Goal: Communication & Community: Answer question/provide support

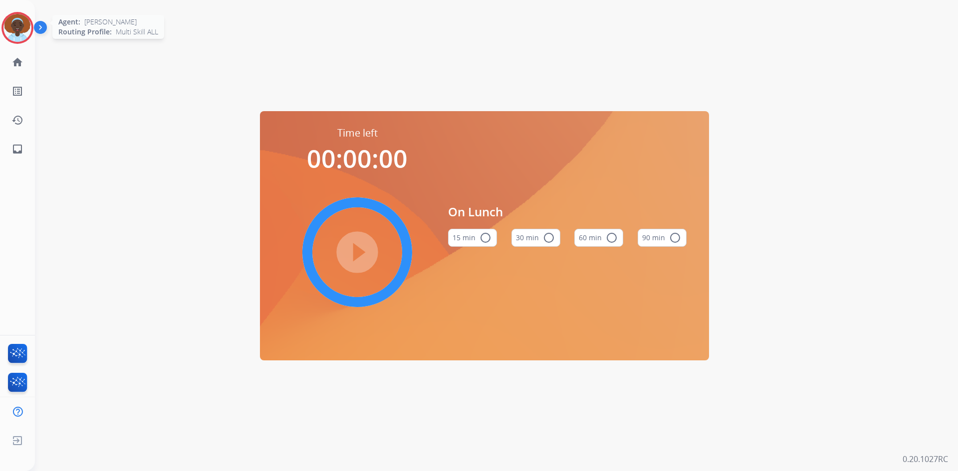
click at [15, 26] on img at bounding box center [17, 28] width 28 height 28
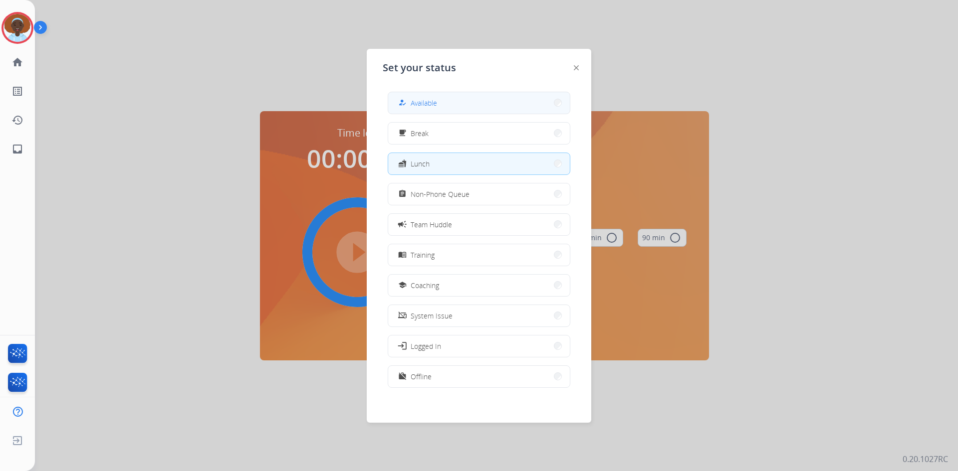
click at [418, 104] on span "Available" at bounding box center [423, 103] width 26 height 10
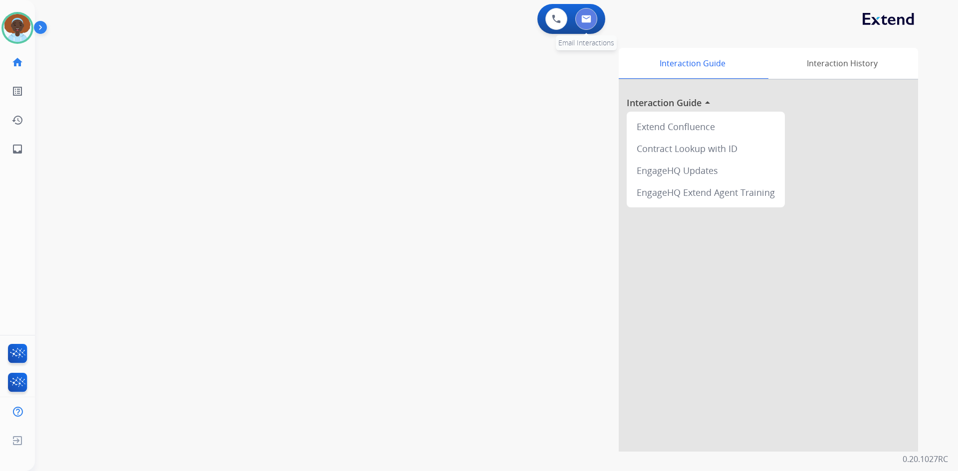
click at [588, 19] on img at bounding box center [586, 19] width 10 height 8
select select "**********"
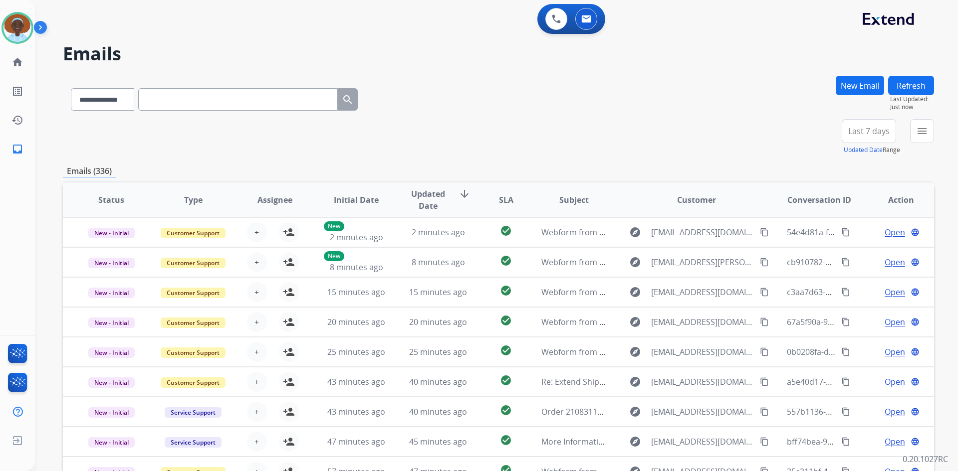
click at [873, 133] on span "Last 7 days" at bounding box center [868, 131] width 41 height 4
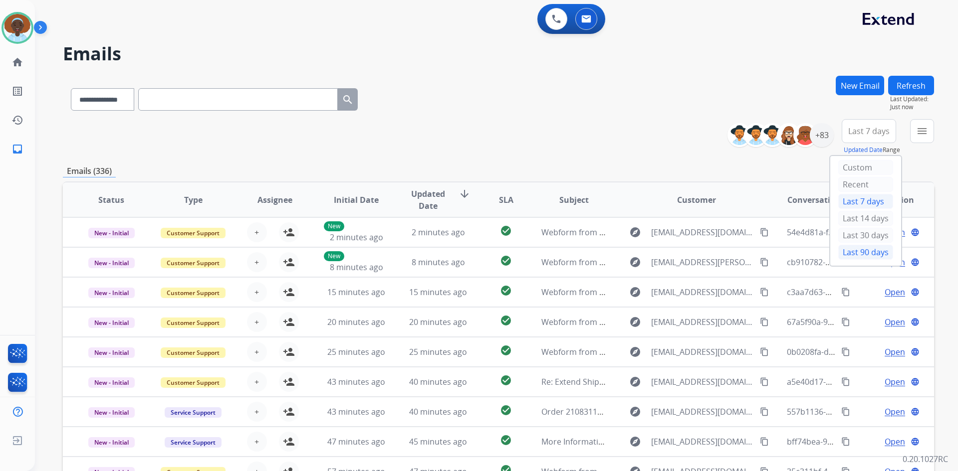
click at [851, 253] on div "Last 90 days" at bounding box center [865, 252] width 55 height 15
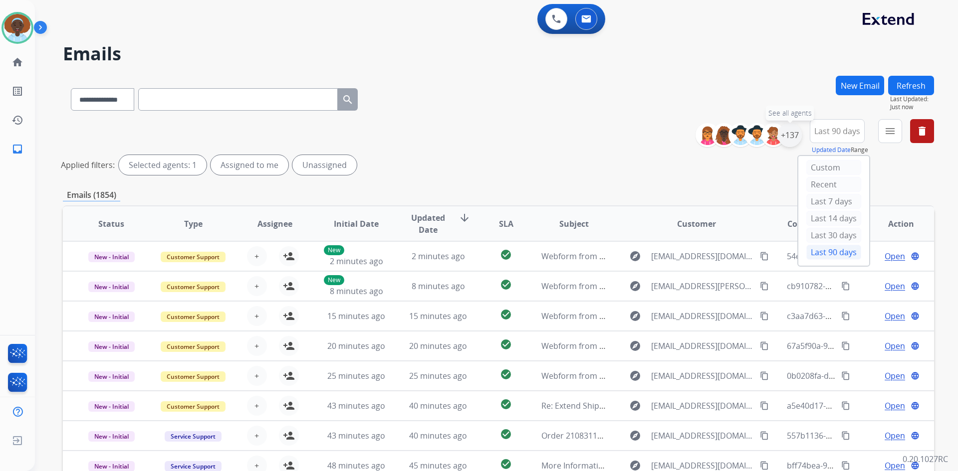
click at [792, 134] on div "+137" at bounding box center [790, 135] width 24 height 24
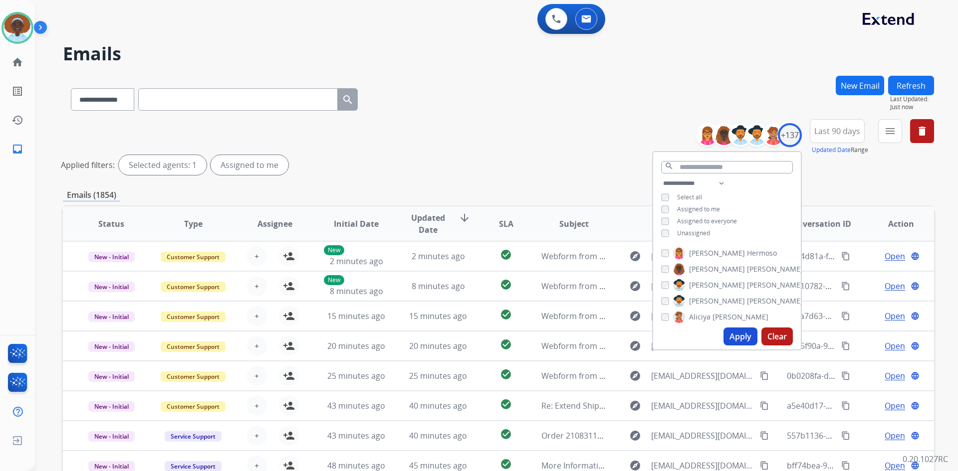
click at [738, 334] on button "Apply" at bounding box center [740, 337] width 34 height 18
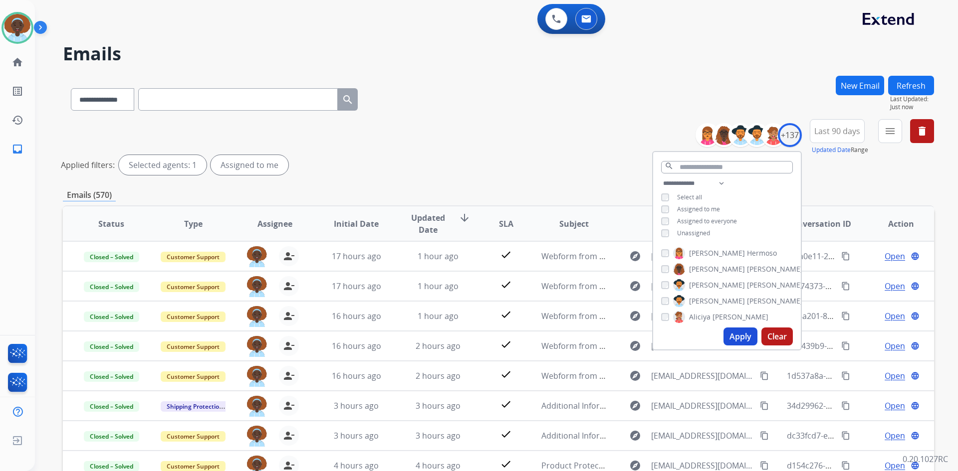
click at [613, 162] on div "Applied filters: Selected agents: 1 Assigned to me" at bounding box center [496, 165] width 871 height 20
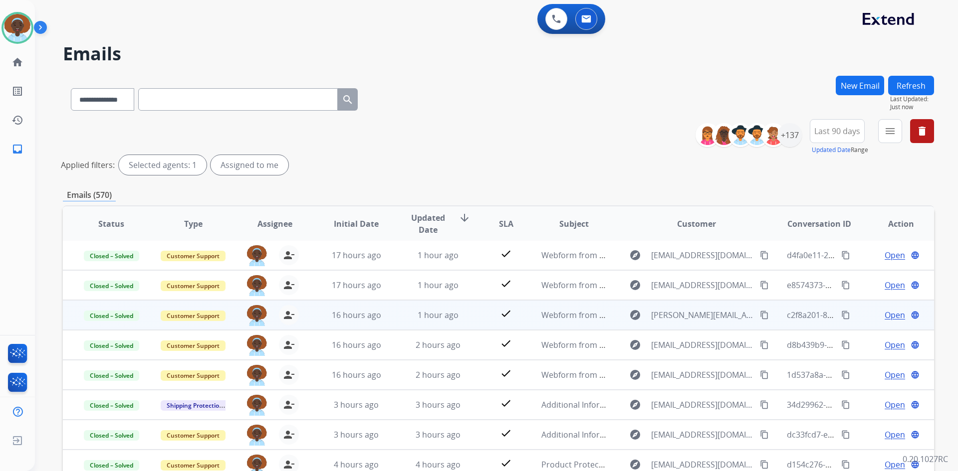
scroll to position [100, 0]
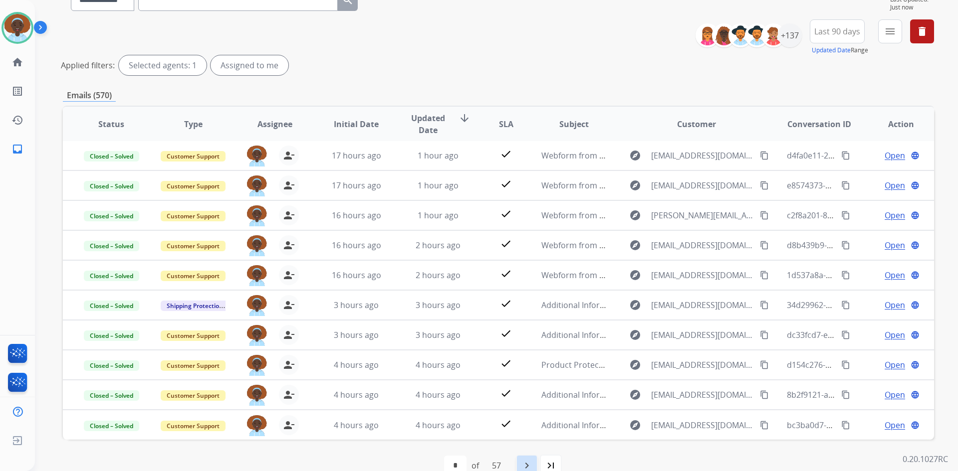
click at [528, 462] on mat-icon "navigate_next" at bounding box center [527, 466] width 12 height 12
select select "*"
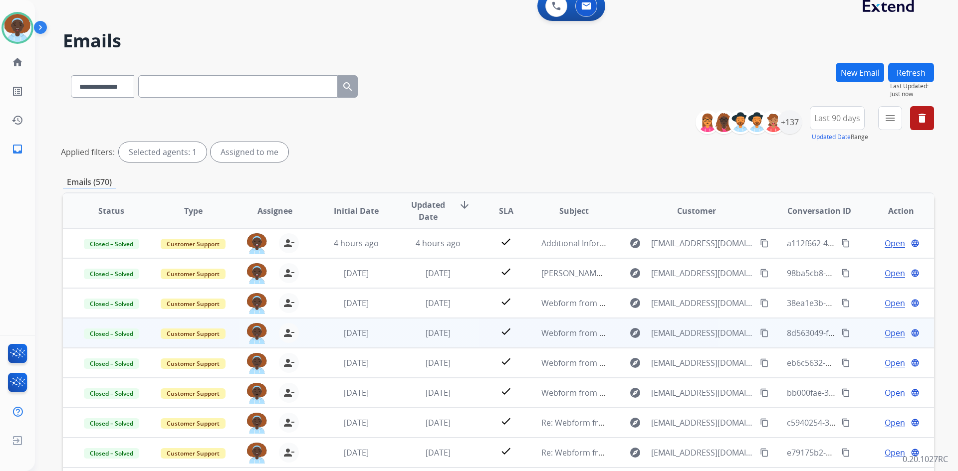
scroll to position [0, 0]
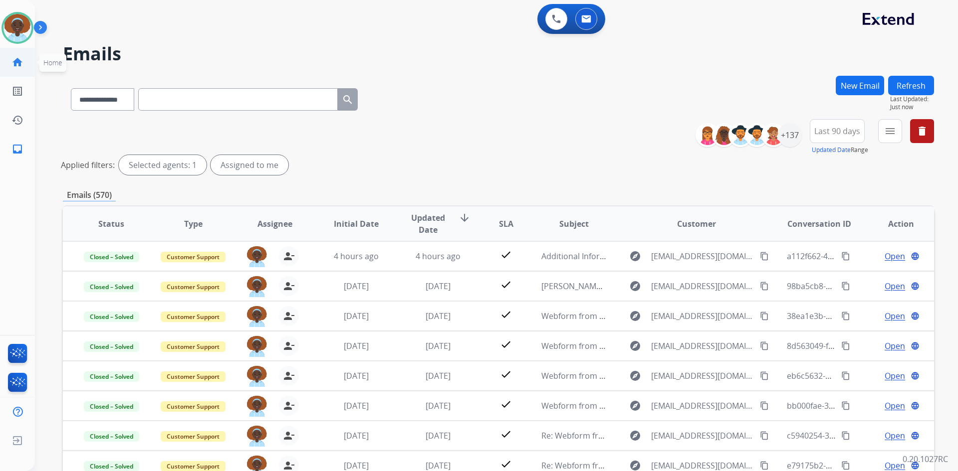
click at [14, 61] on mat-icon "home" at bounding box center [17, 62] width 12 height 12
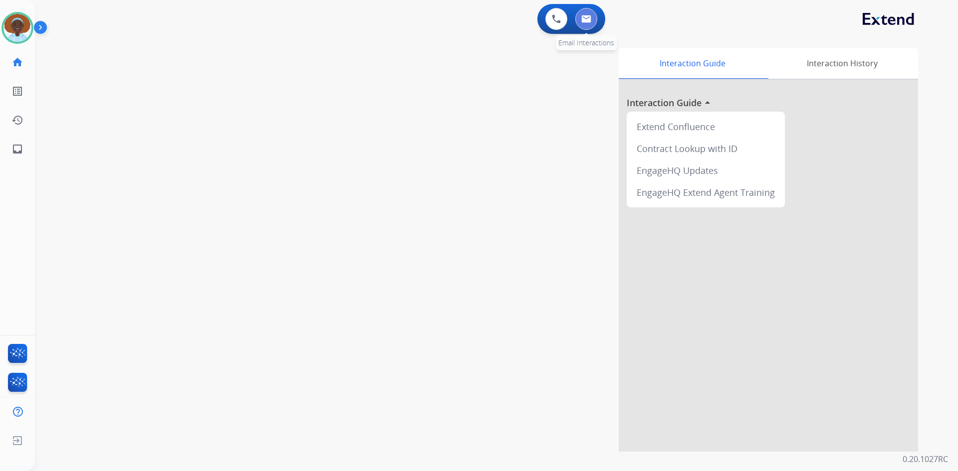
click at [589, 20] on img at bounding box center [586, 19] width 10 height 8
select select "**********"
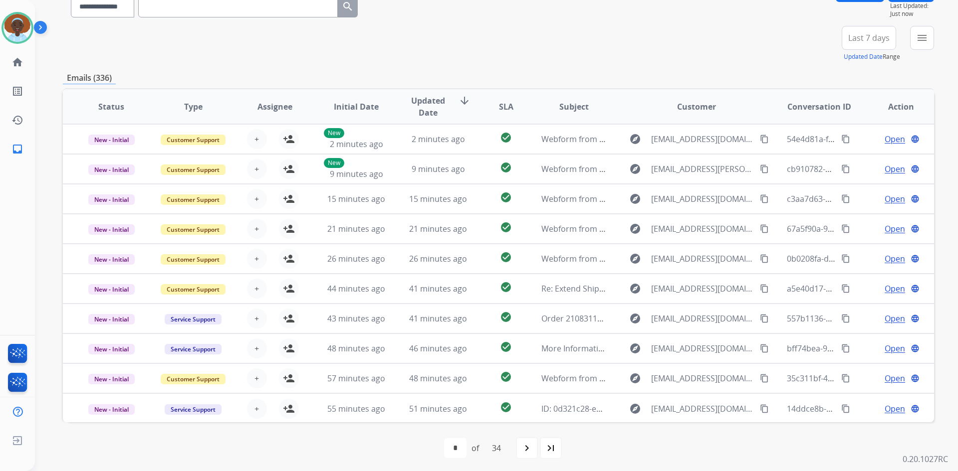
scroll to position [96, 0]
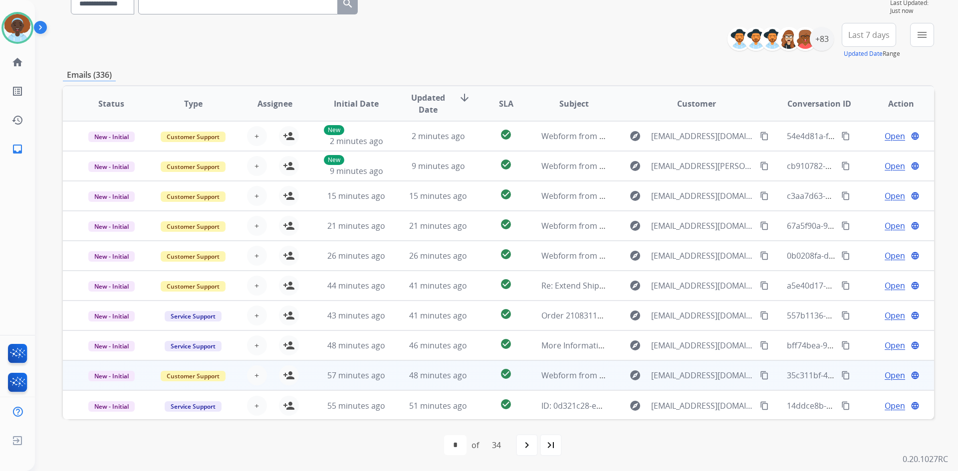
click at [889, 377] on span "Open" at bounding box center [894, 376] width 20 height 12
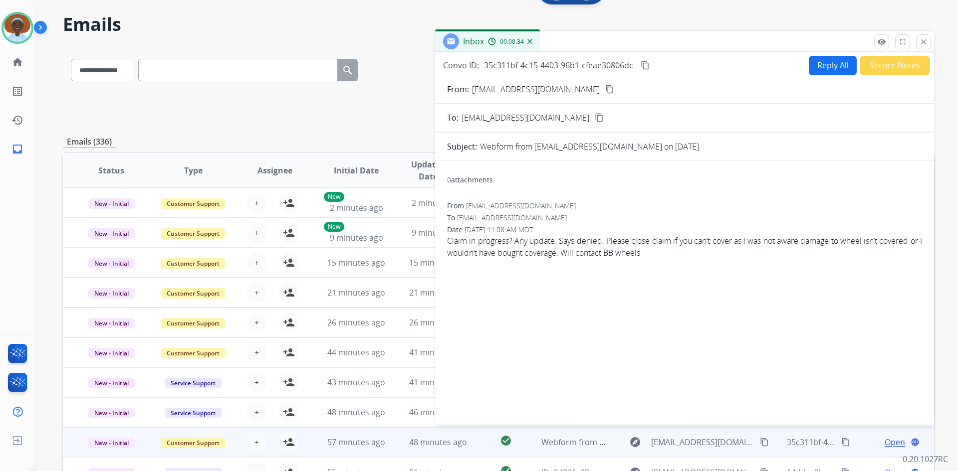
scroll to position [0, 0]
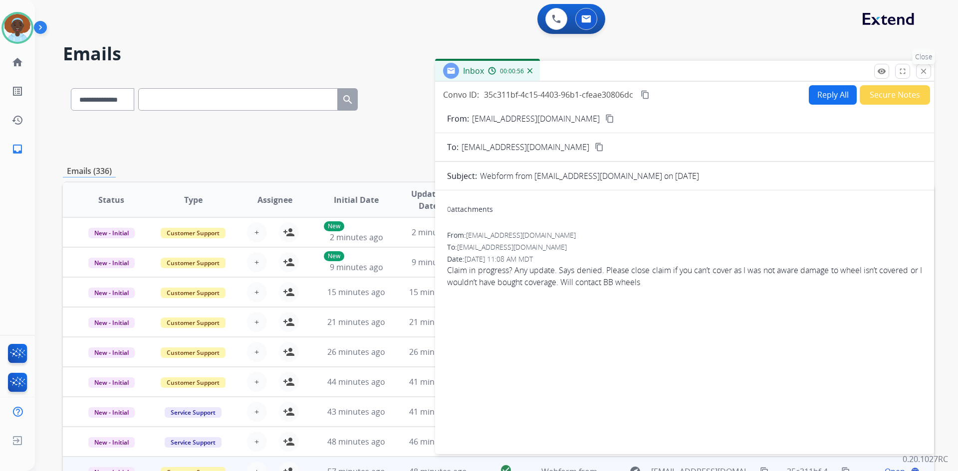
click at [918, 70] on button "close Close" at bounding box center [923, 71] width 15 height 15
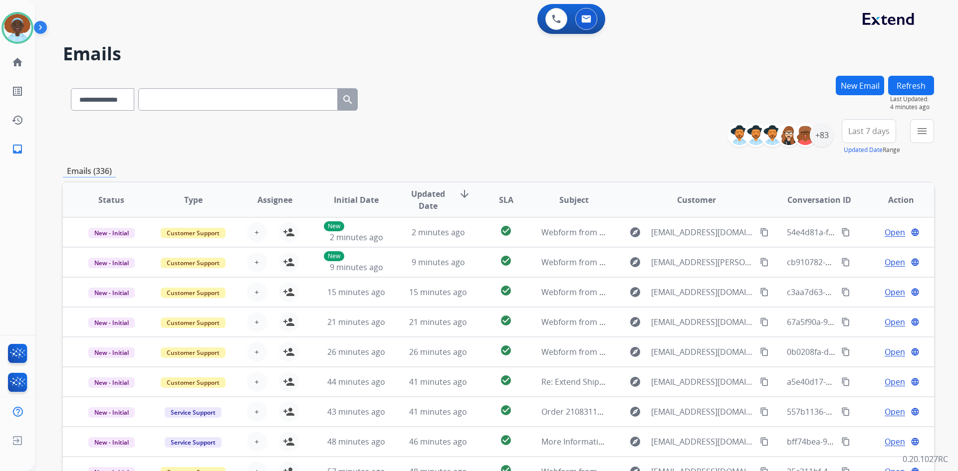
click at [918, 90] on button "Refresh" at bounding box center [911, 85] width 46 height 19
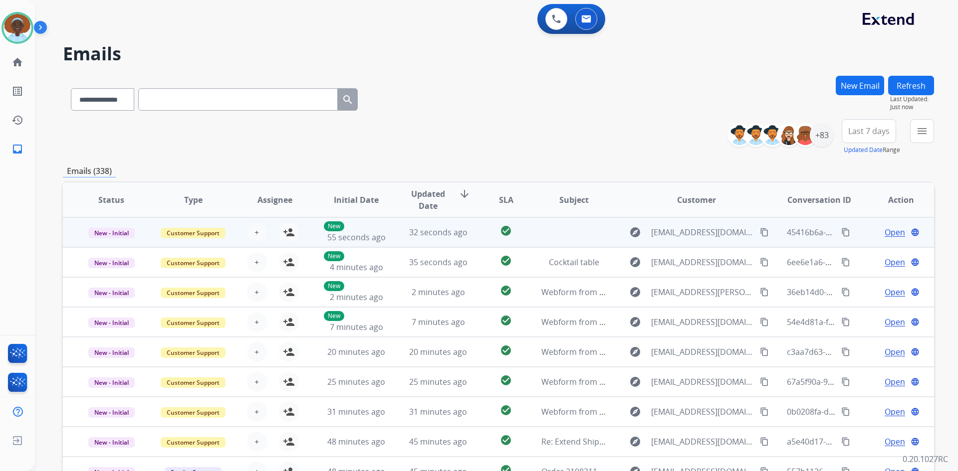
click at [887, 231] on span "Open" at bounding box center [894, 232] width 20 height 12
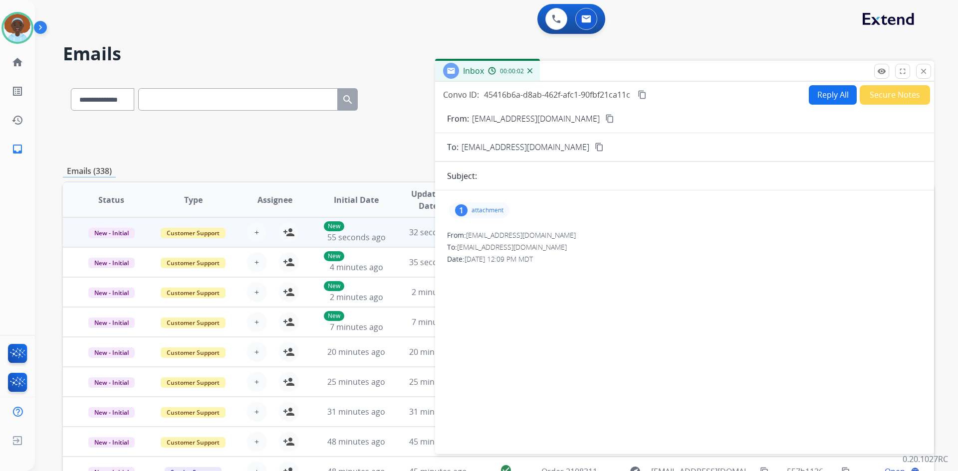
click at [463, 206] on div "1" at bounding box center [461, 210] width 12 height 12
click at [478, 231] on div at bounding box center [482, 235] width 50 height 35
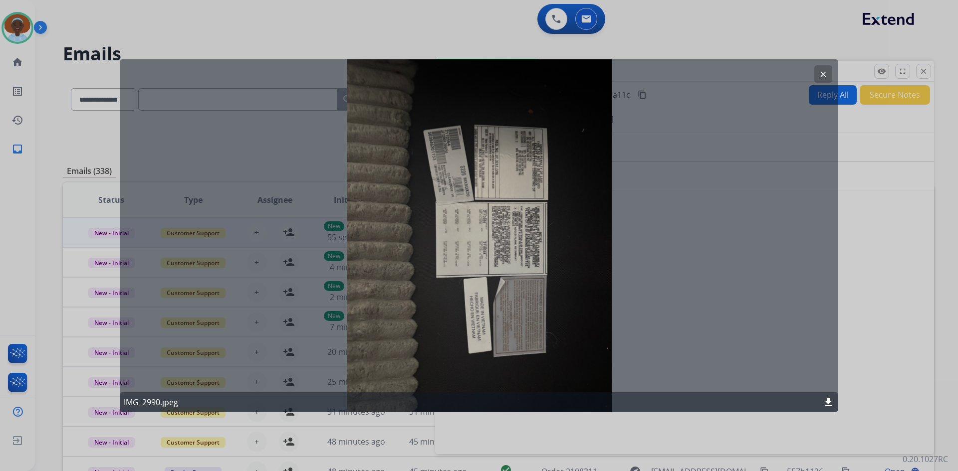
click at [821, 74] on mat-icon "clear" at bounding box center [822, 73] width 9 height 9
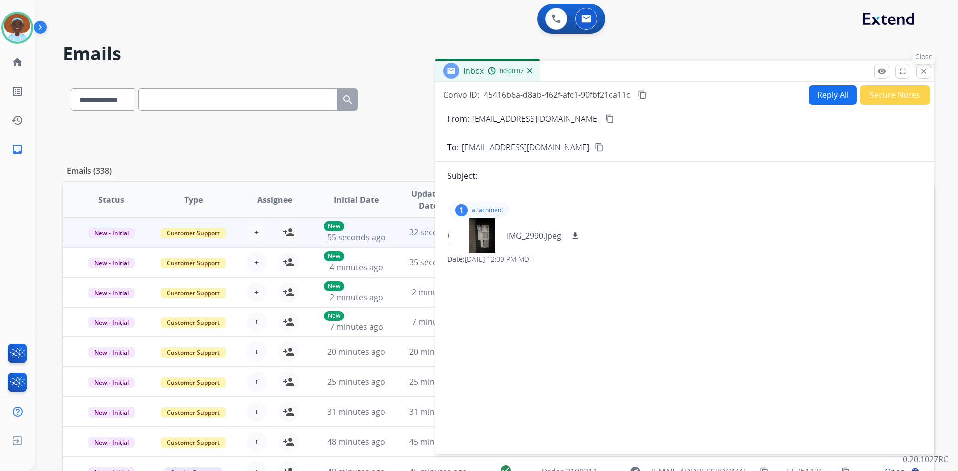
click at [923, 70] on mat-icon "close" at bounding box center [923, 71] width 9 height 9
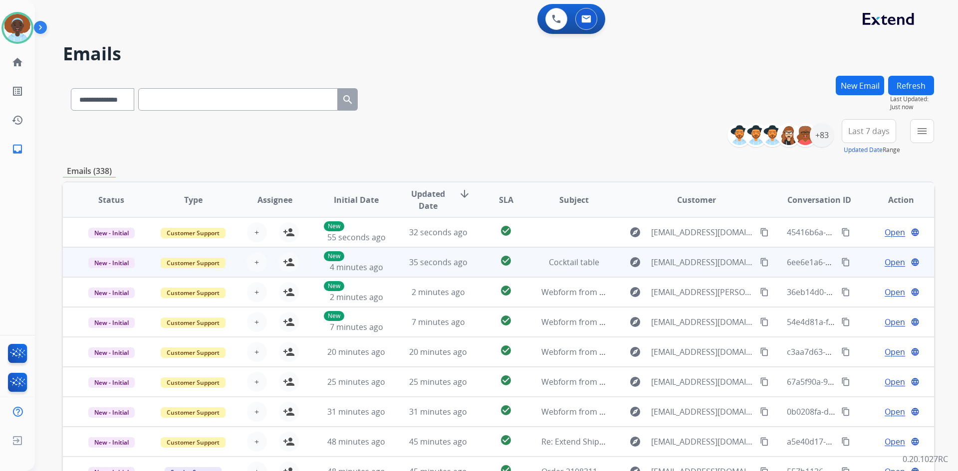
click at [895, 262] on span "Open" at bounding box center [894, 262] width 20 height 12
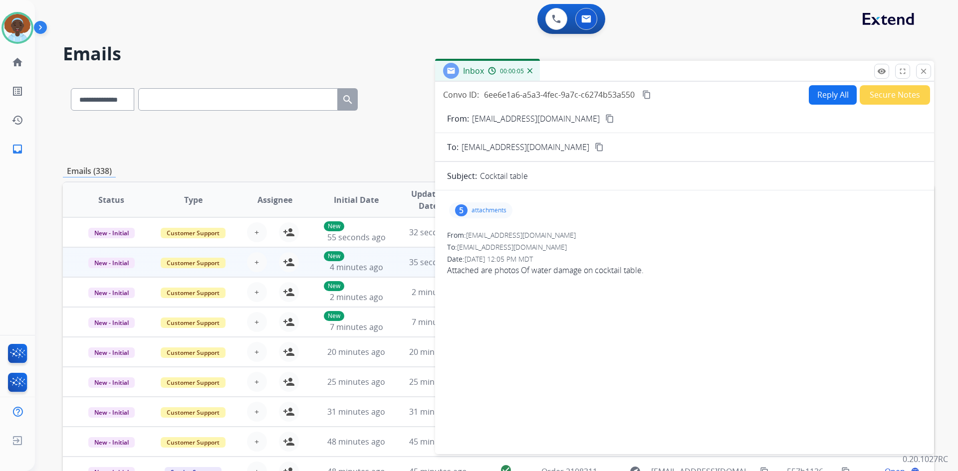
click at [459, 206] on div "5" at bounding box center [461, 210] width 12 height 12
click at [478, 234] on div at bounding box center [482, 235] width 50 height 35
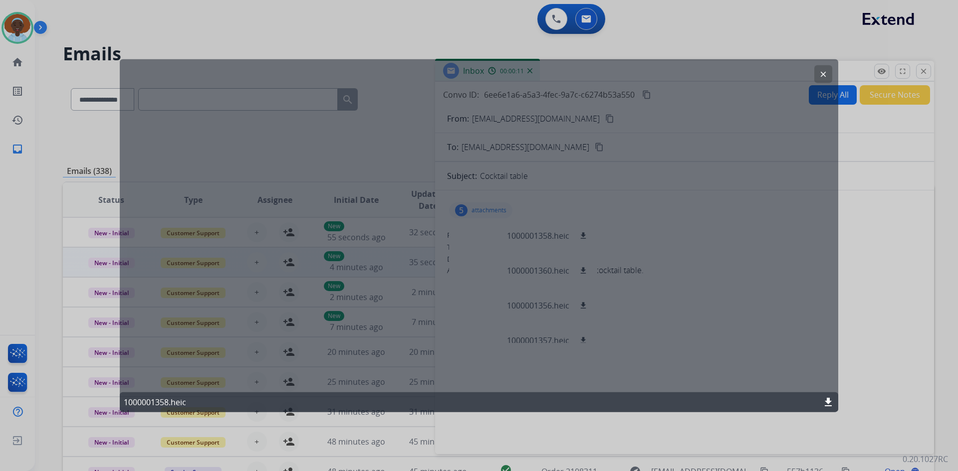
click at [824, 73] on mat-icon "clear" at bounding box center [822, 73] width 9 height 9
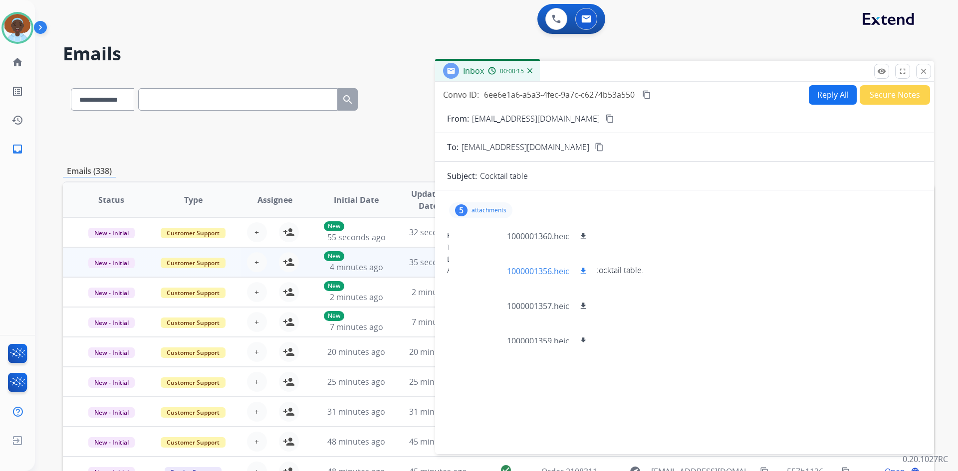
scroll to position [50, 0]
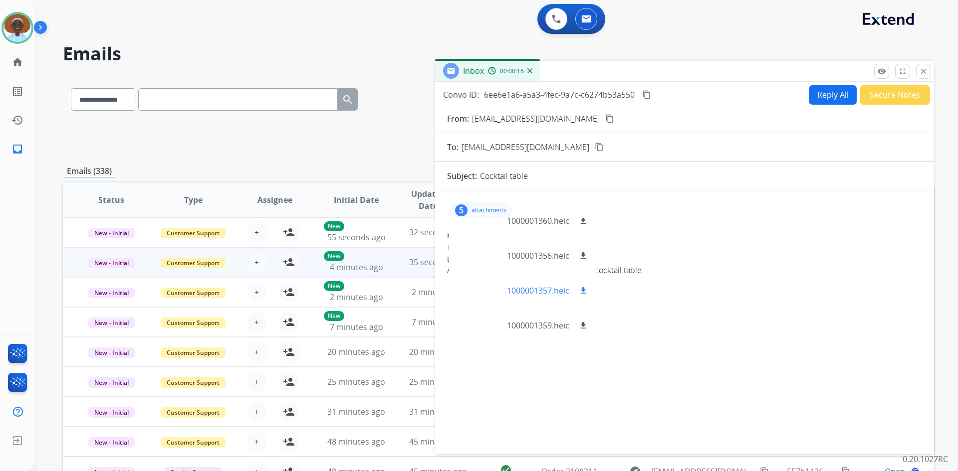
click at [487, 288] on div at bounding box center [482, 290] width 50 height 35
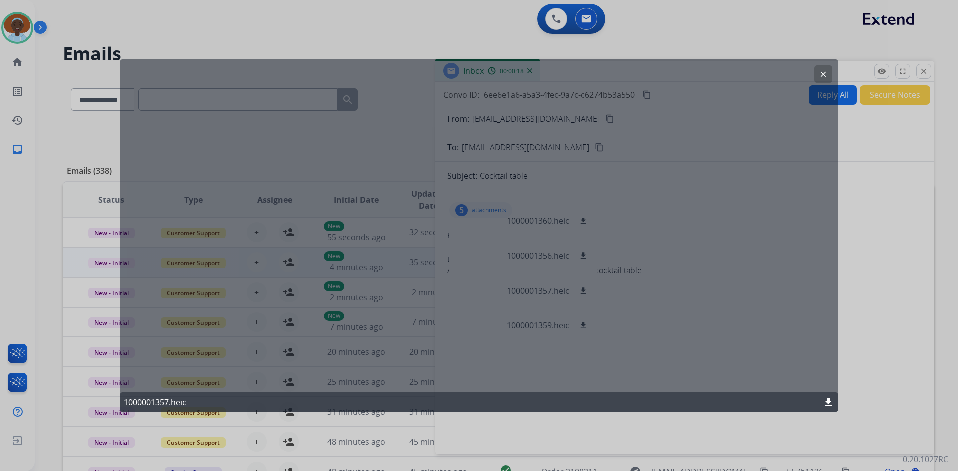
click at [820, 75] on mat-icon "clear" at bounding box center [822, 73] width 9 height 9
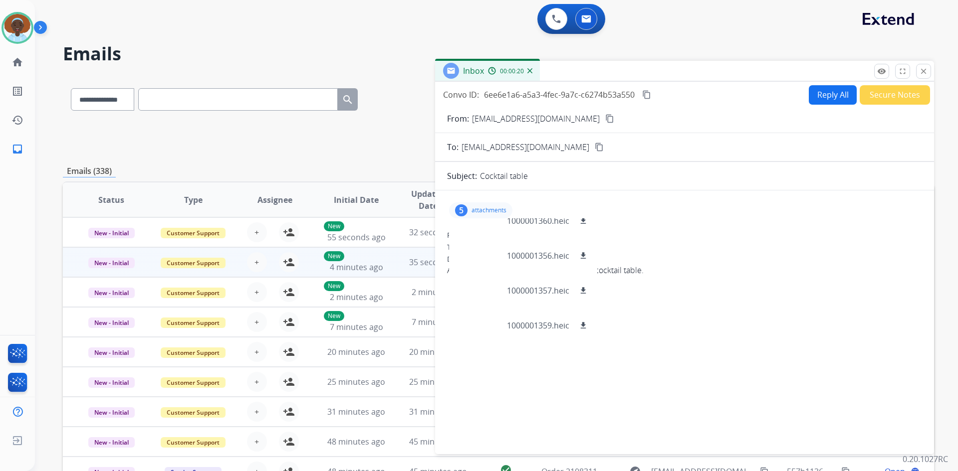
click at [480, 210] on p "attachments" at bounding box center [488, 210] width 35 height 8
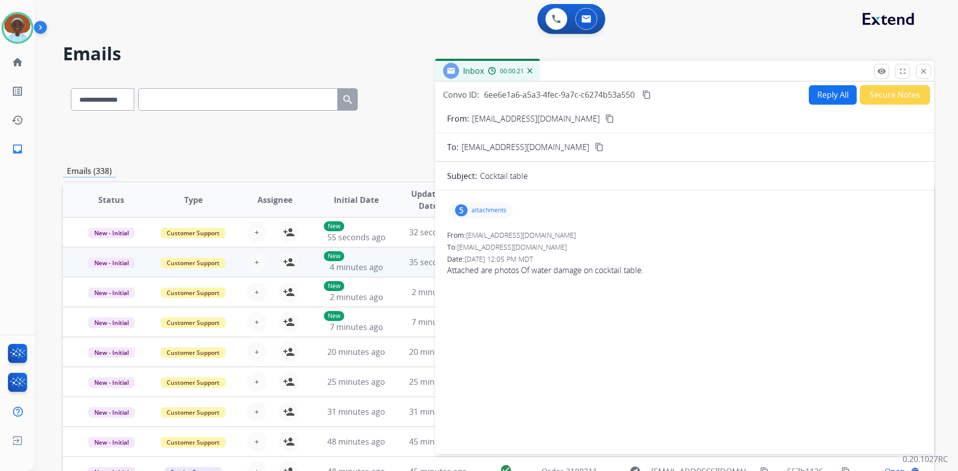
click at [480, 210] on p "attachments" at bounding box center [488, 210] width 35 height 8
click at [481, 209] on p "attachments" at bounding box center [488, 210] width 35 height 8
click at [921, 72] on mat-icon "close" at bounding box center [923, 71] width 9 height 9
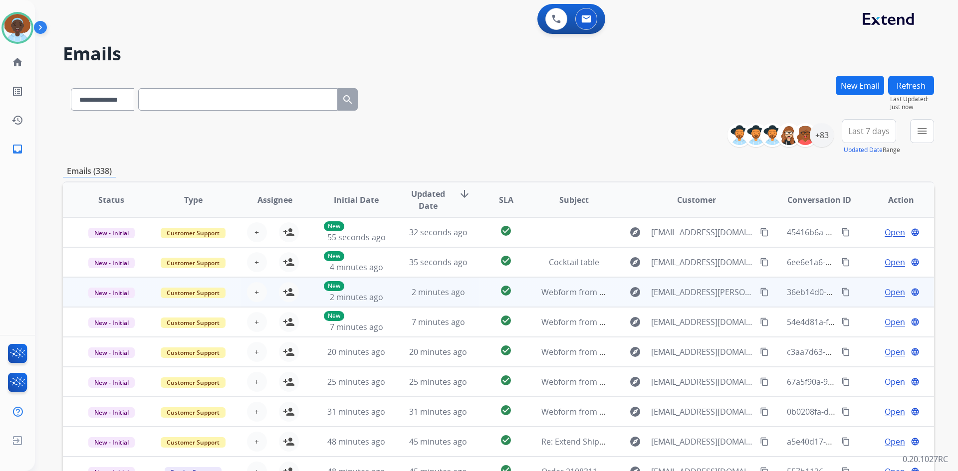
click at [887, 290] on span "Open" at bounding box center [894, 292] width 20 height 12
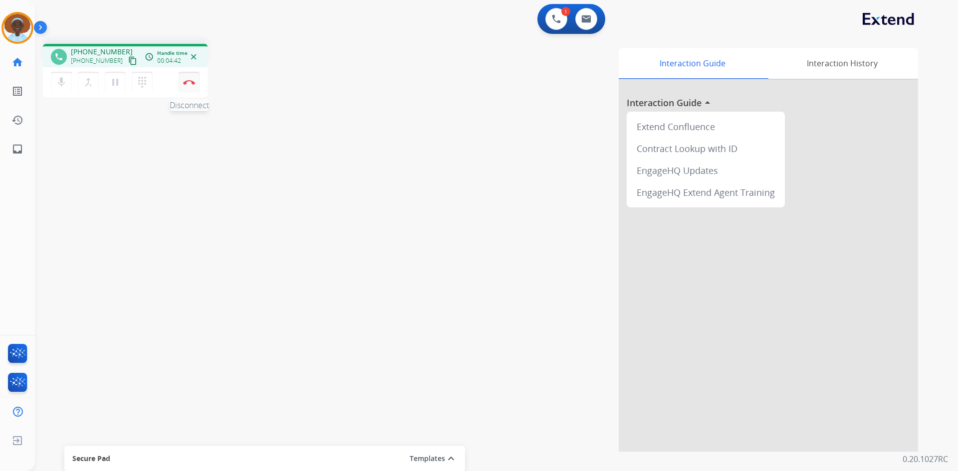
click at [191, 81] on img at bounding box center [189, 82] width 12 height 5
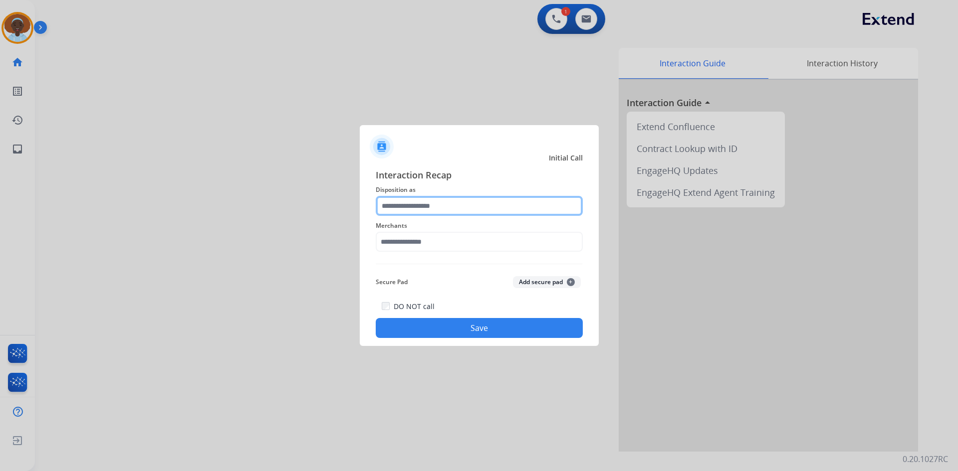
click at [457, 203] on input "text" at bounding box center [479, 206] width 207 height 20
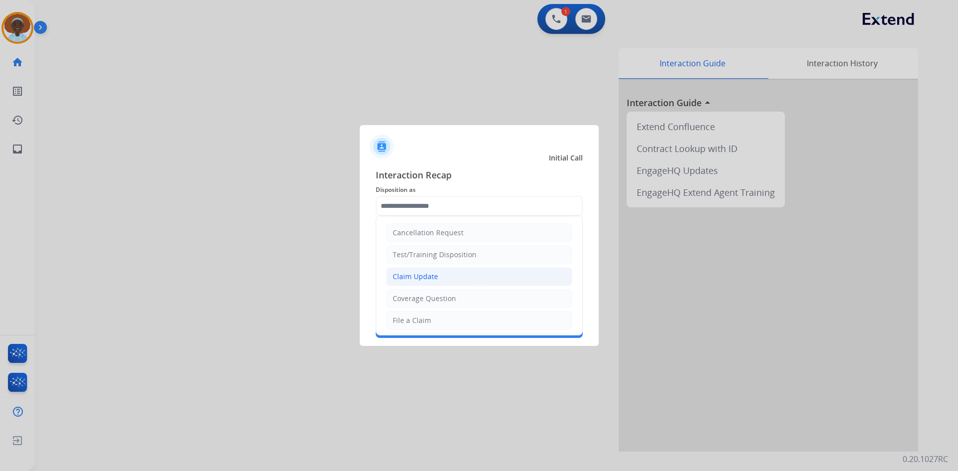
click at [442, 275] on li "Claim Update" at bounding box center [479, 276] width 186 height 19
type input "**********"
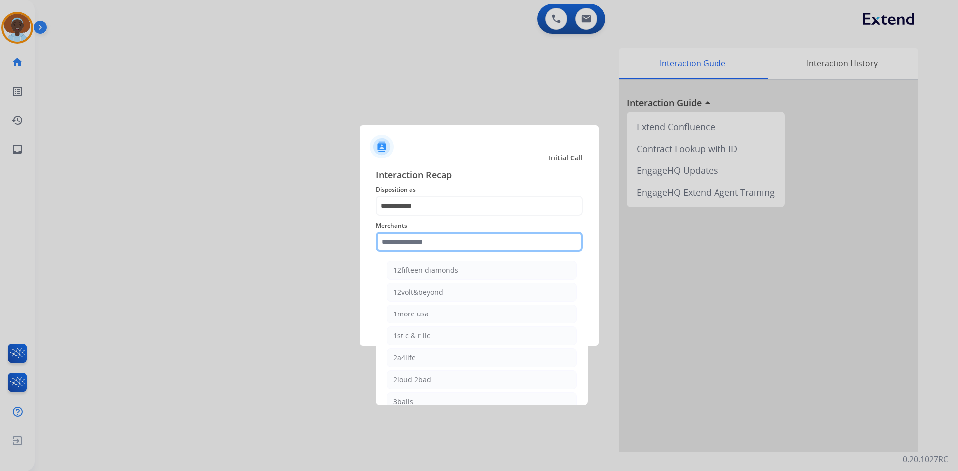
click at [419, 244] on input "text" at bounding box center [479, 242] width 207 height 20
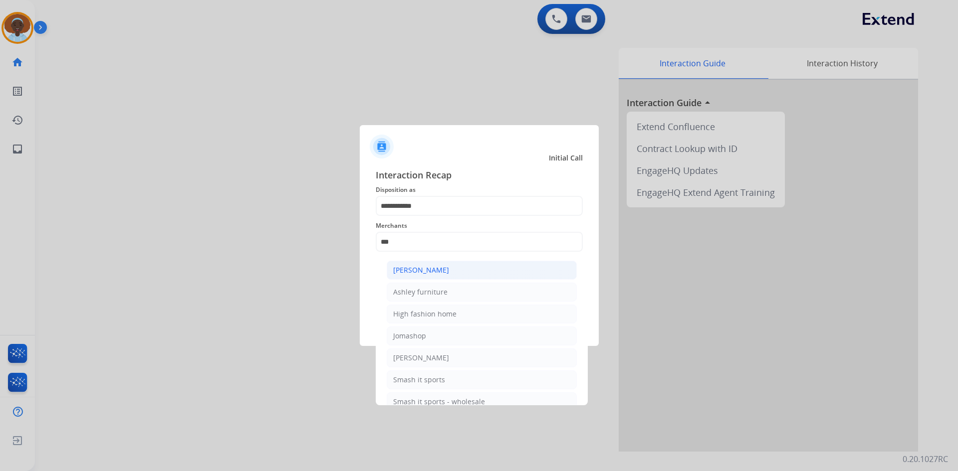
click at [437, 272] on div "Ashley - Reguard" at bounding box center [421, 270] width 56 height 10
type input "**********"
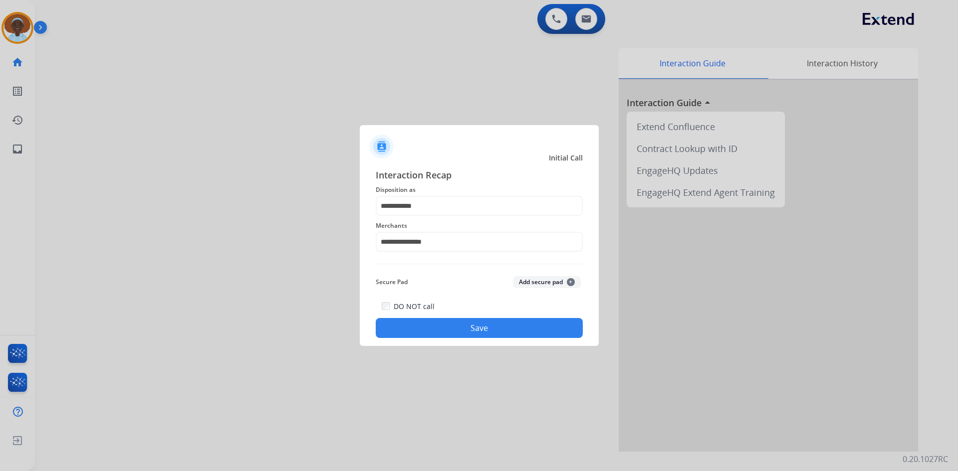
click at [460, 321] on button "Save" at bounding box center [479, 328] width 207 height 20
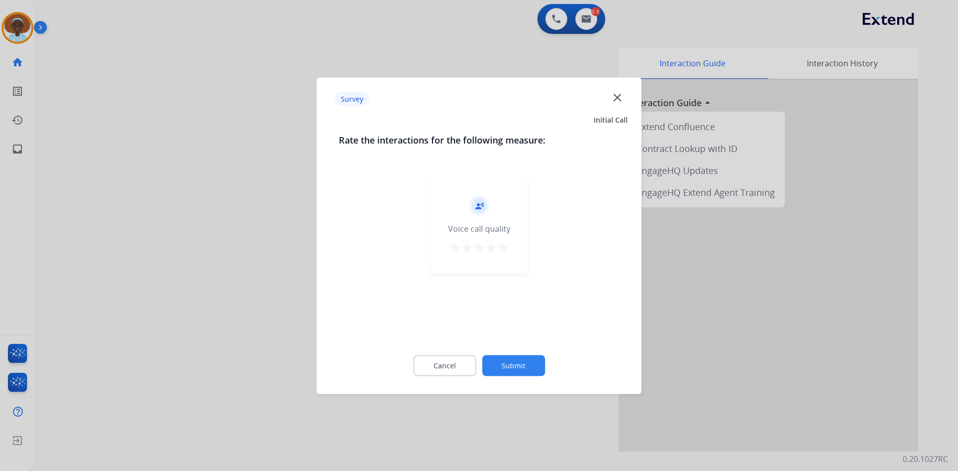
click at [507, 249] on mat-icon "star" at bounding box center [503, 247] width 12 height 12
click at [521, 368] on button "Submit" at bounding box center [513, 365] width 63 height 21
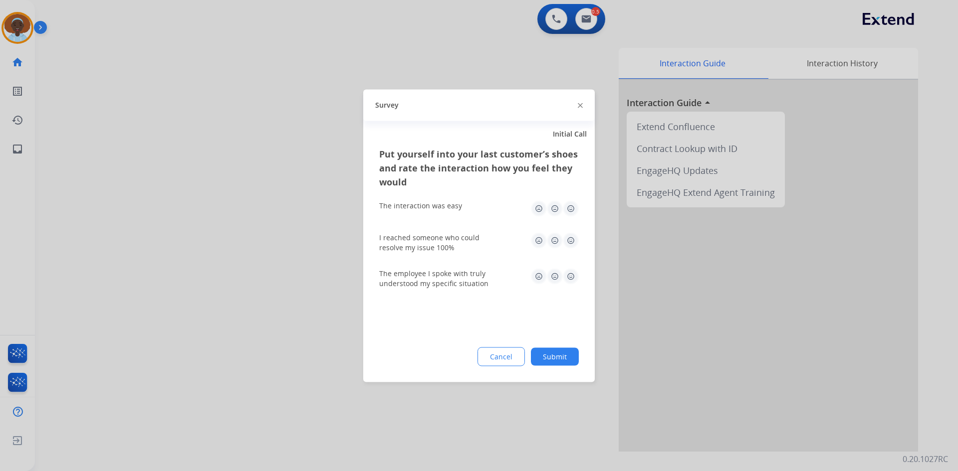
click at [566, 278] on img at bounding box center [571, 276] width 16 height 16
click at [570, 242] on img at bounding box center [571, 240] width 16 height 16
click at [571, 206] on img at bounding box center [571, 208] width 16 height 16
click at [562, 353] on button "Submit" at bounding box center [555, 357] width 48 height 18
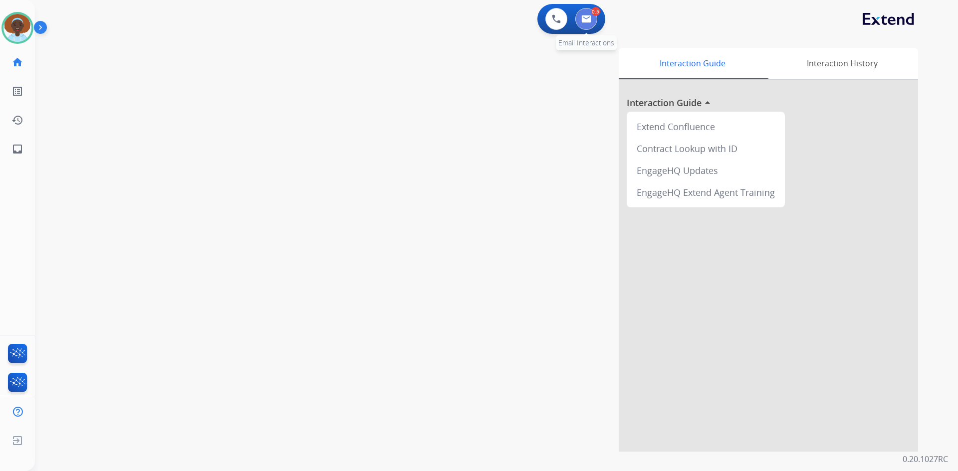
click at [594, 17] on button at bounding box center [586, 19] width 22 height 22
select select "**********"
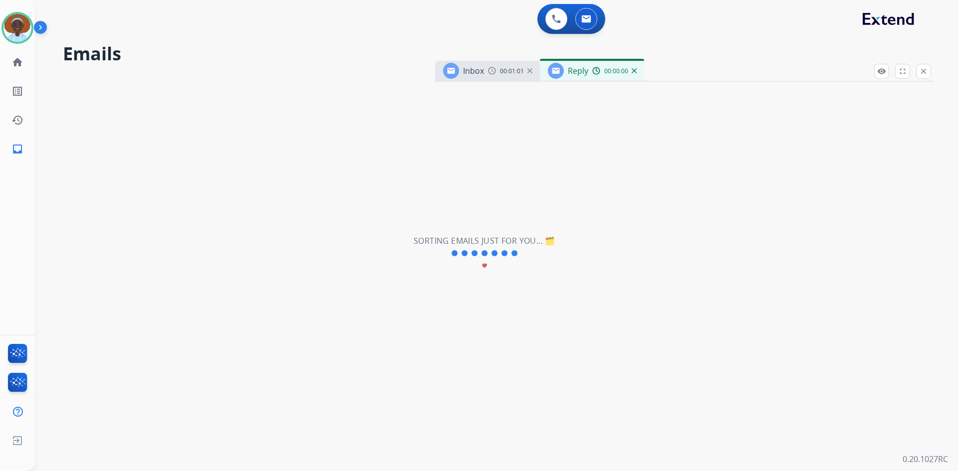
select select "**********"
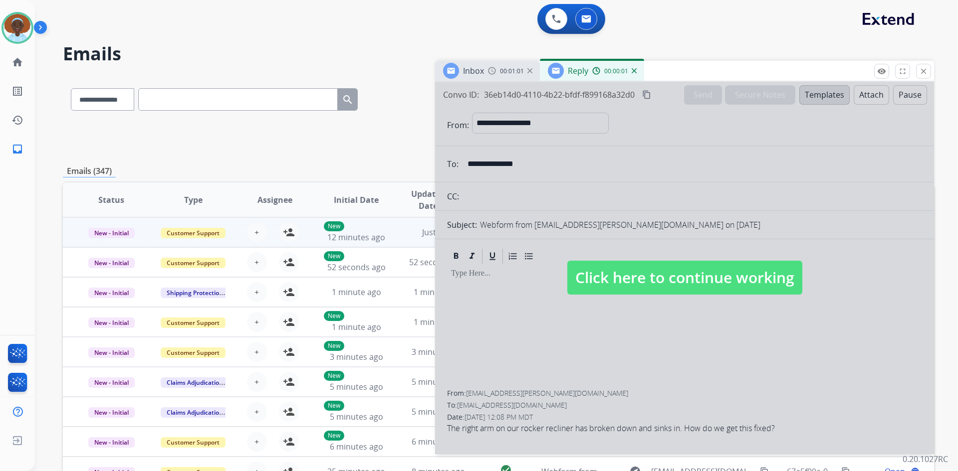
click at [594, 272] on span "Click here to continue working" at bounding box center [684, 278] width 235 height 34
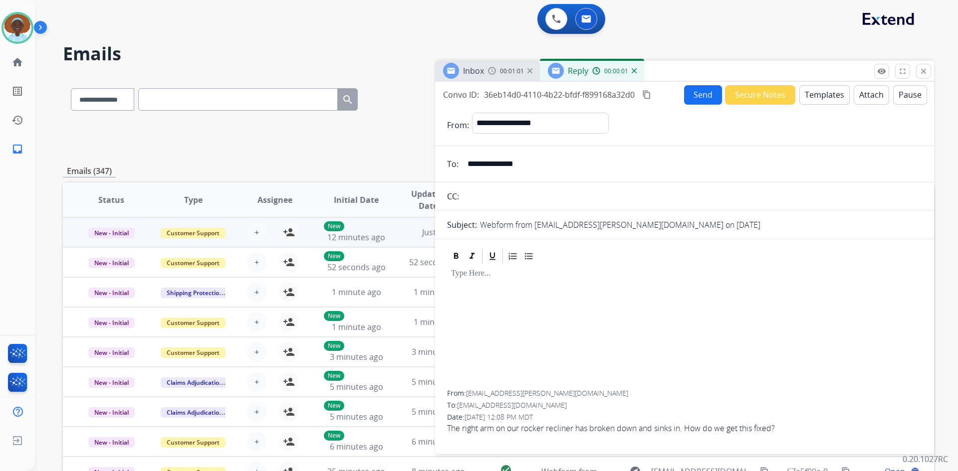
select select
click at [926, 68] on mat-icon "close" at bounding box center [923, 71] width 9 height 9
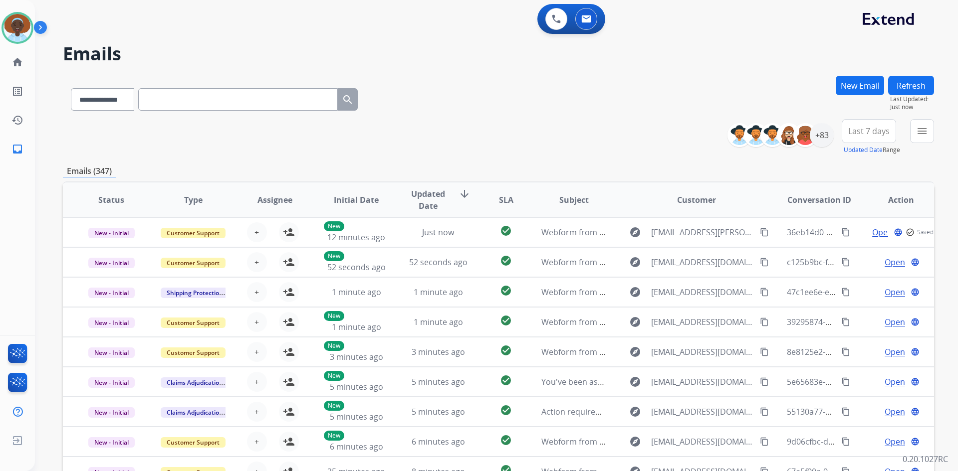
click at [907, 87] on button "Refresh" at bounding box center [911, 85] width 46 height 19
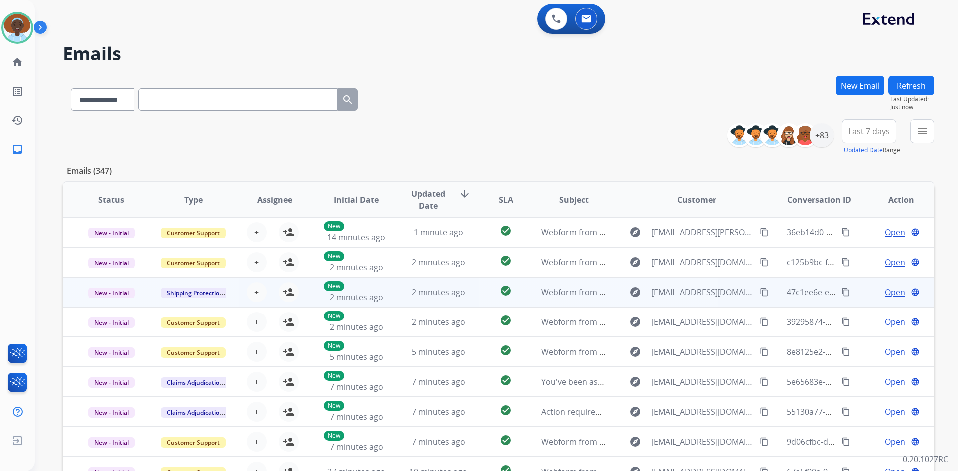
click at [889, 291] on span "Open" at bounding box center [894, 292] width 20 height 12
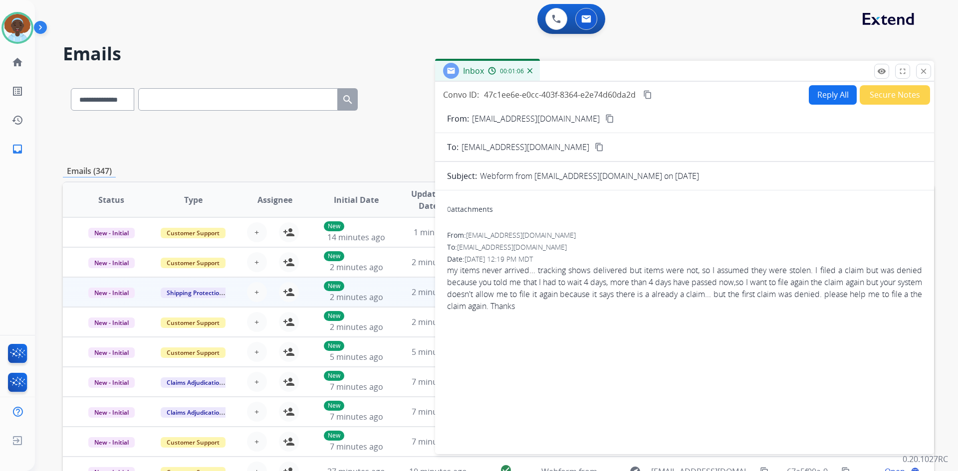
click at [605, 119] on mat-icon "content_copy" at bounding box center [609, 118] width 9 height 9
click at [829, 99] on button "Reply All" at bounding box center [832, 94] width 48 height 19
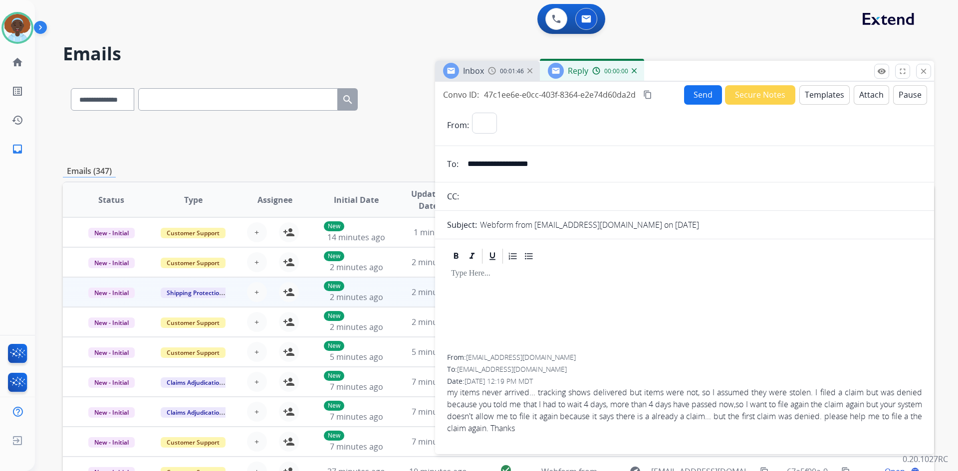
select select "**********"
click at [829, 99] on button "Templates" at bounding box center [824, 94] width 50 height 19
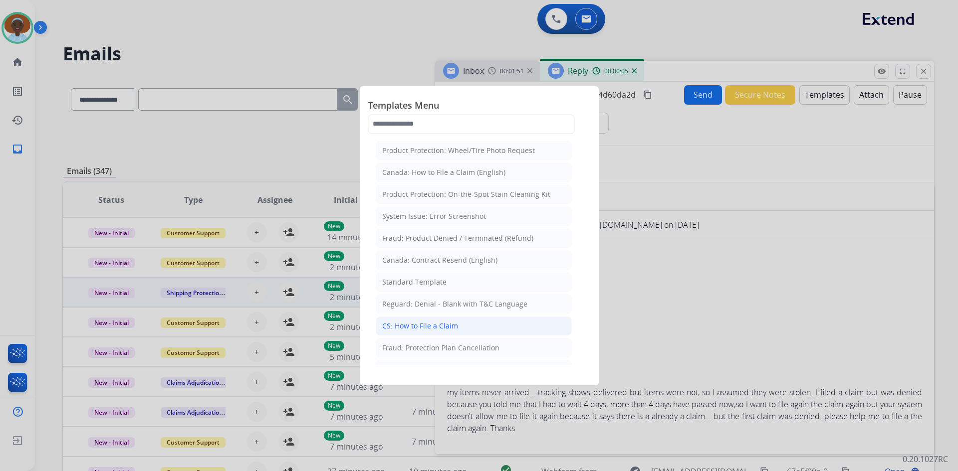
click at [491, 323] on li "CS: How to File a Claim" at bounding box center [474, 326] width 196 height 19
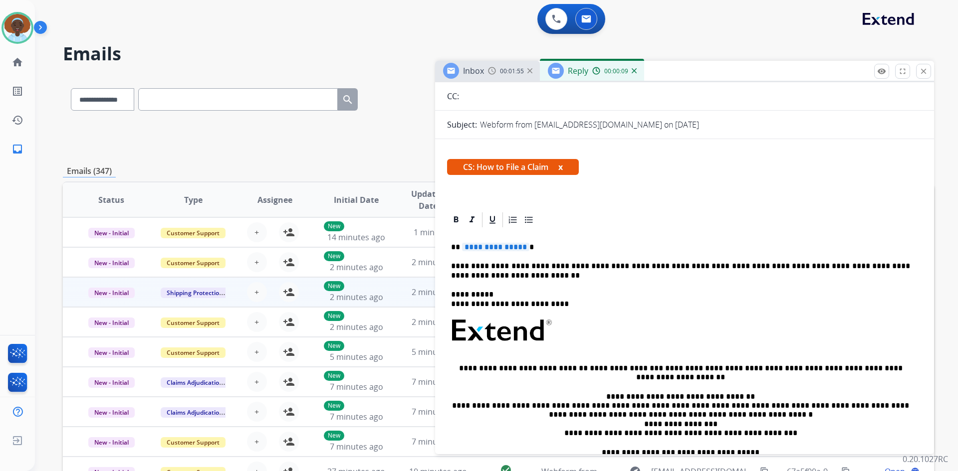
scroll to position [50, 0]
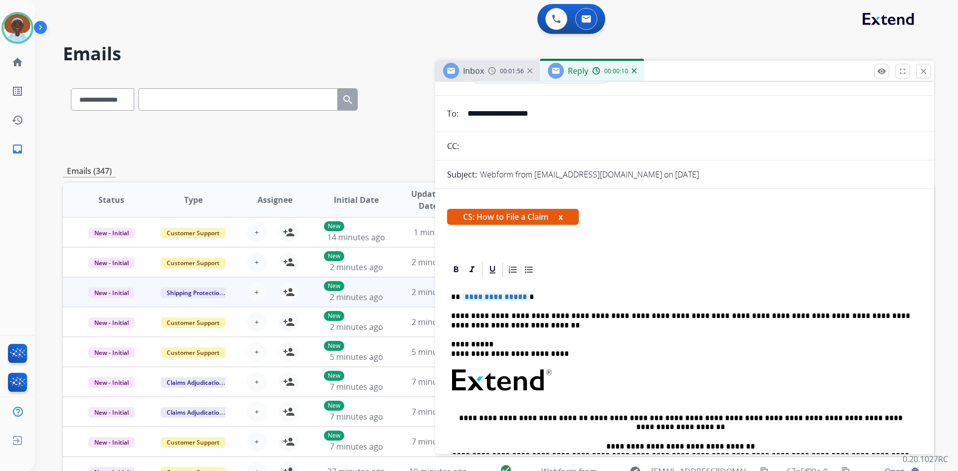
click at [502, 293] on span "**********" at bounding box center [495, 297] width 67 height 8
drag, startPoint x: 696, startPoint y: 415, endPoint x: 627, endPoint y: 416, distance: 68.8
click at [627, 416] on p "**********" at bounding box center [680, 423] width 459 height 18
copy p "**********"
click at [475, 326] on p "**********" at bounding box center [680, 321] width 459 height 18
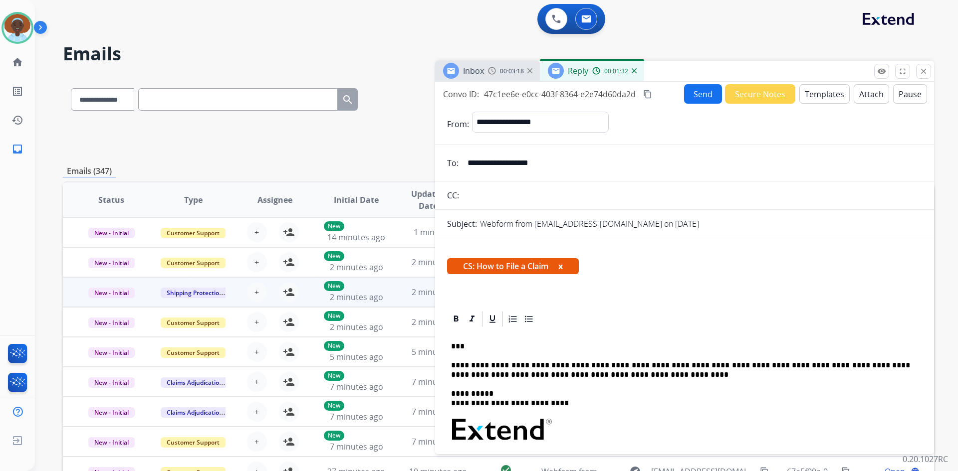
scroll to position [0, 0]
click at [689, 101] on button "Send" at bounding box center [703, 94] width 38 height 19
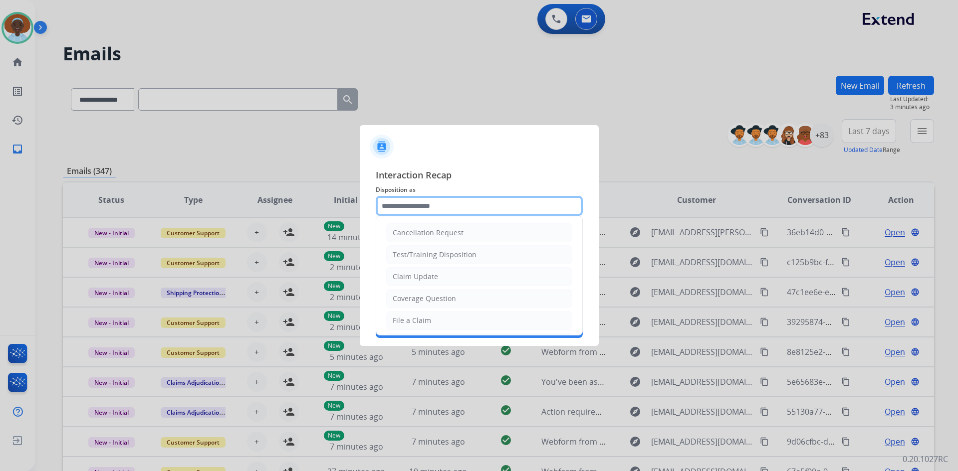
click at [437, 208] on input "text" at bounding box center [479, 206] width 207 height 20
click at [452, 320] on li "File a Claim" at bounding box center [479, 320] width 186 height 19
type input "**********"
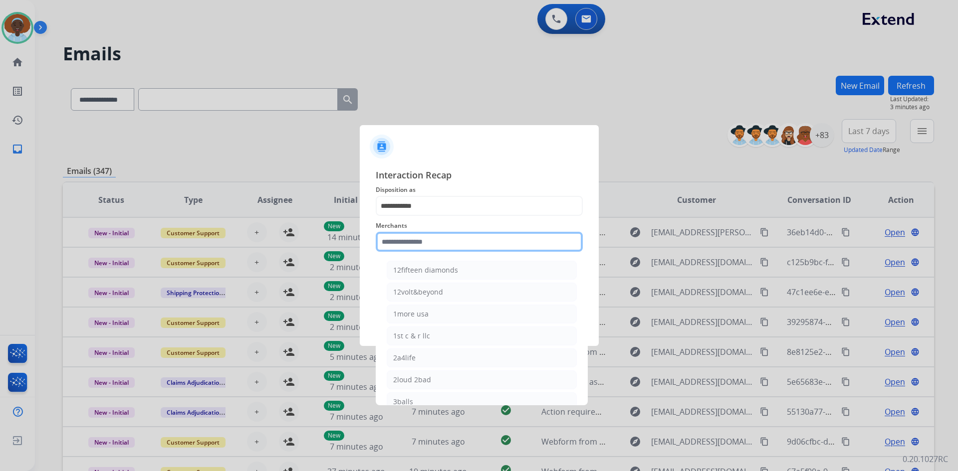
click at [450, 246] on input "text" at bounding box center [479, 242] width 207 height 20
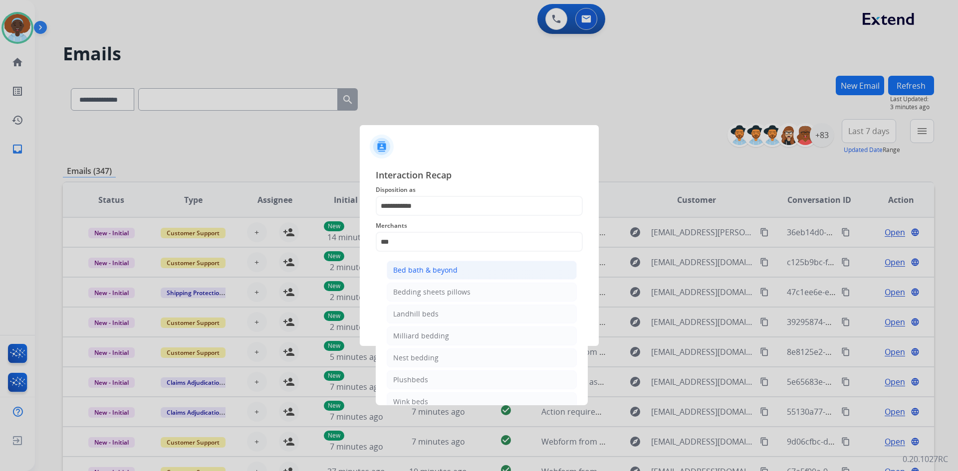
click at [451, 275] on div "Bed bath & beyond" at bounding box center [425, 270] width 64 height 10
type input "**********"
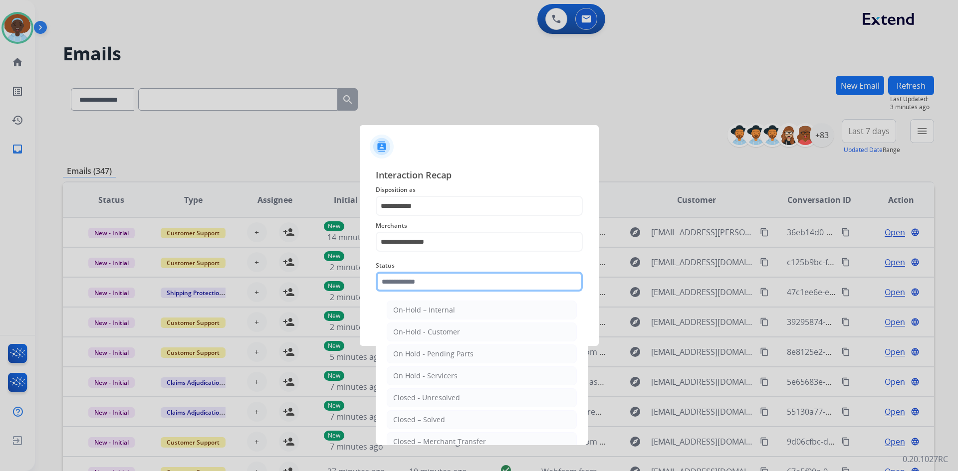
click at [444, 281] on input "text" at bounding box center [479, 282] width 207 height 20
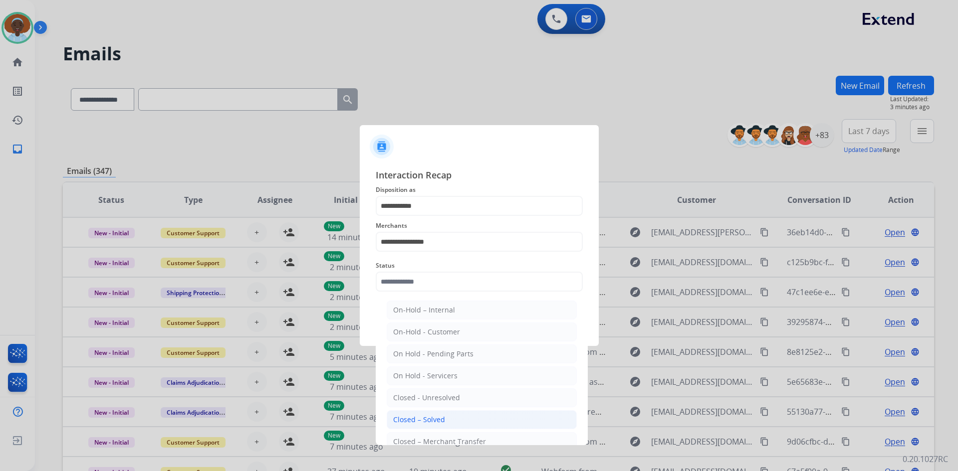
click at [447, 419] on li "Closed – Solved" at bounding box center [482, 419] width 190 height 19
type input "**********"
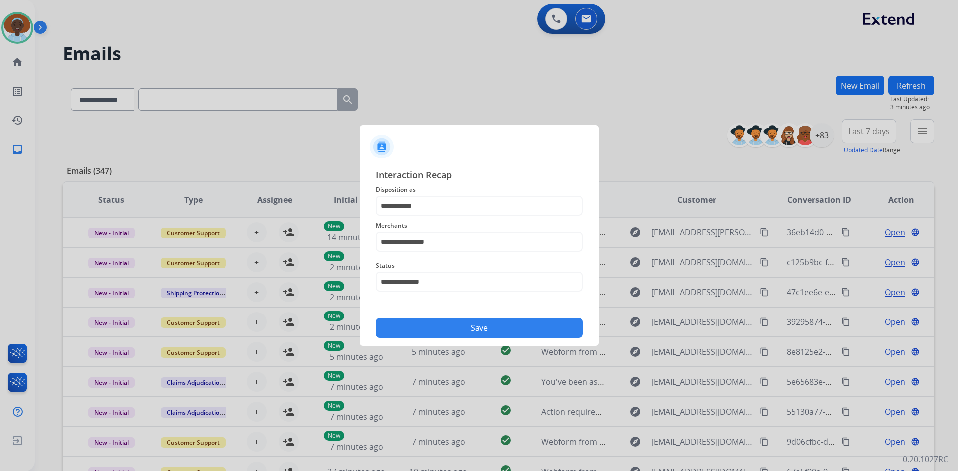
click at [475, 329] on button "Save" at bounding box center [479, 328] width 207 height 20
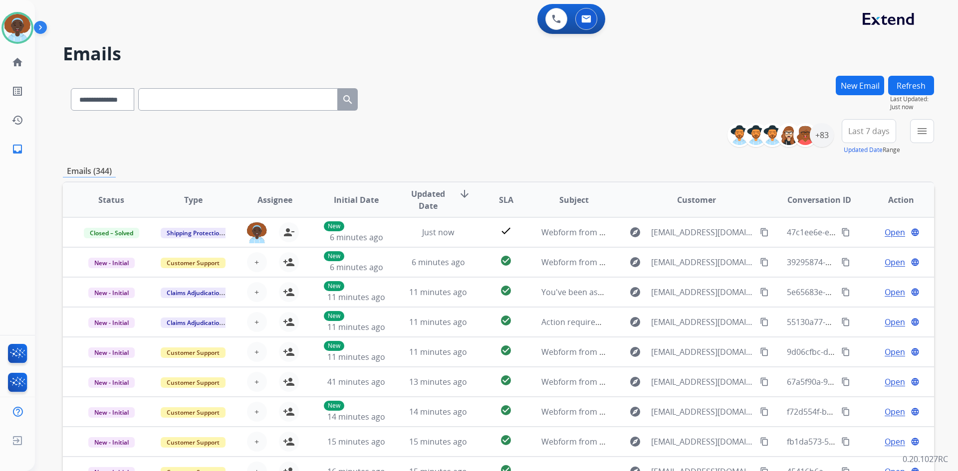
click at [907, 87] on button "Refresh" at bounding box center [911, 85] width 46 height 19
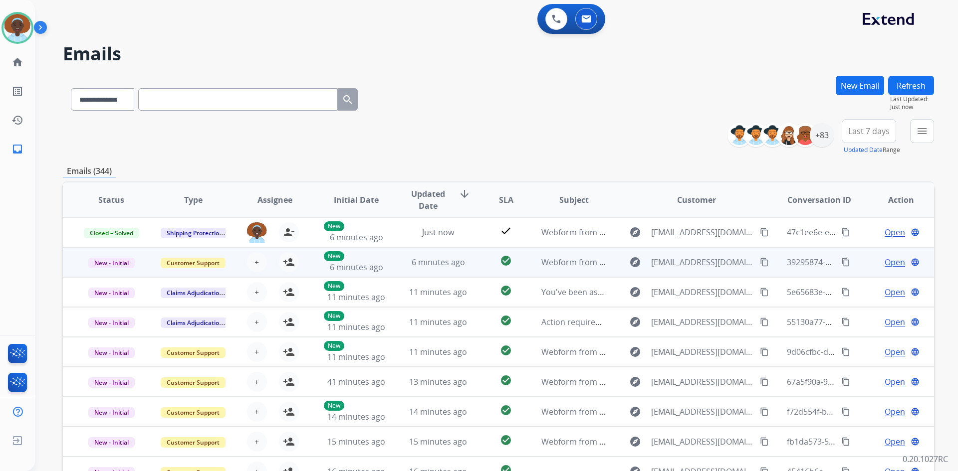
click at [898, 262] on div "Open language" at bounding box center [900, 262] width 65 height 12
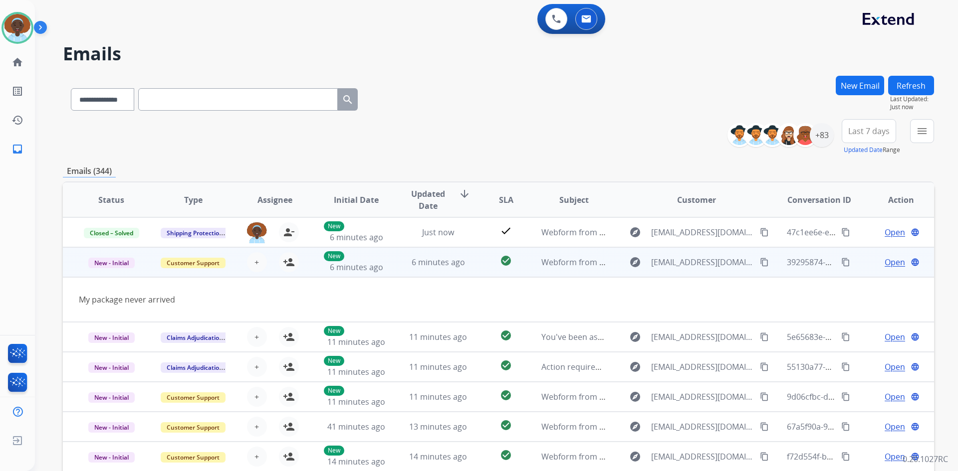
click at [868, 262] on div "Open language" at bounding box center [900, 262] width 65 height 12
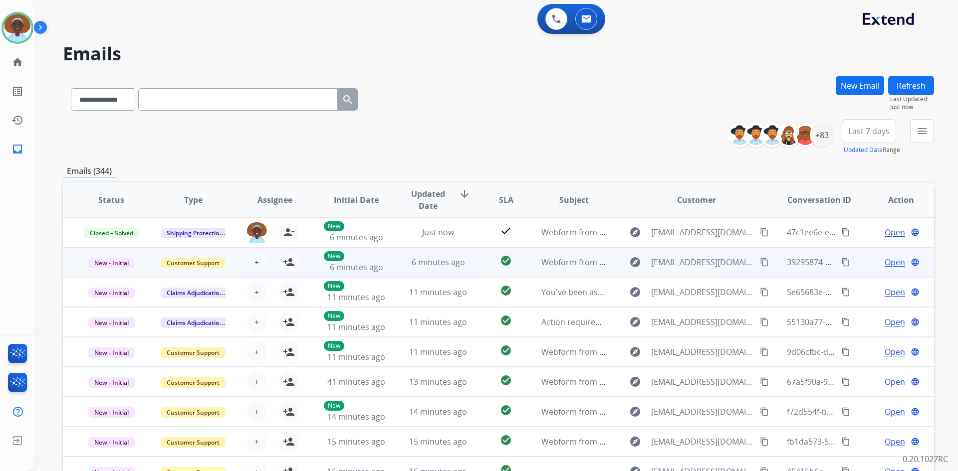
click at [887, 262] on span "Open" at bounding box center [894, 262] width 20 height 12
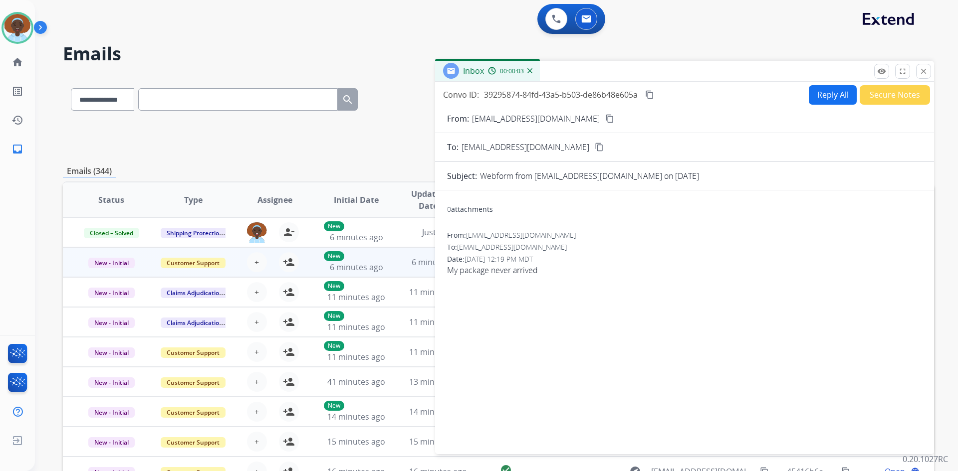
click at [605, 119] on mat-icon "content_copy" at bounding box center [609, 118] width 9 height 9
click at [815, 100] on button "Reply All" at bounding box center [832, 94] width 48 height 19
select select "**********"
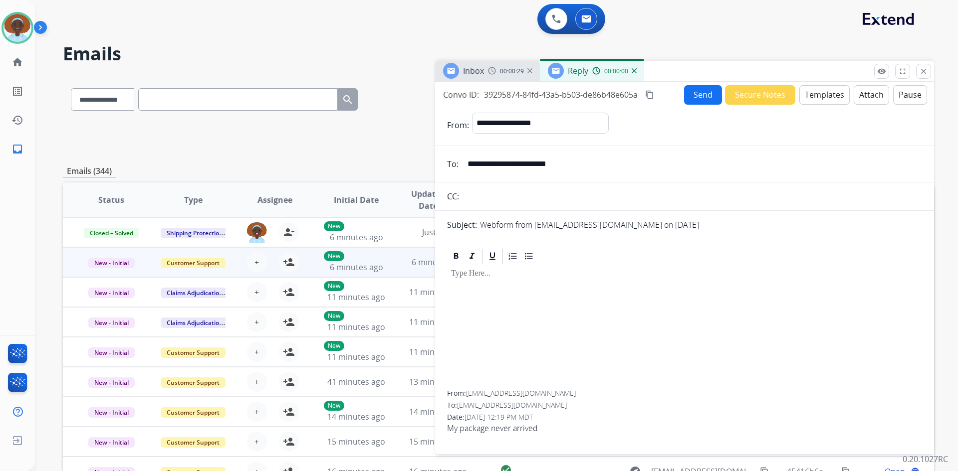
click at [813, 99] on button "Templates" at bounding box center [824, 94] width 50 height 19
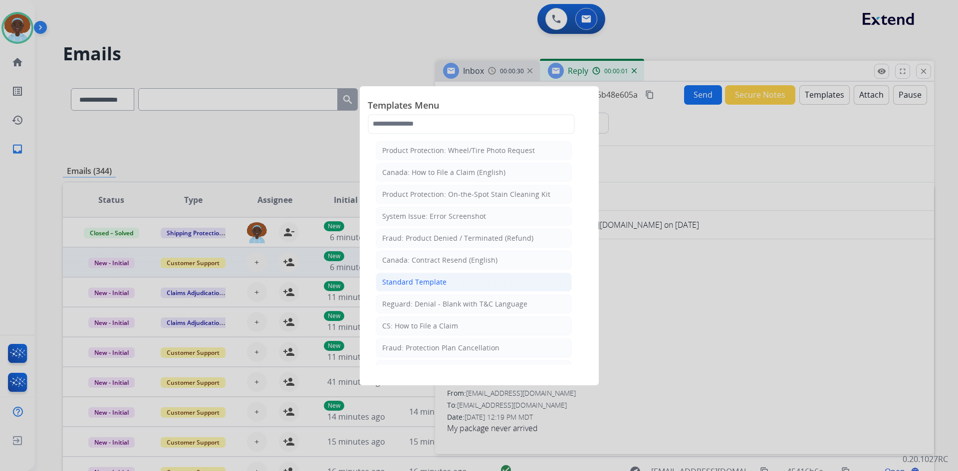
click at [454, 285] on li "Standard Template" at bounding box center [474, 282] width 196 height 19
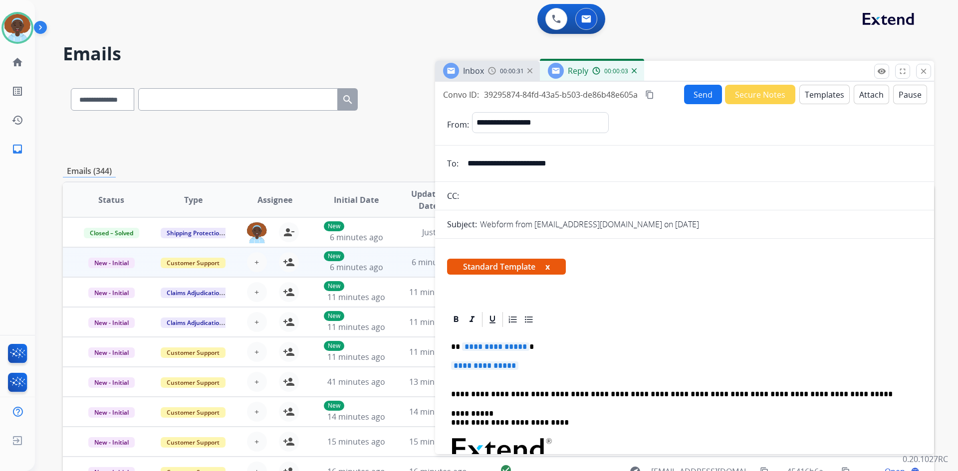
click at [485, 345] on span "**********" at bounding box center [495, 347] width 67 height 8
click at [459, 364] on span "**********" at bounding box center [484, 366] width 67 height 8
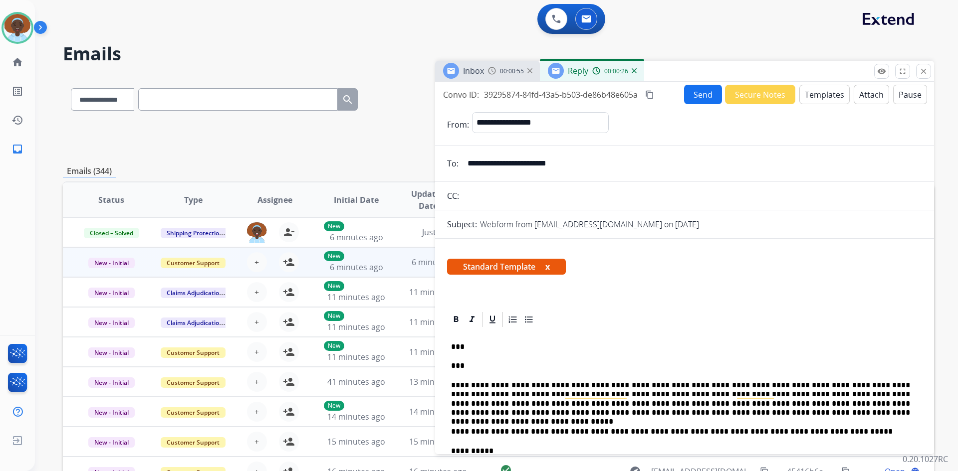
click at [697, 96] on button "Send" at bounding box center [703, 94] width 38 height 19
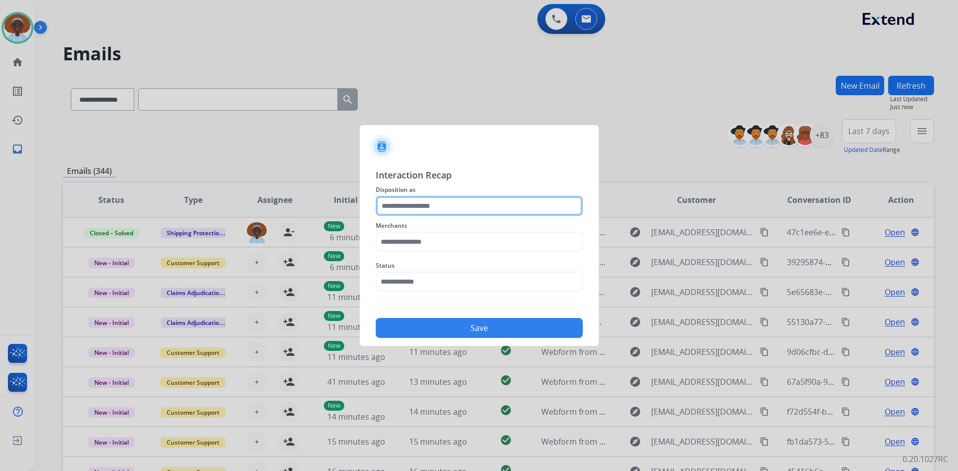
click at [433, 204] on input "text" at bounding box center [479, 206] width 207 height 20
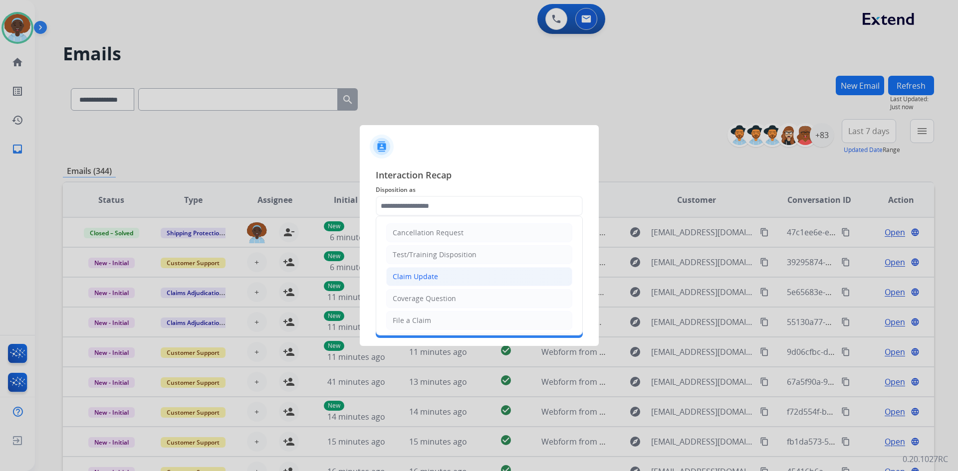
click at [444, 279] on li "Claim Update" at bounding box center [479, 276] width 186 height 19
type input "**********"
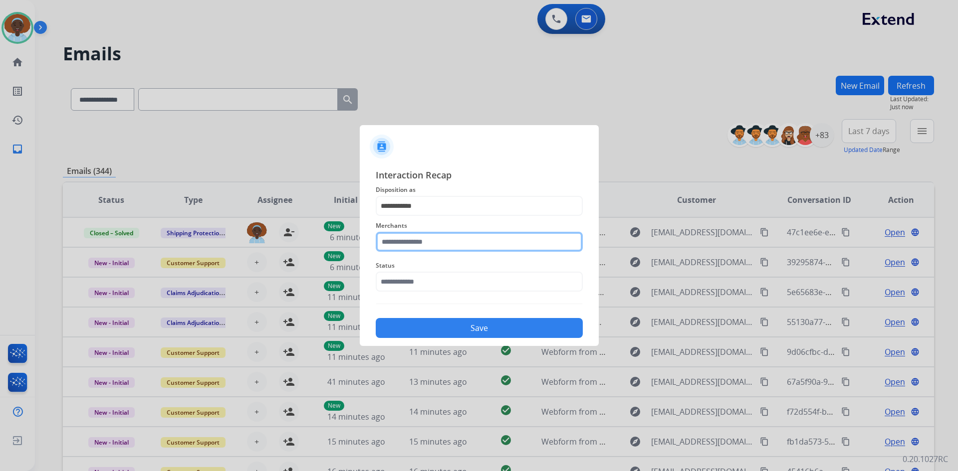
click at [437, 244] on input "text" at bounding box center [479, 242] width 207 height 20
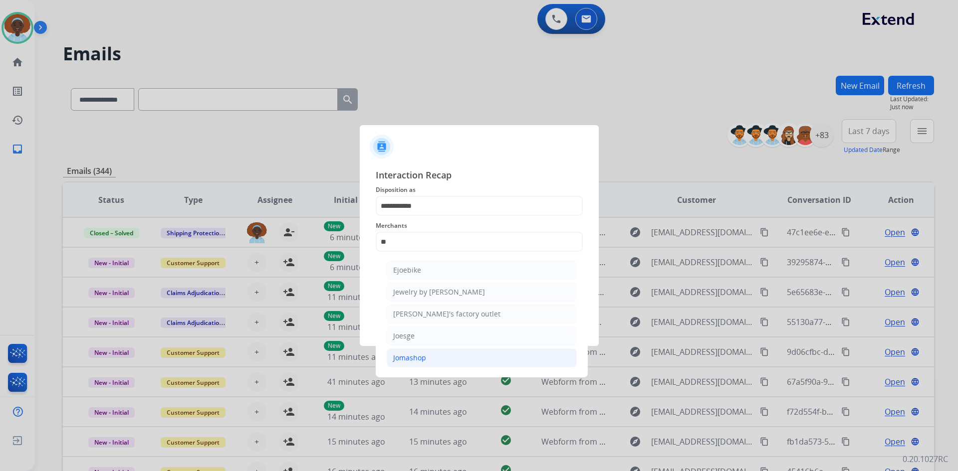
click at [459, 355] on li "Jomashop" at bounding box center [482, 358] width 190 height 19
type input "********"
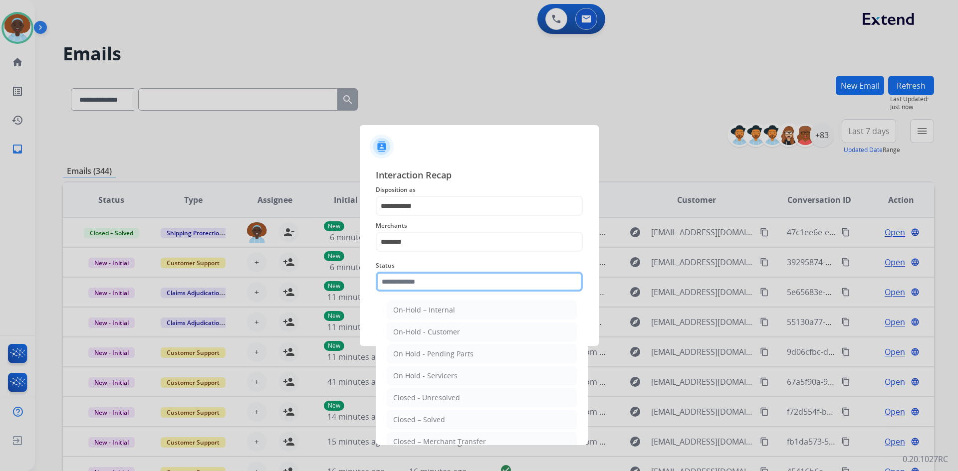
click at [459, 286] on input "text" at bounding box center [479, 282] width 207 height 20
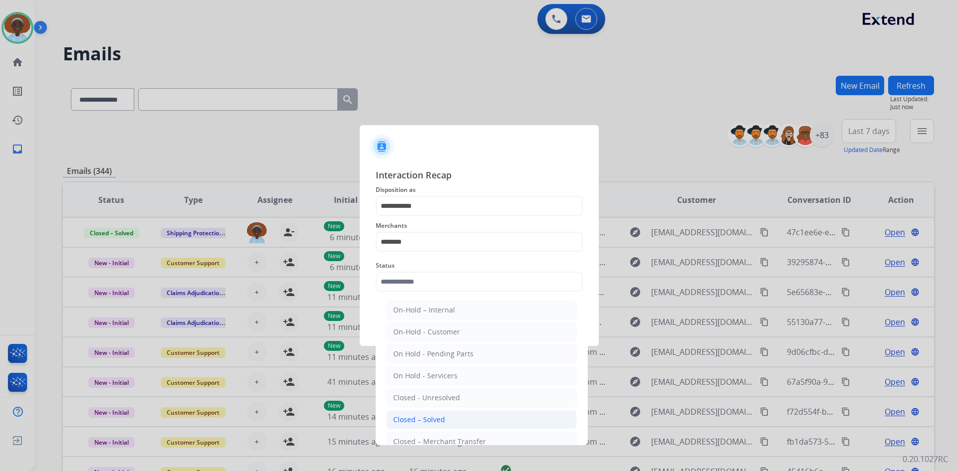
click at [448, 420] on li "Closed – Solved" at bounding box center [482, 419] width 190 height 19
type input "**********"
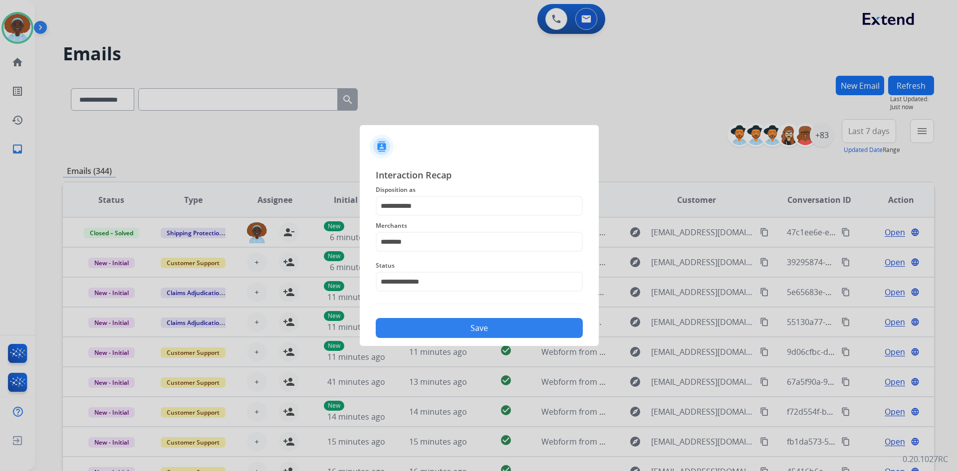
click at [474, 334] on button "Save" at bounding box center [479, 328] width 207 height 20
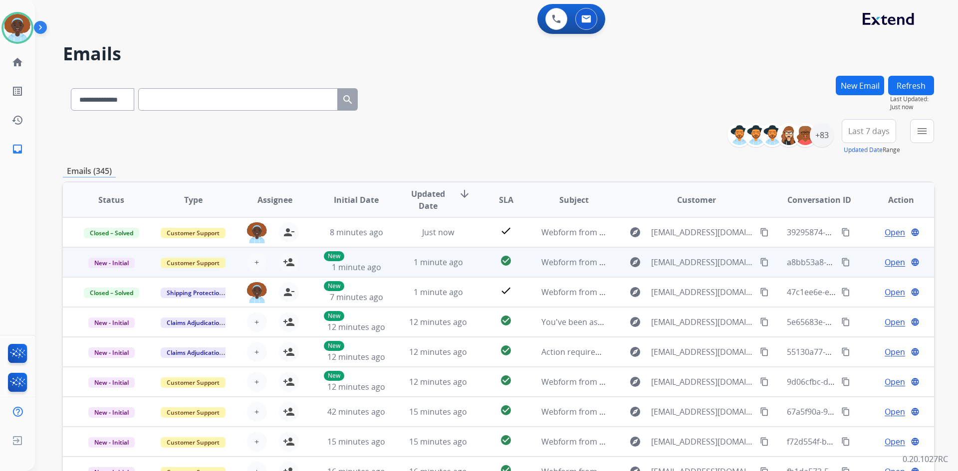
click at [885, 262] on span "Open" at bounding box center [894, 262] width 20 height 12
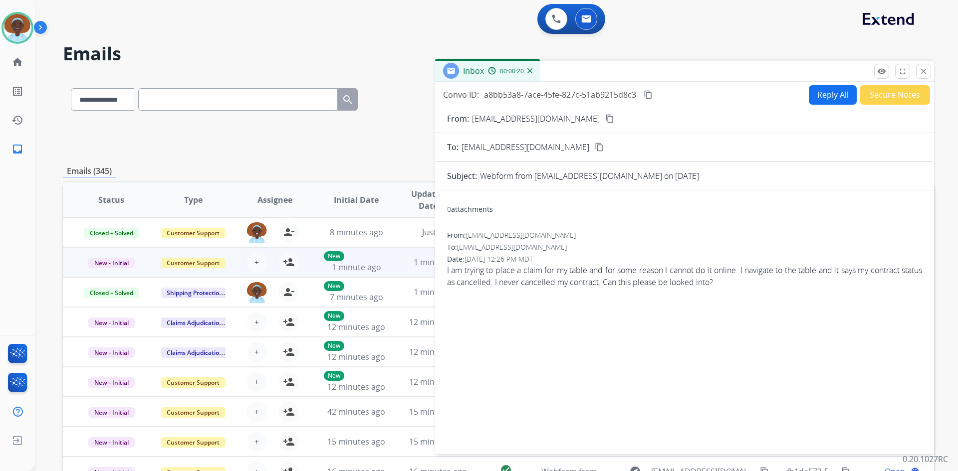
click at [605, 118] on mat-icon "content_copy" at bounding box center [609, 118] width 9 height 9
click at [605, 120] on mat-icon "content_copy" at bounding box center [609, 118] width 9 height 9
click at [830, 103] on button "Reply All" at bounding box center [832, 94] width 48 height 19
select select "**********"
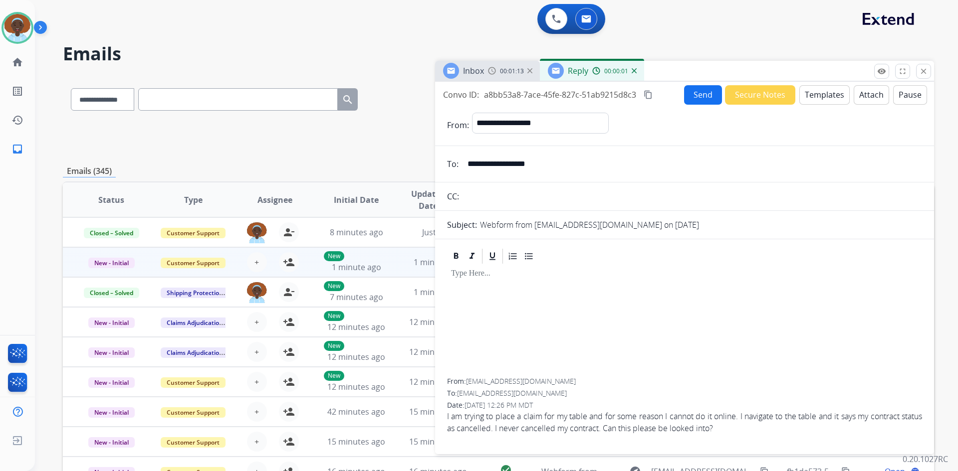
click at [824, 103] on button "Templates" at bounding box center [824, 94] width 50 height 19
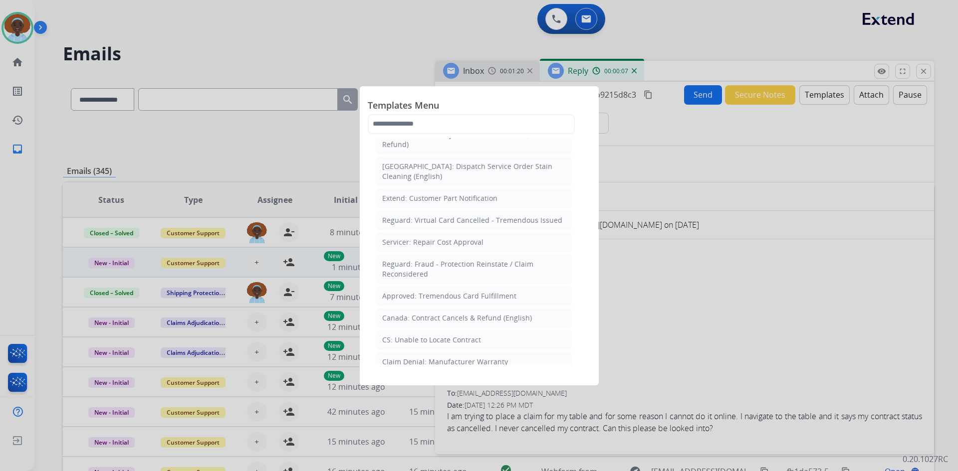
scroll to position [349, 0]
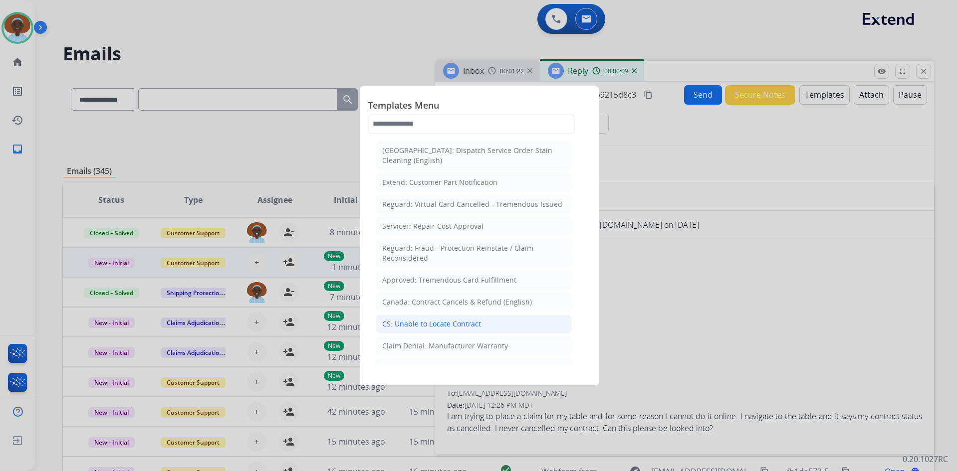
click at [489, 316] on li "CS: Unable to Locate Contract" at bounding box center [474, 324] width 196 height 19
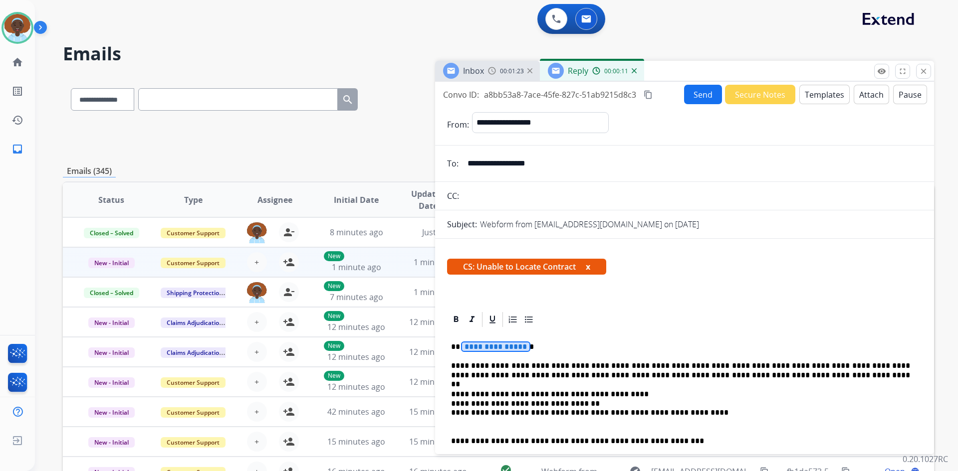
click at [500, 349] on span "**********" at bounding box center [495, 347] width 67 height 8
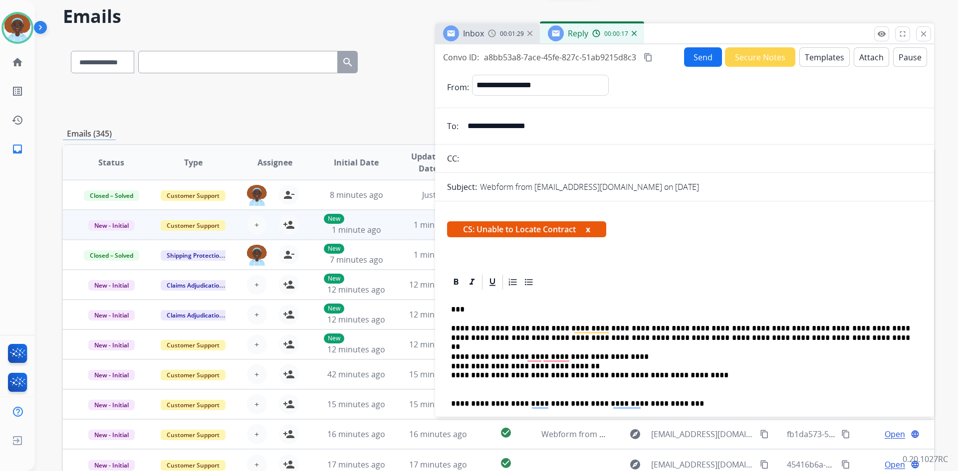
scroll to position [0, 0]
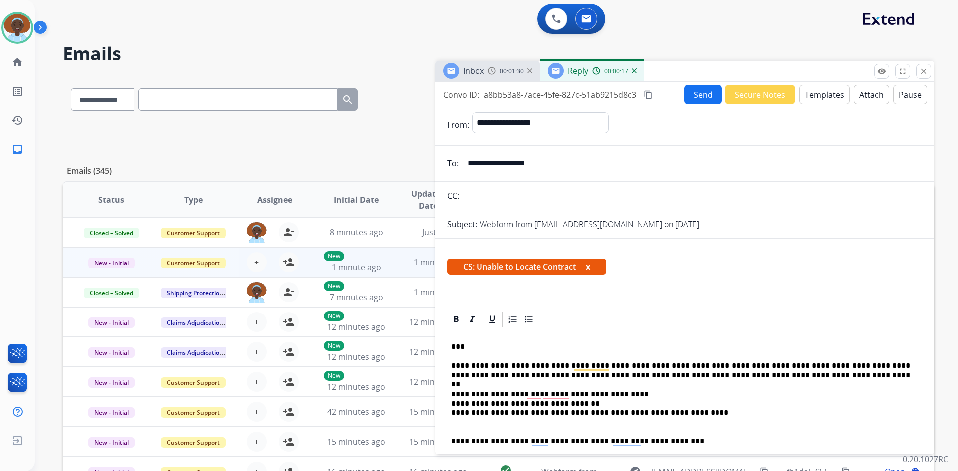
click at [696, 97] on button "Send" at bounding box center [703, 94] width 38 height 19
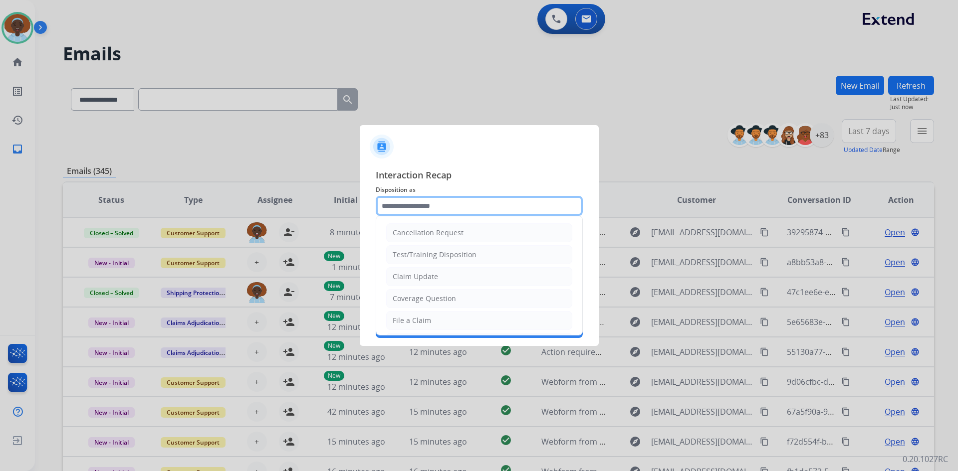
click at [442, 205] on input "text" at bounding box center [479, 206] width 207 height 20
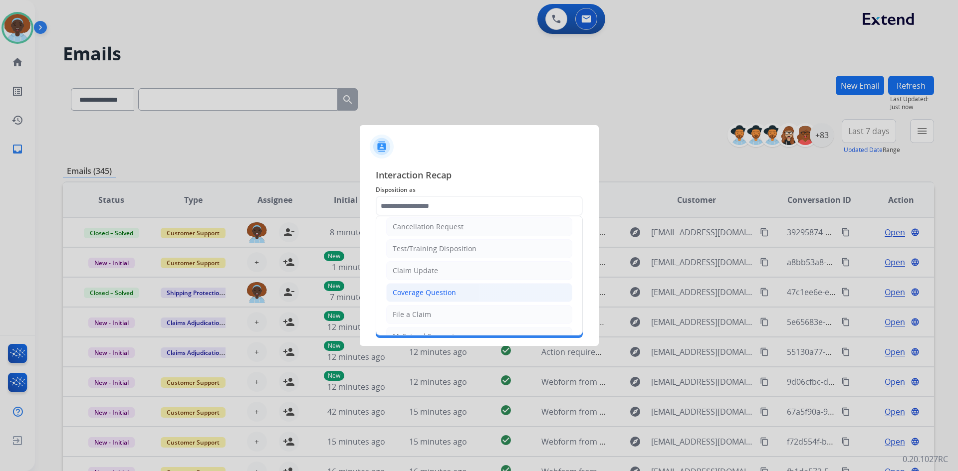
click at [454, 288] on div "Coverage Question" at bounding box center [423, 293] width 63 height 10
type input "**********"
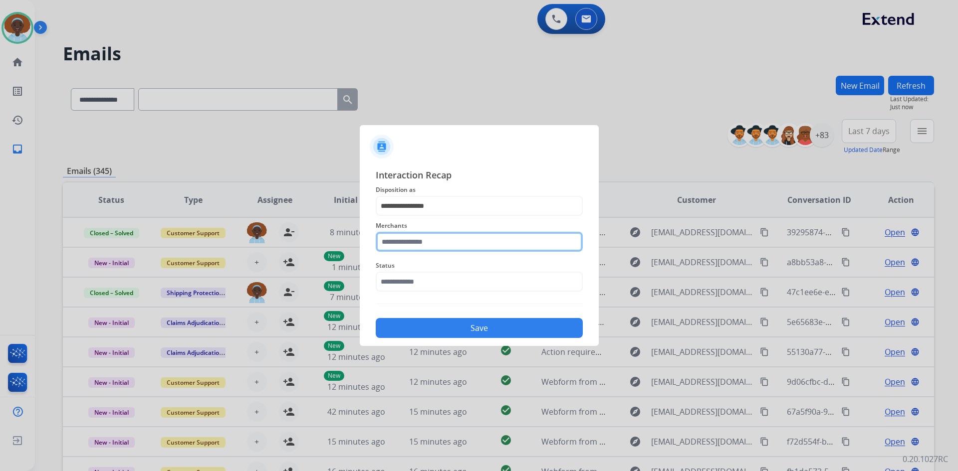
click at [462, 235] on input "text" at bounding box center [479, 242] width 207 height 20
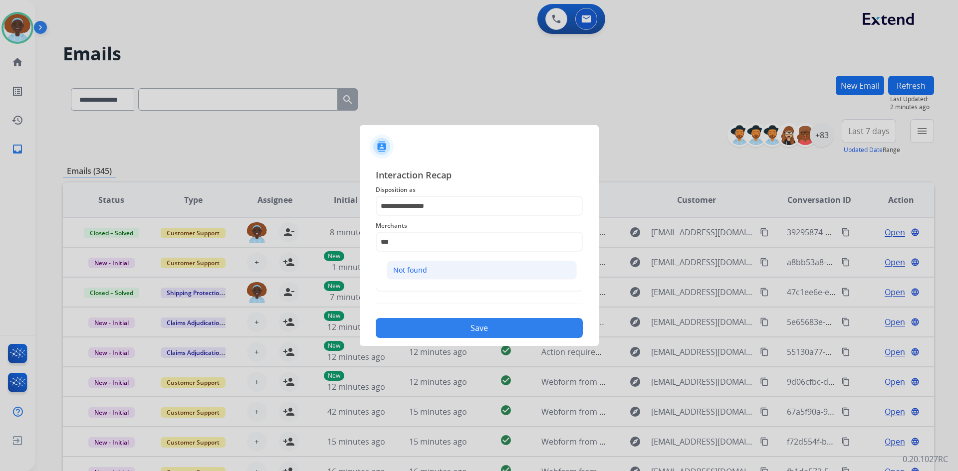
click at [443, 270] on li "Not found" at bounding box center [482, 270] width 190 height 19
type input "*********"
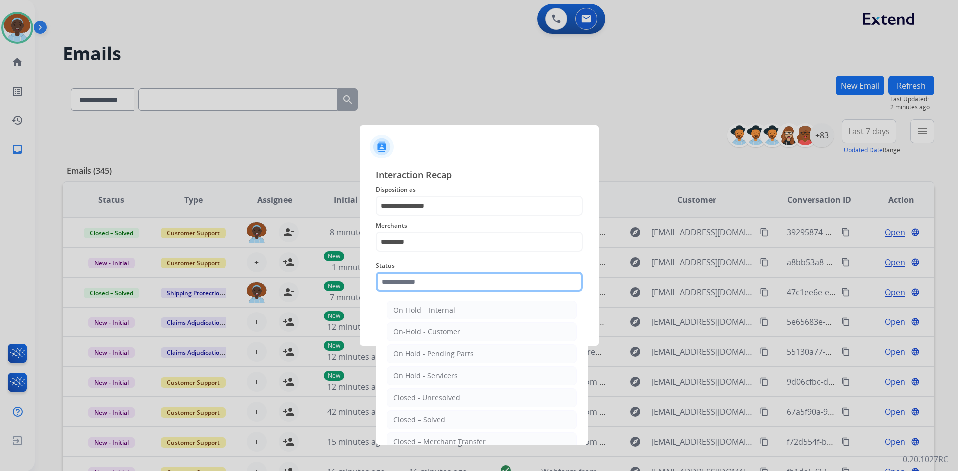
drag, startPoint x: 433, startPoint y: 284, endPoint x: 433, endPoint y: 293, distance: 9.0
click at [433, 285] on input "text" at bounding box center [479, 282] width 207 height 20
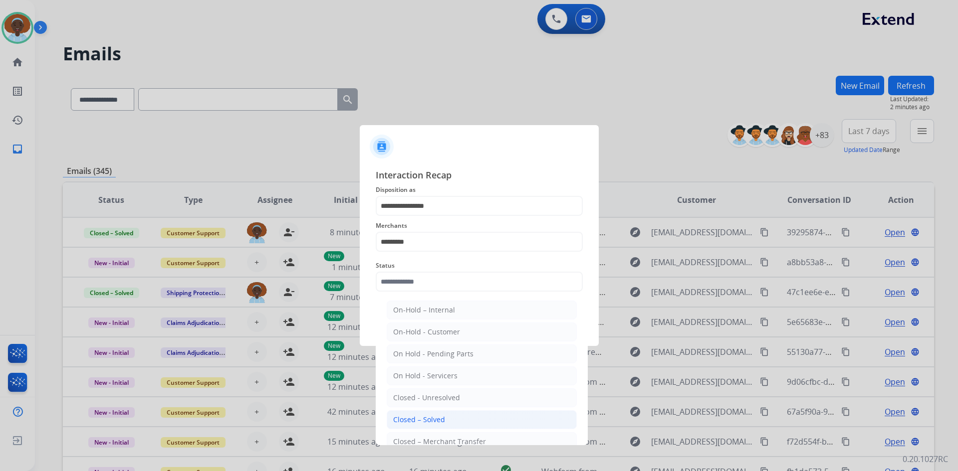
click at [449, 417] on li "Closed – Solved" at bounding box center [482, 419] width 190 height 19
type input "**********"
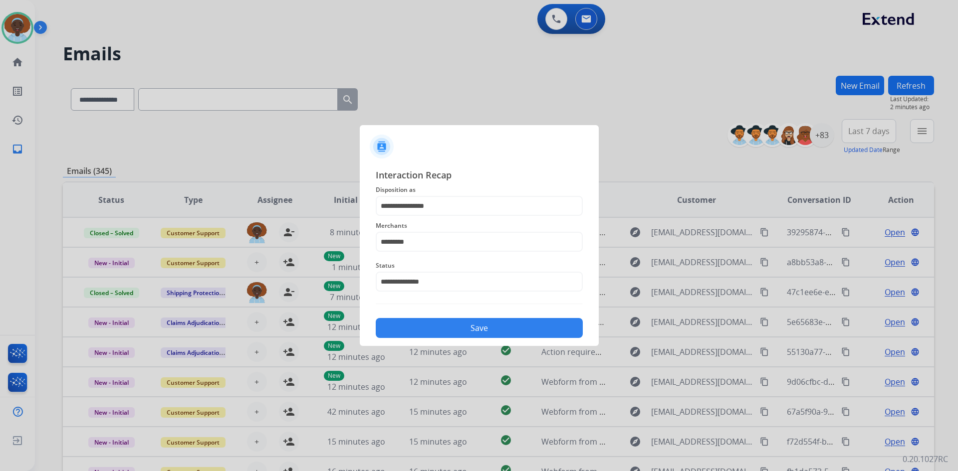
click at [480, 326] on button "Save" at bounding box center [479, 328] width 207 height 20
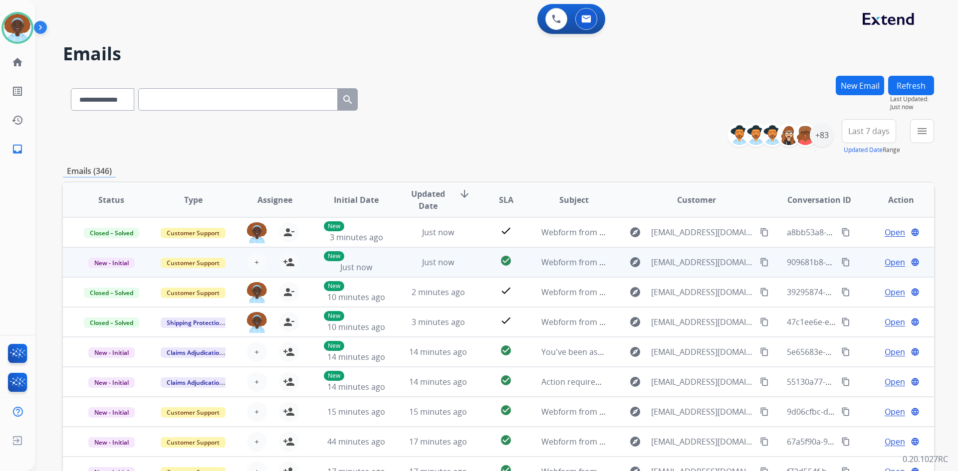
click at [887, 262] on span "Open" at bounding box center [894, 262] width 20 height 12
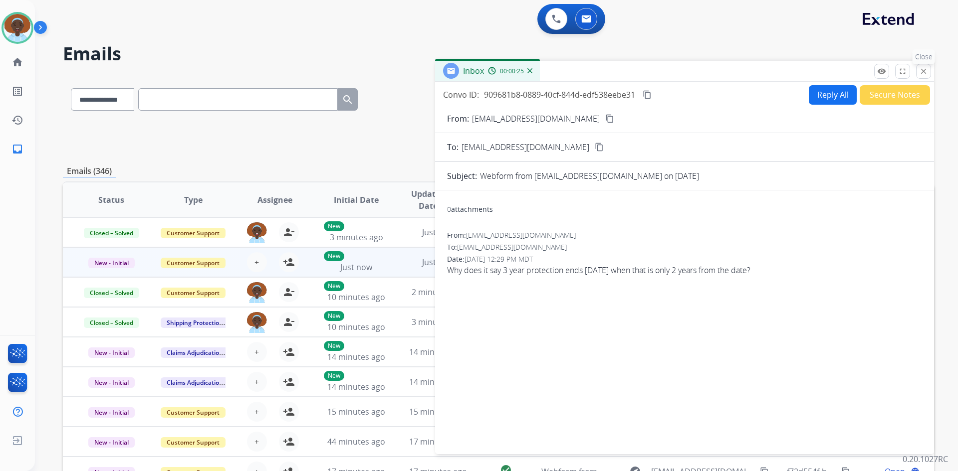
click at [921, 74] on mat-icon "close" at bounding box center [923, 71] width 9 height 9
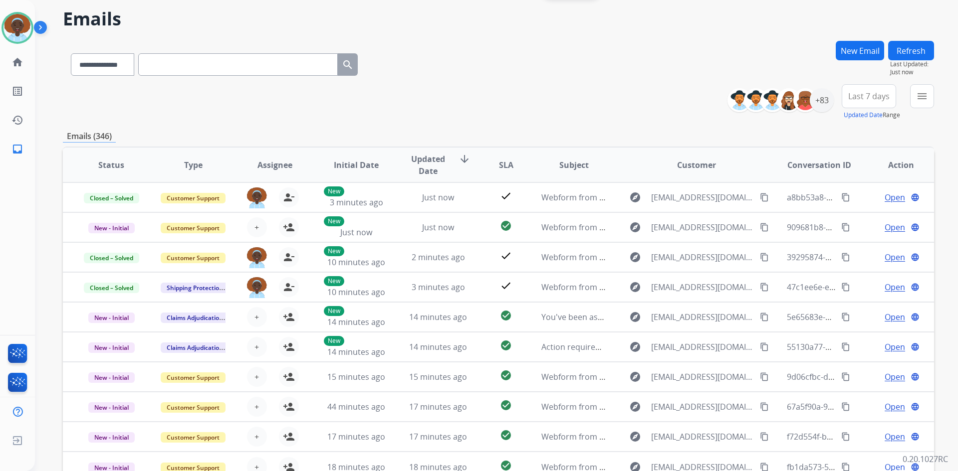
scroll to position [0, 0]
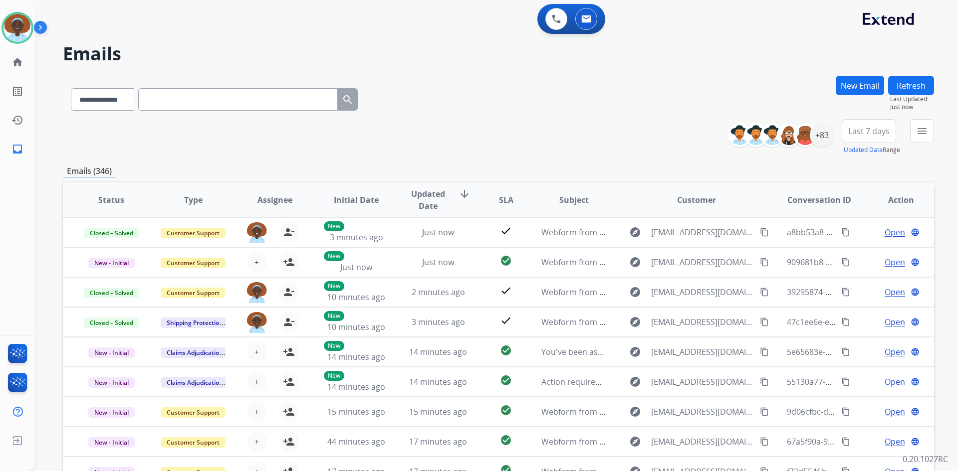
click at [902, 86] on button "Refresh" at bounding box center [911, 85] width 46 height 19
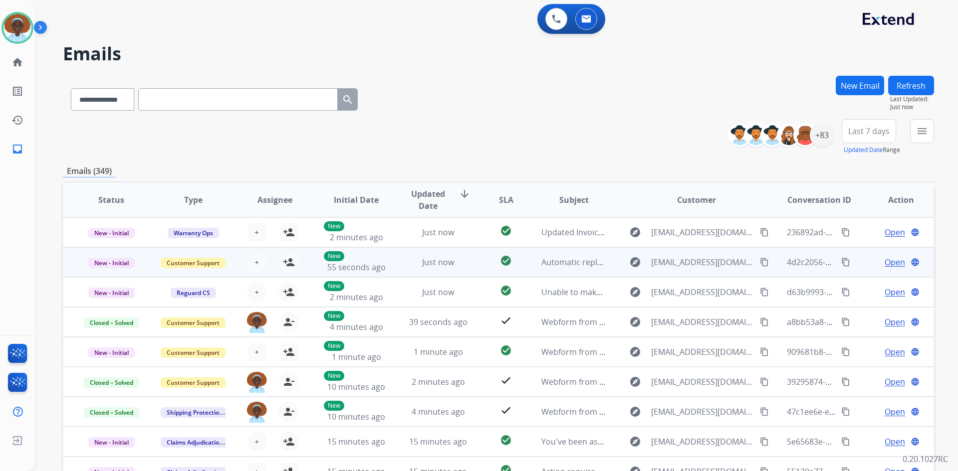
click at [884, 264] on span "Open" at bounding box center [894, 262] width 20 height 12
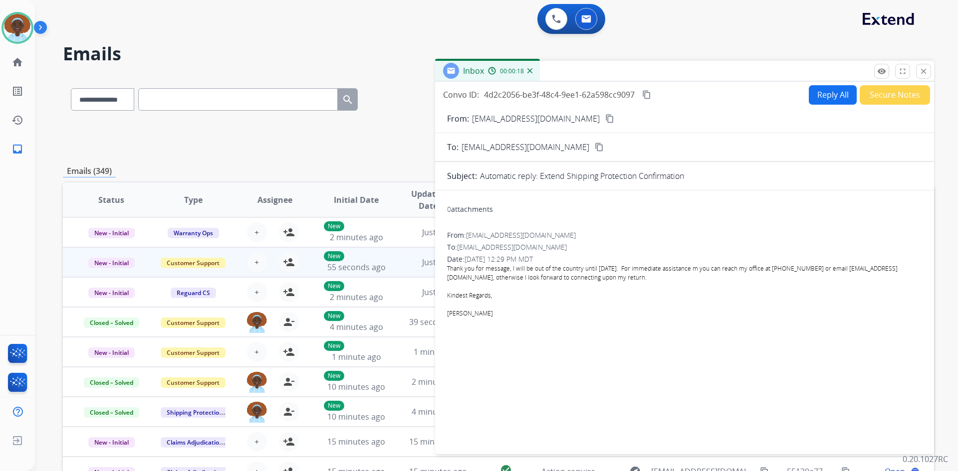
click at [883, 95] on button "Secure Notes" at bounding box center [894, 94] width 70 height 19
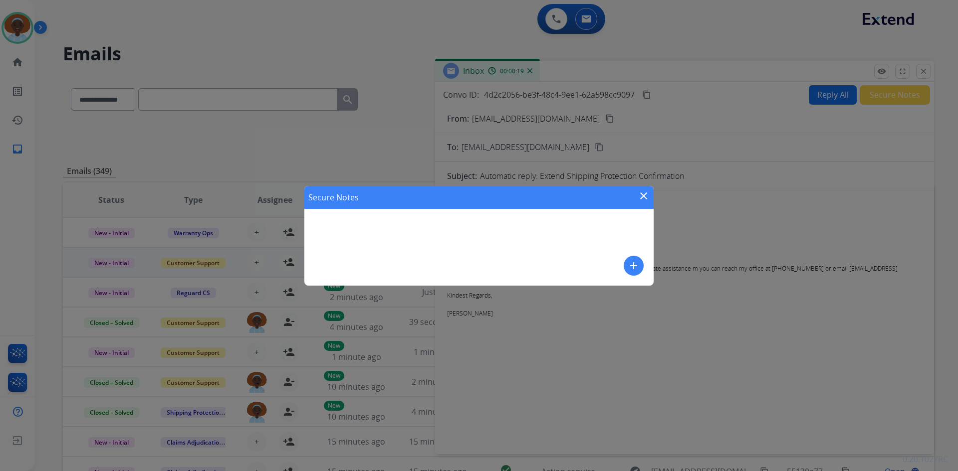
click at [632, 268] on mat-icon "add" at bounding box center [633, 266] width 12 height 12
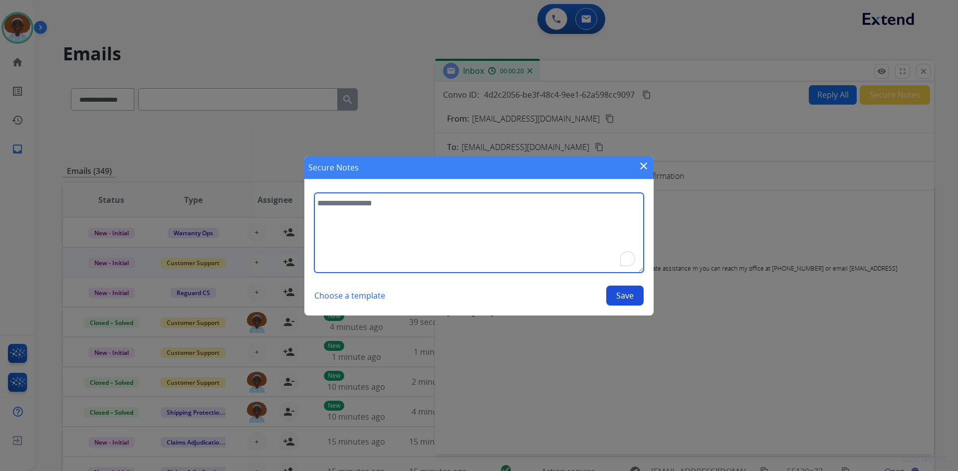
click at [381, 205] on textarea "To enrich screen reader interactions, please activate Accessibility in Grammarl…" at bounding box center [478, 233] width 329 height 80
type textarea "**********"
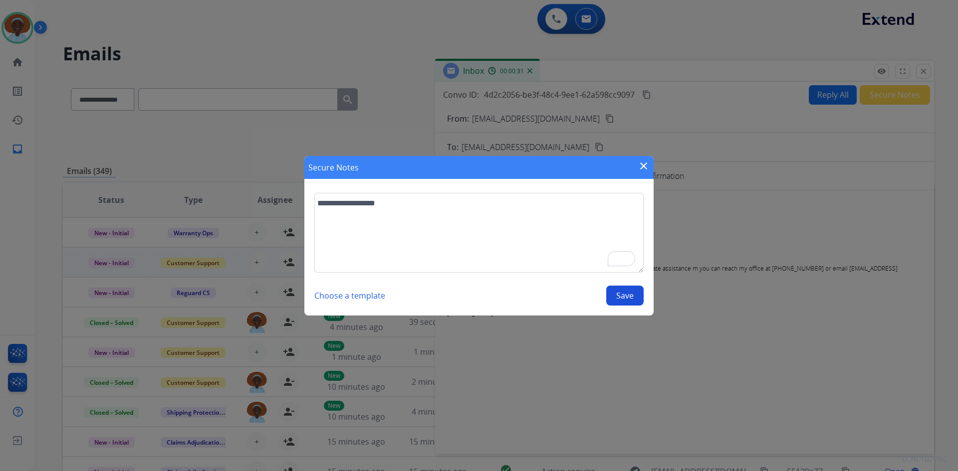
click at [628, 293] on button "Save" at bounding box center [624, 296] width 37 height 20
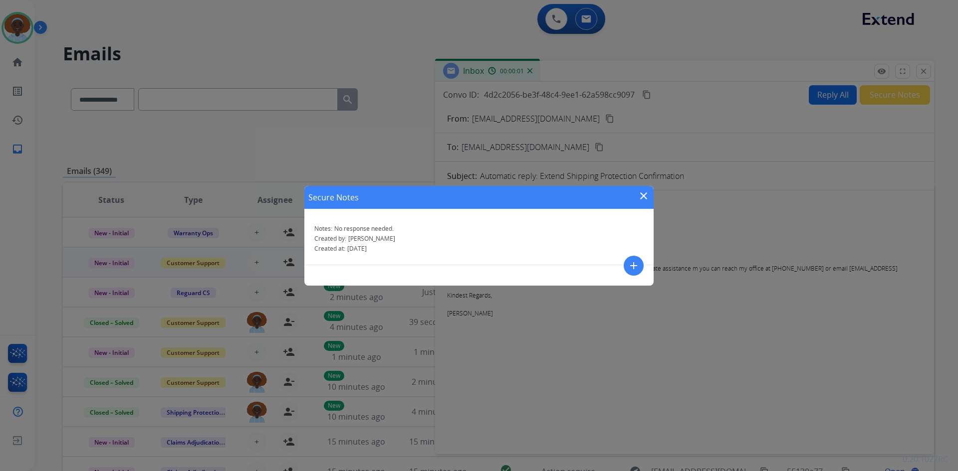
click at [643, 193] on mat-icon "close" at bounding box center [643, 196] width 12 height 12
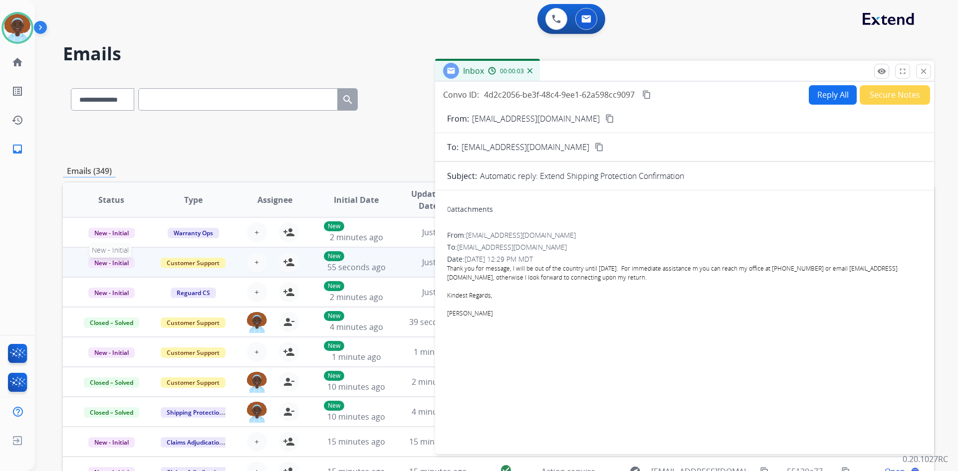
click at [115, 260] on span "New - Initial" at bounding box center [111, 263] width 46 height 10
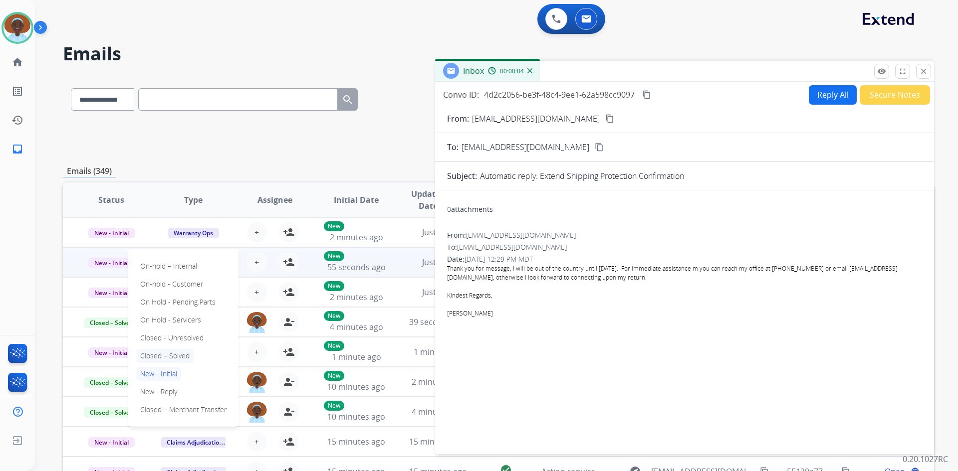
click at [151, 354] on p "Closed – Solved" at bounding box center [164, 356] width 57 height 14
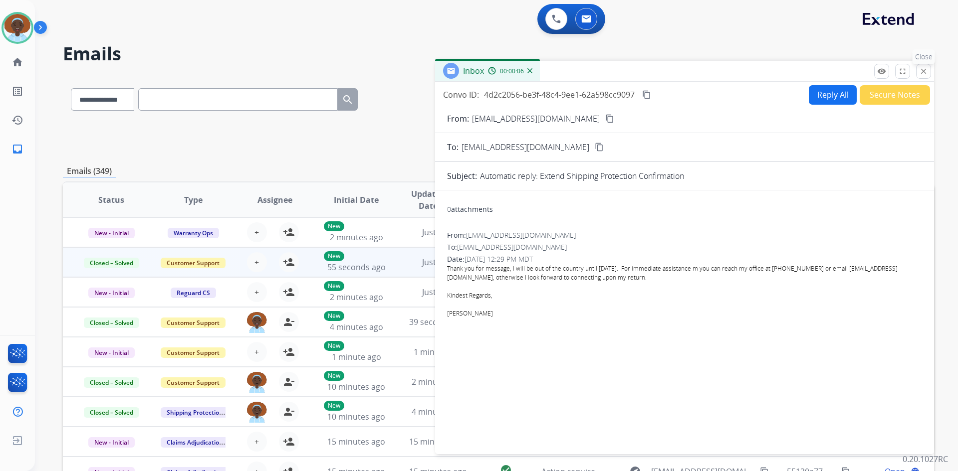
click at [921, 74] on mat-icon "close" at bounding box center [923, 71] width 9 height 9
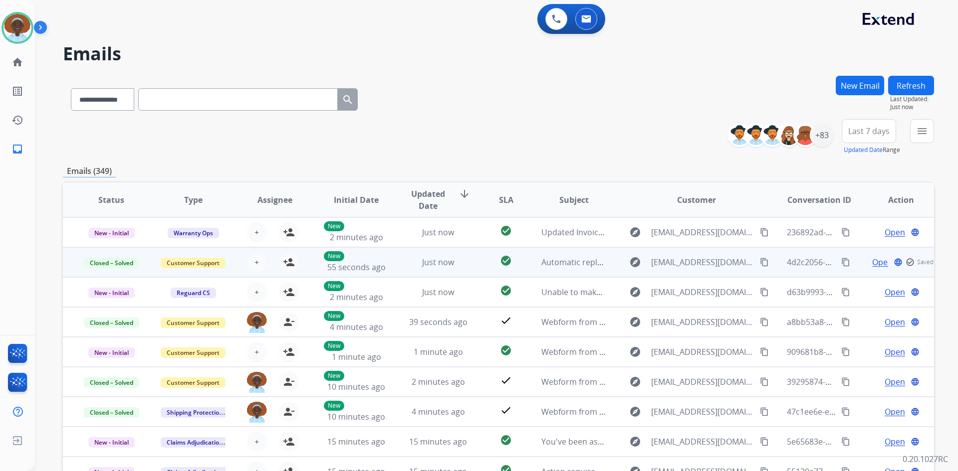
click at [913, 91] on button "Refresh" at bounding box center [911, 85] width 46 height 19
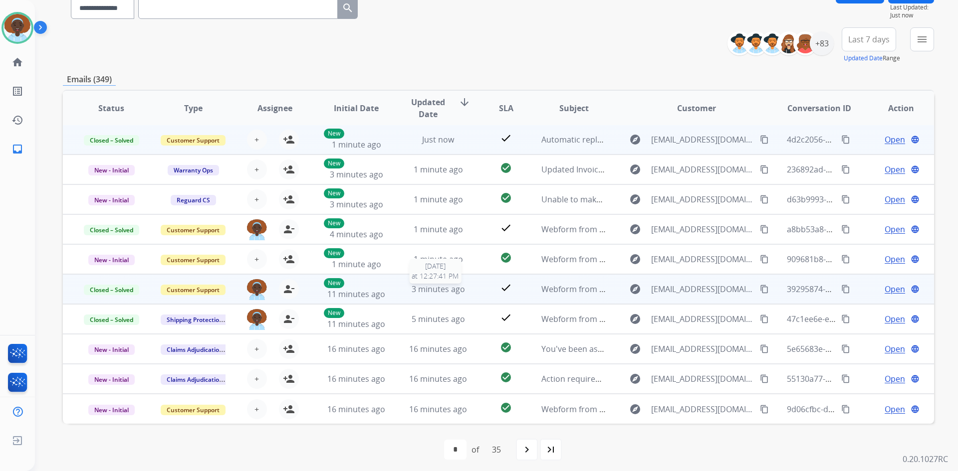
scroll to position [96, 0]
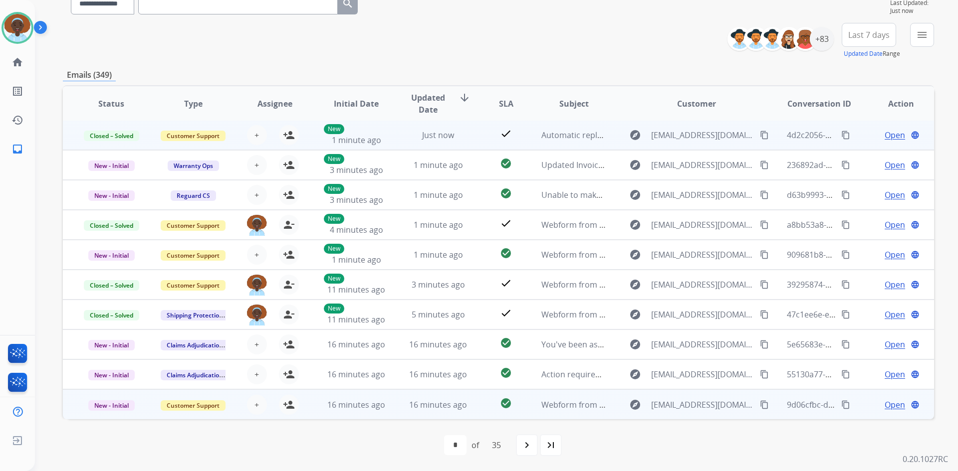
click at [885, 406] on span "Open" at bounding box center [894, 405] width 20 height 12
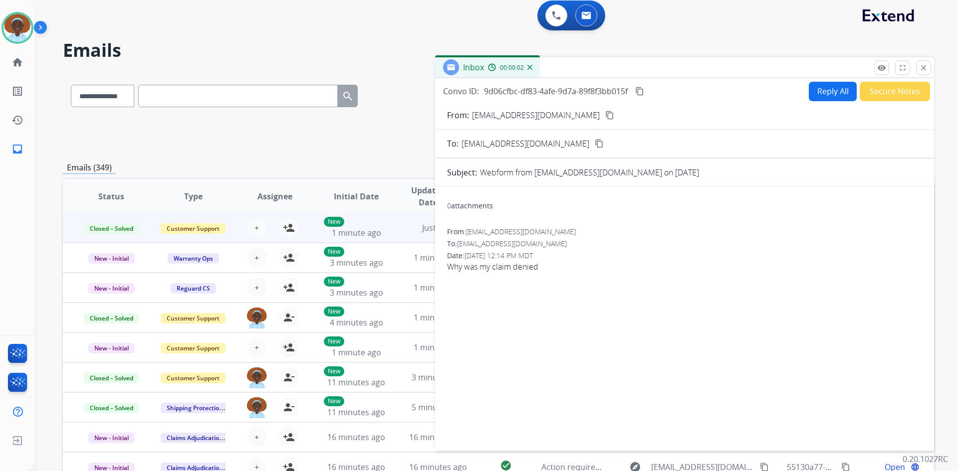
scroll to position [0, 0]
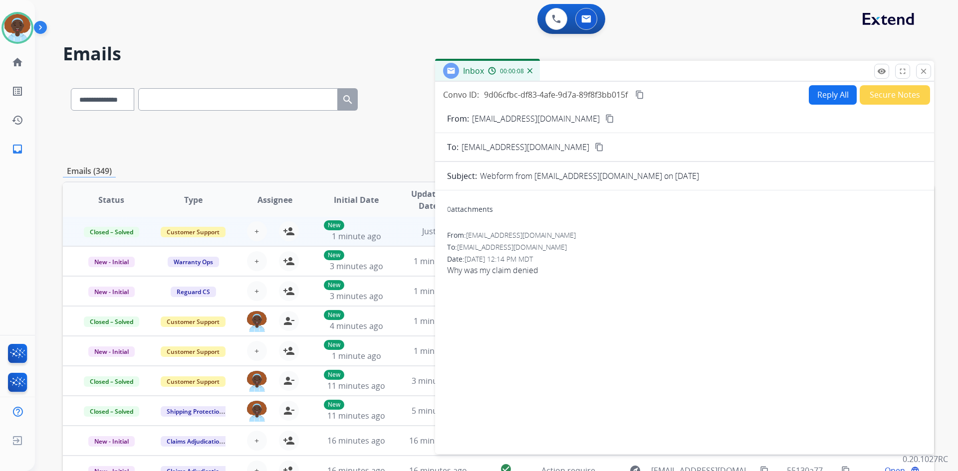
click at [605, 117] on mat-icon "content_copy" at bounding box center [609, 118] width 9 height 9
click at [818, 100] on button "Reply All" at bounding box center [832, 94] width 48 height 19
select select "**********"
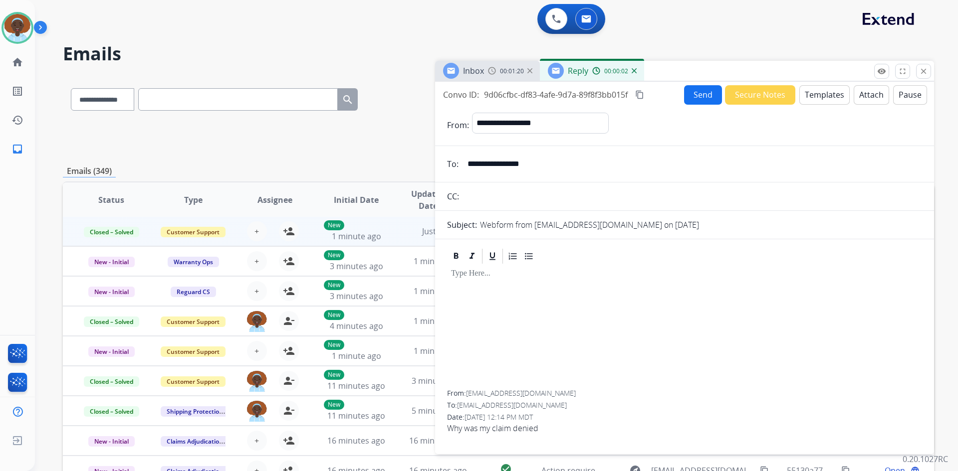
click at [826, 97] on button "Templates" at bounding box center [824, 94] width 50 height 19
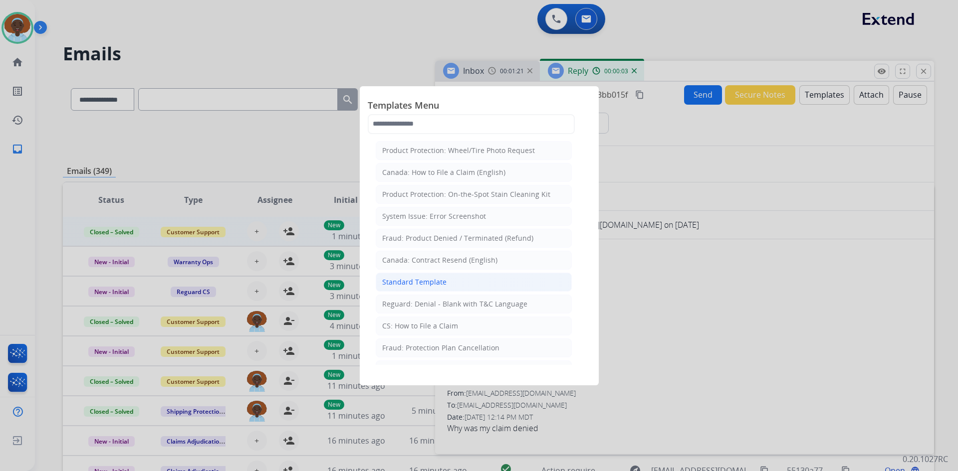
click at [425, 280] on div "Standard Template" at bounding box center [414, 282] width 64 height 10
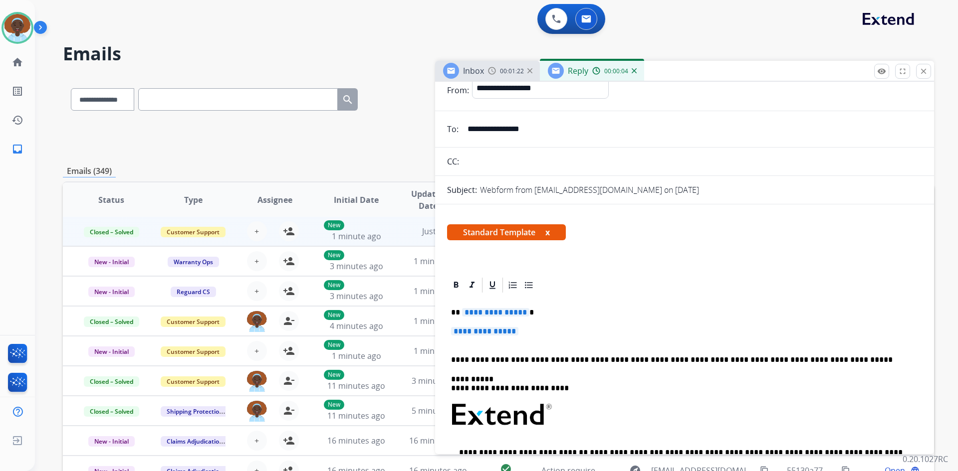
scroll to position [50, 0]
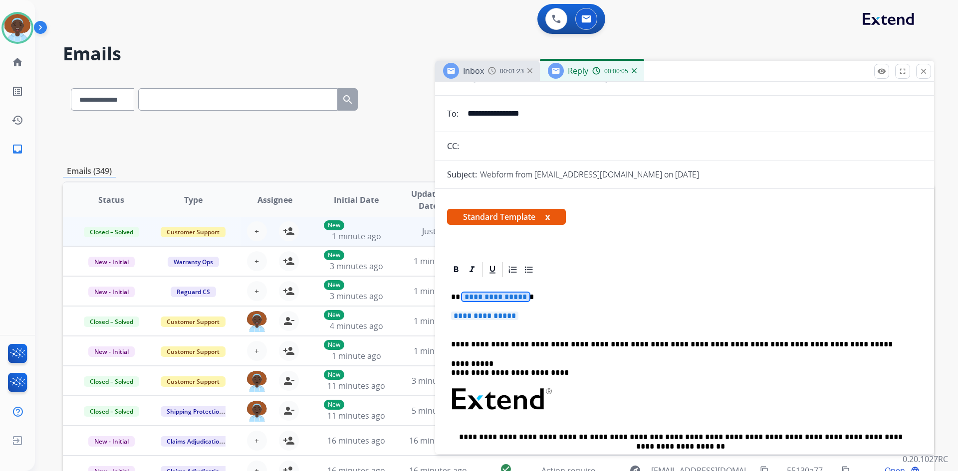
click at [499, 295] on span "**********" at bounding box center [495, 297] width 67 height 8
click at [481, 318] on span "**********" at bounding box center [484, 316] width 67 height 8
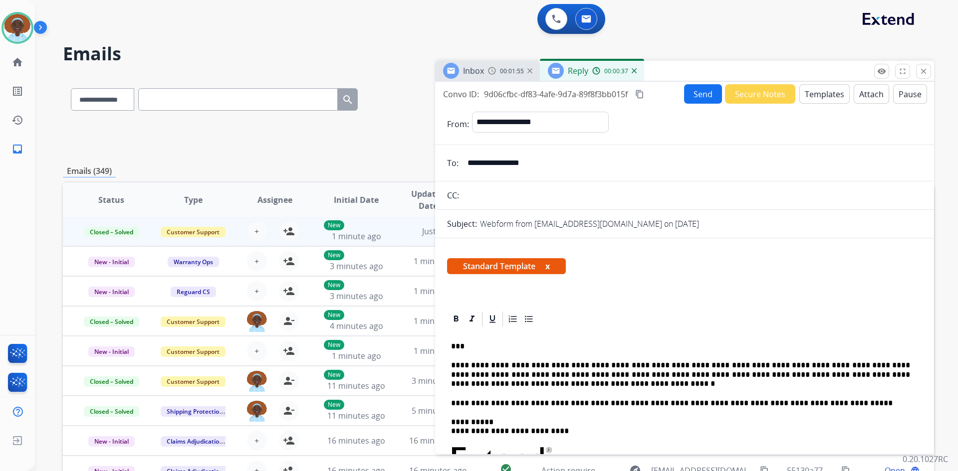
scroll to position [0, 0]
click at [692, 97] on button "Send" at bounding box center [703, 94] width 38 height 19
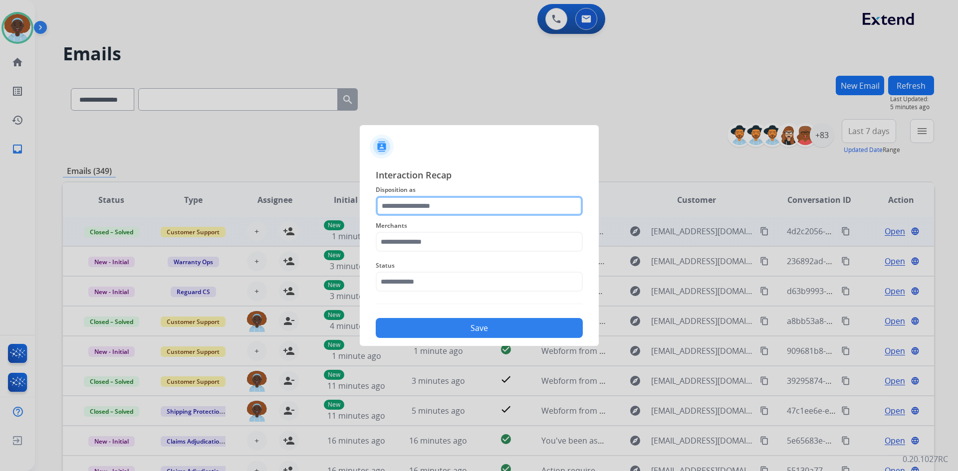
click at [424, 208] on input "text" at bounding box center [479, 206] width 207 height 20
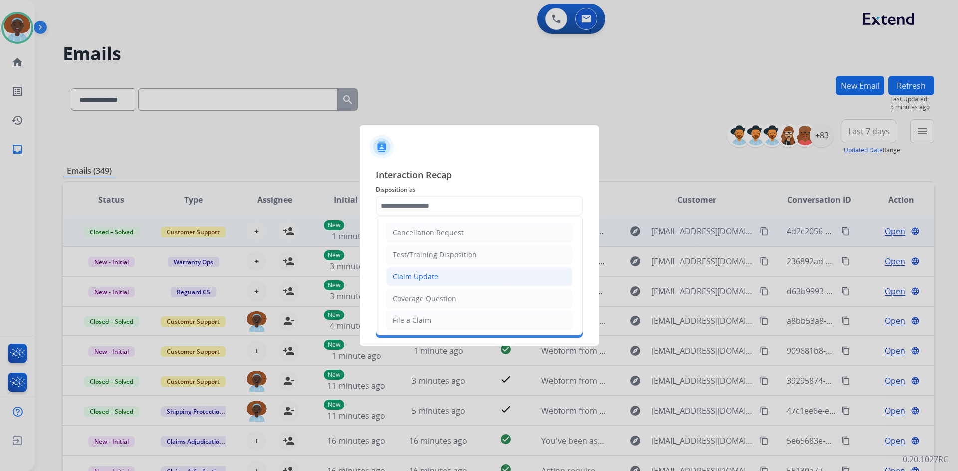
click at [418, 277] on div "Claim Update" at bounding box center [414, 277] width 45 height 10
type input "**********"
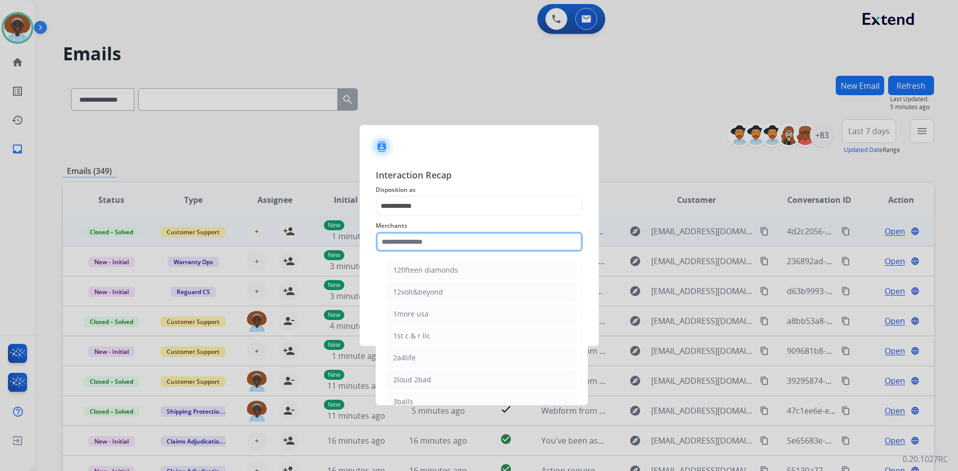
click at [434, 239] on input "text" at bounding box center [479, 242] width 207 height 20
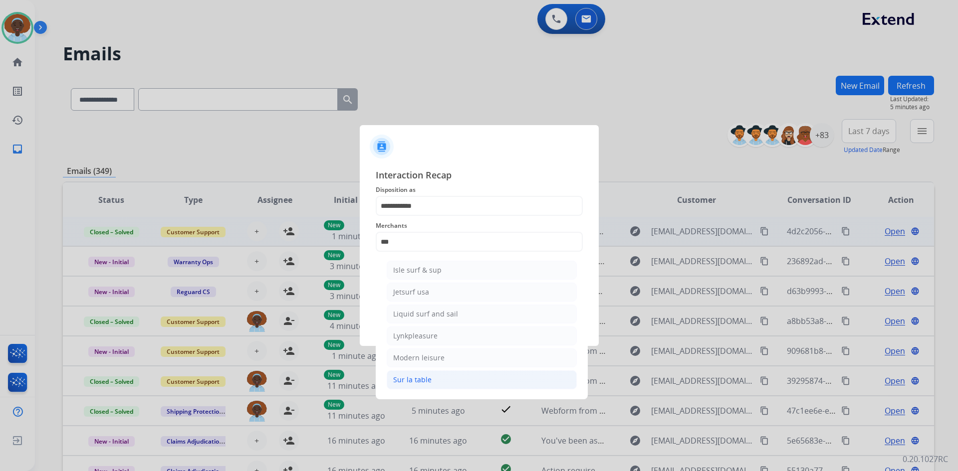
click at [448, 376] on li "Sur la table" at bounding box center [482, 380] width 190 height 19
type input "**********"
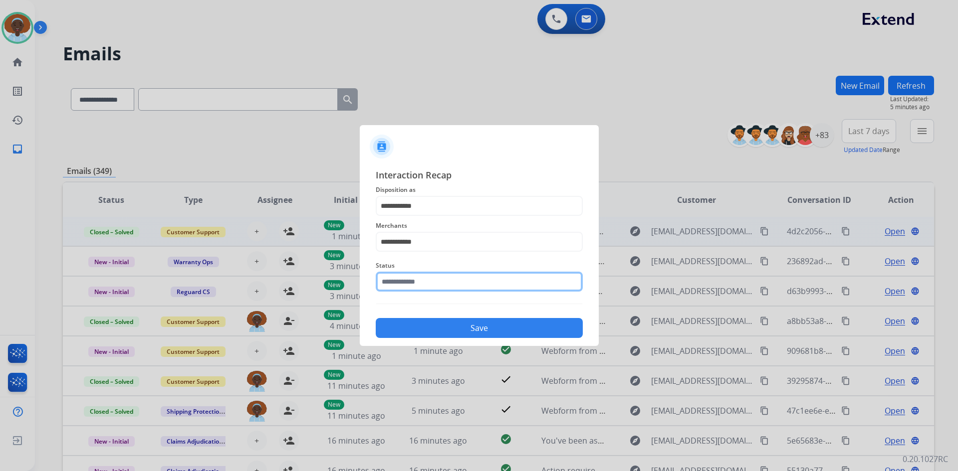
click at [447, 283] on input "text" at bounding box center [479, 282] width 207 height 20
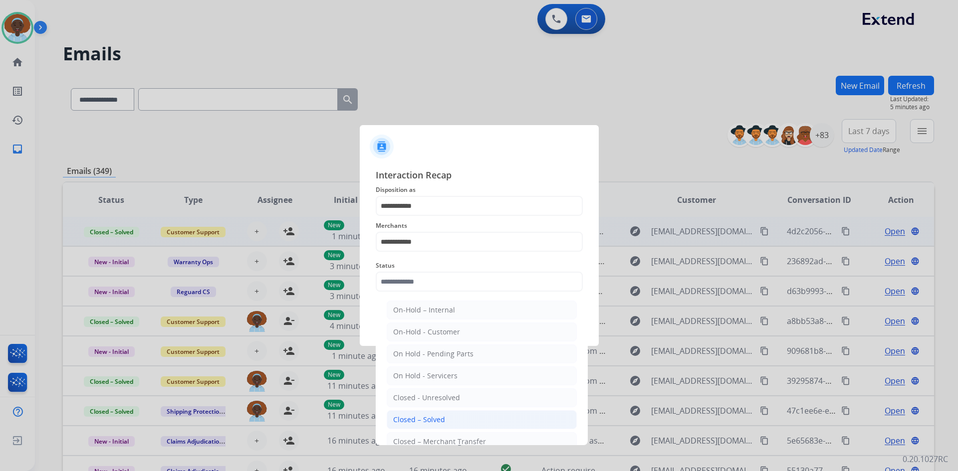
click at [453, 417] on li "Closed – Solved" at bounding box center [482, 419] width 190 height 19
type input "**********"
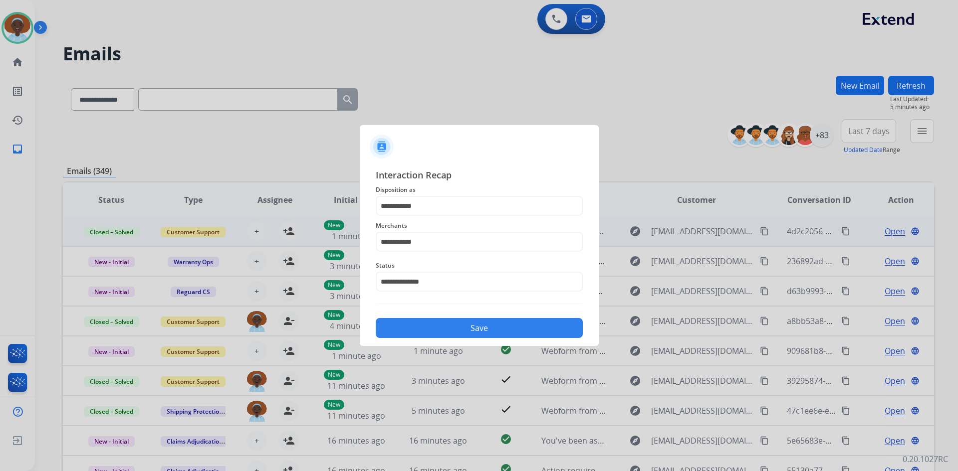
click at [475, 330] on button "Save" at bounding box center [479, 328] width 207 height 20
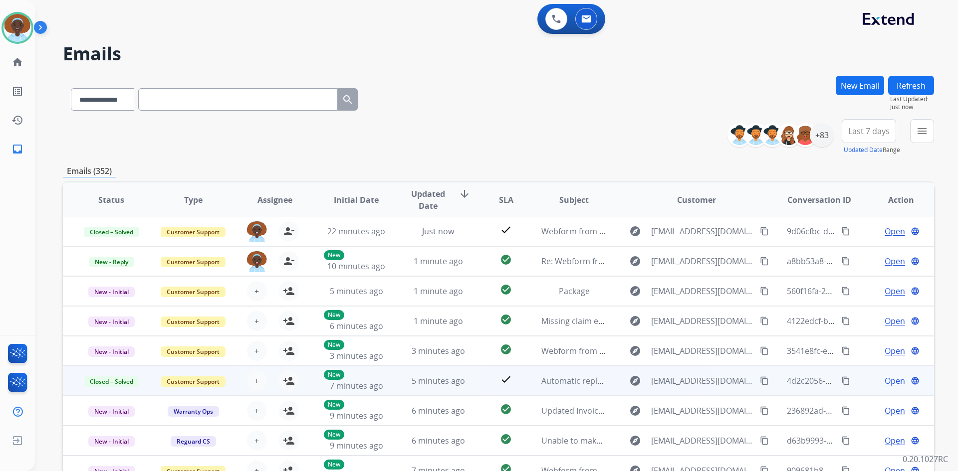
click at [905, 90] on button "Refresh" at bounding box center [911, 85] width 46 height 19
click at [868, 133] on span "Last 7 days" at bounding box center [868, 131] width 41 height 4
click at [855, 250] on div "Last 90 days" at bounding box center [865, 252] width 55 height 15
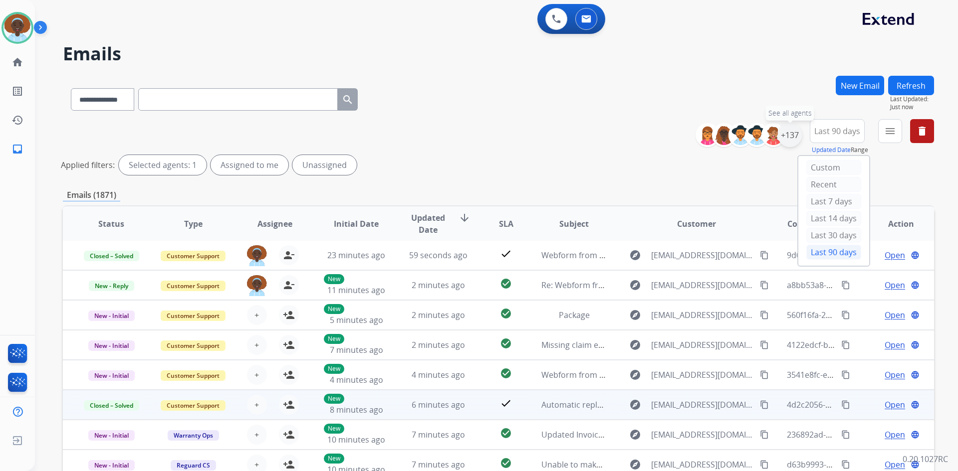
click at [785, 139] on div "+137" at bounding box center [790, 135] width 24 height 24
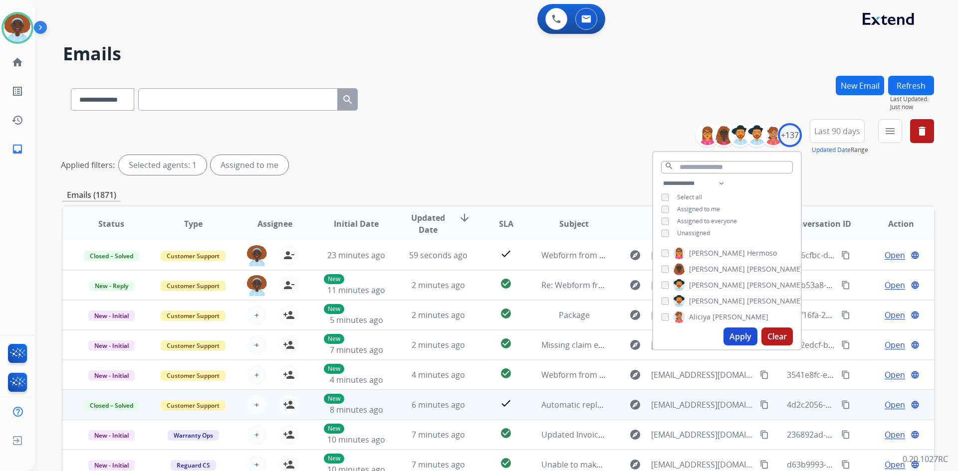
click at [734, 335] on button "Apply" at bounding box center [740, 337] width 34 height 18
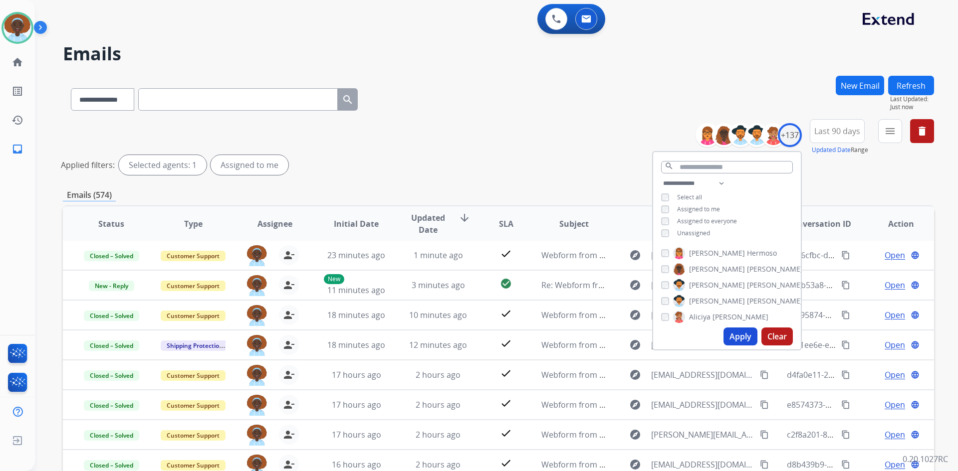
click at [583, 173] on div "Applied filters: Selected agents: 1 Assigned to me" at bounding box center [496, 165] width 871 height 20
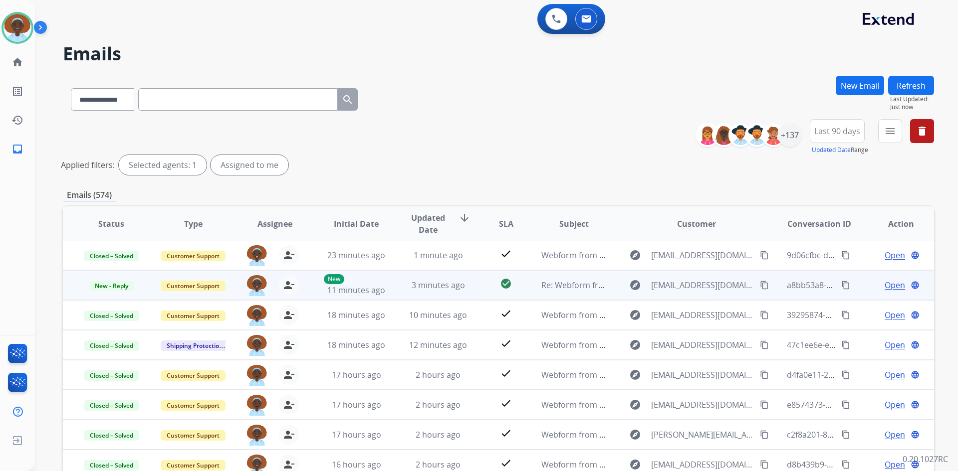
click at [884, 287] on span "Open" at bounding box center [894, 285] width 20 height 12
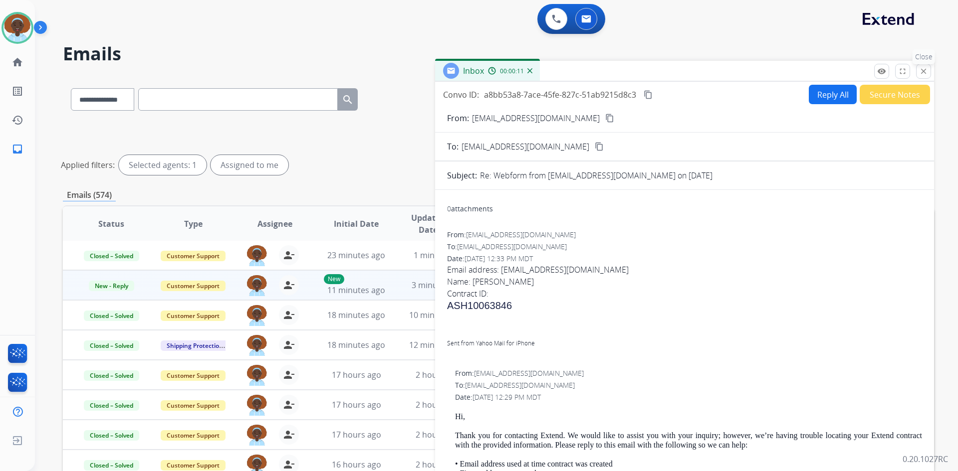
click at [923, 74] on mat-icon "close" at bounding box center [923, 71] width 9 height 9
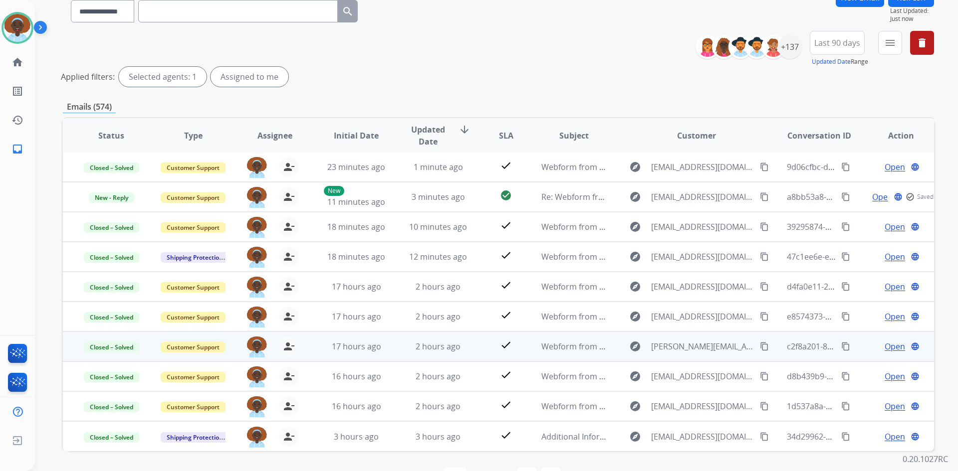
scroll to position [120, 0]
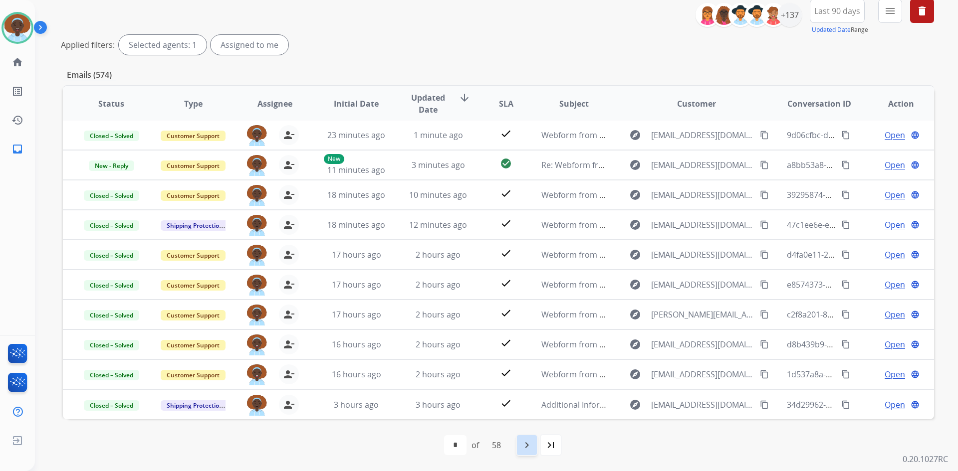
click at [525, 443] on mat-icon "navigate_next" at bounding box center [527, 445] width 12 height 12
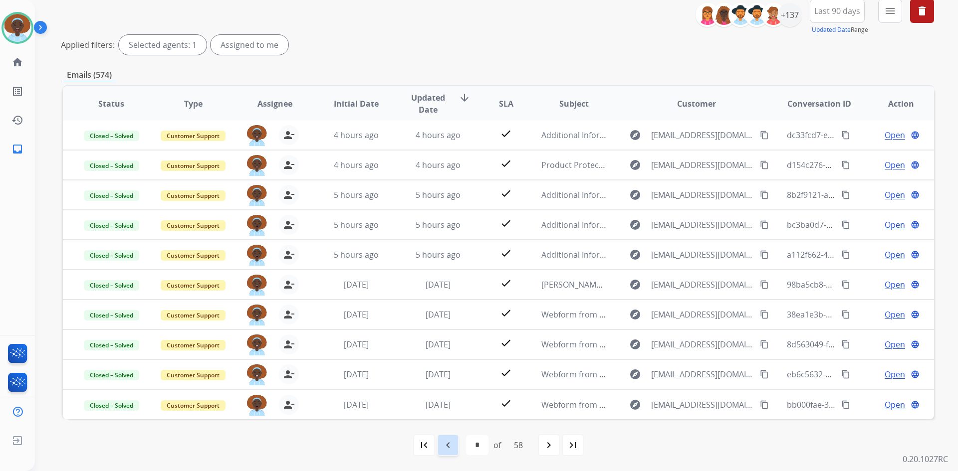
click at [451, 446] on mat-icon "navigate_before" at bounding box center [448, 445] width 12 height 12
select select "*"
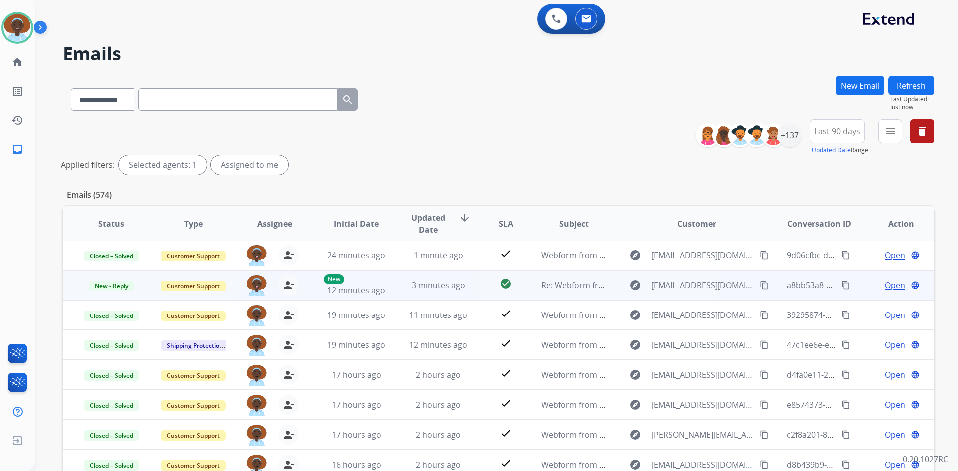
click at [884, 286] on span "Open" at bounding box center [894, 285] width 20 height 12
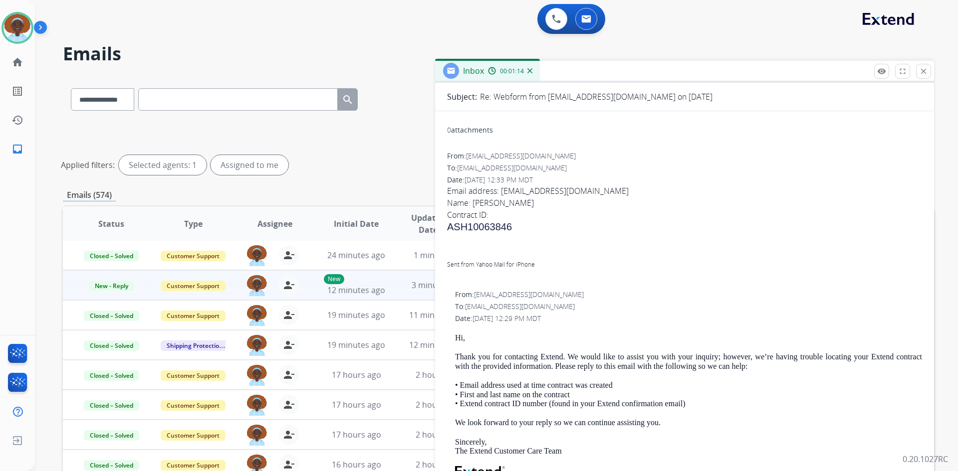
scroll to position [43, 0]
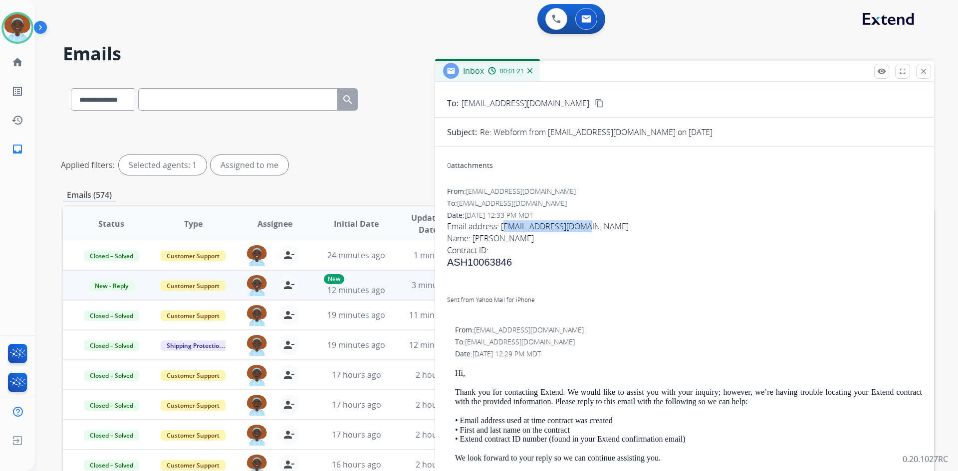
drag, startPoint x: 583, startPoint y: 226, endPoint x: 501, endPoint y: 230, distance: 81.9
click at [501, 230] on span "Email address: cnontario@yahoo.com Name: Cesar Navarrete Contract ID: ASH100638…" at bounding box center [684, 268] width 475 height 97
copy span "cnontario@yahoo.com"
drag, startPoint x: 511, startPoint y: 262, endPoint x: 447, endPoint y: 263, distance: 64.4
click at [447, 263] on span "ASH10063846" at bounding box center [479, 262] width 65 height 11
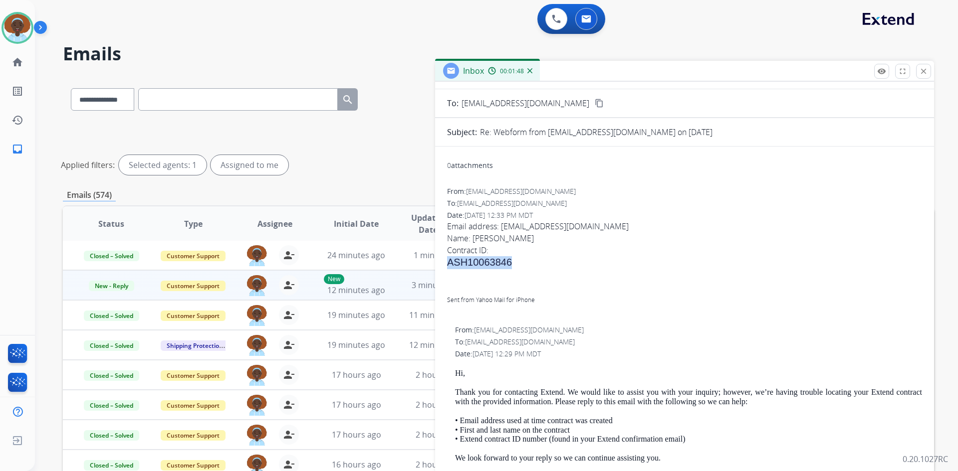
copy span "ASH10063846"
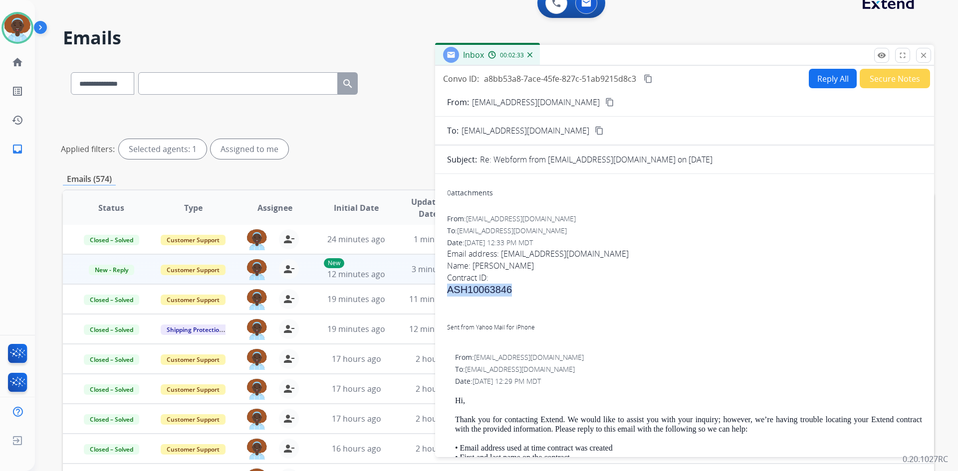
scroll to position [0, 0]
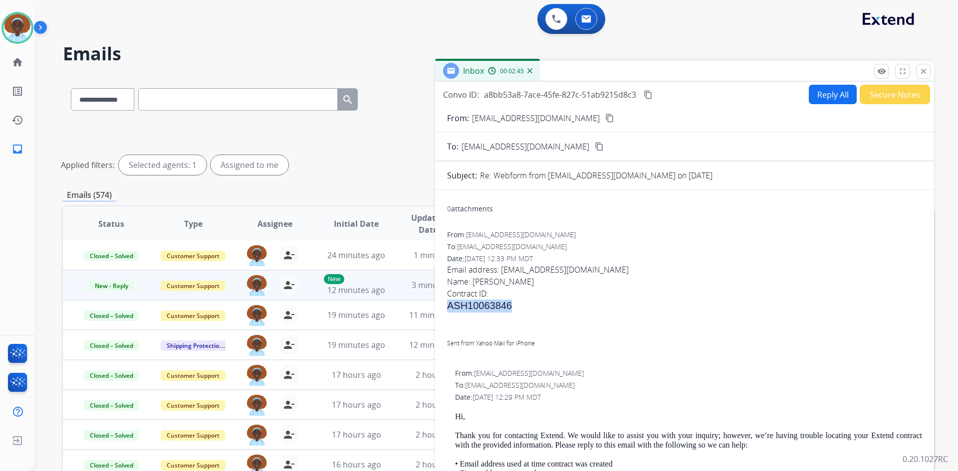
click at [526, 306] on h1 "ASH10063846" at bounding box center [684, 306] width 475 height 13
drag, startPoint x: 515, startPoint y: 308, endPoint x: 446, endPoint y: 310, distance: 68.3
click at [446, 310] on div "0 attachments From: cnontario@yahoo.com To: support@extend.com Date: 09/01/2025…" at bounding box center [684, 478] width 499 height 560
copy span "ASH10063846"
click at [607, 292] on div "Contract ID: ASH10063846 Sent from Yahoo Mail for iPhone" at bounding box center [684, 324] width 475 height 73
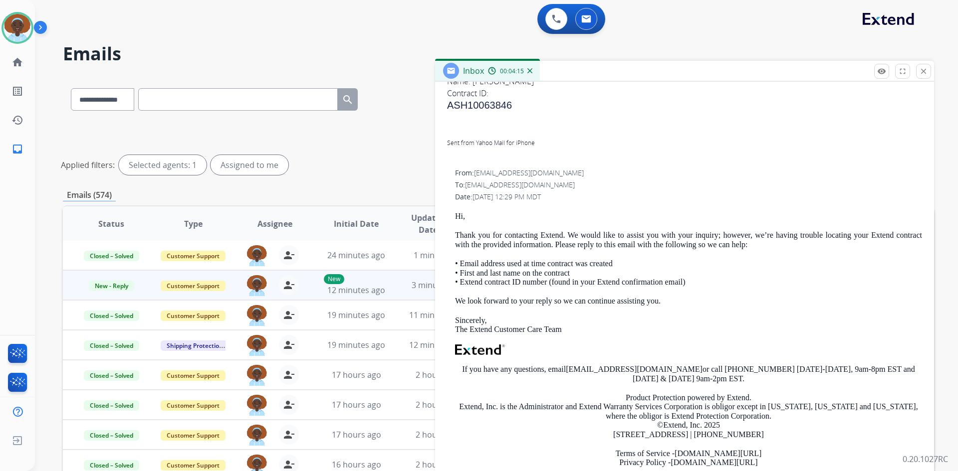
scroll to position [249, 0]
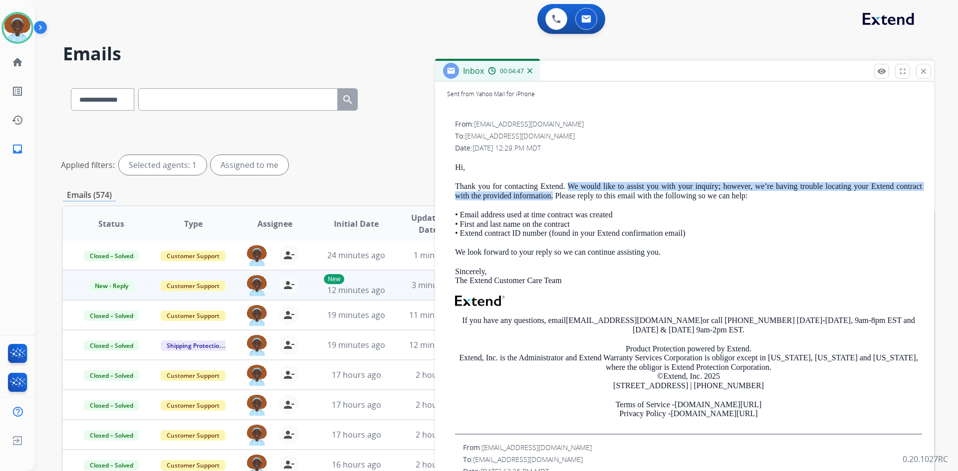
drag, startPoint x: 567, startPoint y: 186, endPoint x: 553, endPoint y: 195, distance: 17.0
click at [553, 195] on p "Thank you for contacting Extend. We would like to assist you with your inquiry;…" at bounding box center [688, 191] width 467 height 18
copy p "We would like to assist you with your inquiry; however, we’re having trouble lo…"
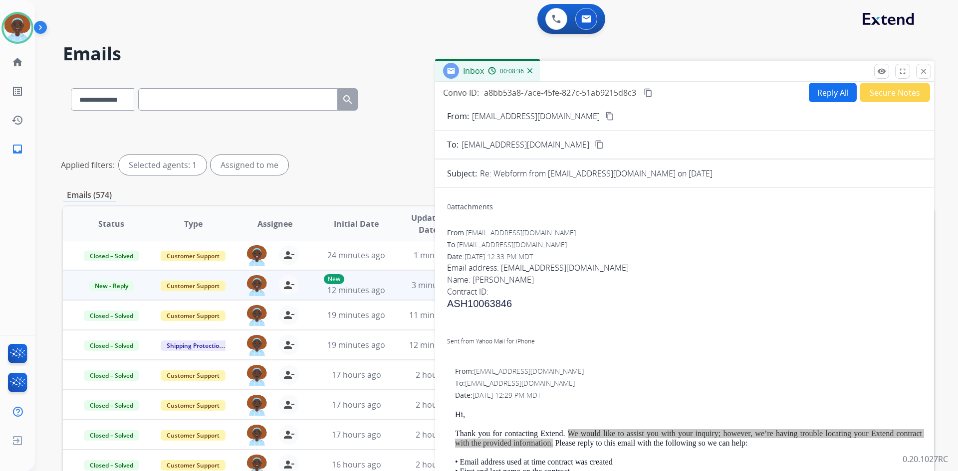
scroll to position [0, 0]
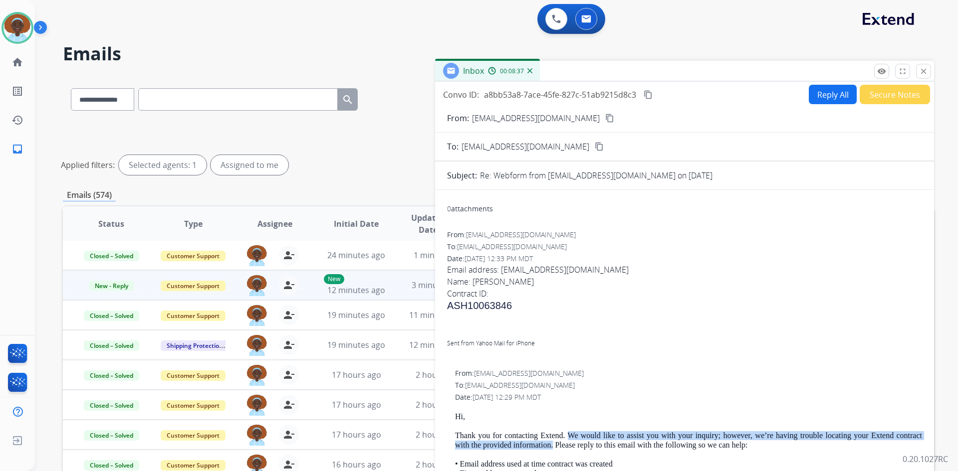
click at [823, 101] on button "Reply All" at bounding box center [832, 94] width 48 height 19
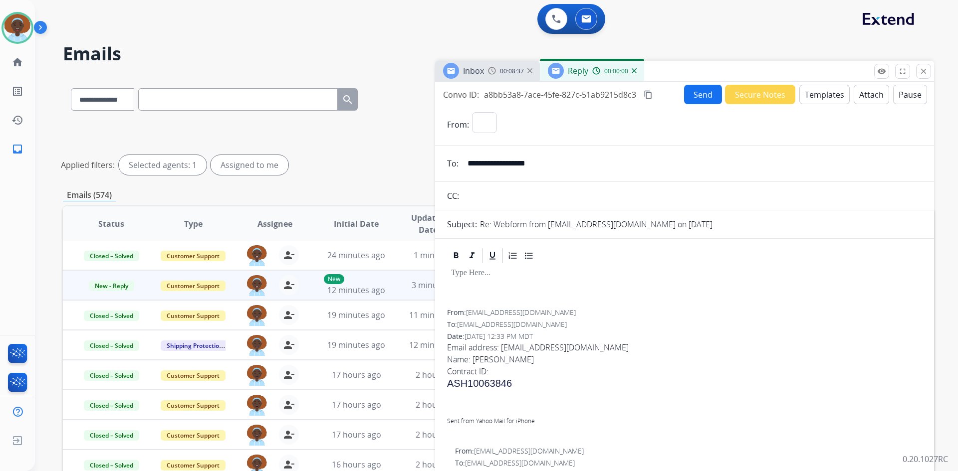
select select "**********"
click at [814, 97] on button "Templates" at bounding box center [824, 94] width 50 height 19
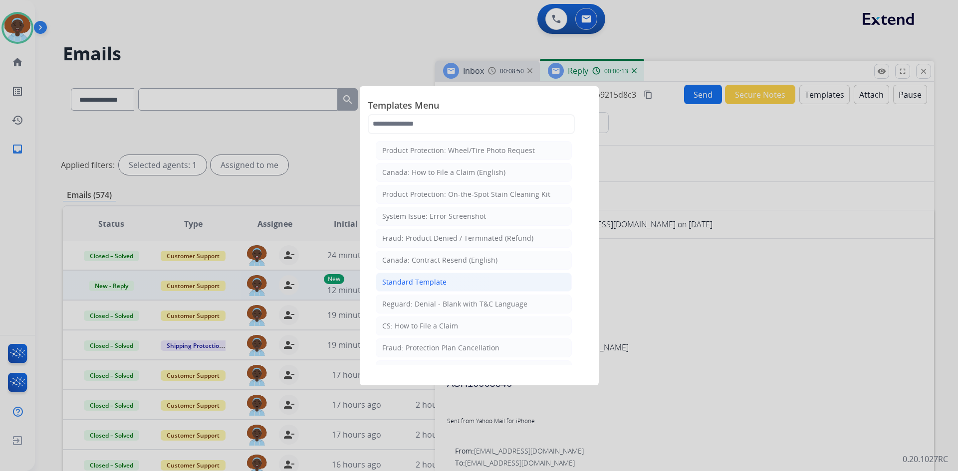
click at [457, 286] on li "Standard Template" at bounding box center [474, 282] width 196 height 19
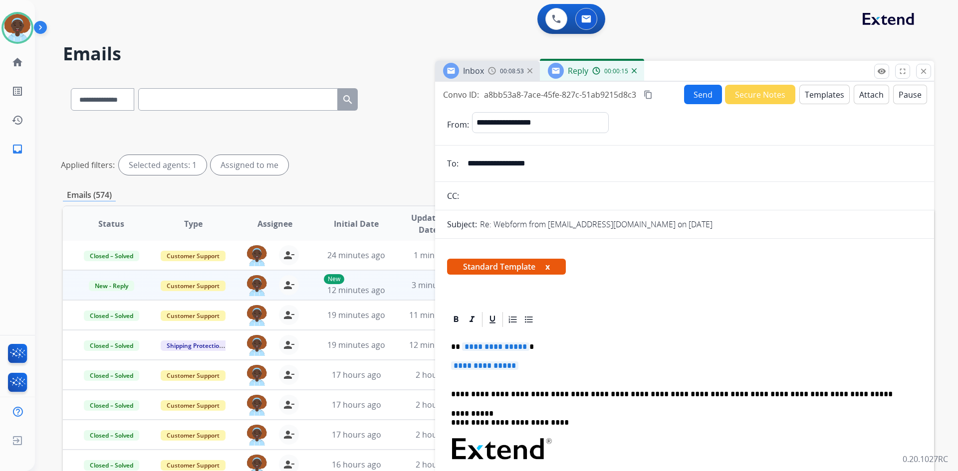
click at [483, 346] on span "**********" at bounding box center [495, 347] width 67 height 8
click at [474, 367] on span "**********" at bounding box center [484, 366] width 67 height 8
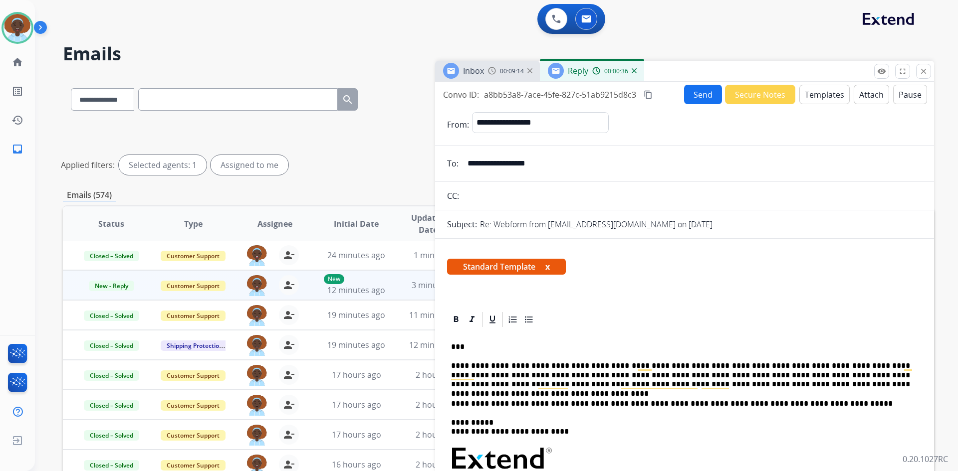
click at [692, 94] on button "Send" at bounding box center [703, 94] width 38 height 19
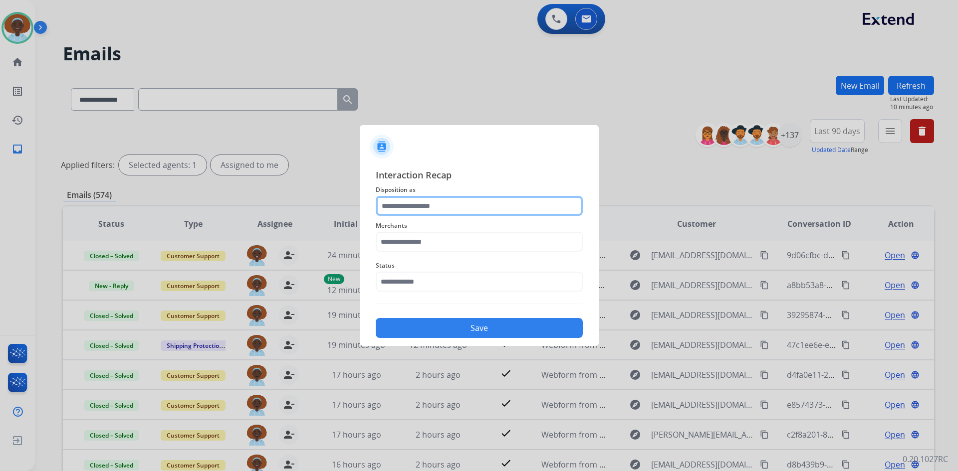
click at [451, 202] on input "text" at bounding box center [479, 206] width 207 height 20
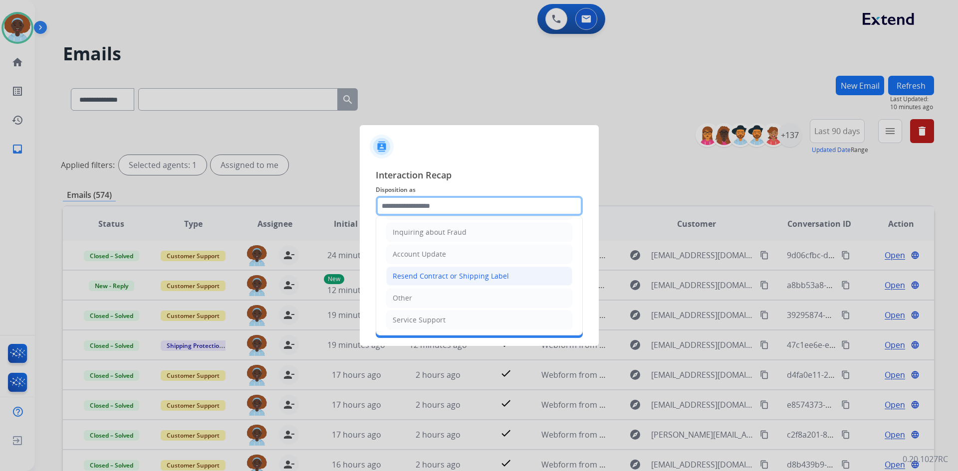
scroll to position [156, 0]
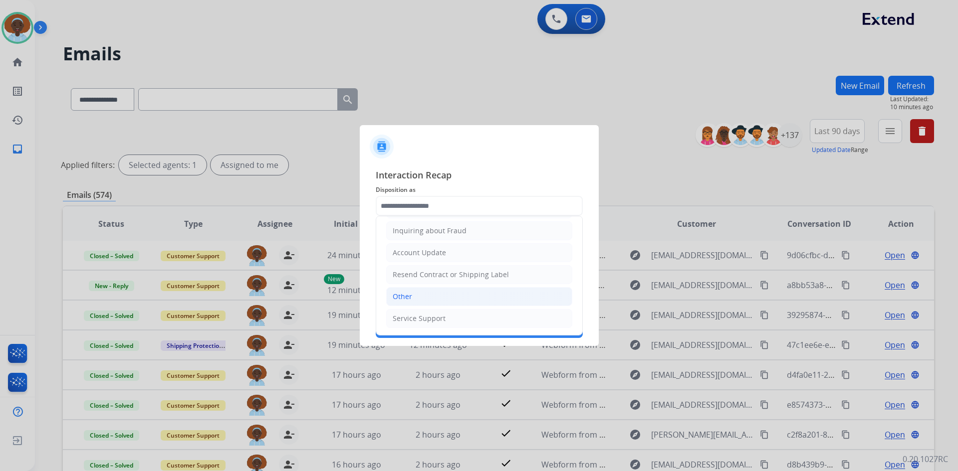
click at [453, 296] on li "Other" at bounding box center [479, 296] width 186 height 19
type input "*****"
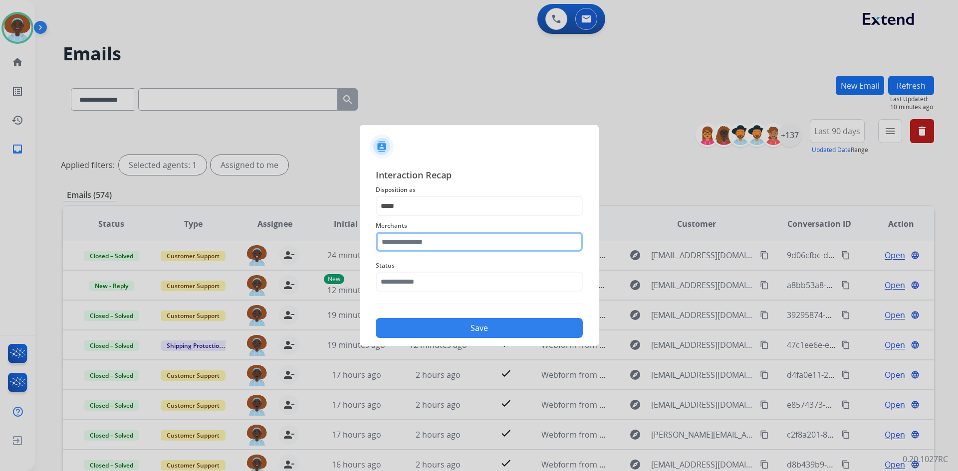
click at [446, 241] on input "text" at bounding box center [479, 242] width 207 height 20
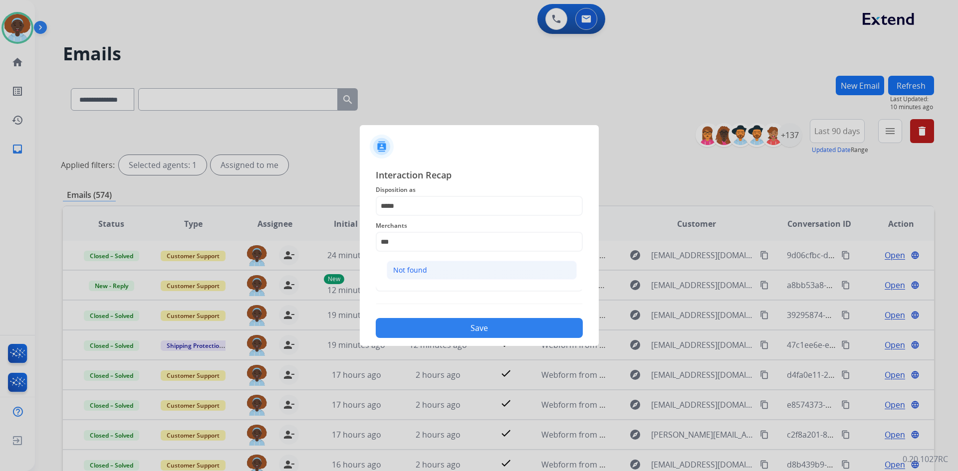
click at [445, 277] on li "Not found" at bounding box center [482, 270] width 190 height 19
type input "*********"
click at [445, 277] on input "text" at bounding box center [479, 282] width 207 height 20
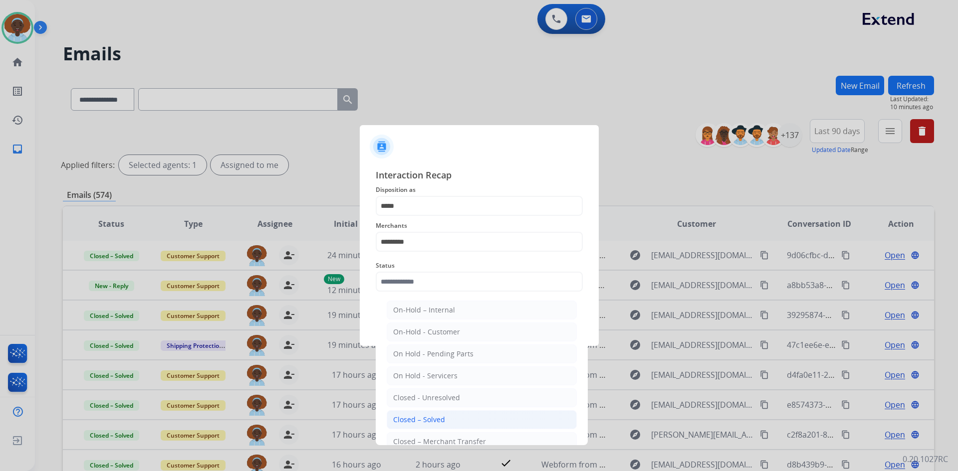
click at [456, 421] on li "Closed – Solved" at bounding box center [482, 419] width 190 height 19
type input "**********"
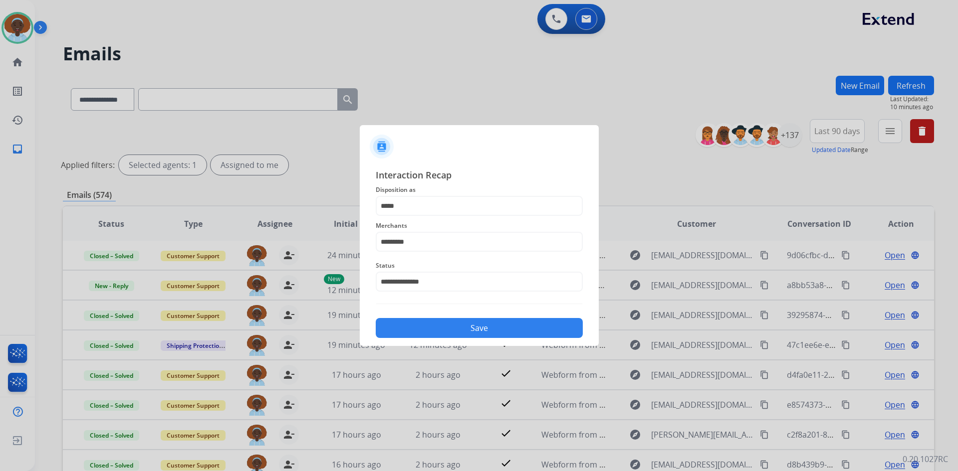
click at [463, 324] on button "Save" at bounding box center [479, 328] width 207 height 20
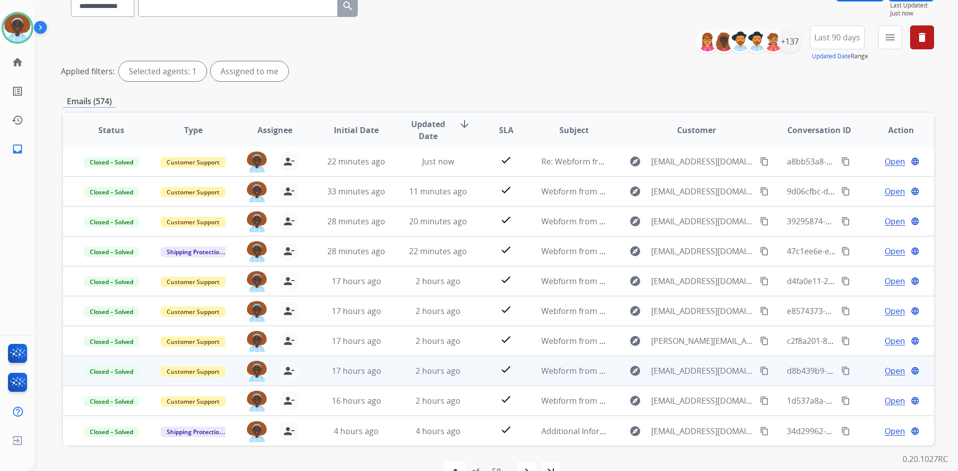
scroll to position [120, 0]
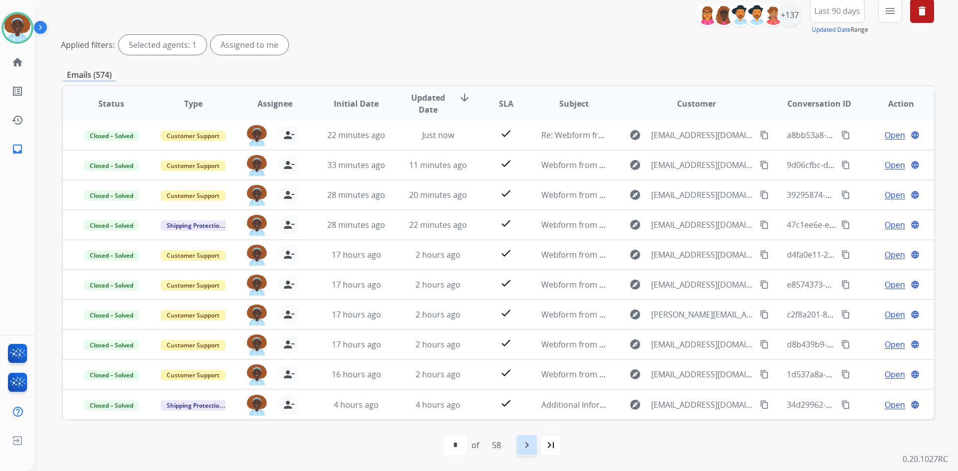
click at [527, 448] on mat-icon "navigate_next" at bounding box center [527, 445] width 12 height 12
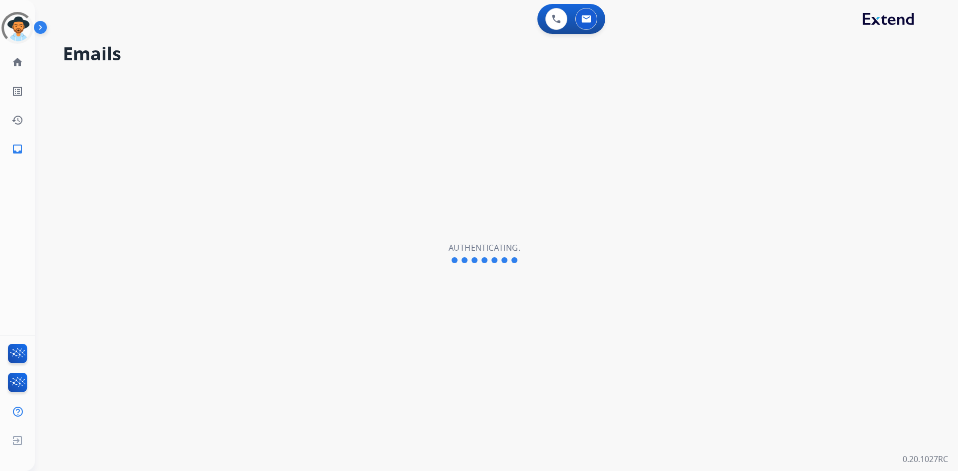
select select "**********"
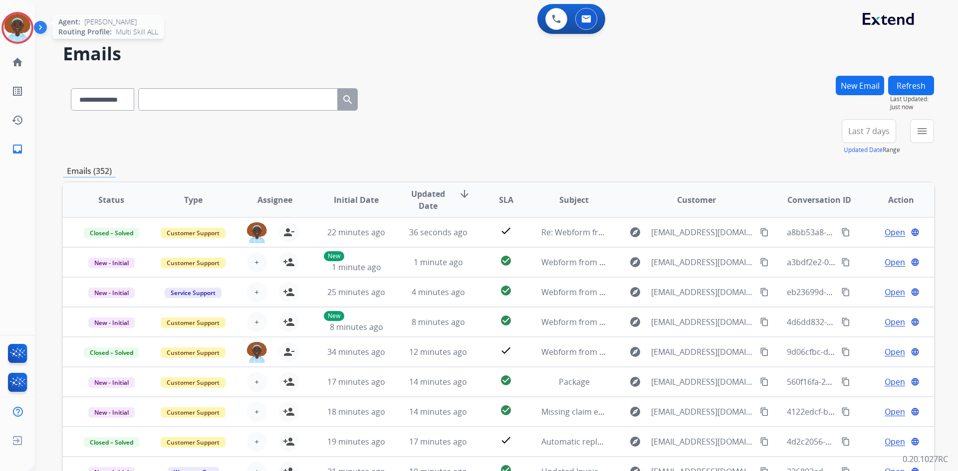
click at [19, 23] on img at bounding box center [17, 28] width 28 height 28
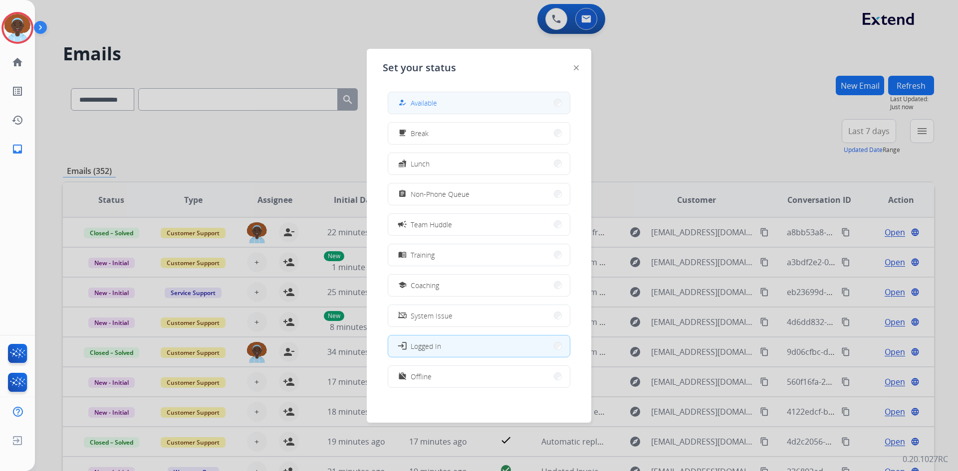
click at [426, 103] on span "Available" at bounding box center [423, 103] width 26 height 10
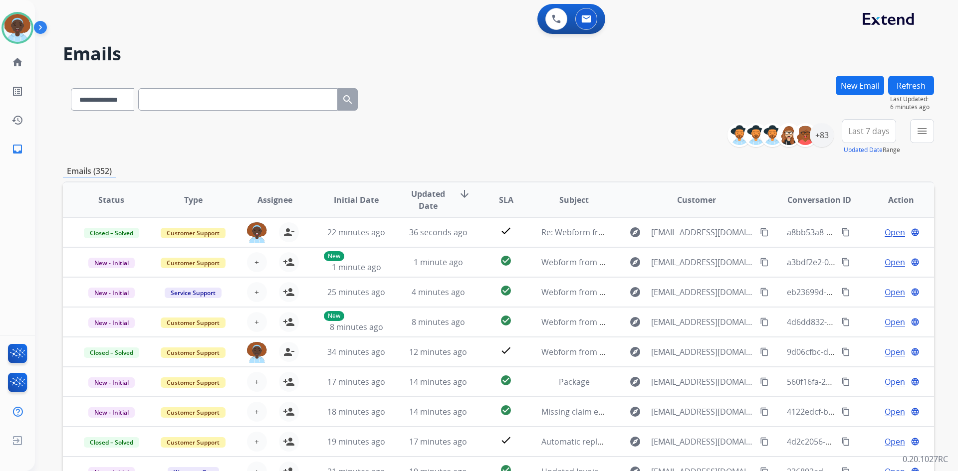
click at [909, 91] on button "Refresh" at bounding box center [911, 85] width 46 height 19
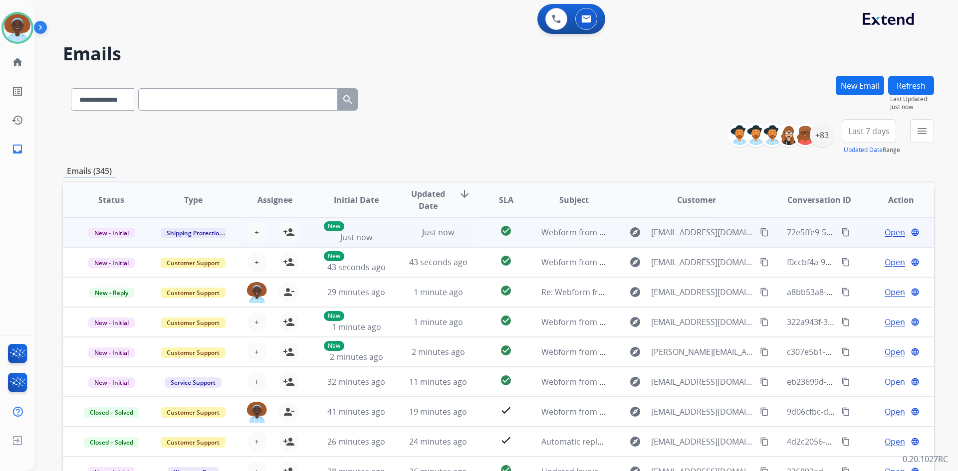
click at [888, 234] on span "Open" at bounding box center [894, 232] width 20 height 12
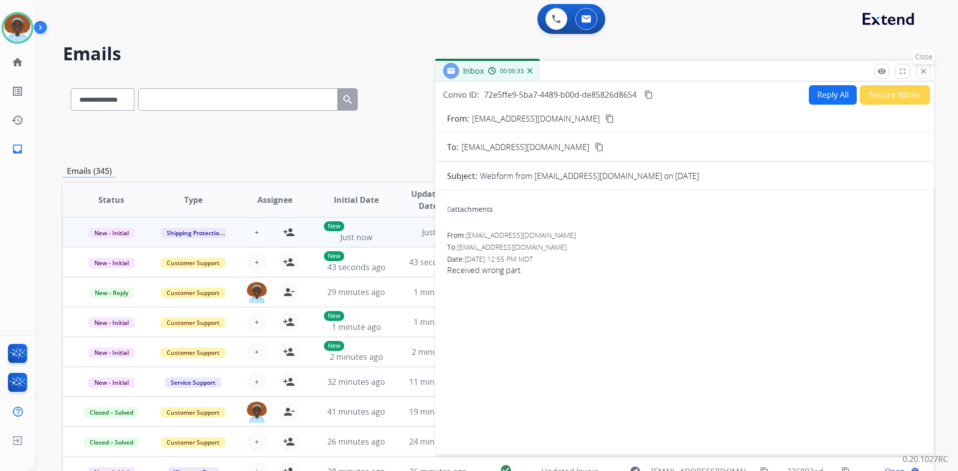
click at [924, 72] on mat-icon "close" at bounding box center [923, 71] width 9 height 9
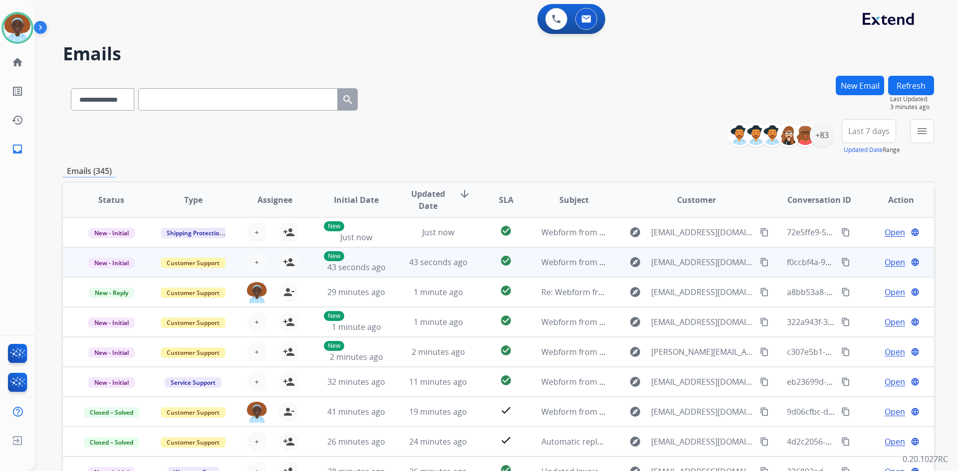
click at [891, 262] on span "Open" at bounding box center [894, 262] width 20 height 12
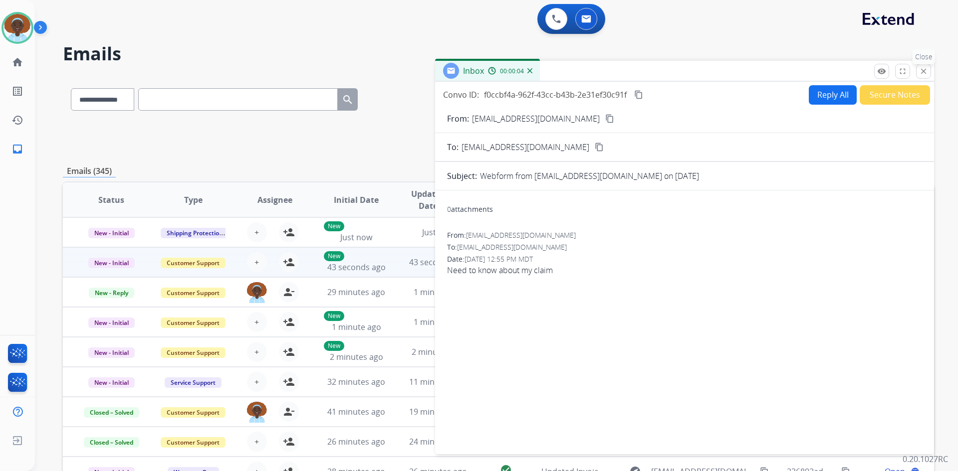
click at [923, 72] on mat-icon "close" at bounding box center [923, 71] width 9 height 9
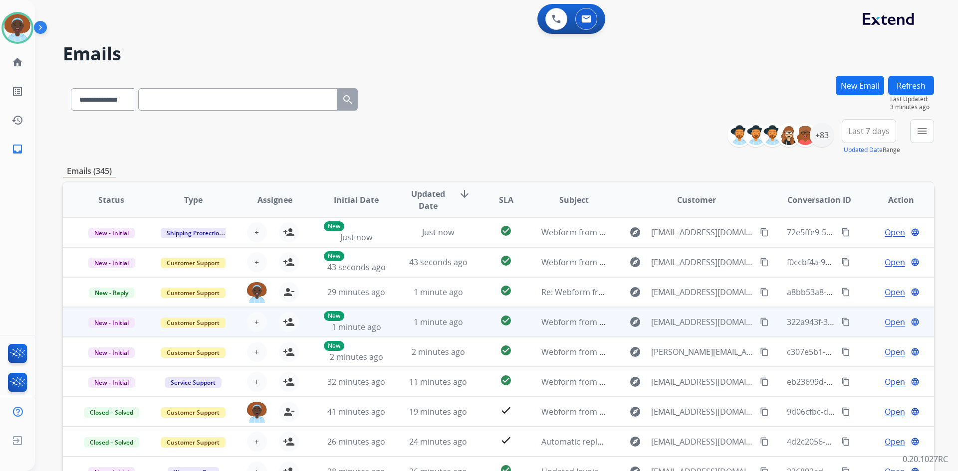
click at [885, 323] on span "Open" at bounding box center [894, 322] width 20 height 12
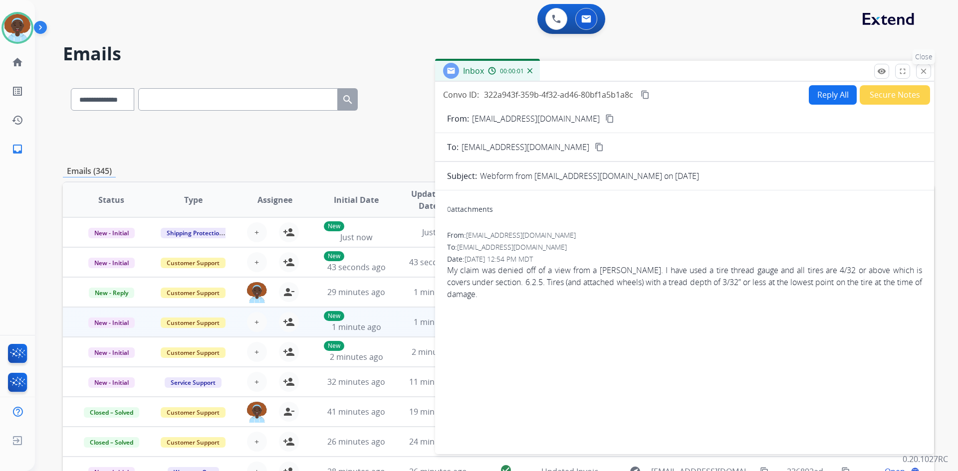
click at [920, 74] on mat-icon "close" at bounding box center [923, 71] width 9 height 9
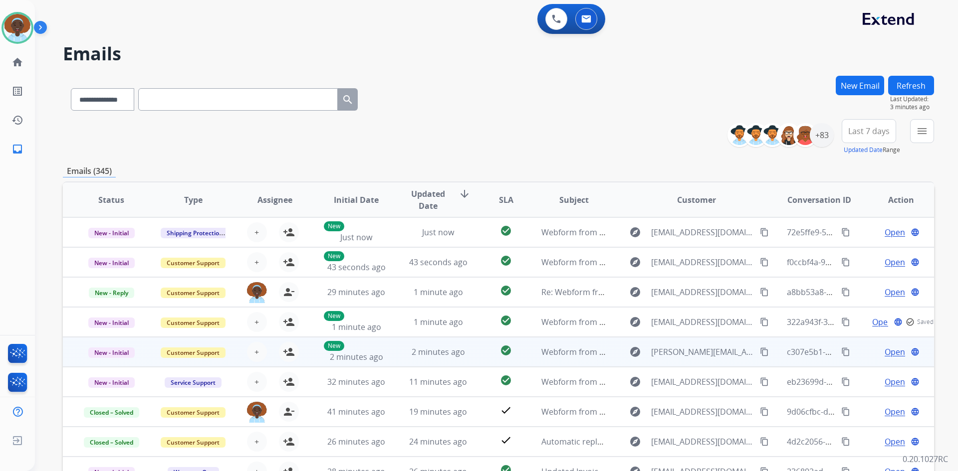
click at [884, 355] on span "Open" at bounding box center [894, 352] width 20 height 12
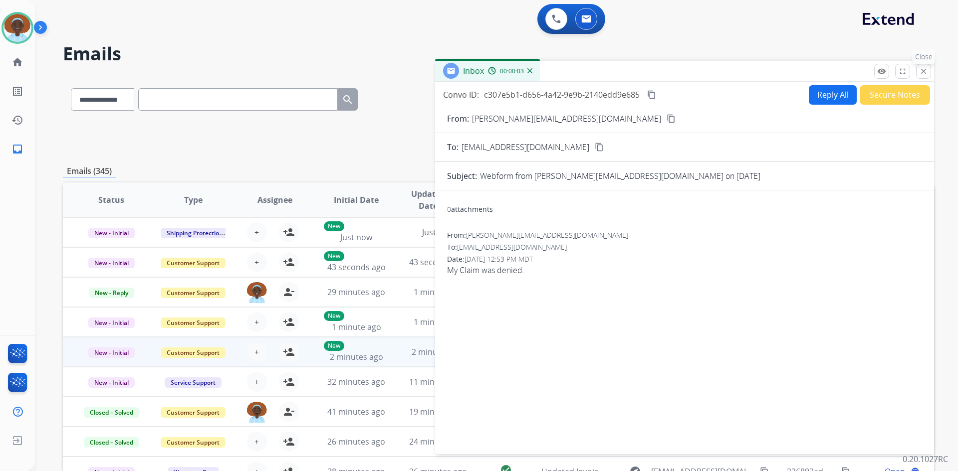
click at [921, 71] on mat-icon "close" at bounding box center [923, 71] width 9 height 9
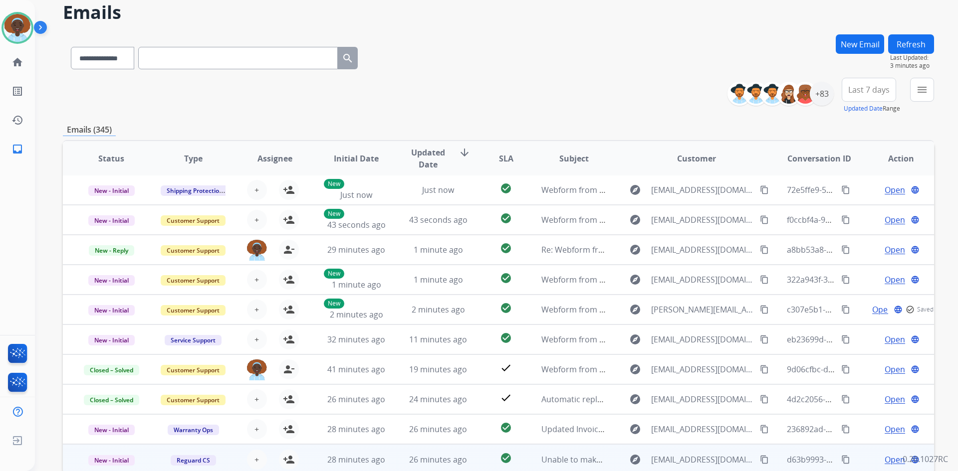
scroll to position [96, 0]
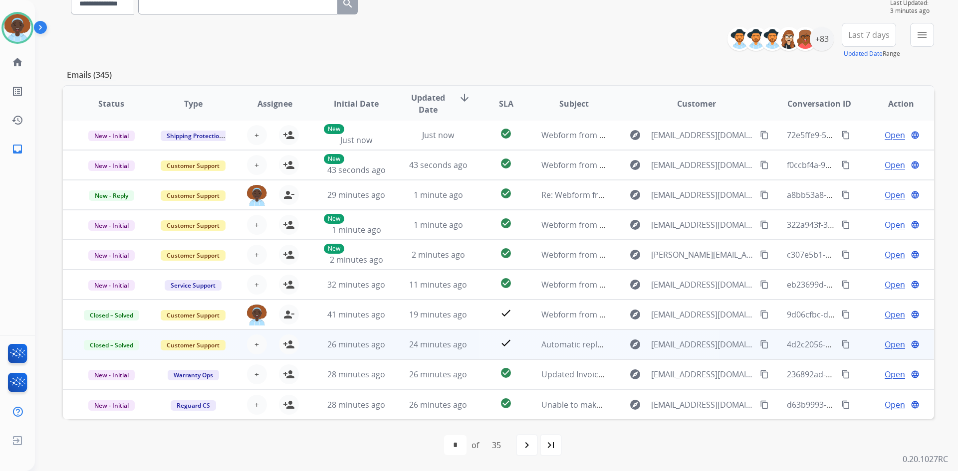
click at [884, 344] on span "Open" at bounding box center [894, 345] width 20 height 12
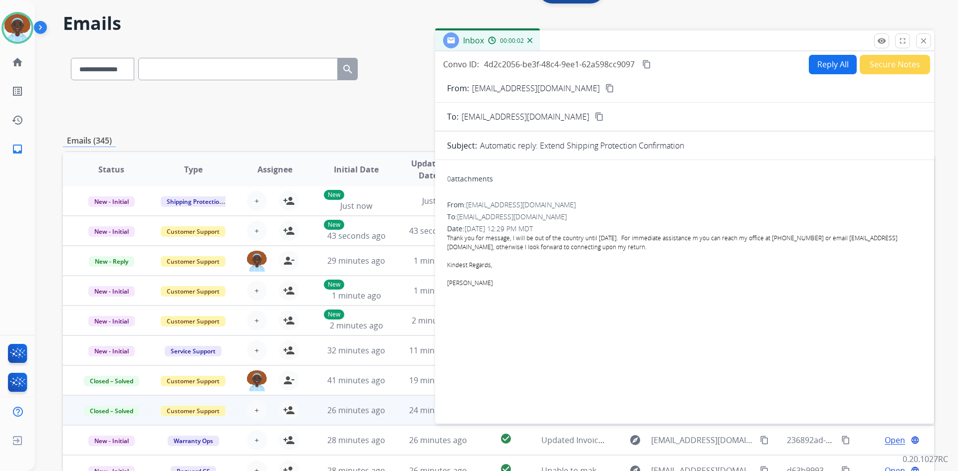
scroll to position [0, 0]
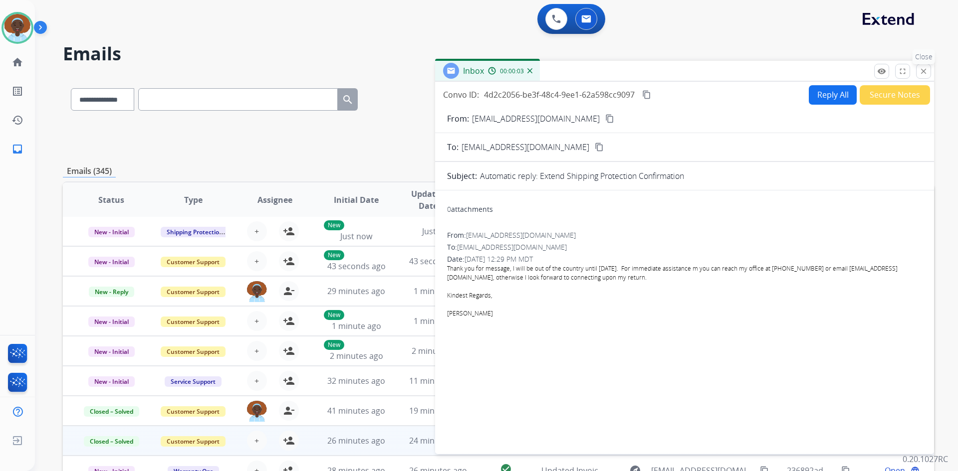
click at [922, 71] on mat-icon "close" at bounding box center [923, 71] width 9 height 9
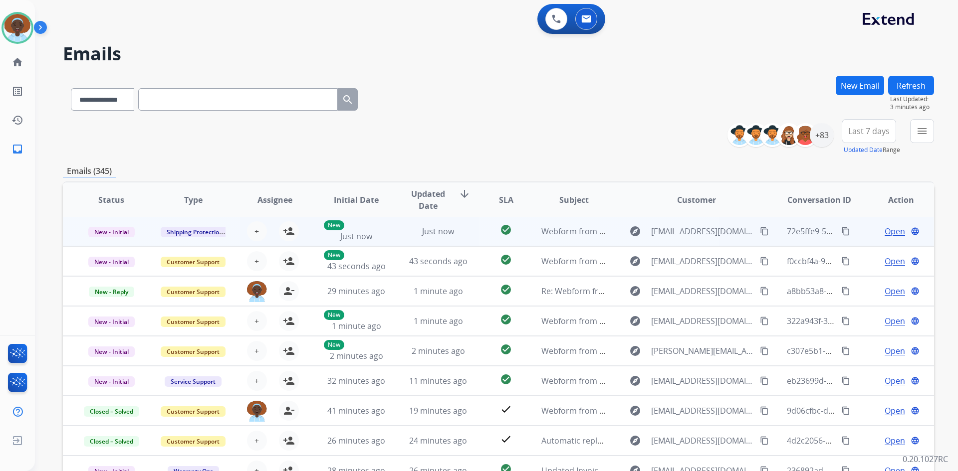
click at [889, 229] on span "Open" at bounding box center [894, 231] width 20 height 12
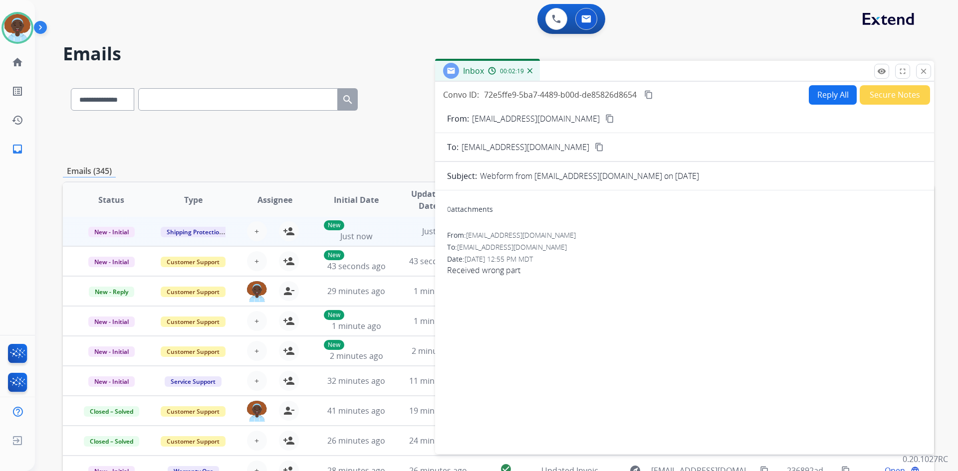
click at [821, 98] on button "Reply All" at bounding box center [832, 94] width 48 height 19
select select "**********"
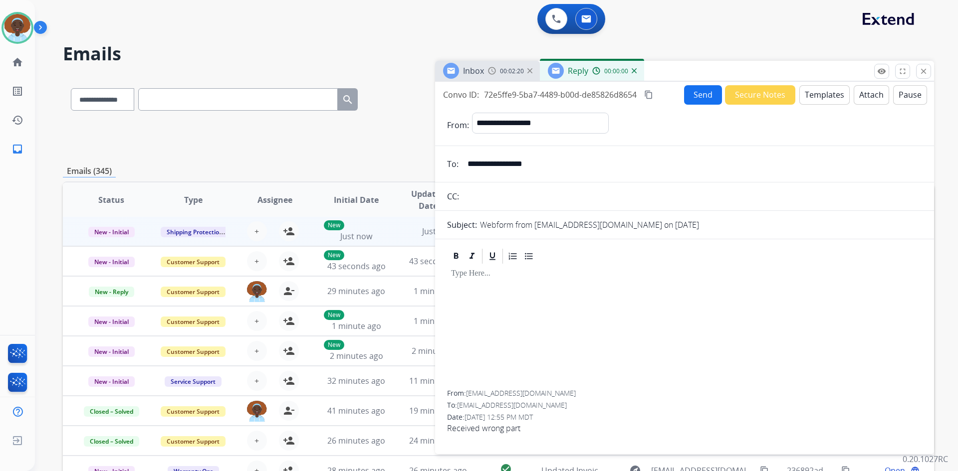
click at [819, 92] on button "Templates" at bounding box center [824, 94] width 50 height 19
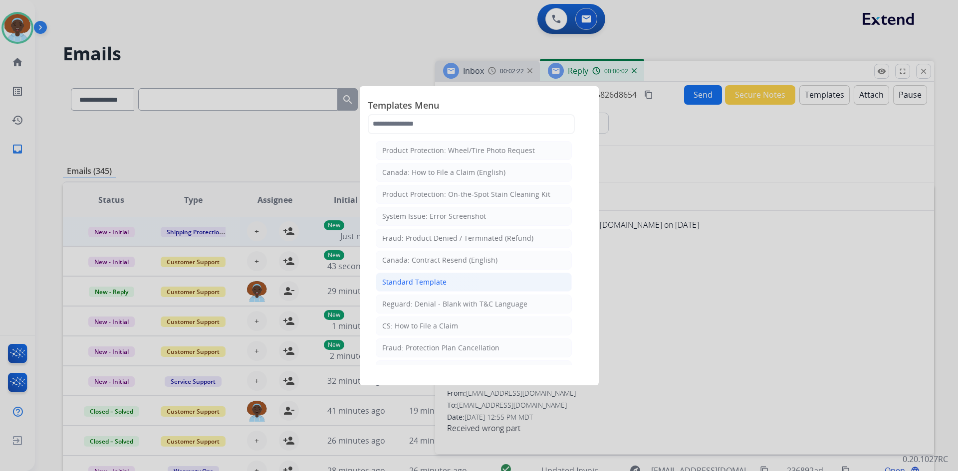
click at [446, 283] on li "Standard Template" at bounding box center [474, 282] width 196 height 19
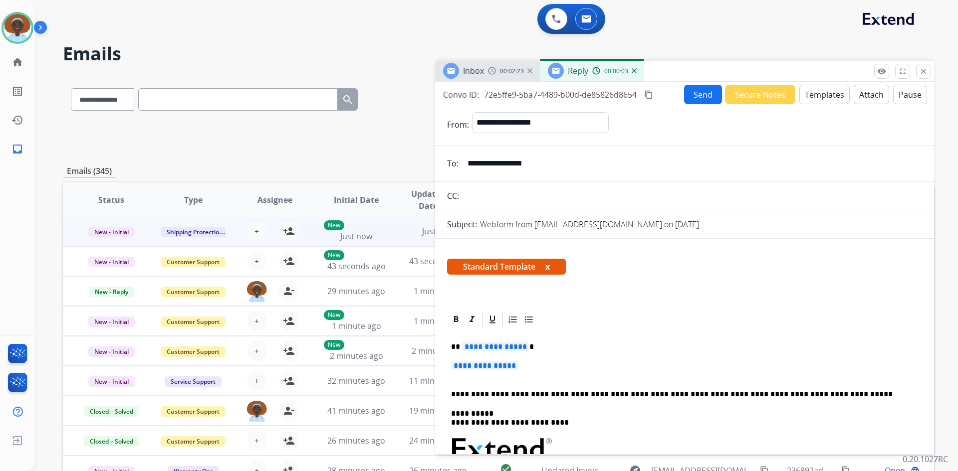
click at [492, 346] on span "**********" at bounding box center [495, 347] width 67 height 8
click at [470, 368] on span "**********" at bounding box center [484, 366] width 67 height 8
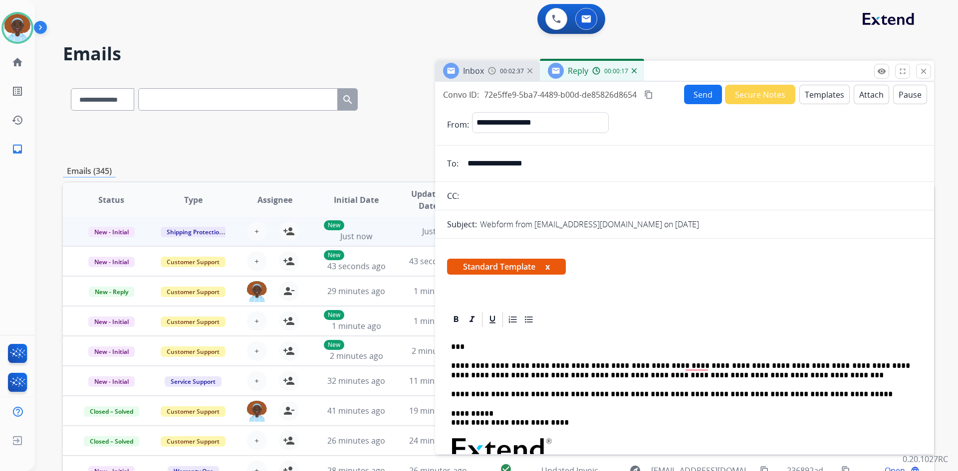
click at [706, 96] on button "Send" at bounding box center [703, 94] width 38 height 19
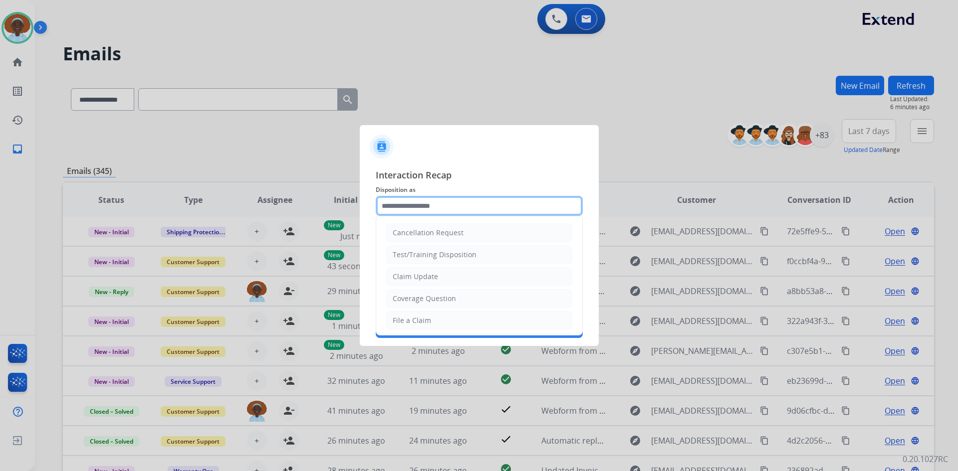
click at [460, 206] on input "text" at bounding box center [479, 206] width 207 height 20
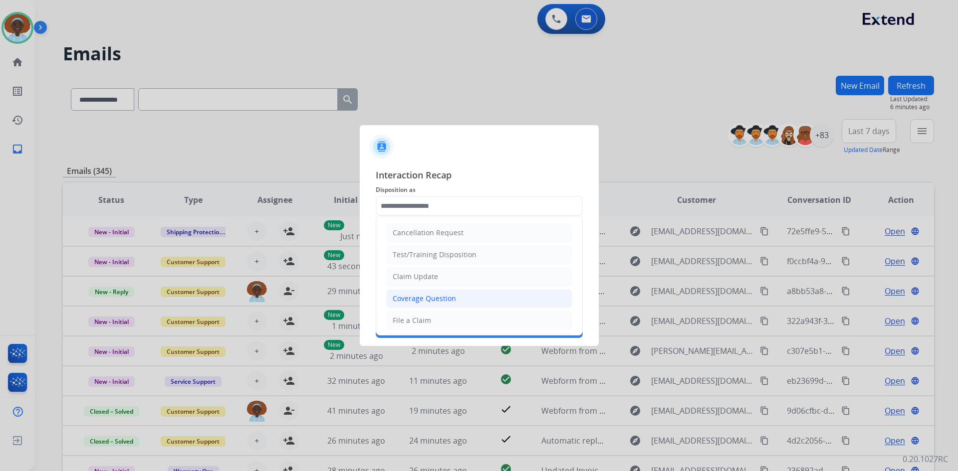
click at [457, 299] on li "Coverage Question" at bounding box center [479, 298] width 186 height 19
type input "**********"
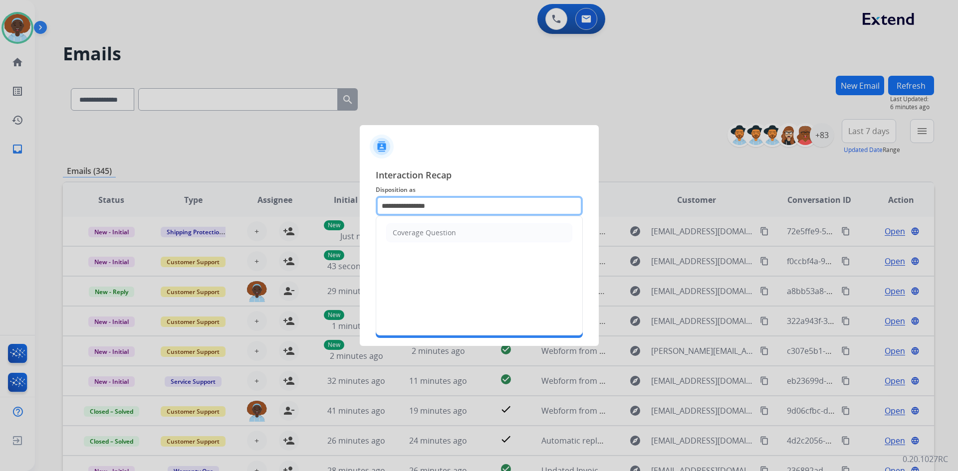
drag, startPoint x: 462, startPoint y: 203, endPoint x: 382, endPoint y: 204, distance: 80.8
click at [382, 204] on input "**********" at bounding box center [479, 206] width 207 height 20
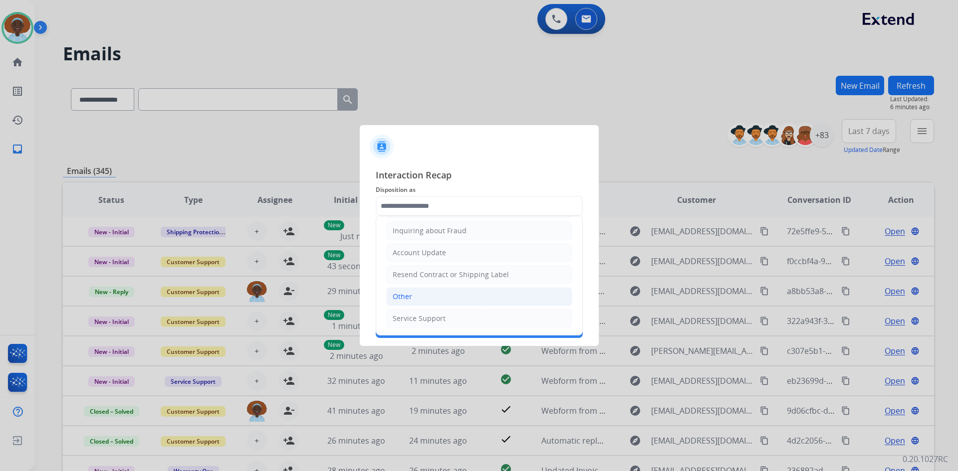
click at [445, 295] on li "Other" at bounding box center [479, 296] width 186 height 19
type input "*****"
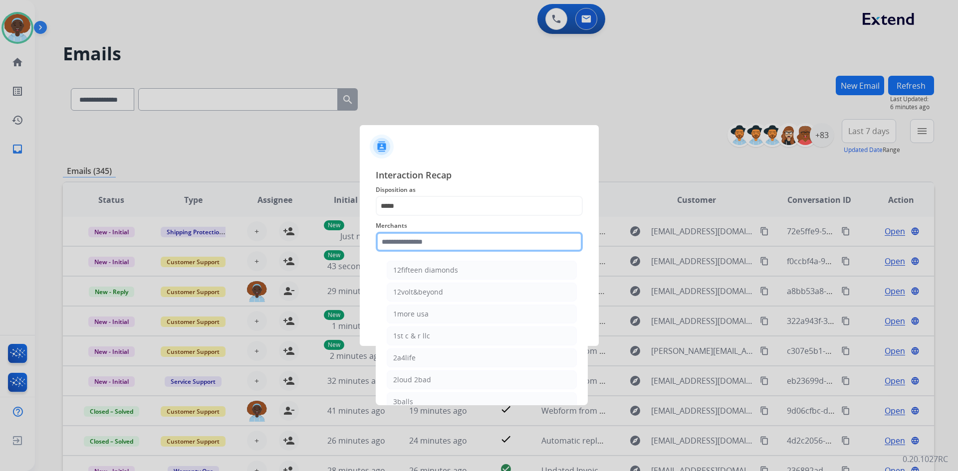
click at [434, 242] on input "text" at bounding box center [479, 242] width 207 height 20
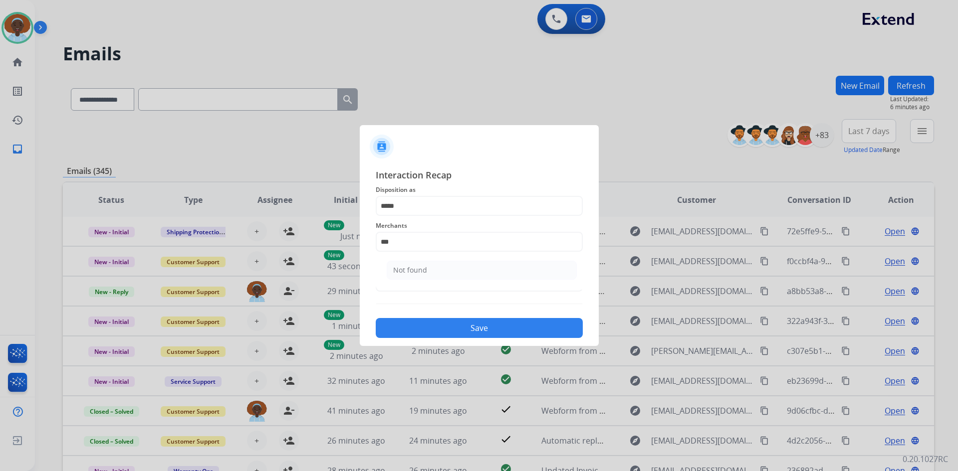
click at [434, 266] on li "Not found" at bounding box center [482, 270] width 190 height 19
type input "*********"
click at [430, 282] on input "text" at bounding box center [479, 282] width 207 height 20
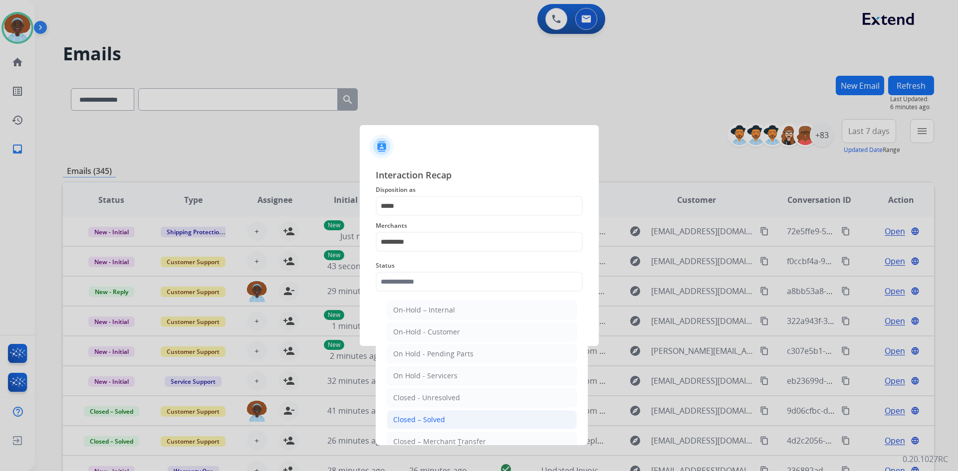
click at [418, 420] on div "Closed – Solved" at bounding box center [419, 420] width 52 height 10
type input "**********"
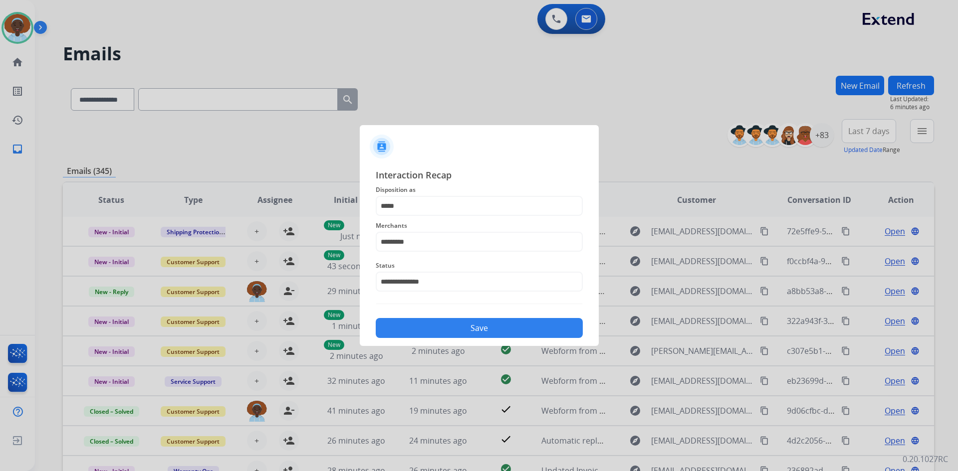
click at [468, 327] on button "Save" at bounding box center [479, 328] width 207 height 20
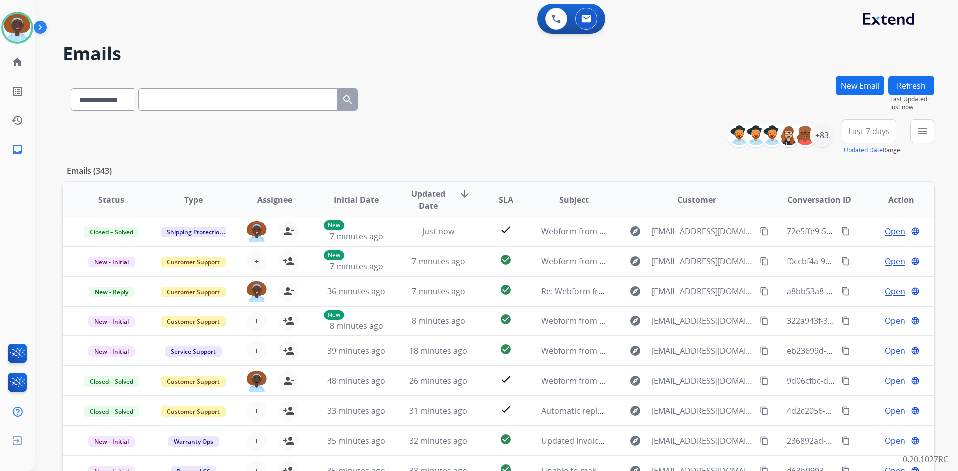
drag, startPoint x: 906, startPoint y: 89, endPoint x: 906, endPoint y: 98, distance: 9.0
click at [906, 88] on button "Refresh" at bounding box center [911, 85] width 46 height 19
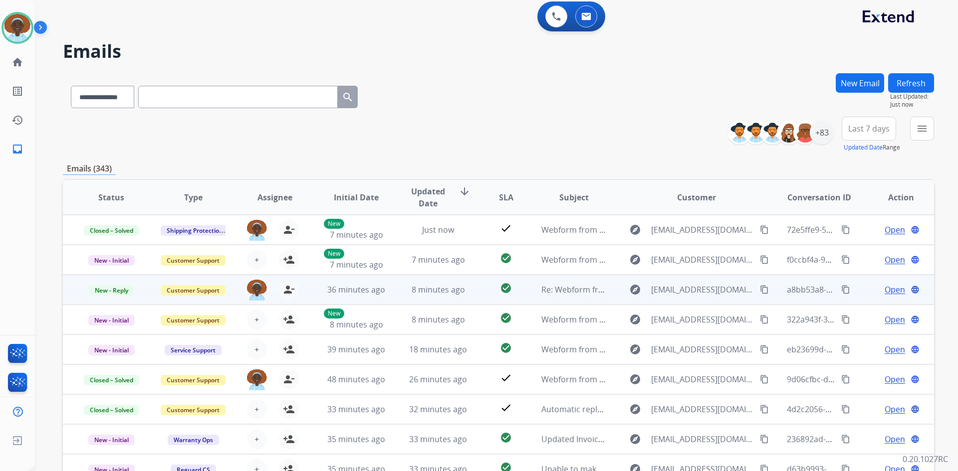
scroll to position [0, 0]
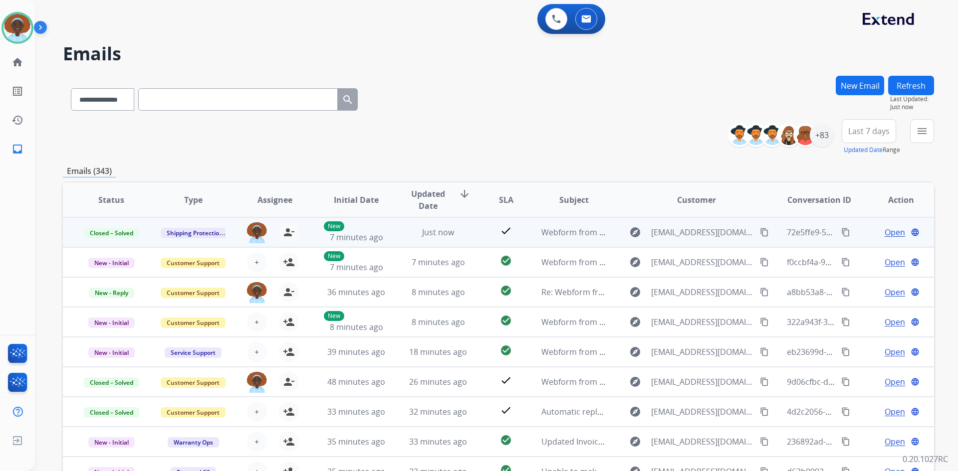
click at [884, 235] on span "Open" at bounding box center [894, 232] width 20 height 12
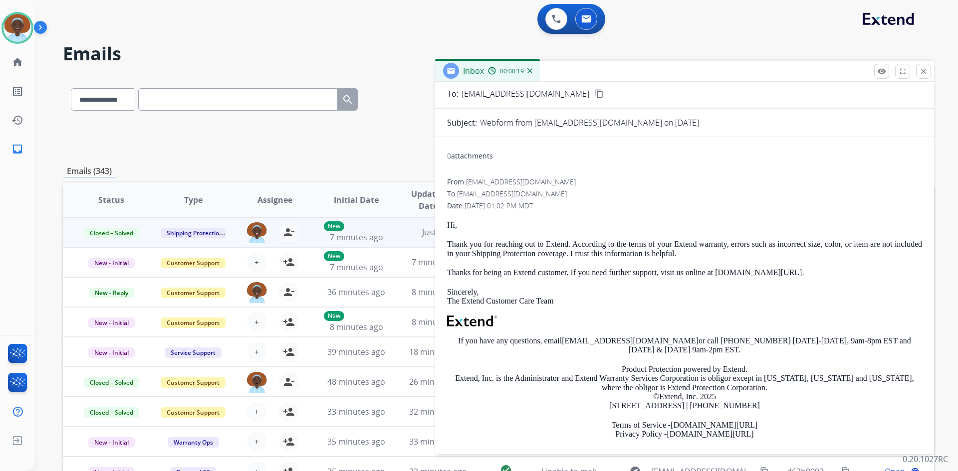
scroll to position [124, 0]
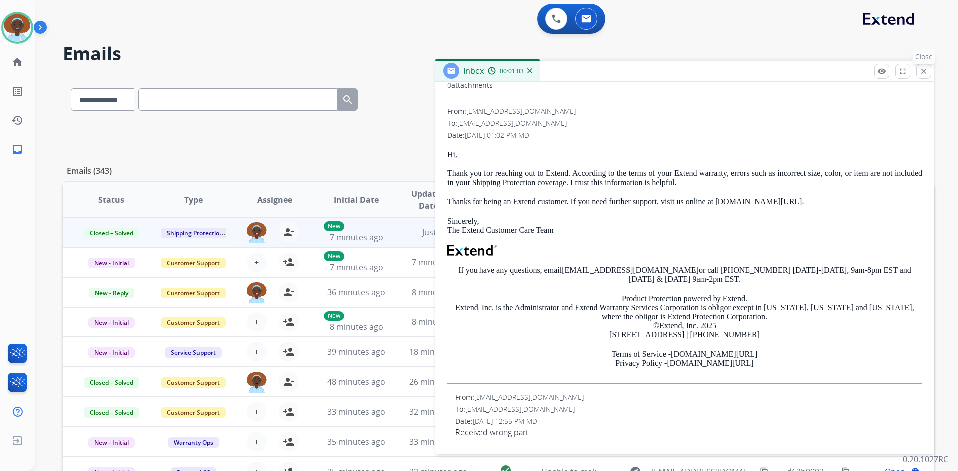
click at [927, 71] on mat-icon "close" at bounding box center [923, 71] width 9 height 9
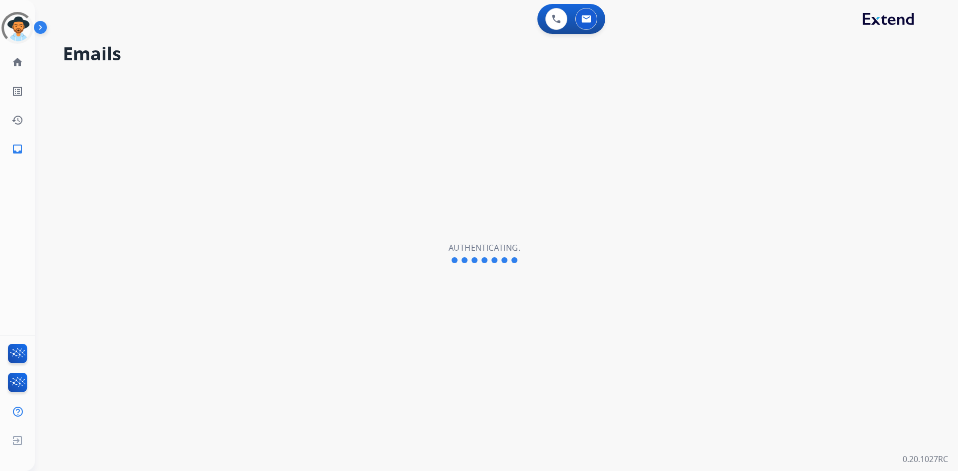
select select "**********"
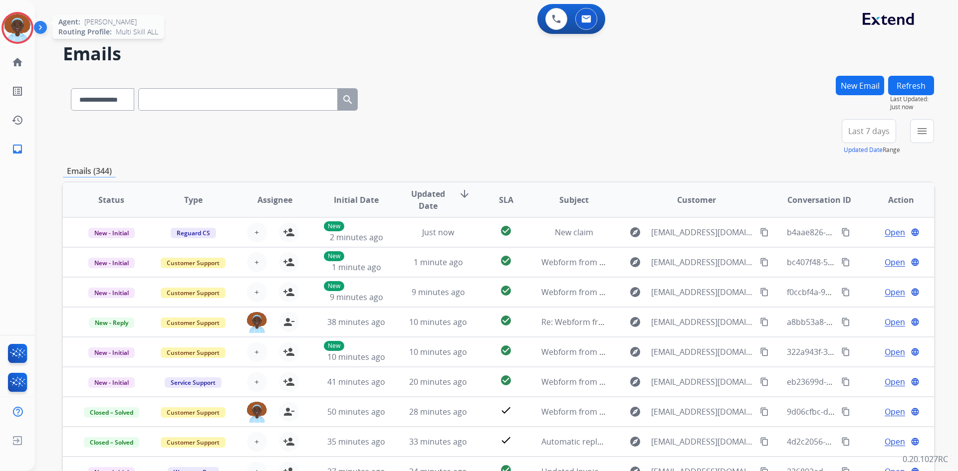
click at [20, 24] on img at bounding box center [17, 28] width 28 height 28
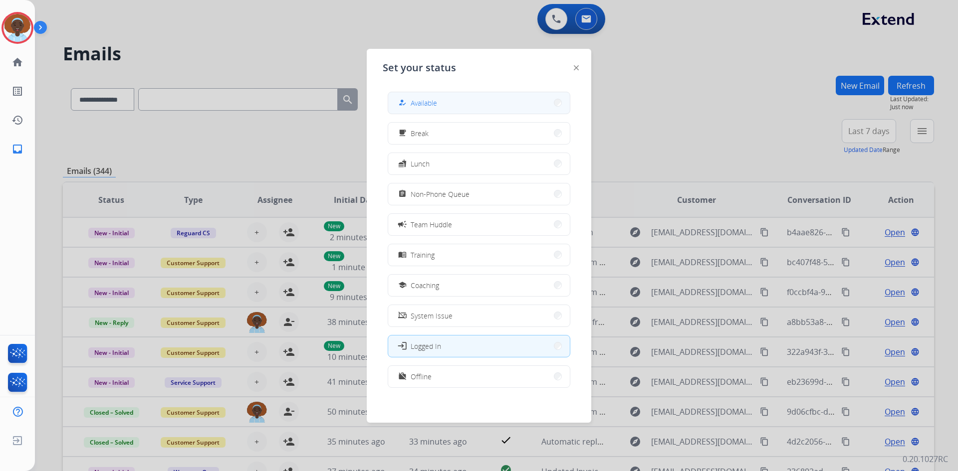
click at [424, 104] on span "Available" at bounding box center [423, 103] width 26 height 10
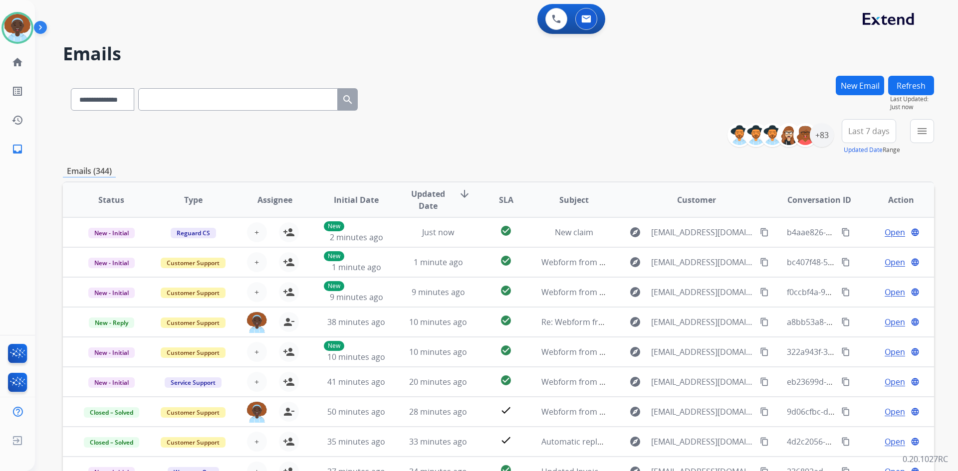
click at [902, 83] on button "Refresh" at bounding box center [911, 85] width 46 height 19
click at [912, 87] on button "Refresh" at bounding box center [911, 85] width 46 height 19
click at [903, 91] on button "Refresh" at bounding box center [911, 85] width 46 height 19
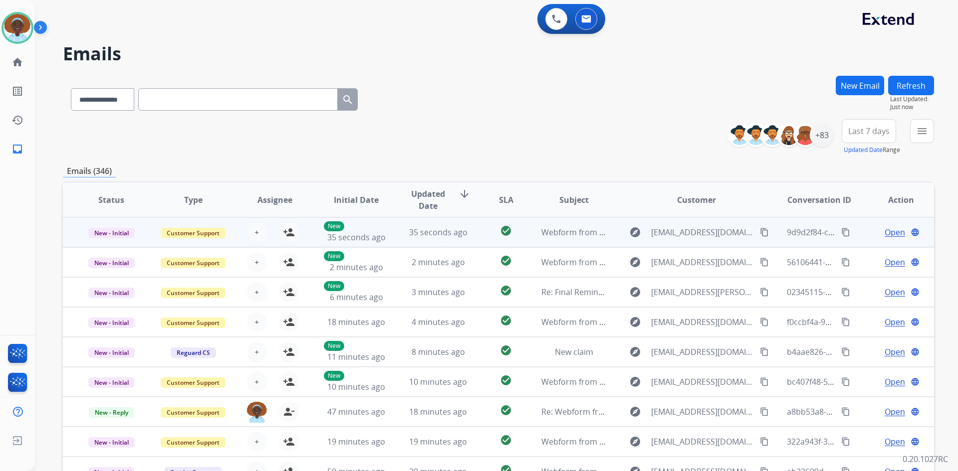
click at [894, 233] on span "Open" at bounding box center [894, 232] width 20 height 12
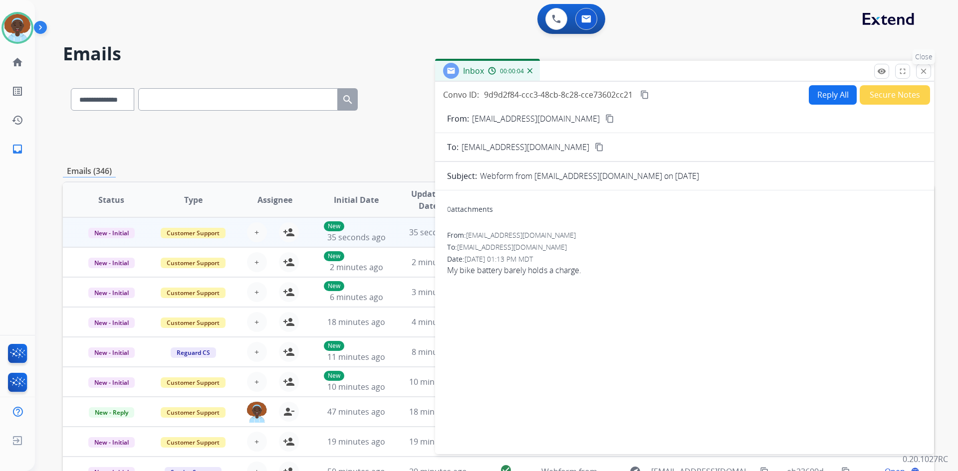
click at [923, 70] on mat-icon "close" at bounding box center [923, 71] width 9 height 9
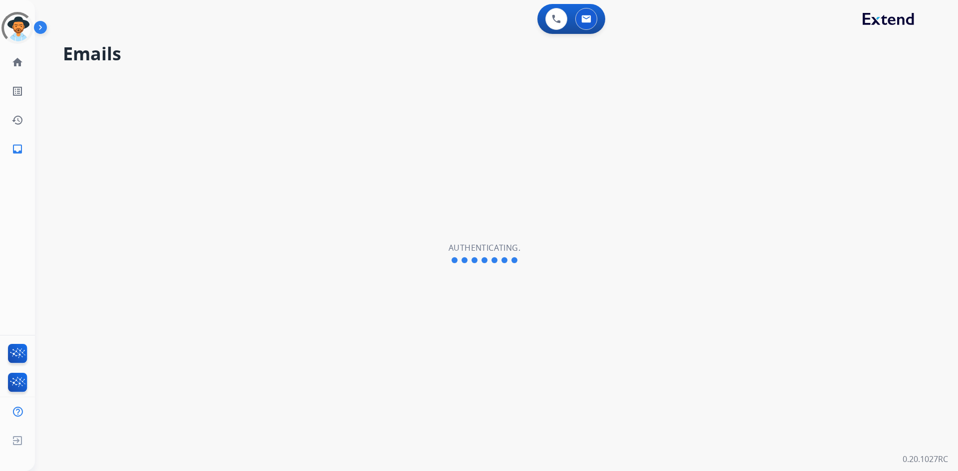
select select "**********"
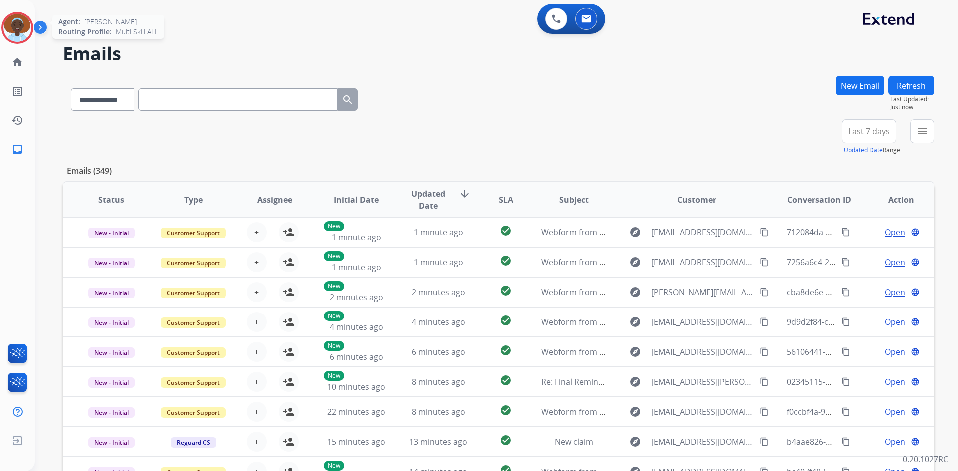
drag, startPoint x: 11, startPoint y: 23, endPoint x: 17, endPoint y: 24, distance: 6.1
click at [12, 23] on img at bounding box center [17, 28] width 28 height 28
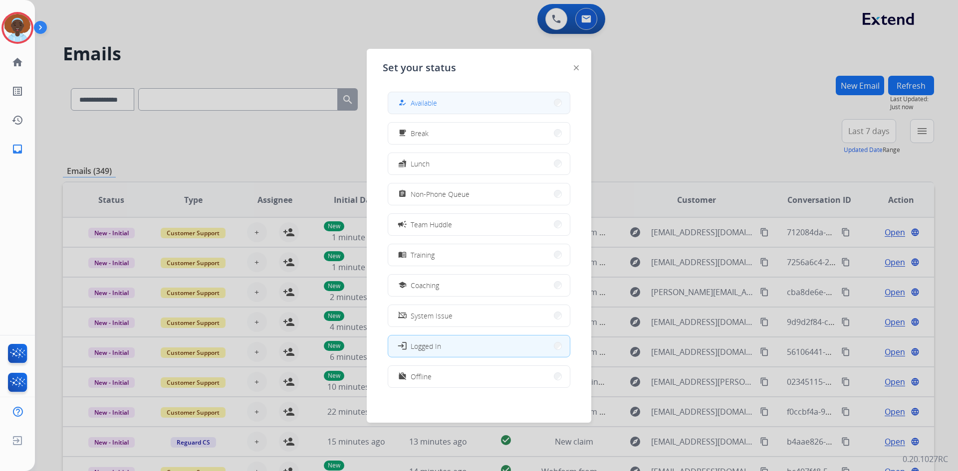
click at [470, 107] on button "how_to_reg Available" at bounding box center [479, 102] width 182 height 21
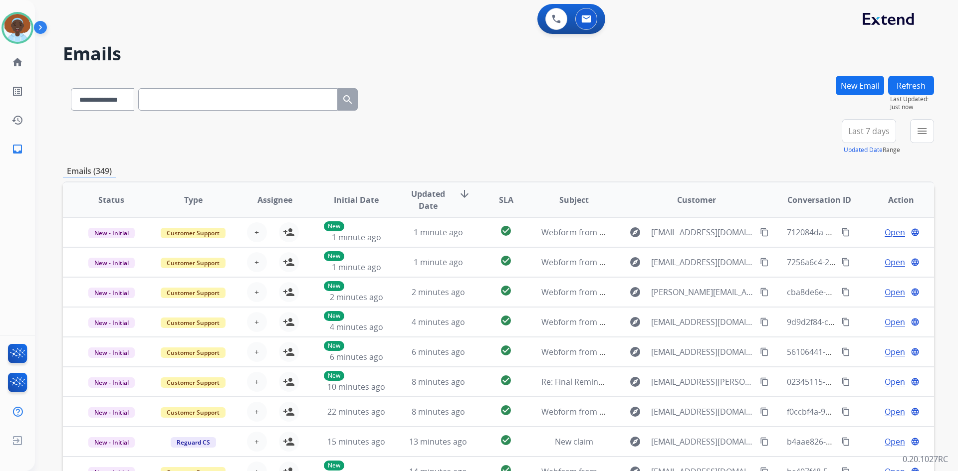
scroll to position [96, 0]
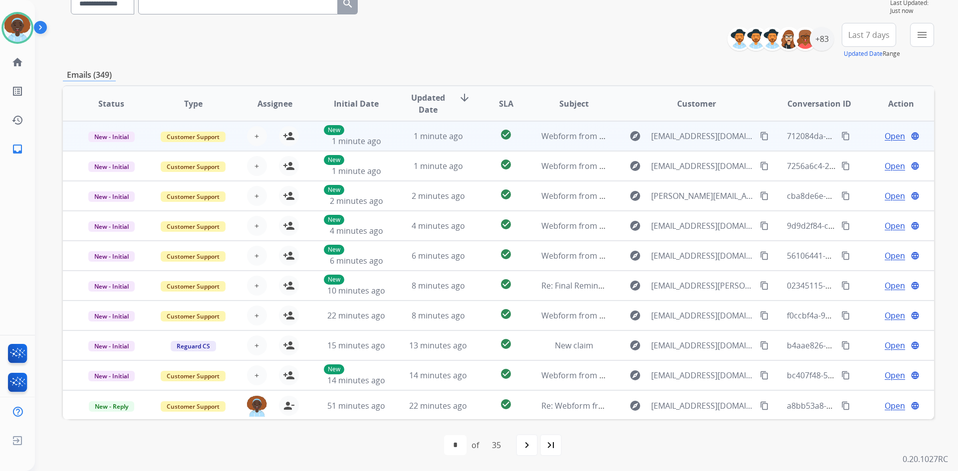
click at [893, 139] on span "Open" at bounding box center [894, 136] width 20 height 12
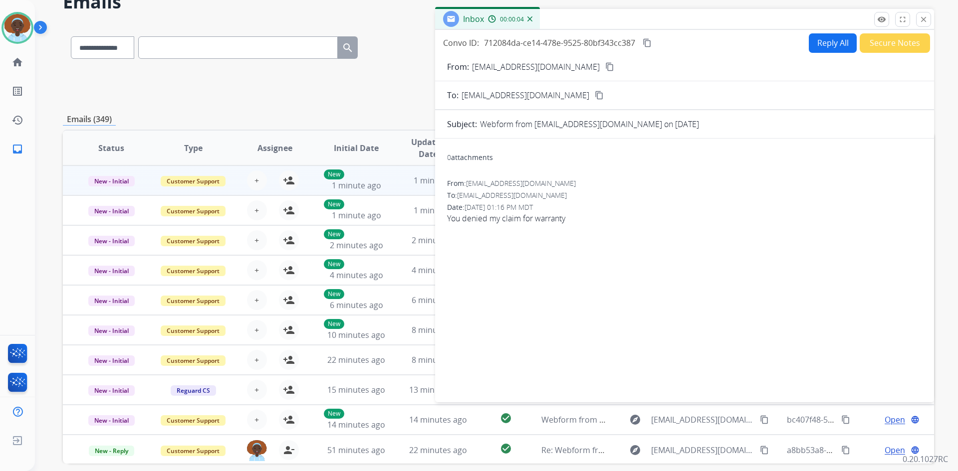
scroll to position [0, 0]
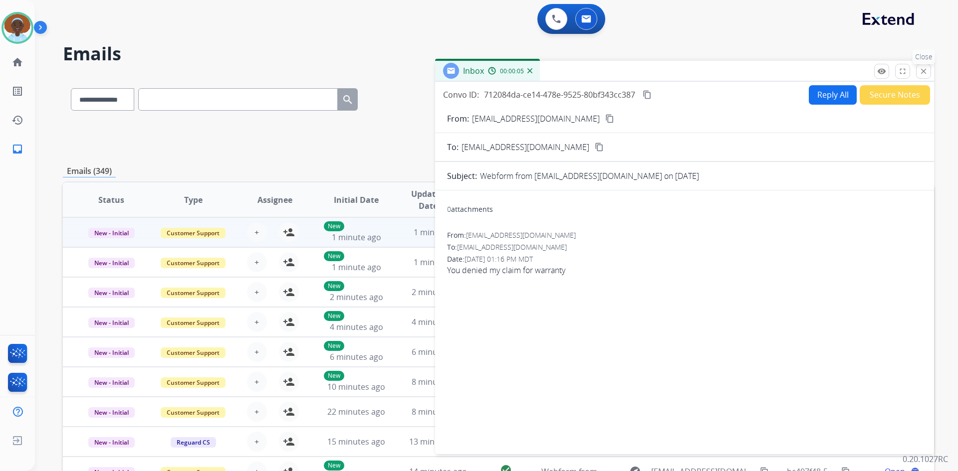
click at [925, 76] on button "close Close" at bounding box center [923, 71] width 15 height 15
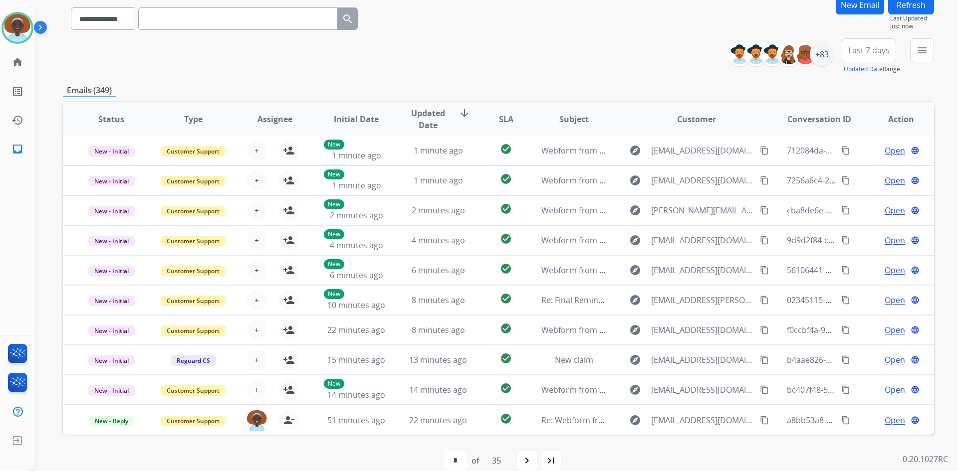
scroll to position [96, 0]
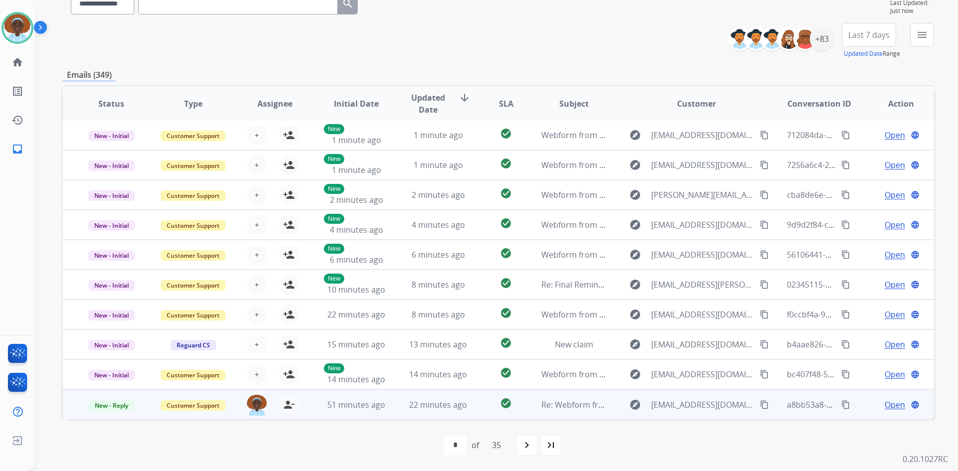
click at [884, 405] on span "Open" at bounding box center [894, 405] width 20 height 12
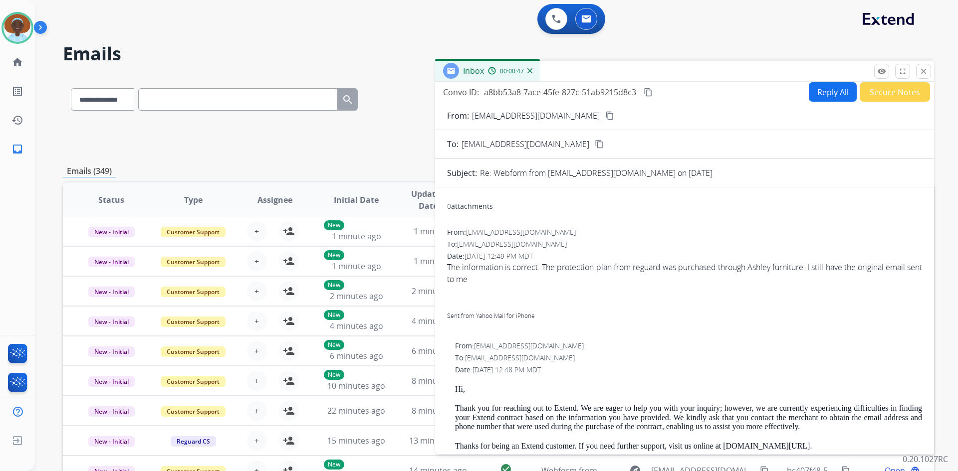
scroll to position [0, 0]
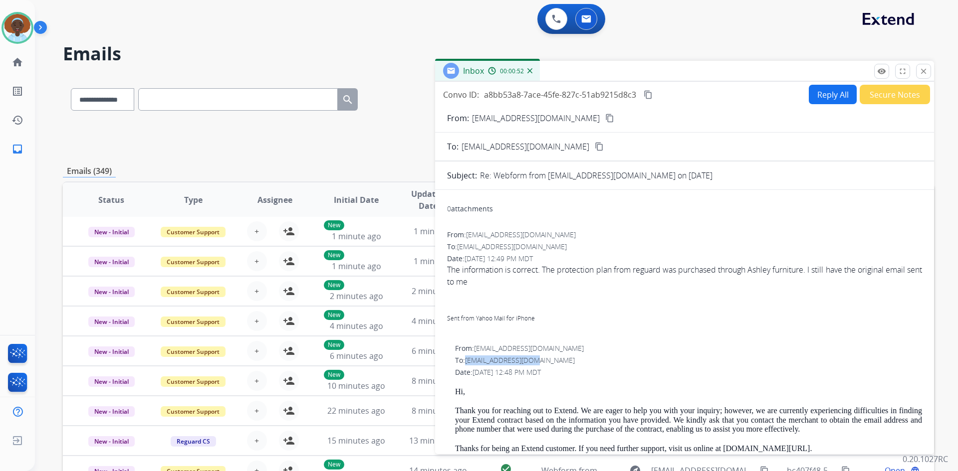
drag, startPoint x: 538, startPoint y: 360, endPoint x: 468, endPoint y: 361, distance: 69.8
click at [468, 361] on div "To: cnontario@yahoo.com" at bounding box center [688, 361] width 467 height 10
copy span "cnontario@yahoo.com"
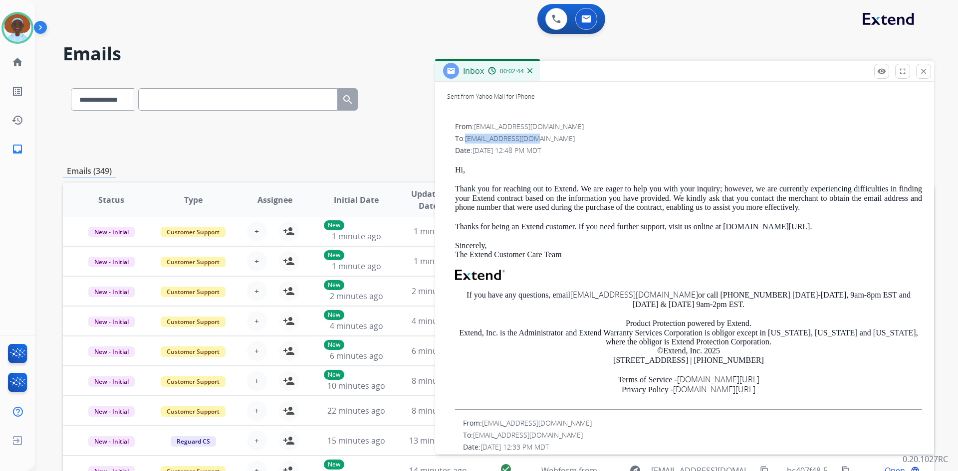
scroll to position [219, 0]
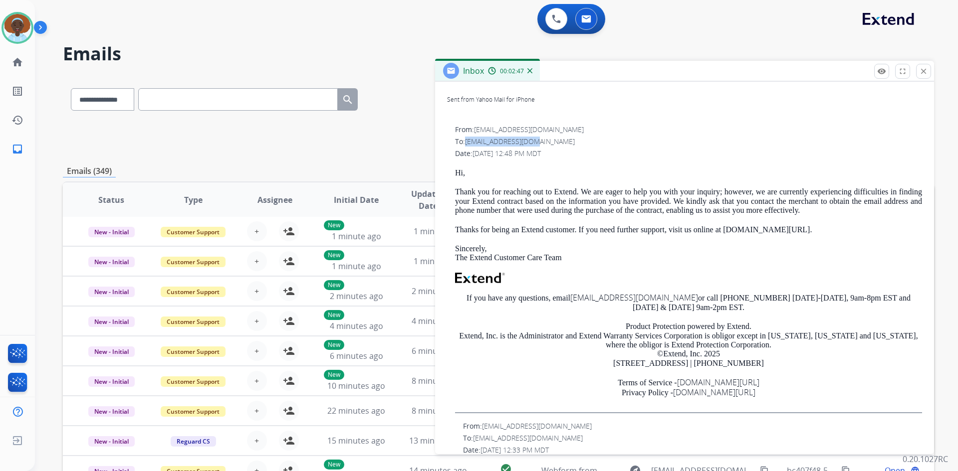
drag, startPoint x: 756, startPoint y: 313, endPoint x: 456, endPoint y: 175, distance: 329.8
click at [456, 175] on div "Hi, Thank you for reaching out to Extend. We are eager to help you with your in…" at bounding box center [688, 291] width 467 height 245
copy div "Hi, Thank you for reaching out to Extend. We are eager to help you with your in…"
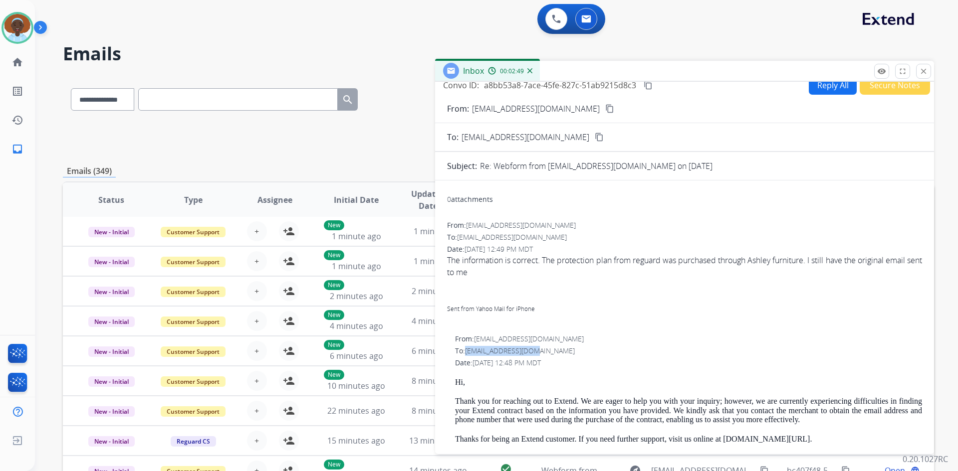
scroll to position [0, 0]
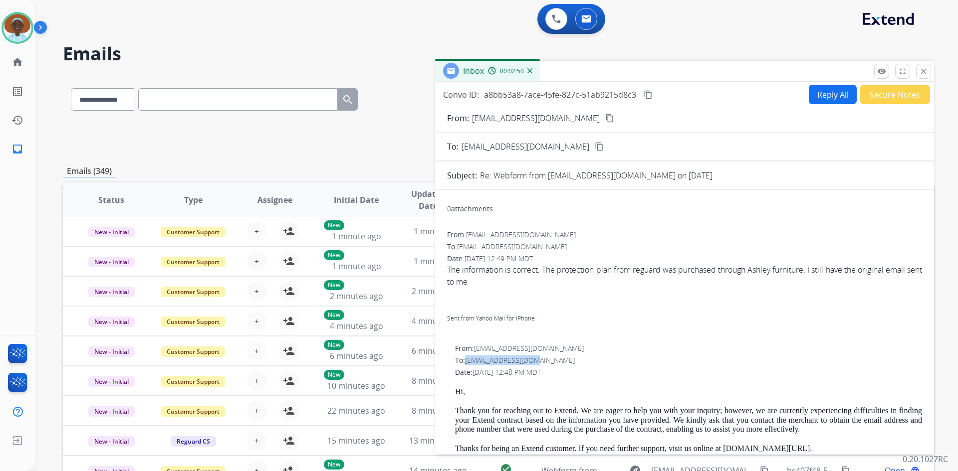
click at [816, 92] on button "Reply All" at bounding box center [832, 94] width 48 height 19
select select "**********"
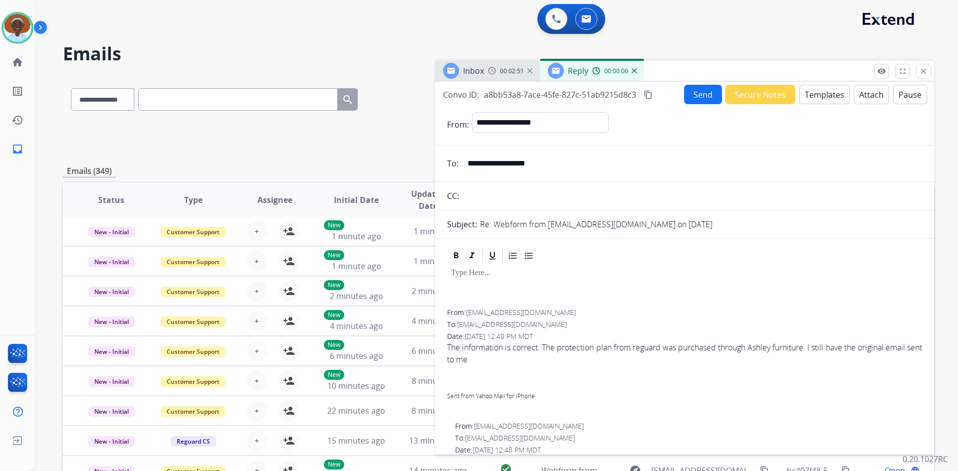
click at [484, 272] on p at bounding box center [684, 273] width 467 height 9
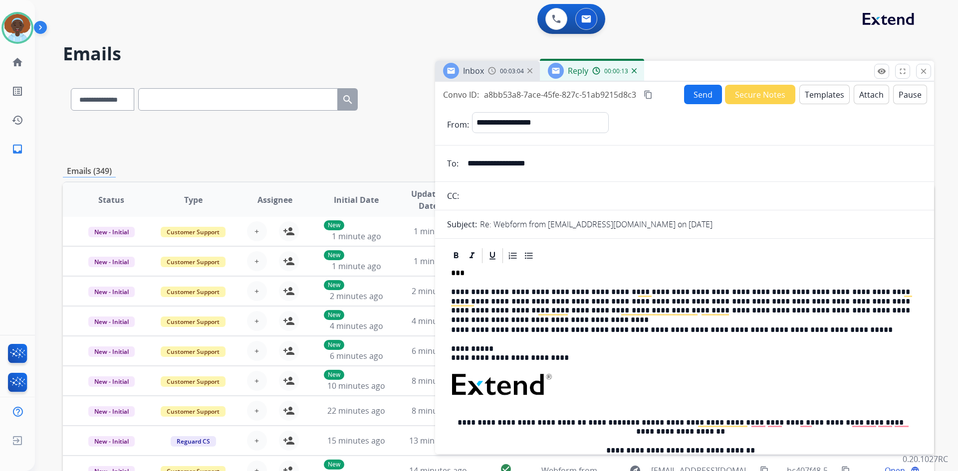
click at [694, 92] on button "Send" at bounding box center [703, 94] width 38 height 19
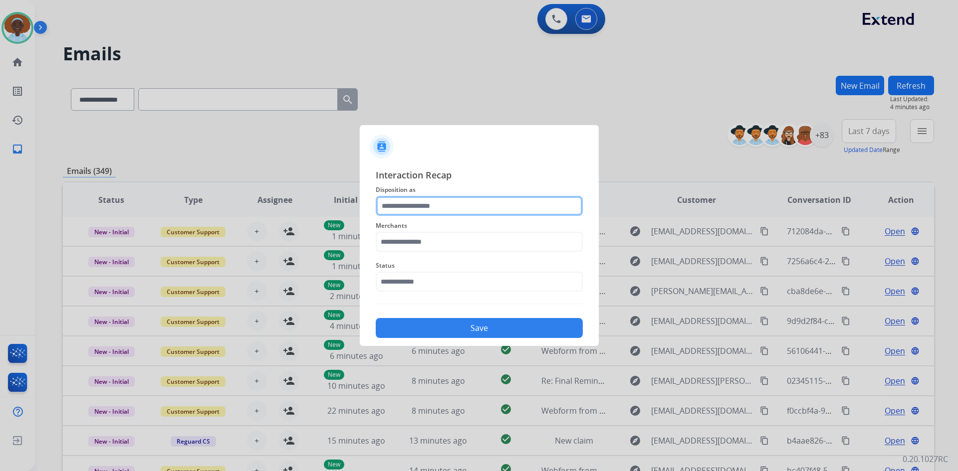
click at [454, 203] on input "text" at bounding box center [479, 206] width 207 height 20
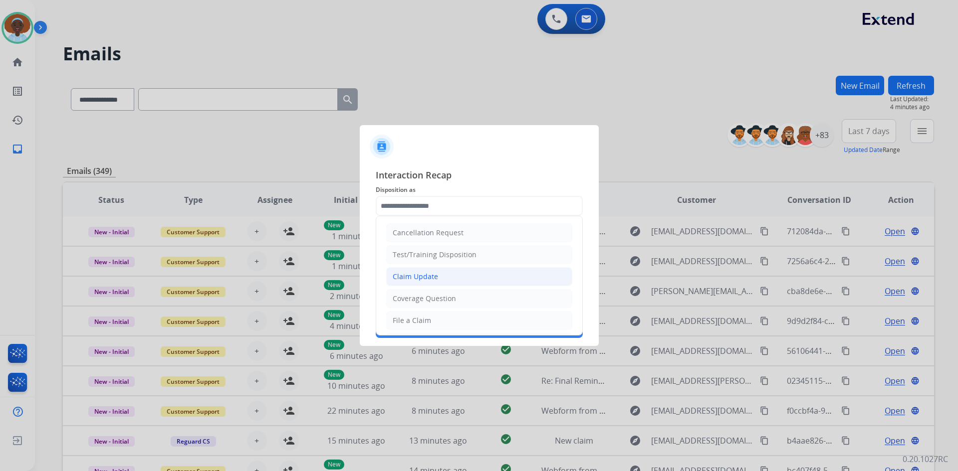
click at [443, 274] on li "Claim Update" at bounding box center [479, 276] width 186 height 19
type input "**********"
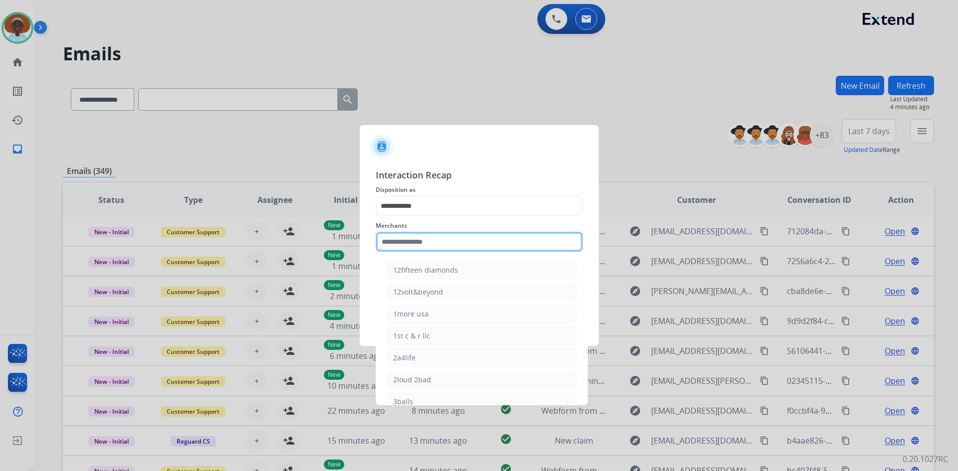
click at [443, 240] on input "text" at bounding box center [479, 242] width 207 height 20
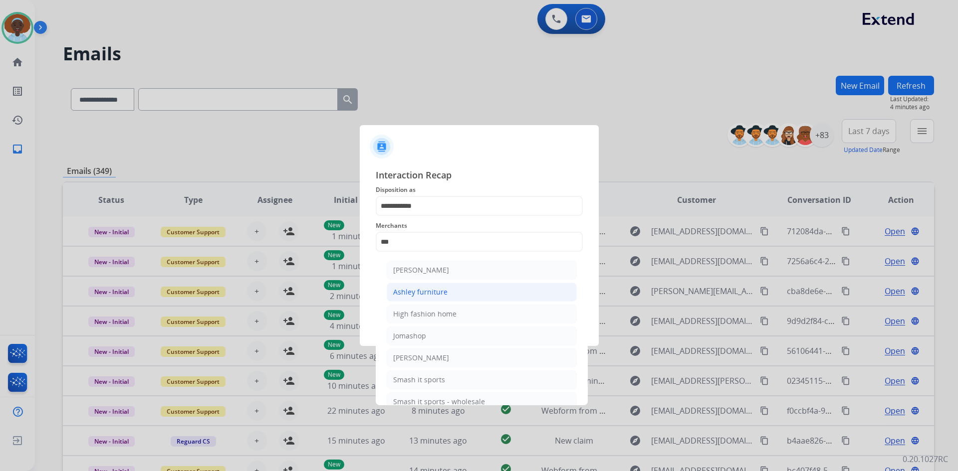
click at [443, 292] on div "Ashley furniture" at bounding box center [420, 292] width 54 height 10
type input "**********"
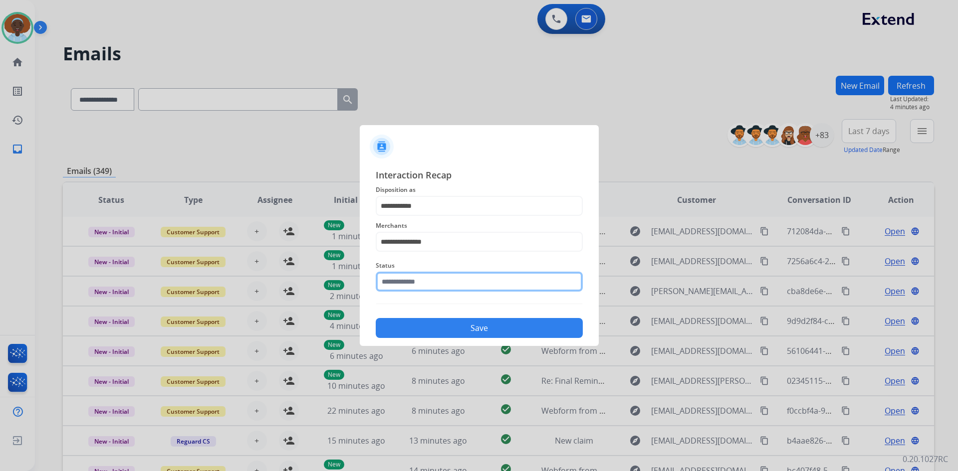
click at [445, 279] on input "text" at bounding box center [479, 282] width 207 height 20
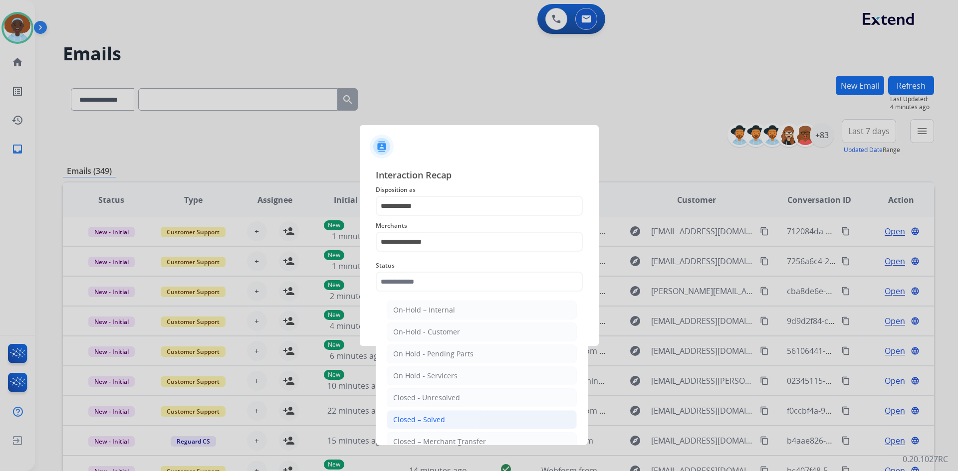
click at [447, 425] on li "Closed – Solved" at bounding box center [482, 419] width 190 height 19
type input "**********"
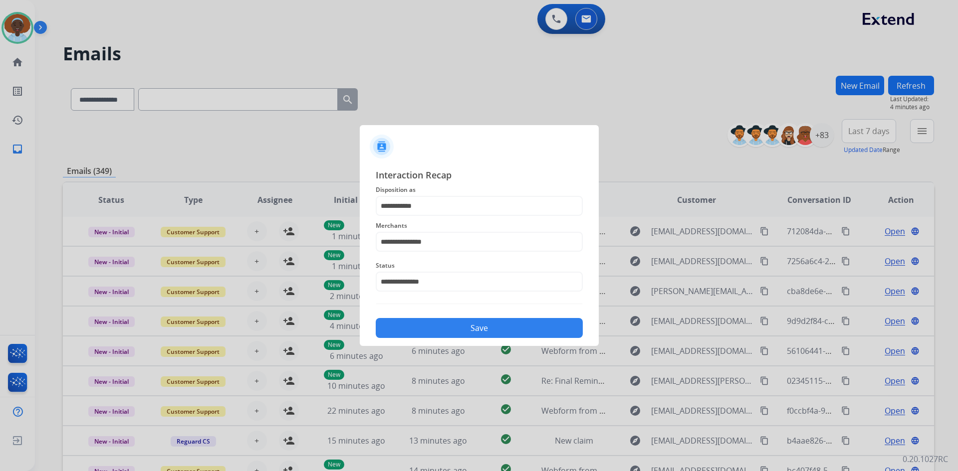
click at [474, 334] on button "Save" at bounding box center [479, 328] width 207 height 20
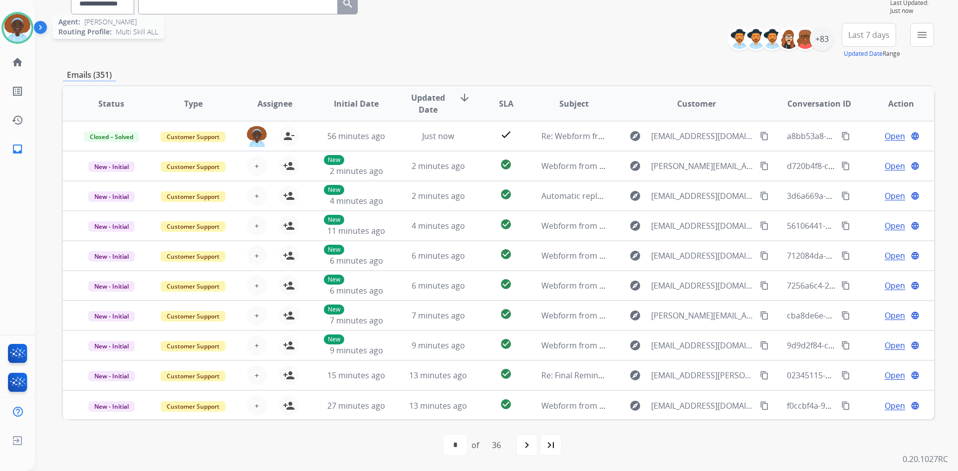
click at [19, 26] on img at bounding box center [17, 28] width 28 height 28
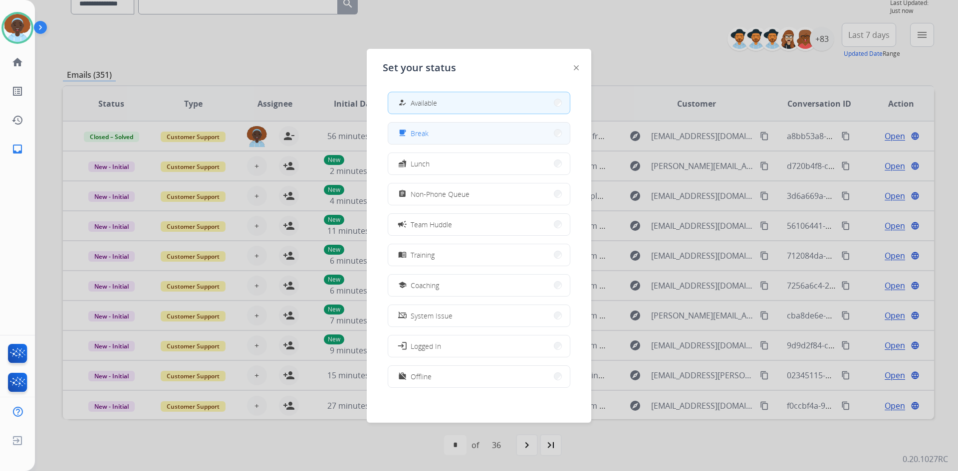
click at [475, 136] on button "free_breakfast Break" at bounding box center [479, 133] width 182 height 21
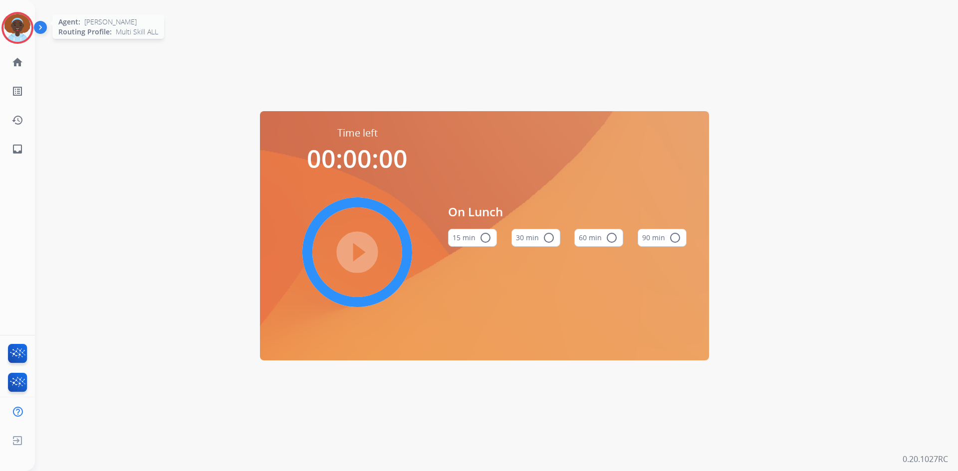
click at [17, 26] on img at bounding box center [17, 28] width 28 height 28
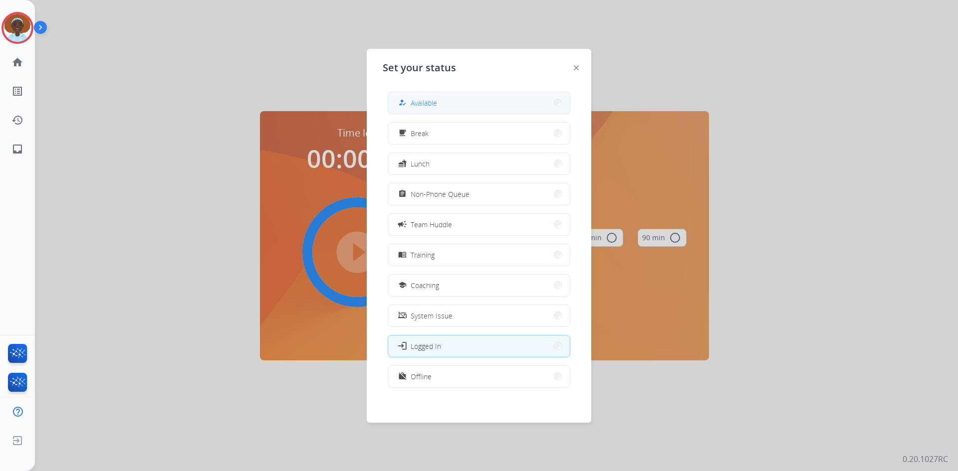
click at [460, 102] on button "how_to_reg Available" at bounding box center [479, 102] width 182 height 21
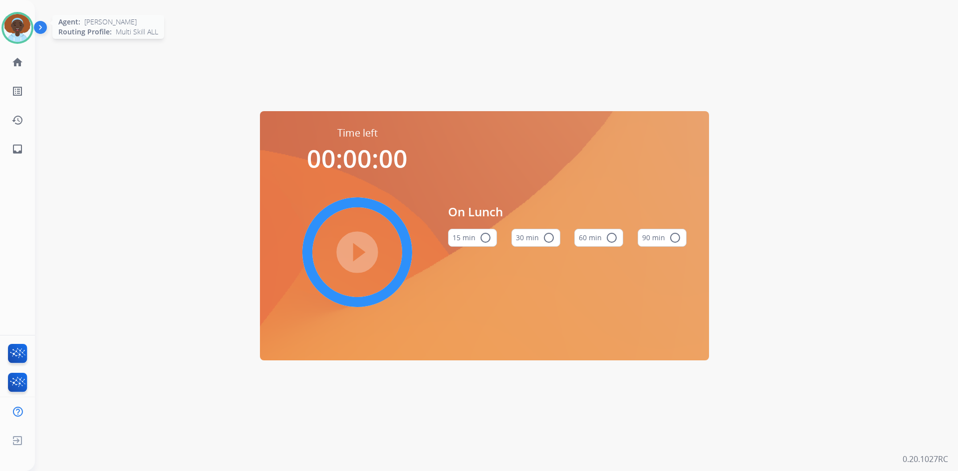
click at [22, 30] on img at bounding box center [17, 28] width 28 height 28
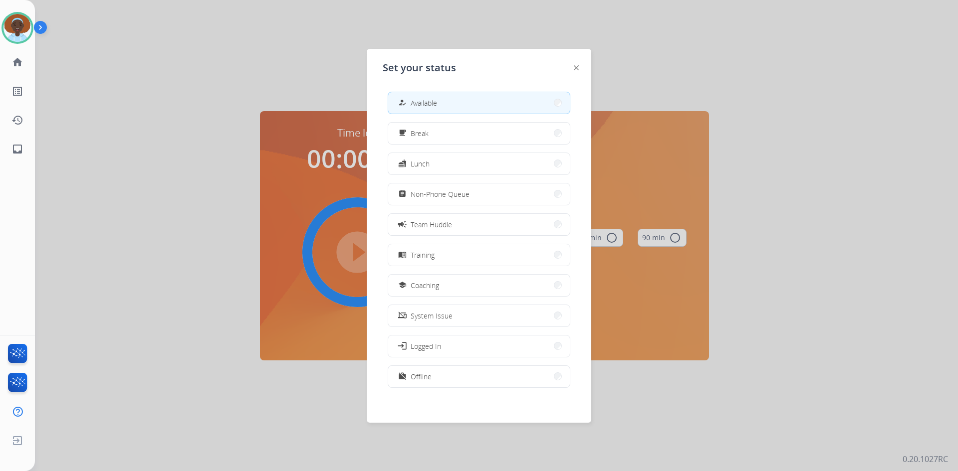
click at [429, 100] on span "Available" at bounding box center [423, 103] width 26 height 10
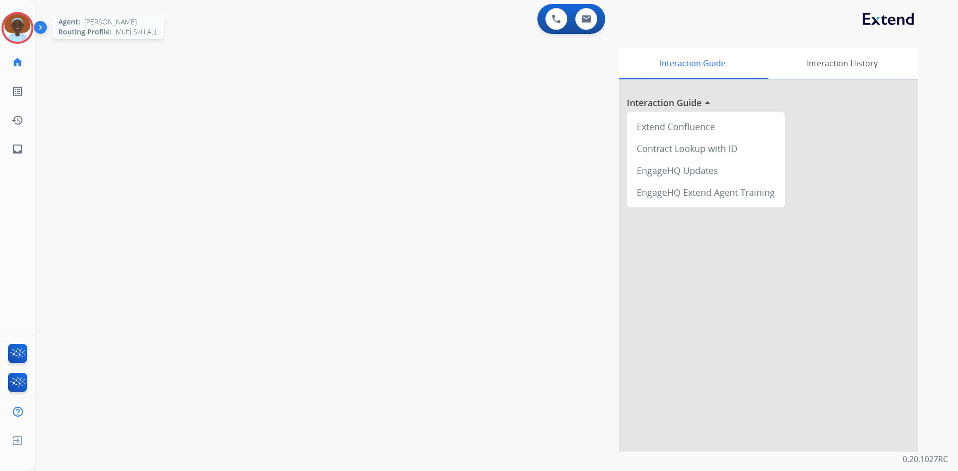
click at [18, 29] on img at bounding box center [17, 28] width 28 height 28
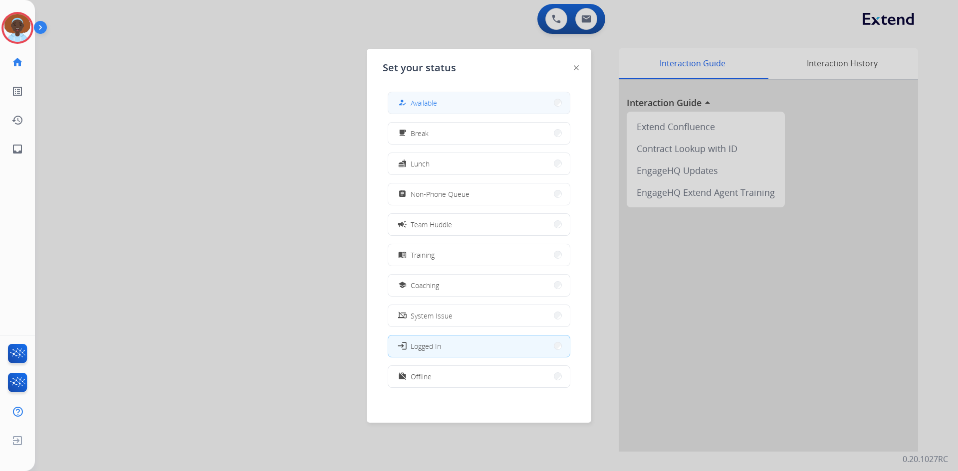
click at [441, 99] on button "how_to_reg Available" at bounding box center [479, 102] width 182 height 21
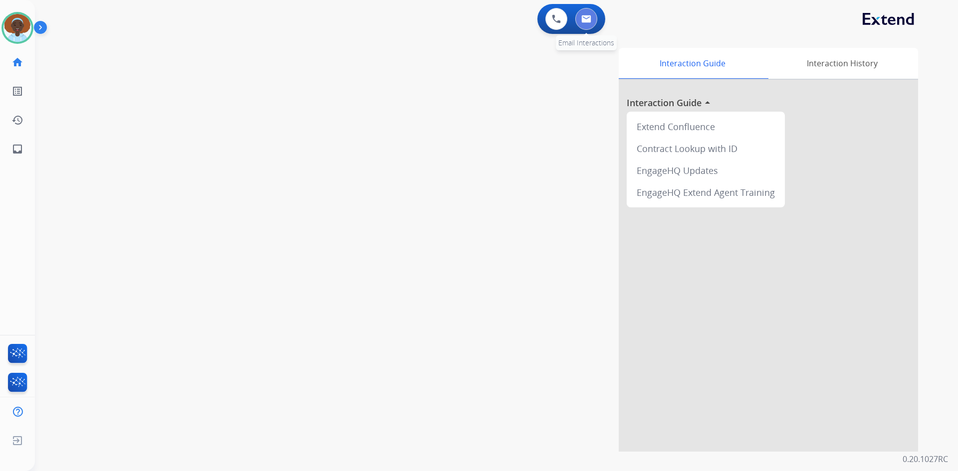
click at [582, 27] on button at bounding box center [586, 19] width 22 height 22
select select "**********"
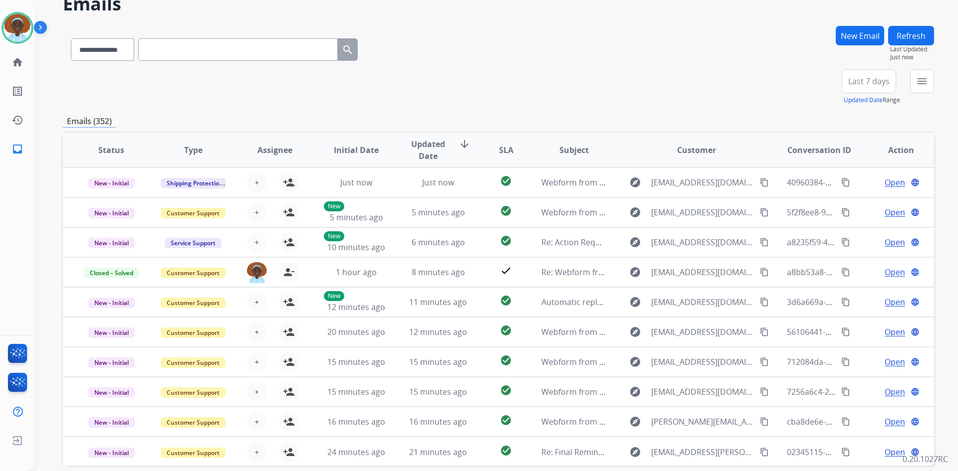
scroll to position [96, 0]
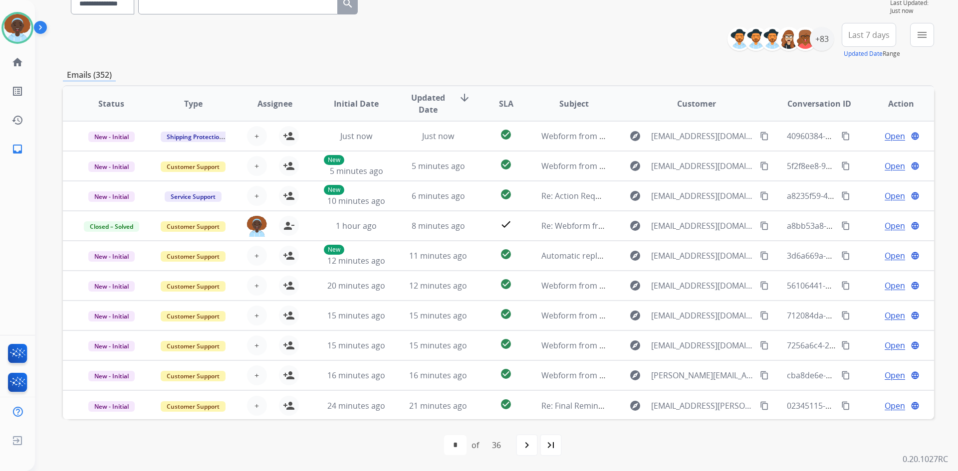
click at [519, 66] on div "**********" at bounding box center [498, 226] width 871 height 492
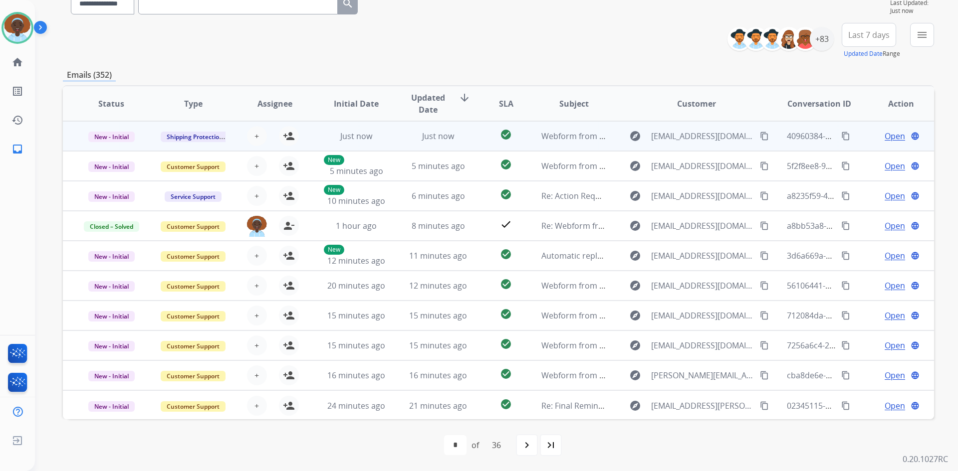
click at [888, 141] on span "Open" at bounding box center [894, 136] width 20 height 12
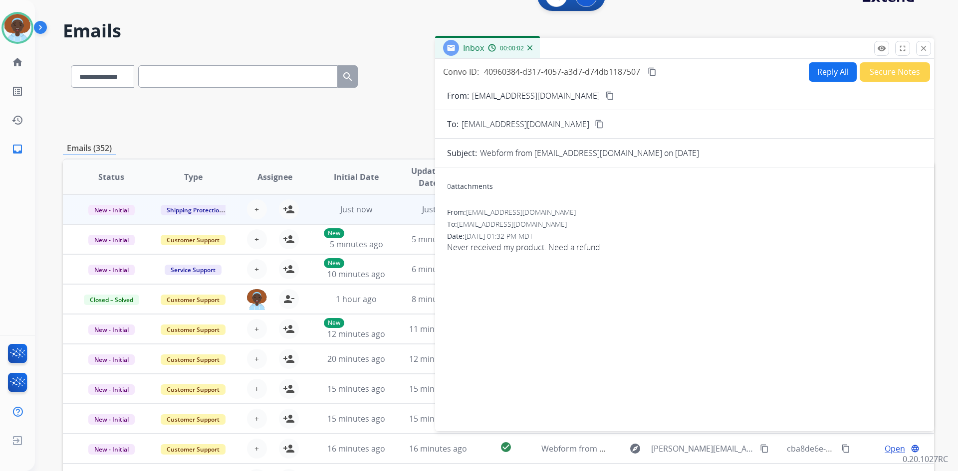
scroll to position [0, 0]
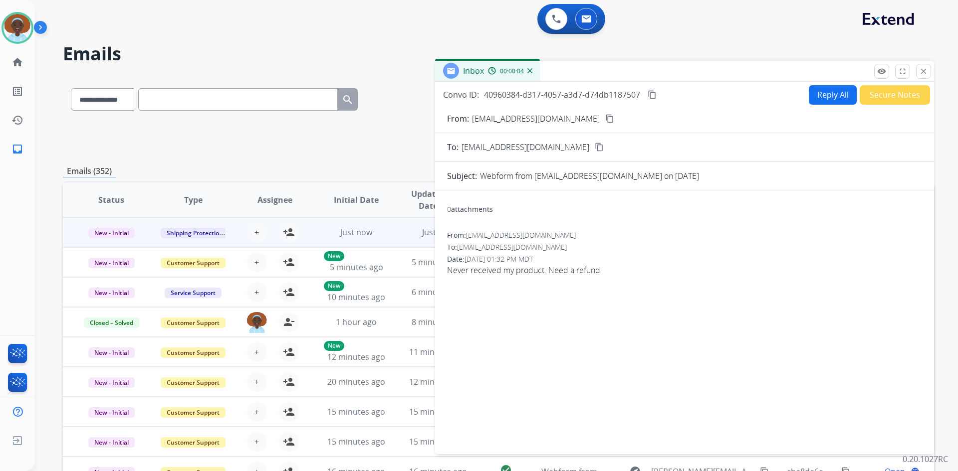
click at [605, 120] on mat-icon "content_copy" at bounding box center [609, 118] width 9 height 9
click at [821, 95] on button "Reply All" at bounding box center [832, 94] width 48 height 19
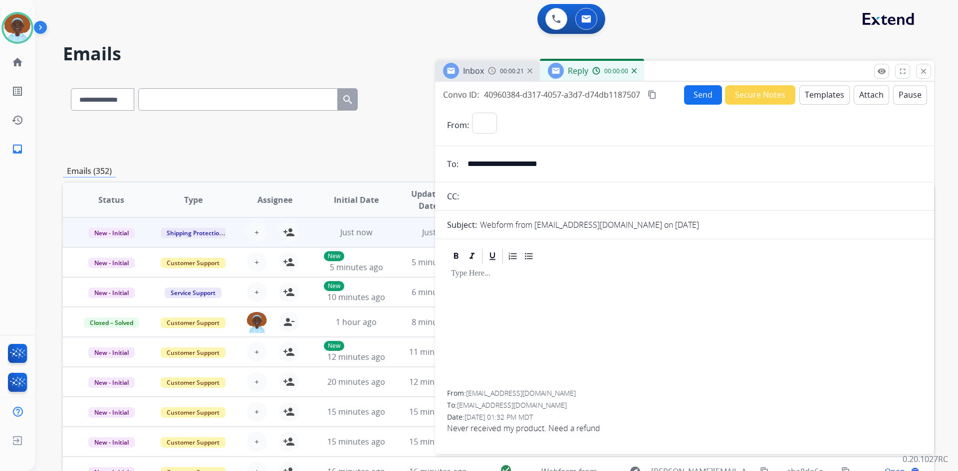
select select "**********"
click at [815, 95] on button "Templates" at bounding box center [824, 94] width 50 height 19
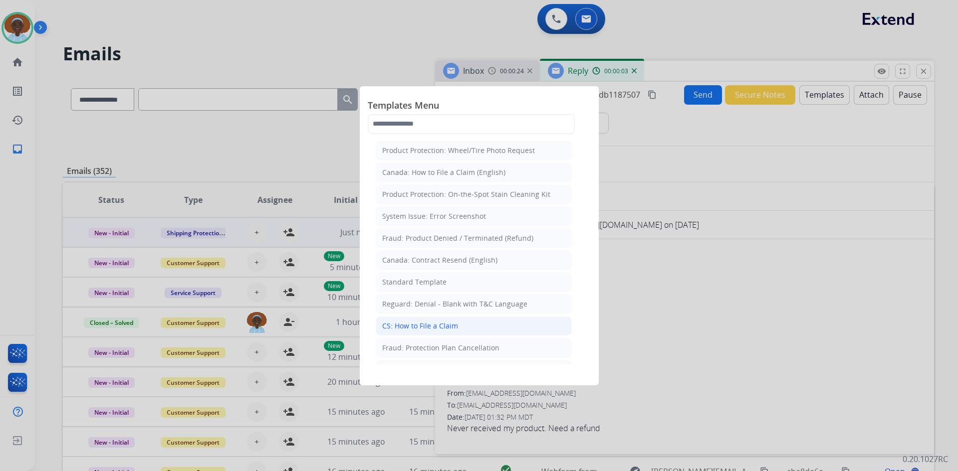
click at [475, 325] on li "CS: How to File a Claim" at bounding box center [474, 326] width 196 height 19
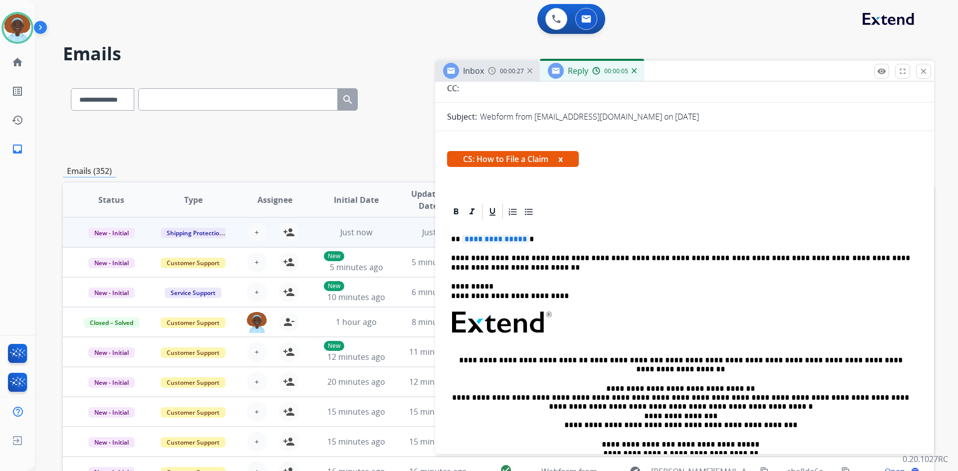
scroll to position [104, 0]
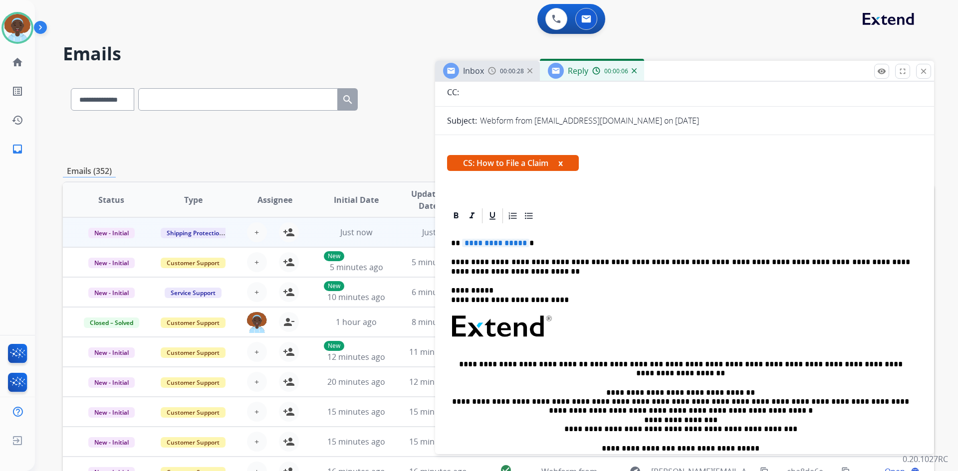
click at [481, 247] on span "**********" at bounding box center [495, 243] width 67 height 8
click at [925, 70] on mat-icon "close" at bounding box center [923, 71] width 9 height 9
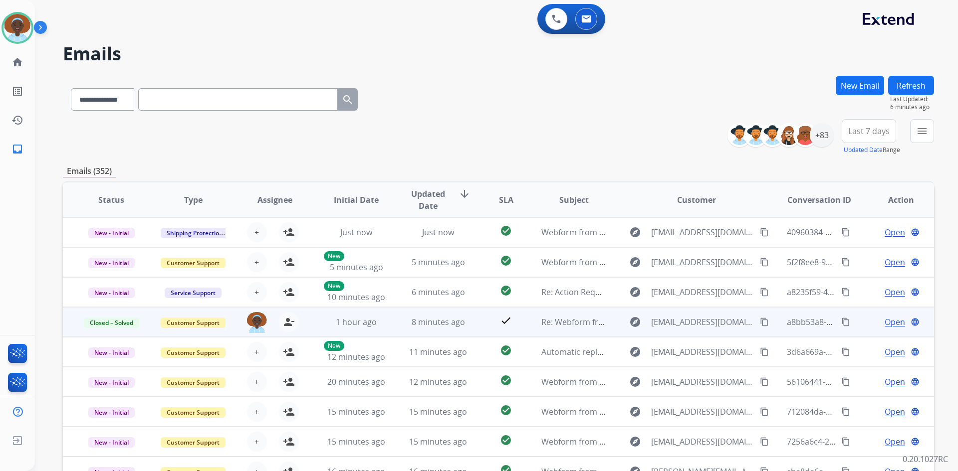
scroll to position [1, 0]
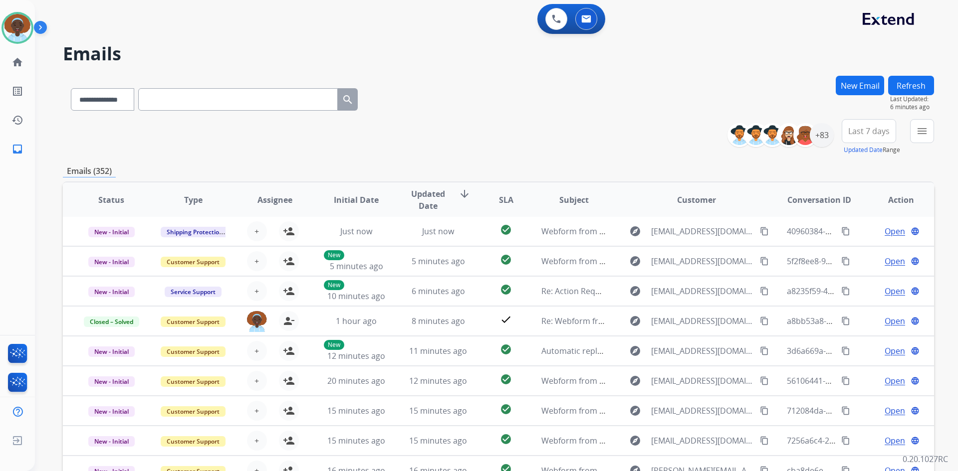
click at [867, 137] on button "Last 7 days" at bounding box center [868, 131] width 54 height 24
click at [855, 251] on div "Last 90 days" at bounding box center [865, 252] width 55 height 15
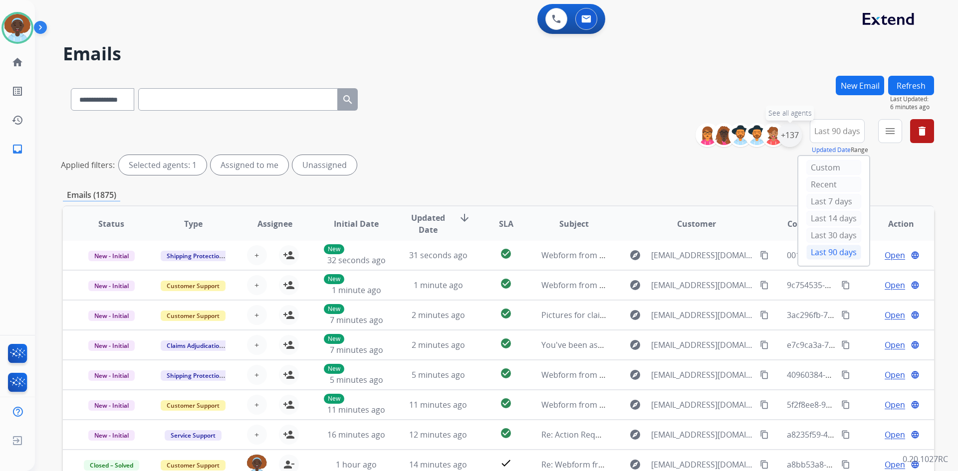
click at [785, 142] on div "+137" at bounding box center [790, 135] width 24 height 24
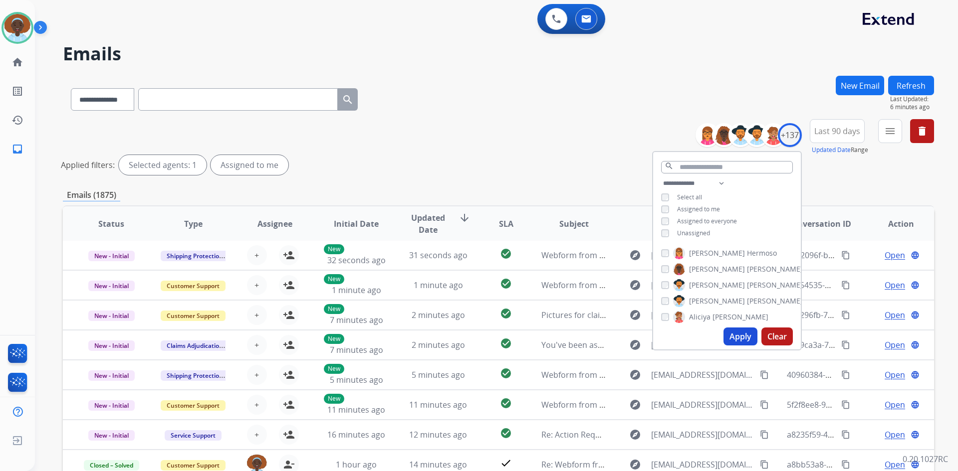
click at [752, 340] on button "Apply" at bounding box center [740, 337] width 34 height 18
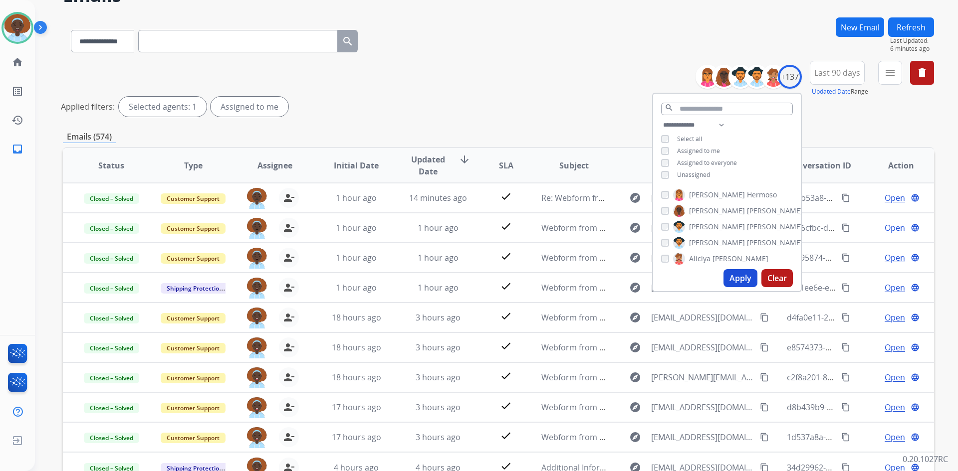
scroll to position [0, 0]
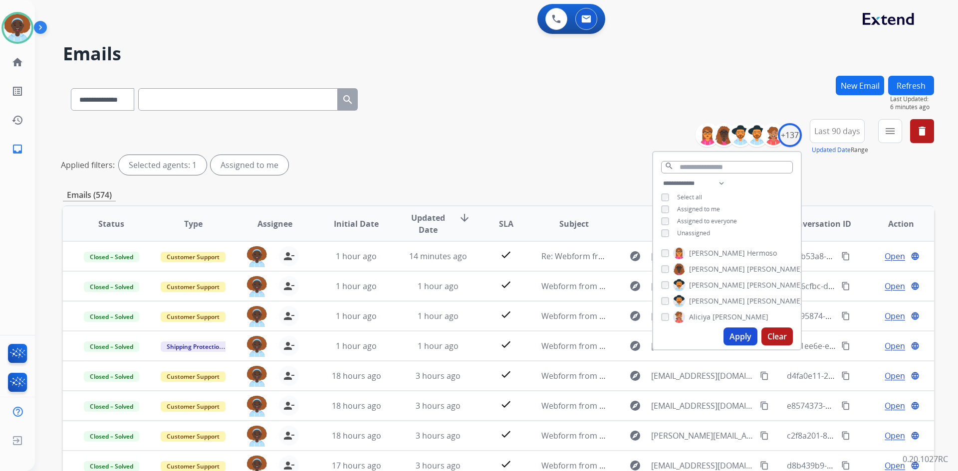
click at [632, 177] on div "**********" at bounding box center [498, 149] width 871 height 60
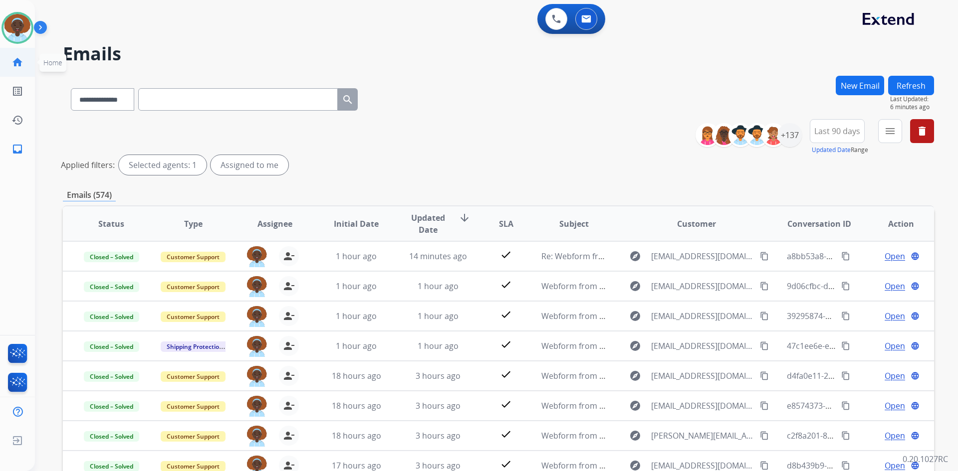
click at [20, 65] on mat-icon "home" at bounding box center [17, 62] width 12 height 12
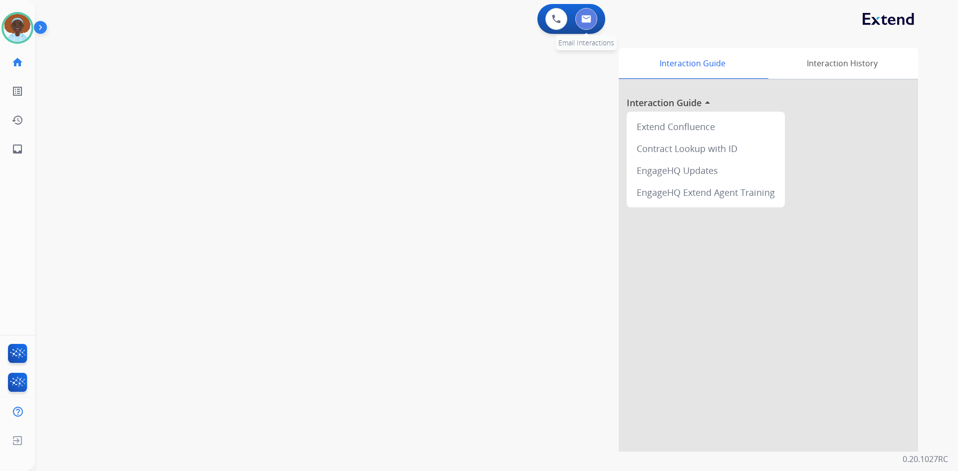
click at [587, 17] on img at bounding box center [586, 19] width 10 height 8
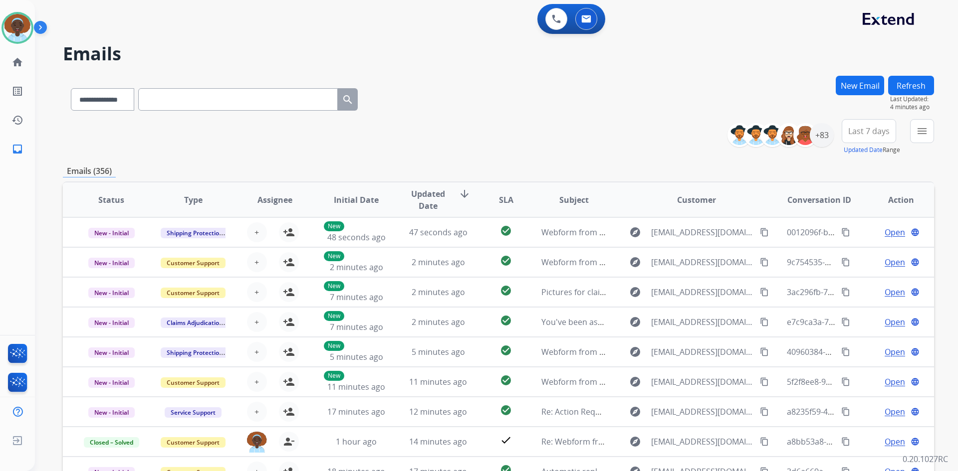
click at [901, 88] on button "Refresh" at bounding box center [911, 85] width 46 height 19
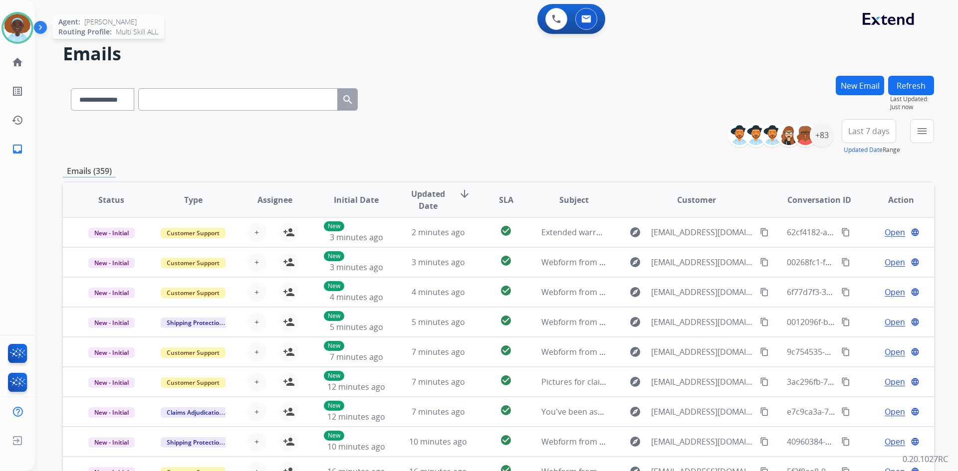
click at [24, 31] on img at bounding box center [17, 28] width 28 height 28
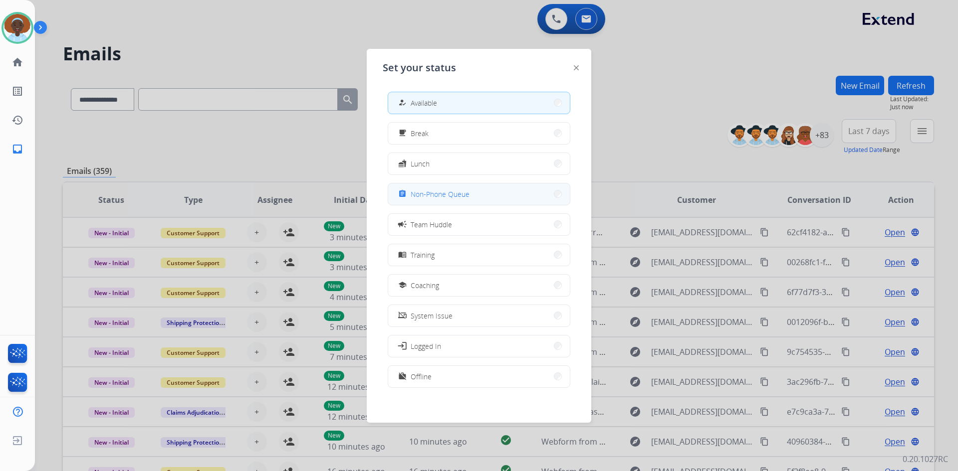
click at [480, 196] on button "assignment Non-Phone Queue" at bounding box center [479, 194] width 182 height 21
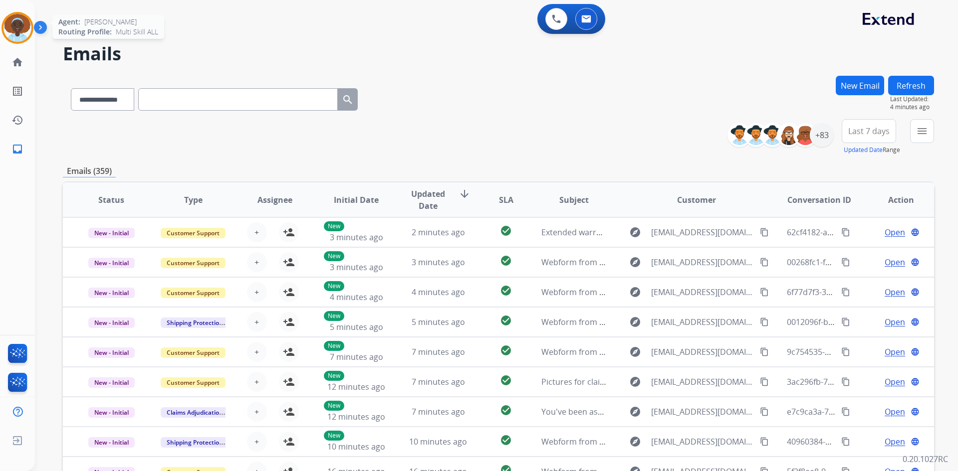
click at [12, 27] on img at bounding box center [17, 28] width 28 height 28
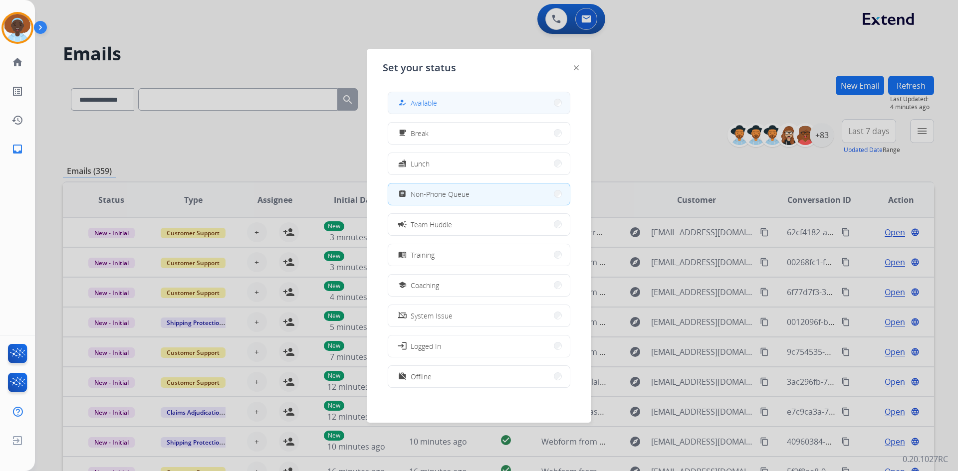
click at [428, 99] on span "Available" at bounding box center [423, 103] width 26 height 10
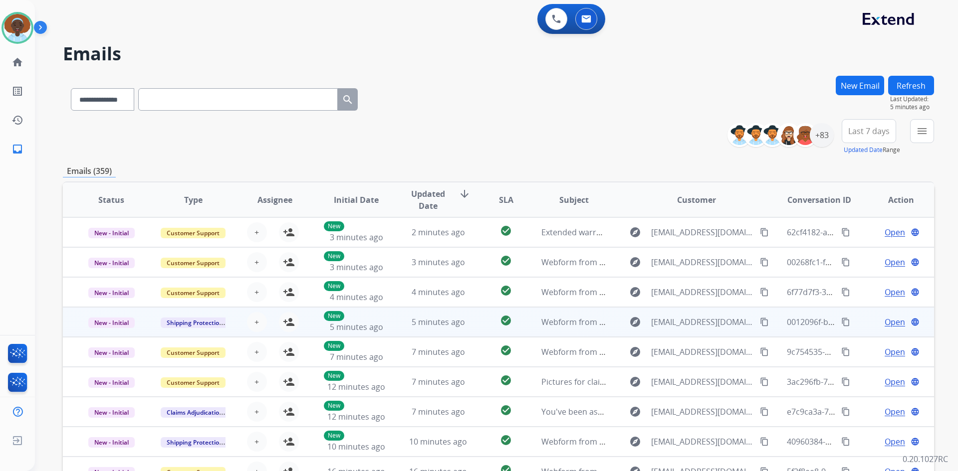
click at [890, 322] on span "Open" at bounding box center [894, 322] width 20 height 12
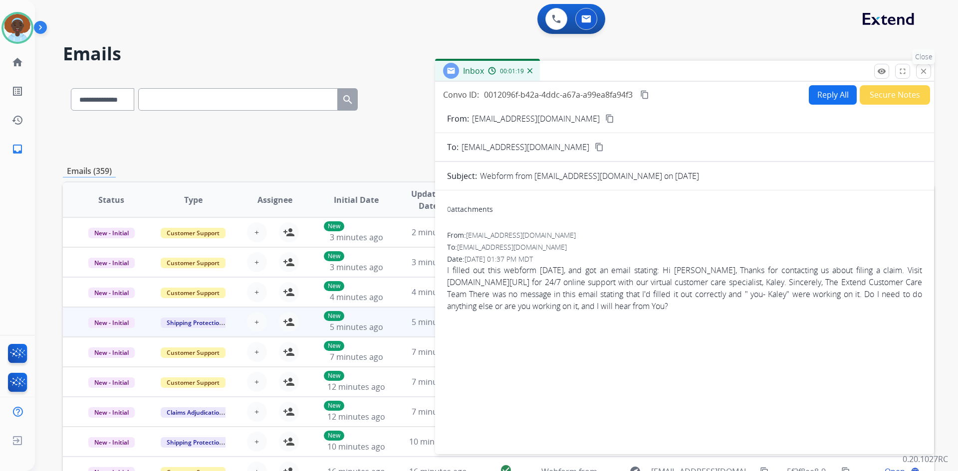
click at [923, 69] on mat-icon "close" at bounding box center [923, 71] width 9 height 9
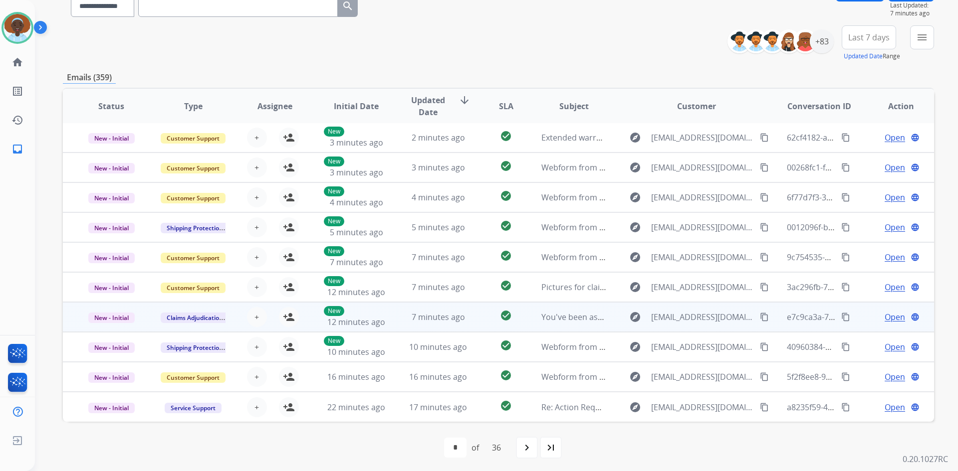
scroll to position [96, 0]
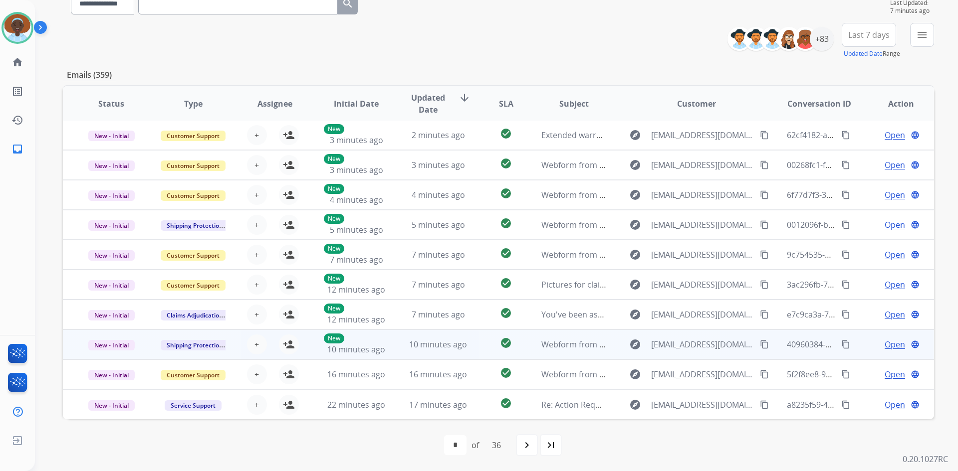
click at [887, 345] on span "Open" at bounding box center [894, 345] width 20 height 12
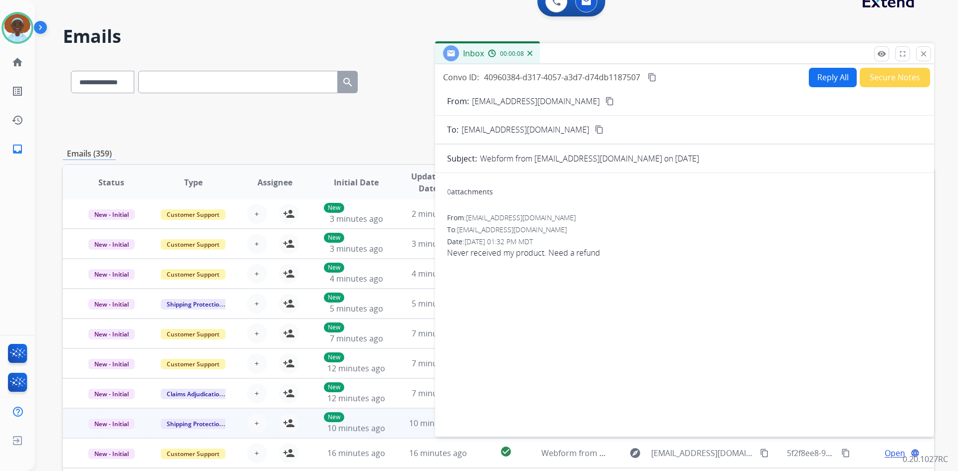
scroll to position [0, 0]
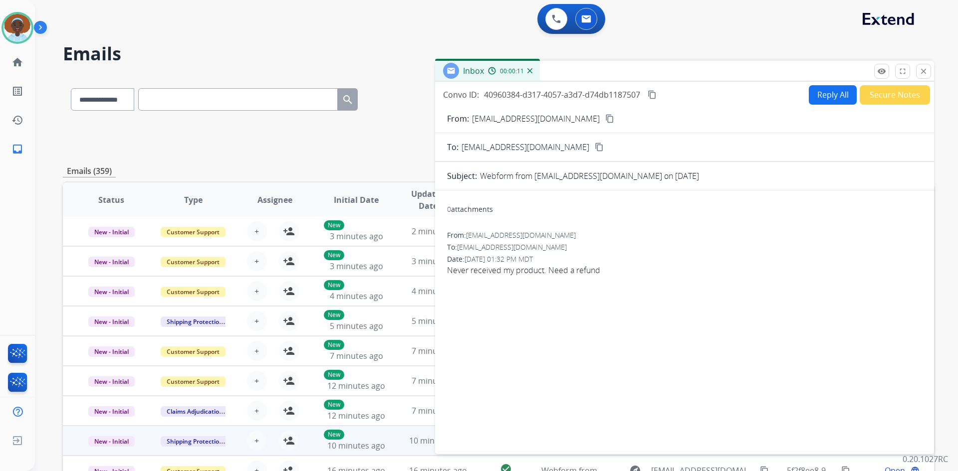
click at [605, 122] on mat-icon "content_copy" at bounding box center [609, 118] width 9 height 9
click at [817, 100] on button "Reply All" at bounding box center [832, 94] width 48 height 19
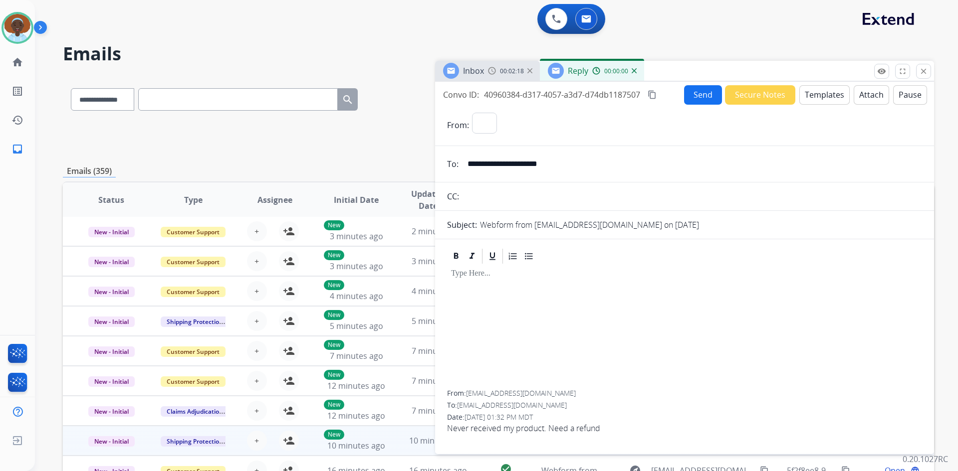
select select "**********"
click at [817, 100] on button "Templates" at bounding box center [824, 94] width 50 height 19
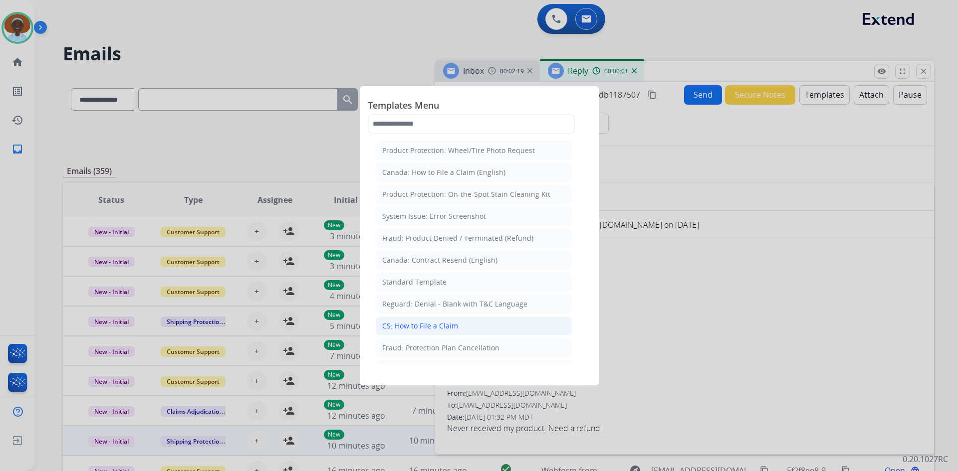
click at [446, 327] on div "CS: How to File a Claim" at bounding box center [420, 326] width 76 height 10
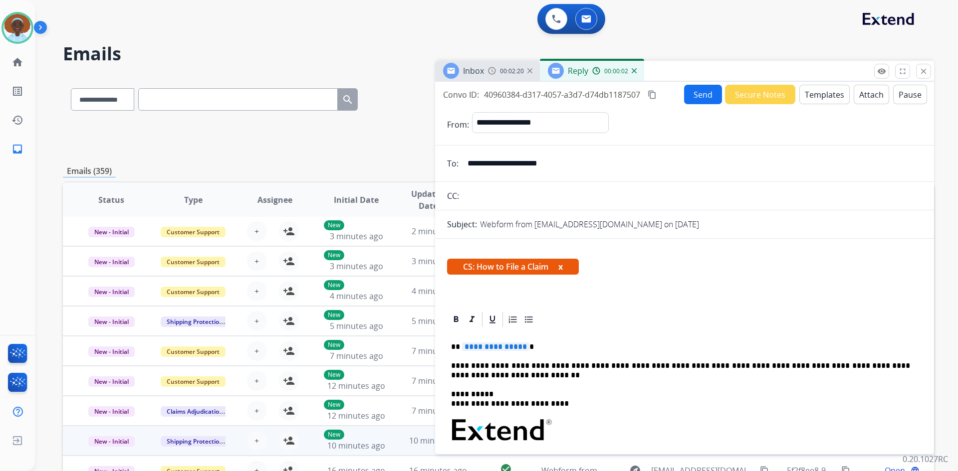
click at [504, 348] on span "**********" at bounding box center [495, 347] width 67 height 8
click at [926, 70] on mat-icon "close" at bounding box center [923, 71] width 9 height 9
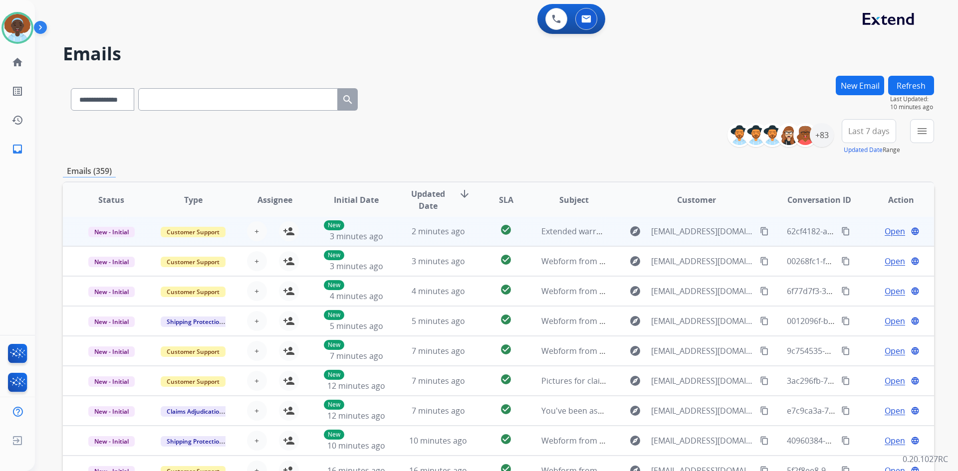
click at [884, 230] on span "Open" at bounding box center [894, 231] width 20 height 12
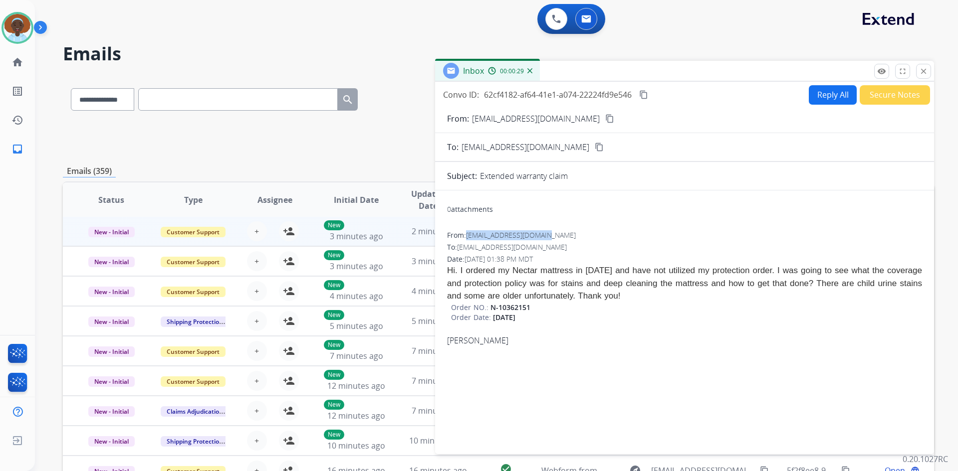
drag, startPoint x: 543, startPoint y: 236, endPoint x: 470, endPoint y: 239, distance: 72.4
click at [470, 239] on div "From: mariasgrillo@gmail.com" at bounding box center [684, 235] width 475 height 10
copy span "mariasgrillo@gmail.com"
click at [822, 95] on button "Reply All" at bounding box center [832, 94] width 48 height 19
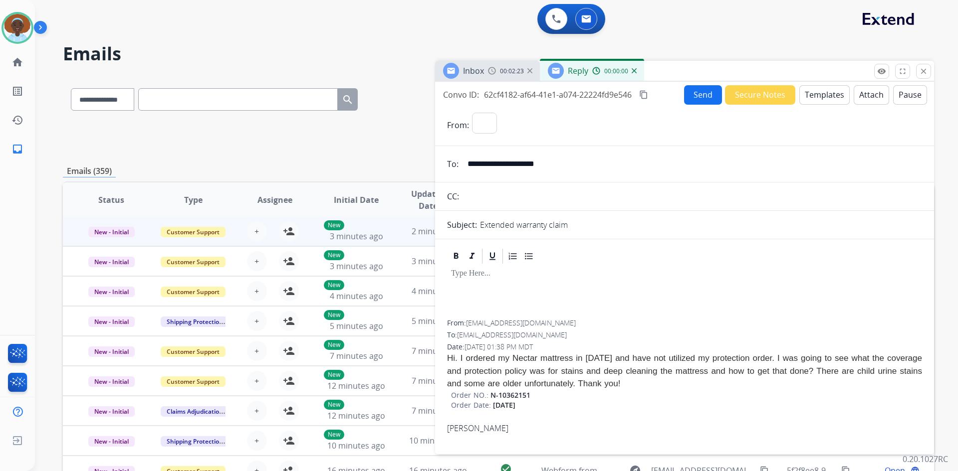
select select "**********"
click at [822, 95] on button "Templates" at bounding box center [824, 94] width 50 height 19
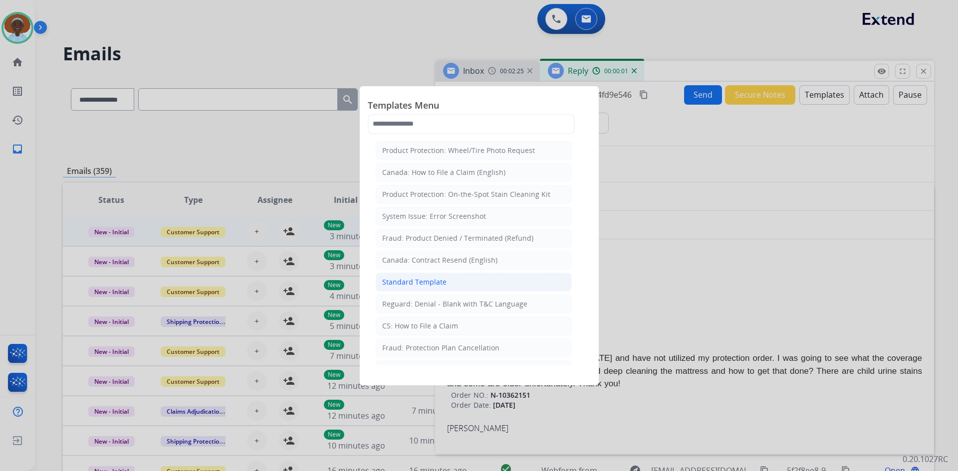
click at [419, 284] on div "Standard Template" at bounding box center [414, 282] width 64 height 10
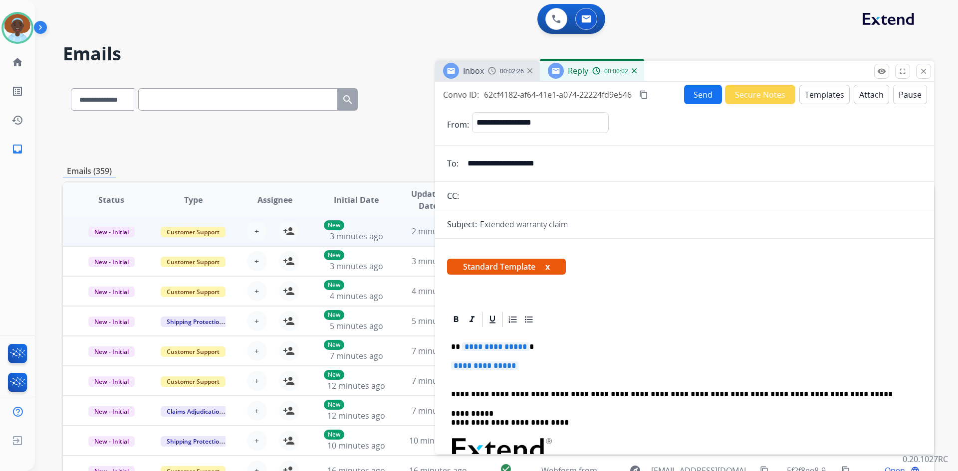
click at [497, 348] on span "**********" at bounding box center [495, 347] width 67 height 8
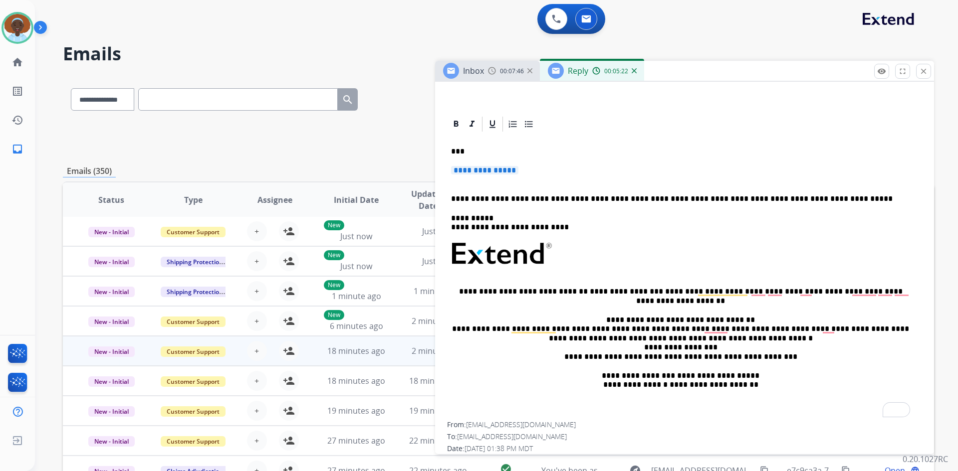
scroll to position [199, 0]
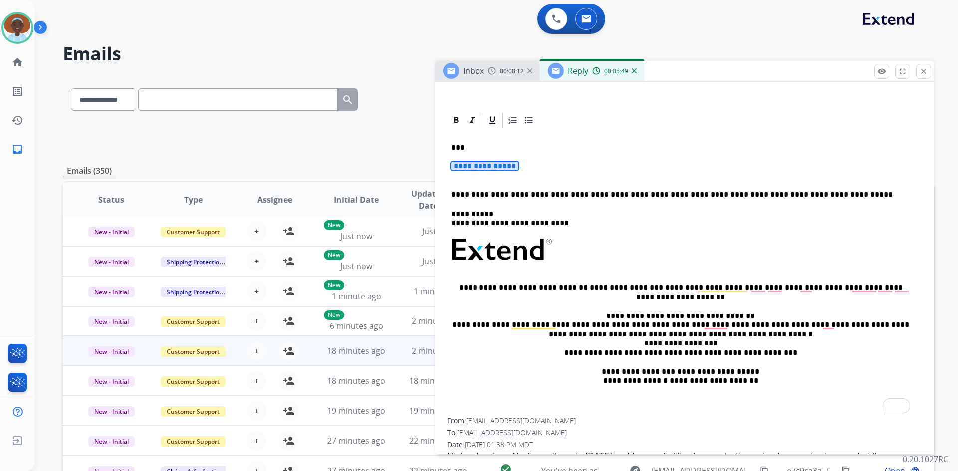
click at [500, 164] on span "**********" at bounding box center [484, 166] width 67 height 8
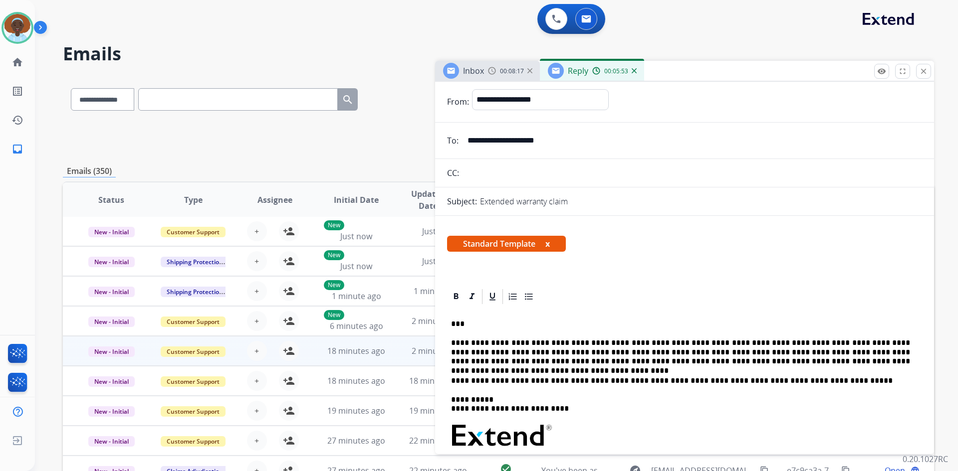
scroll to position [0, 0]
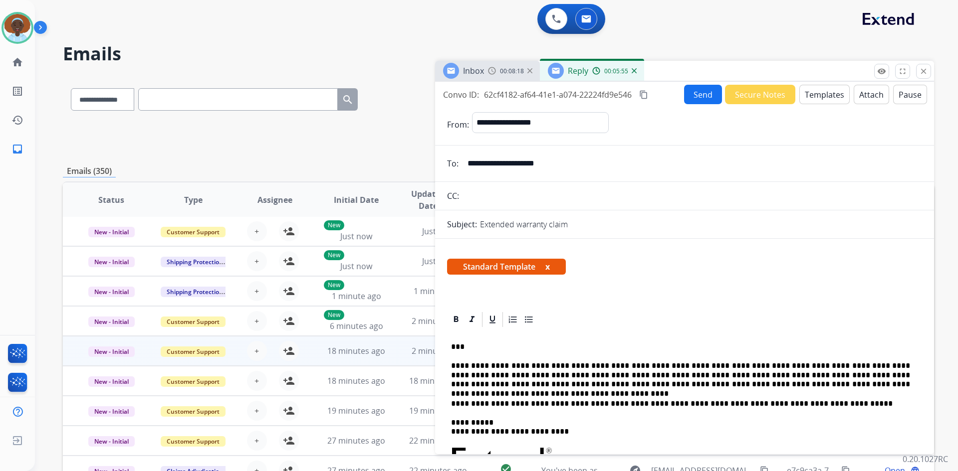
click at [695, 97] on button "Send" at bounding box center [703, 94] width 38 height 19
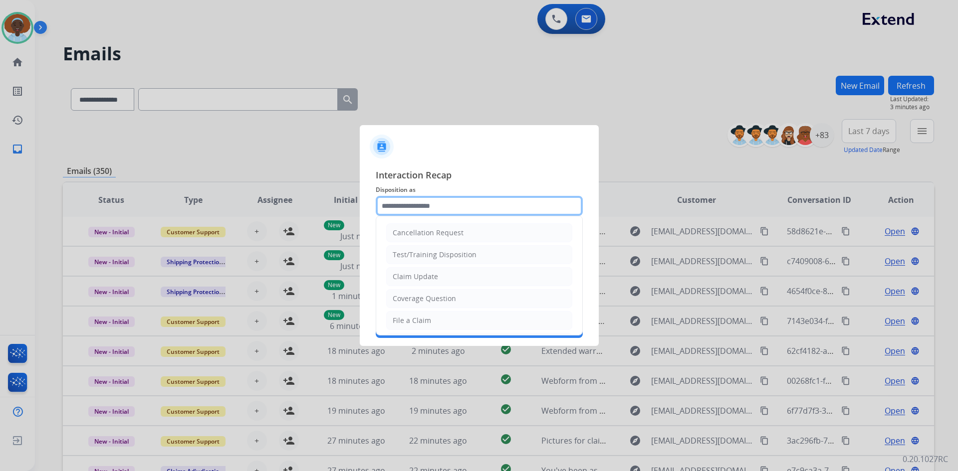
click at [428, 206] on input "text" at bounding box center [479, 206] width 207 height 20
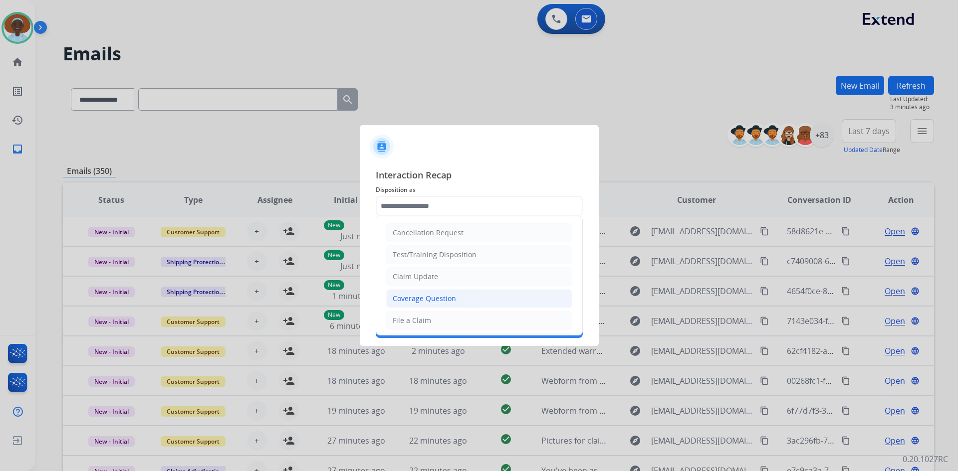
click at [437, 296] on div "Coverage Question" at bounding box center [423, 299] width 63 height 10
type input "**********"
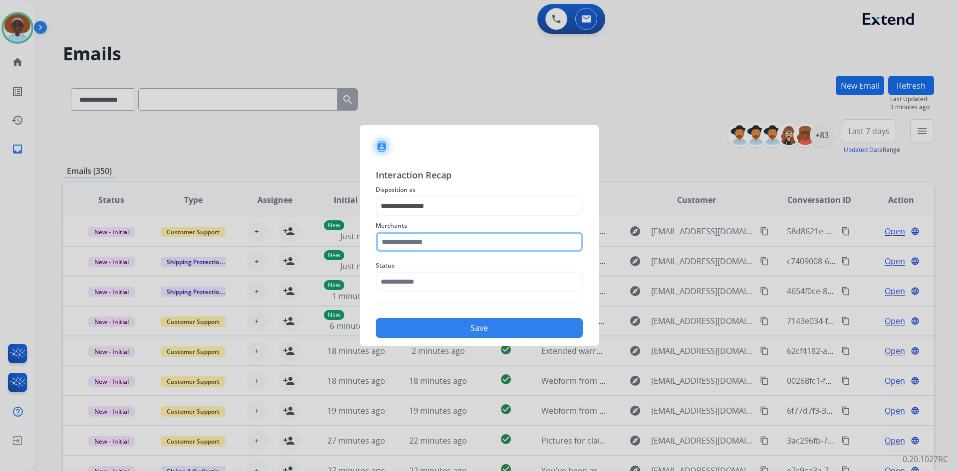
click at [445, 242] on input "text" at bounding box center [479, 242] width 207 height 20
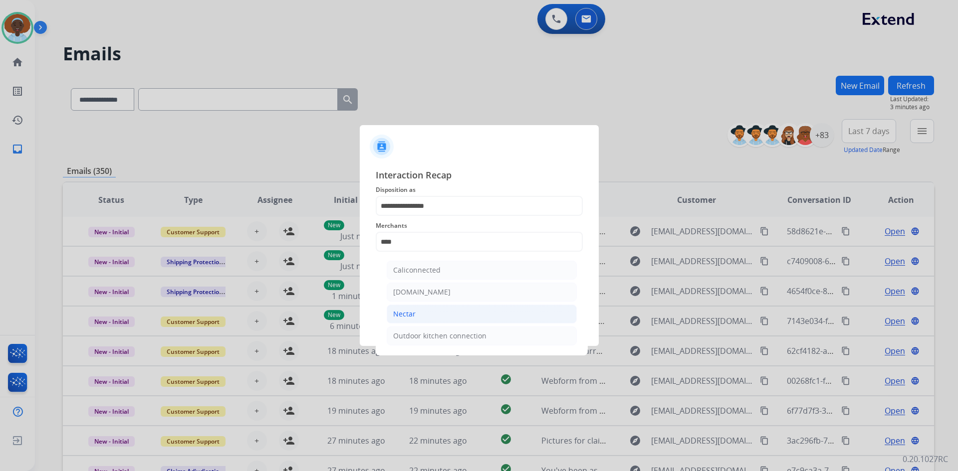
click at [433, 310] on li "Nectar" at bounding box center [482, 314] width 190 height 19
type input "******"
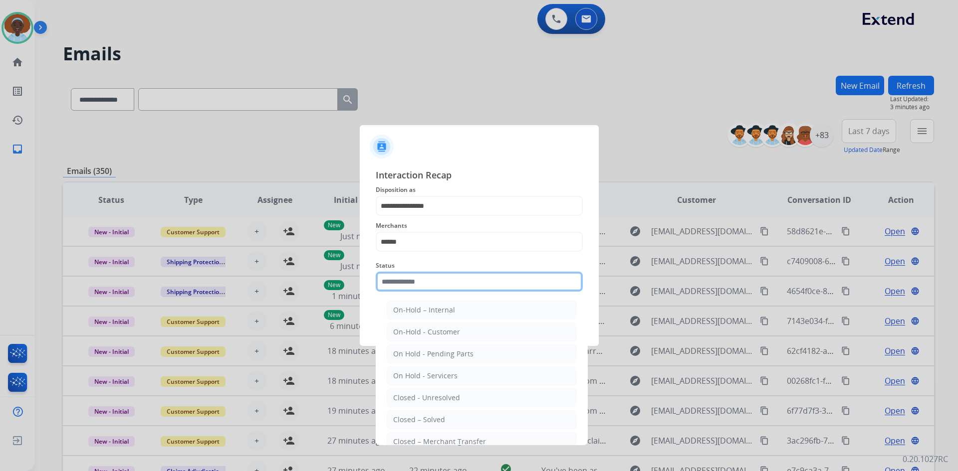
click at [432, 279] on input "text" at bounding box center [479, 282] width 207 height 20
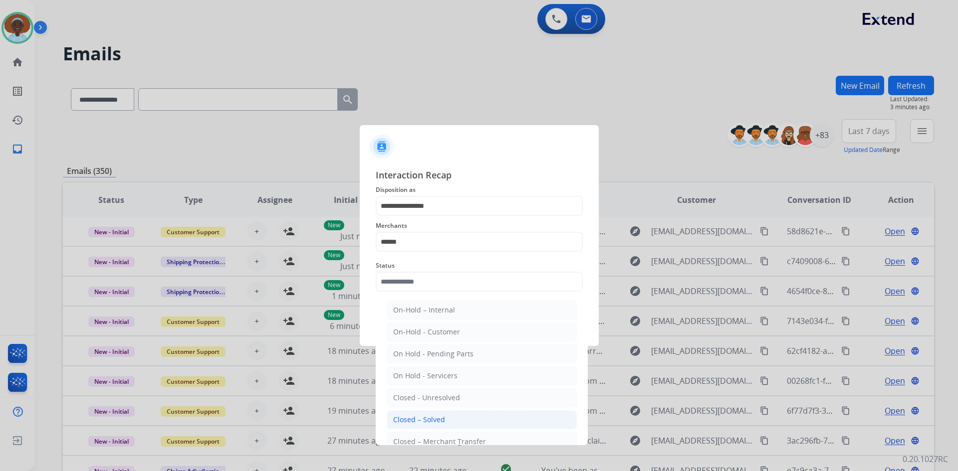
click at [449, 417] on li "Closed – Solved" at bounding box center [482, 419] width 190 height 19
type input "**********"
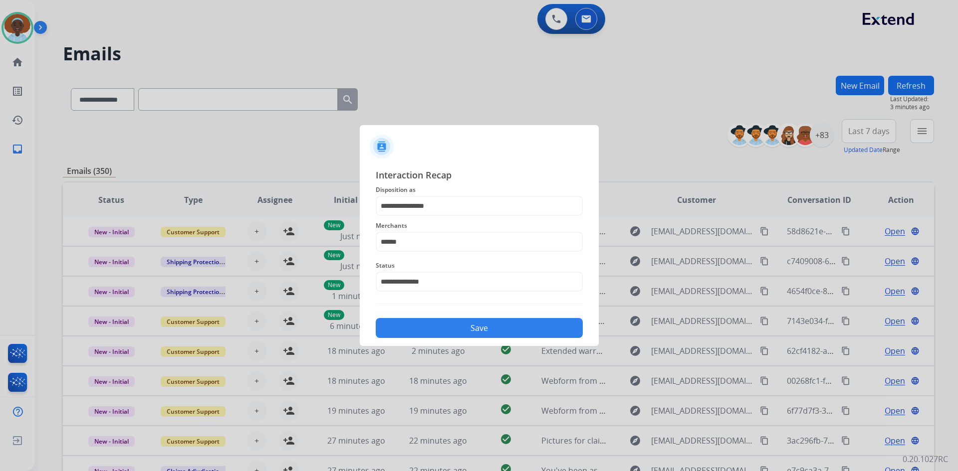
click at [481, 330] on button "Save" at bounding box center [479, 328] width 207 height 20
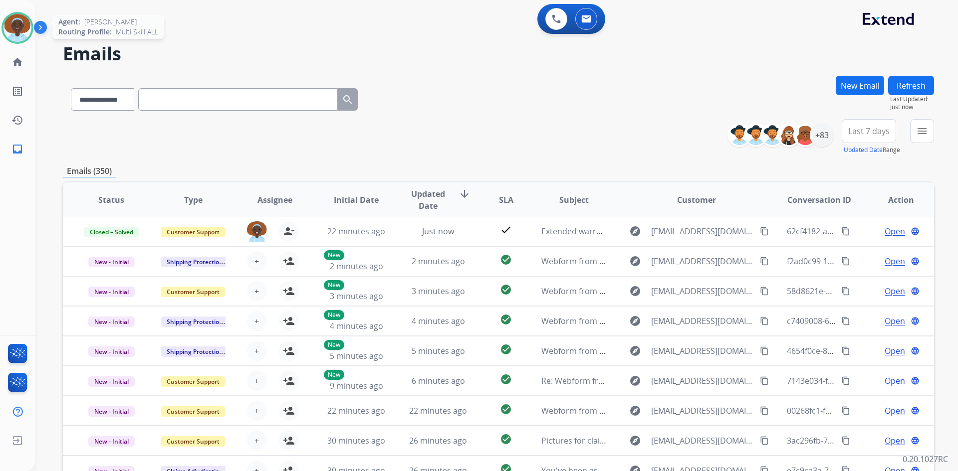
click at [23, 27] on img at bounding box center [17, 28] width 28 height 28
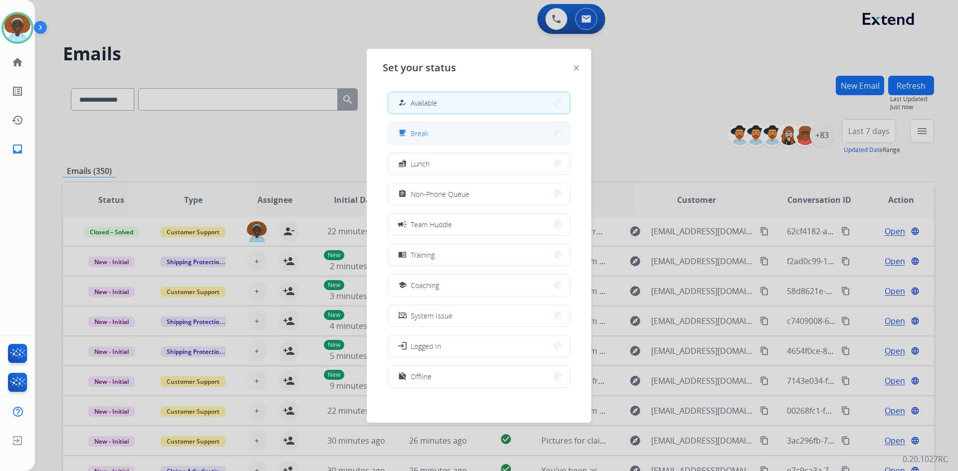
click at [414, 130] on span "Break" at bounding box center [419, 133] width 18 height 10
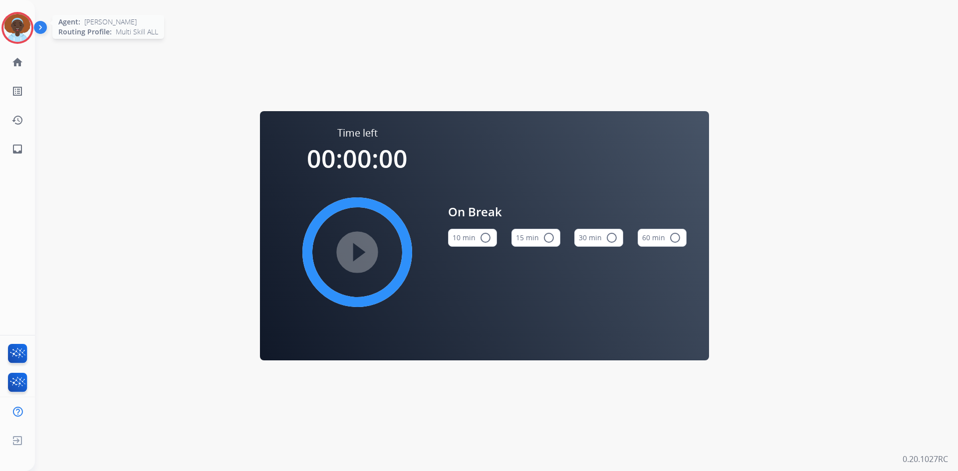
click at [25, 24] on img at bounding box center [17, 28] width 28 height 28
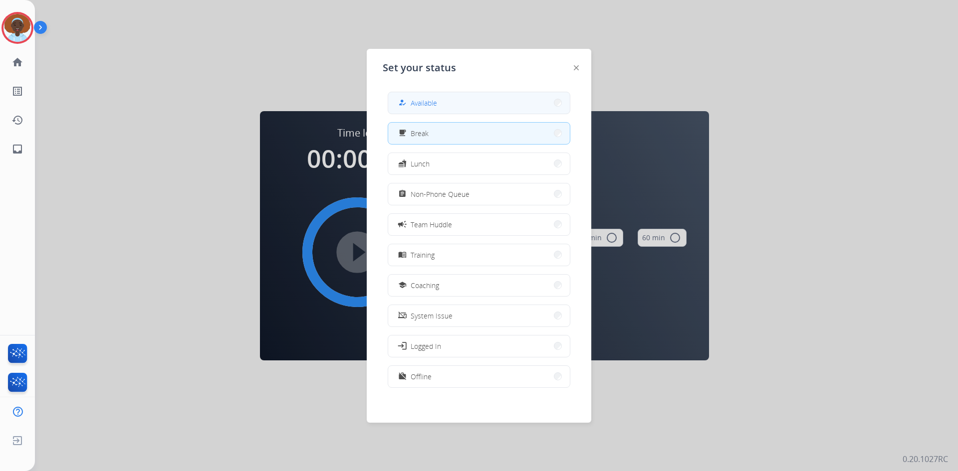
click at [465, 104] on button "how_to_reg Available" at bounding box center [479, 102] width 182 height 21
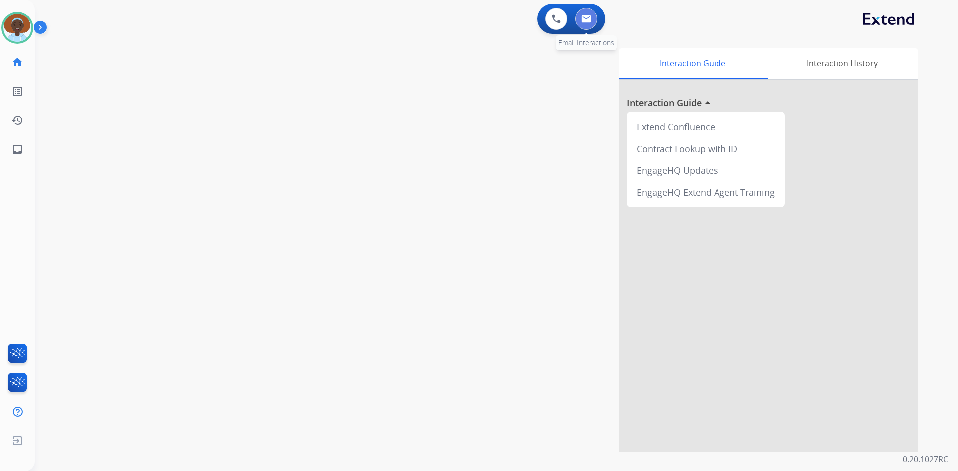
click at [584, 23] on button at bounding box center [586, 19] width 22 height 22
select select "**********"
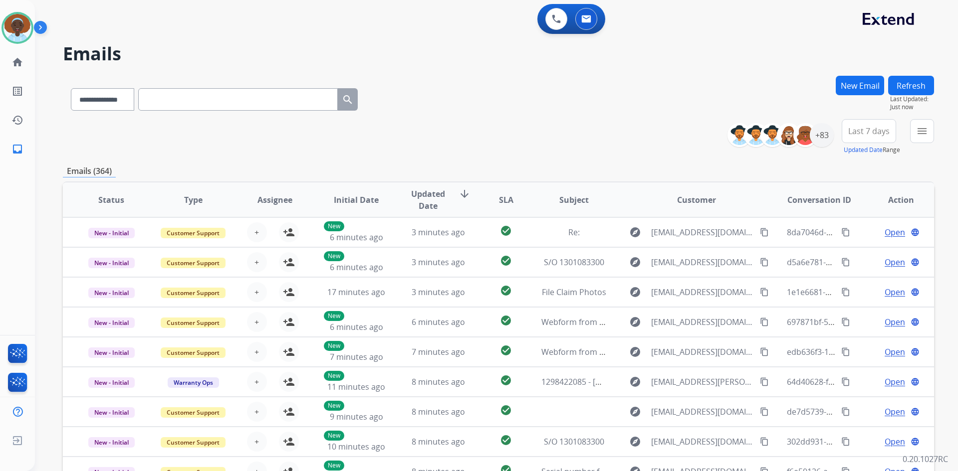
click at [865, 140] on button "Last 7 days" at bounding box center [868, 131] width 54 height 24
click at [862, 253] on div "Last 90 days" at bounding box center [865, 252] width 55 height 15
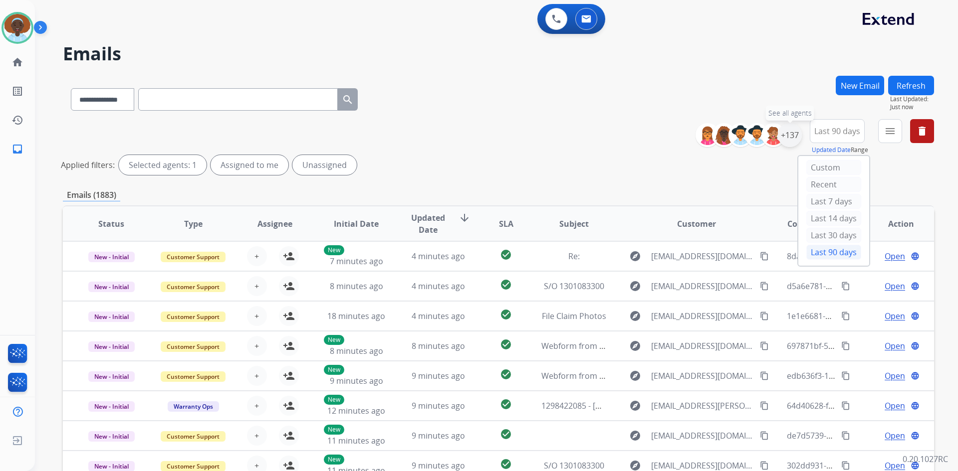
click at [792, 136] on div "+137" at bounding box center [790, 135] width 24 height 24
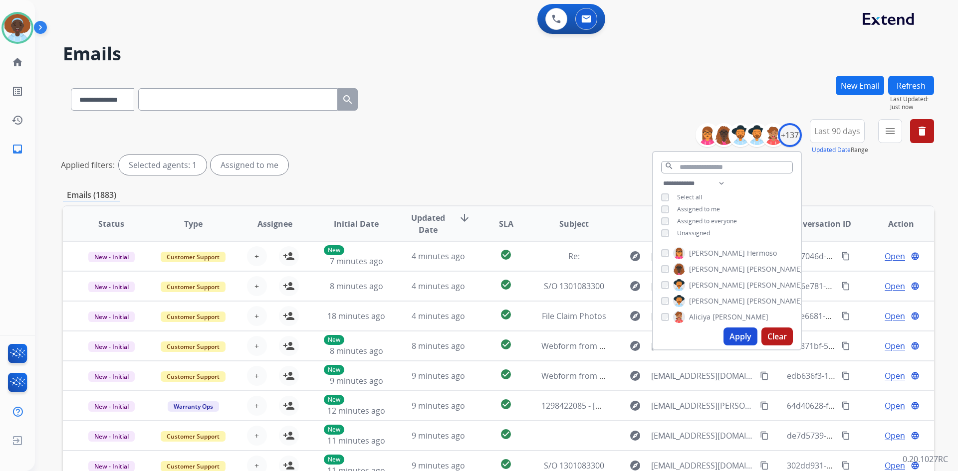
click at [734, 339] on button "Apply" at bounding box center [740, 337] width 34 height 18
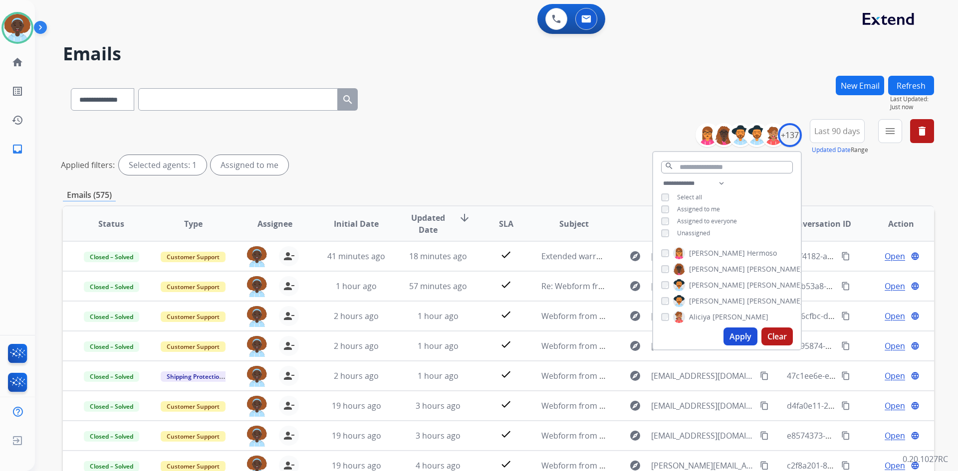
click at [484, 201] on div "**********" at bounding box center [498, 334] width 871 height 516
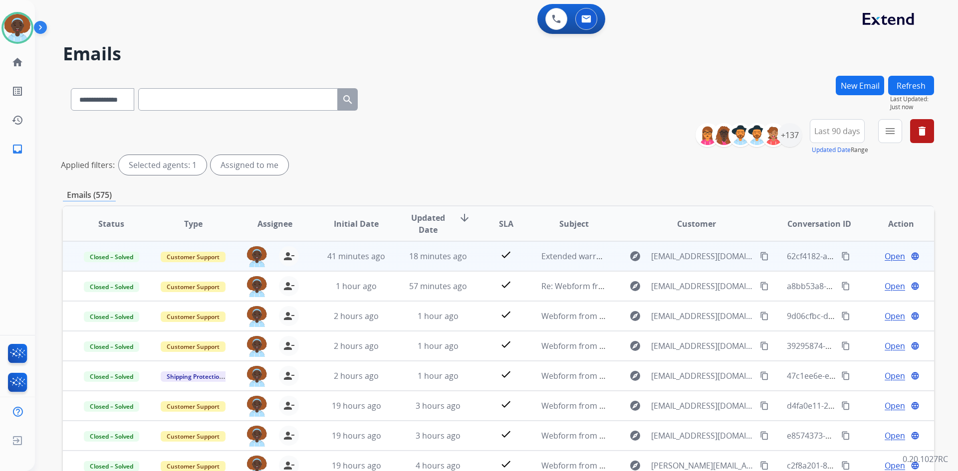
click at [888, 255] on span "Open" at bounding box center [894, 256] width 20 height 12
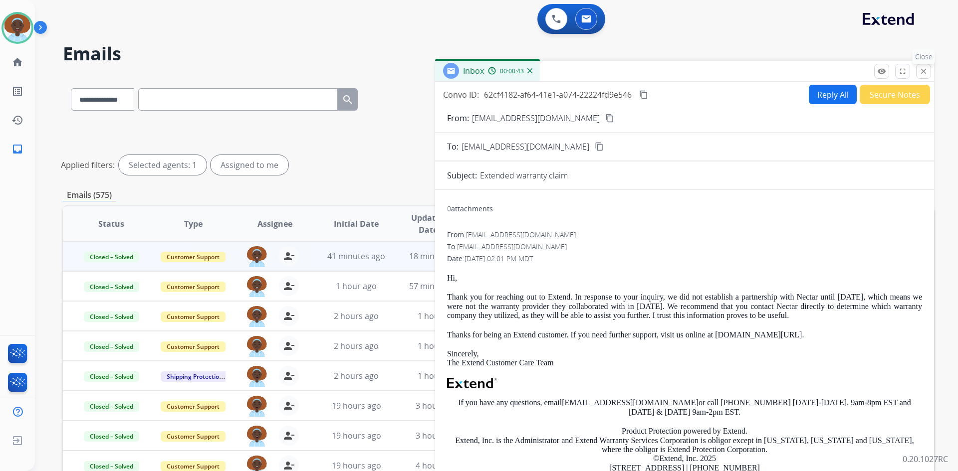
click at [923, 70] on mat-icon "close" at bounding box center [923, 71] width 9 height 9
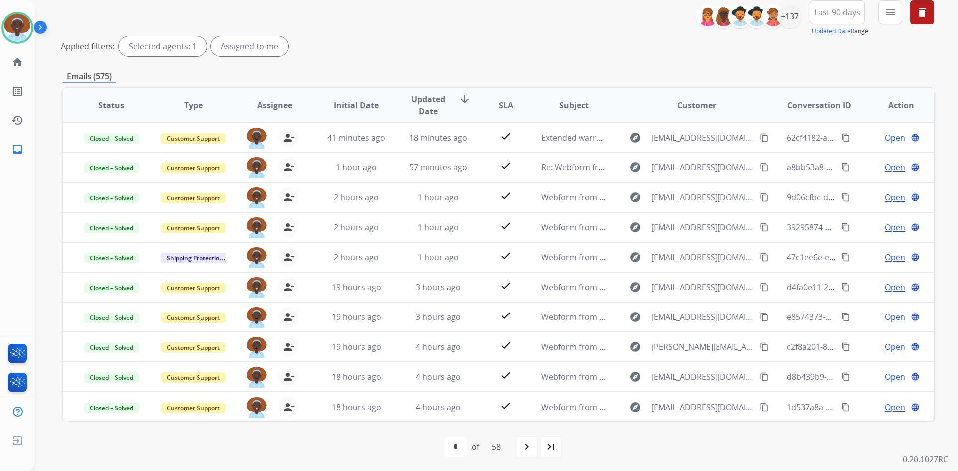
scroll to position [120, 0]
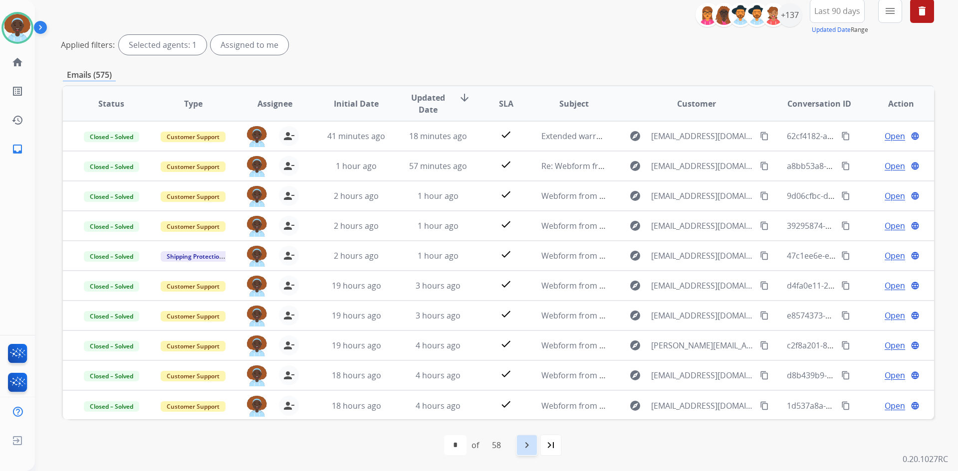
click at [524, 441] on mat-icon "navigate_next" at bounding box center [527, 445] width 12 height 12
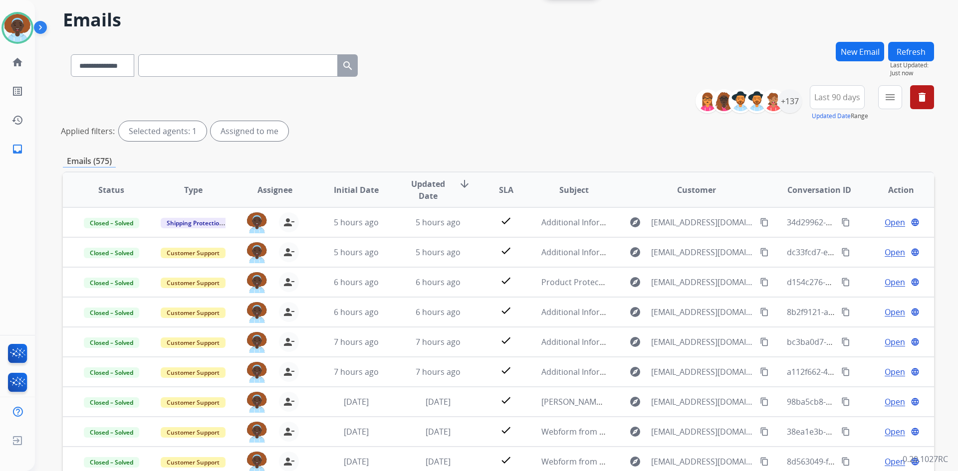
scroll to position [0, 0]
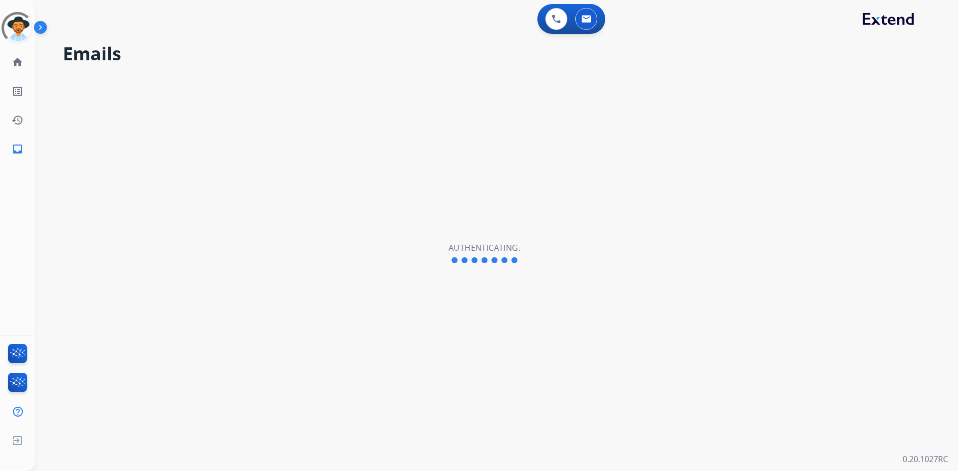
select select "**********"
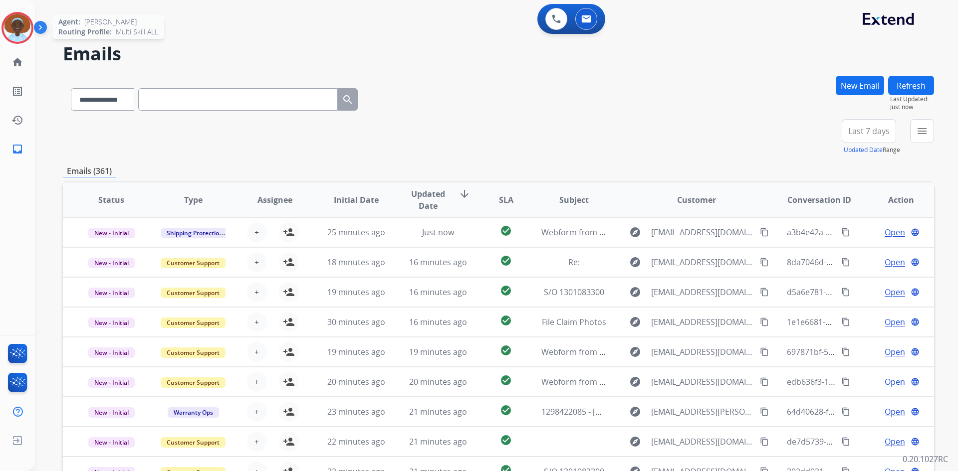
click at [20, 23] on img at bounding box center [17, 28] width 28 height 28
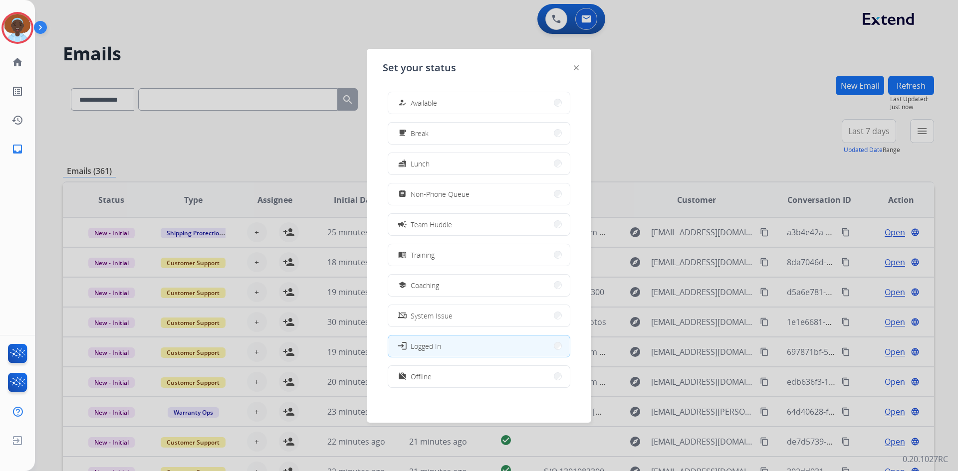
click at [429, 98] on span "Available" at bounding box center [423, 103] width 26 height 10
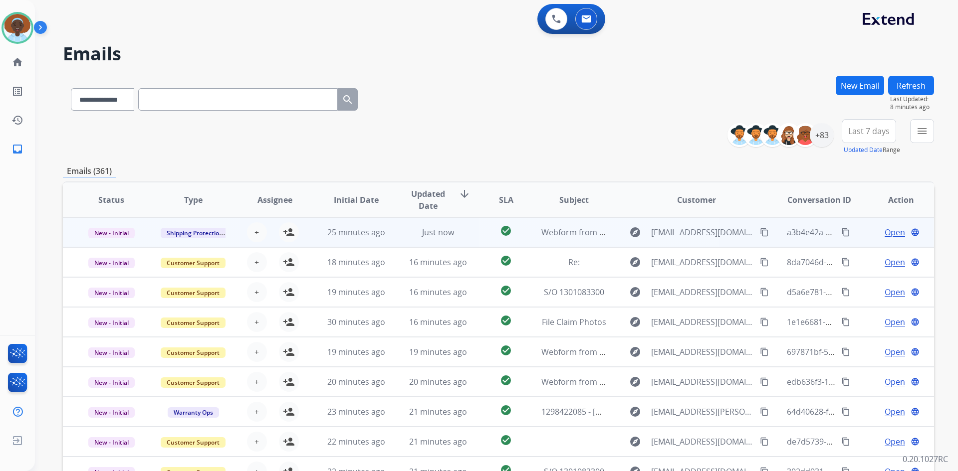
click at [888, 231] on span "Open" at bounding box center [894, 232] width 20 height 12
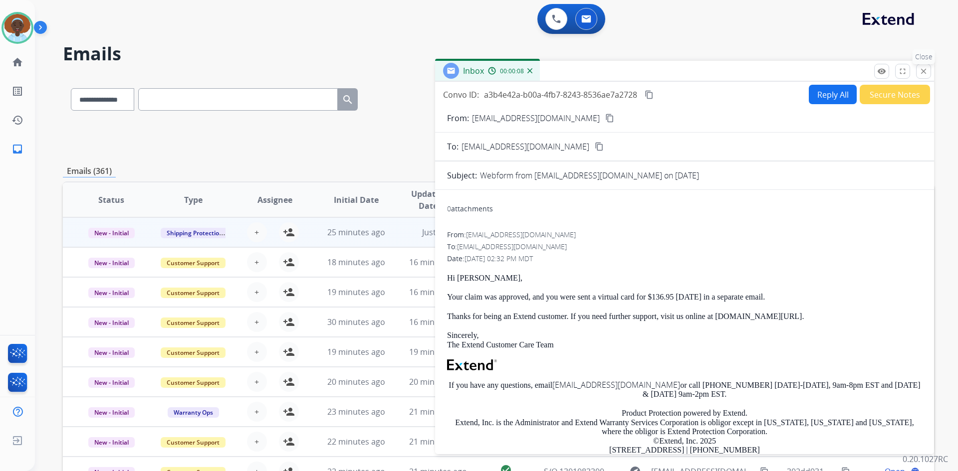
click at [922, 70] on mat-icon "close" at bounding box center [923, 71] width 9 height 9
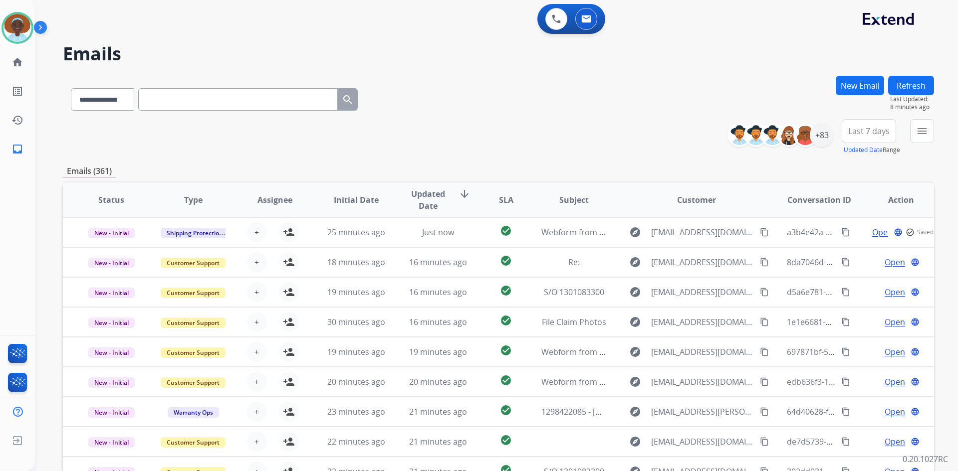
click at [913, 82] on button "Refresh" at bounding box center [911, 85] width 46 height 19
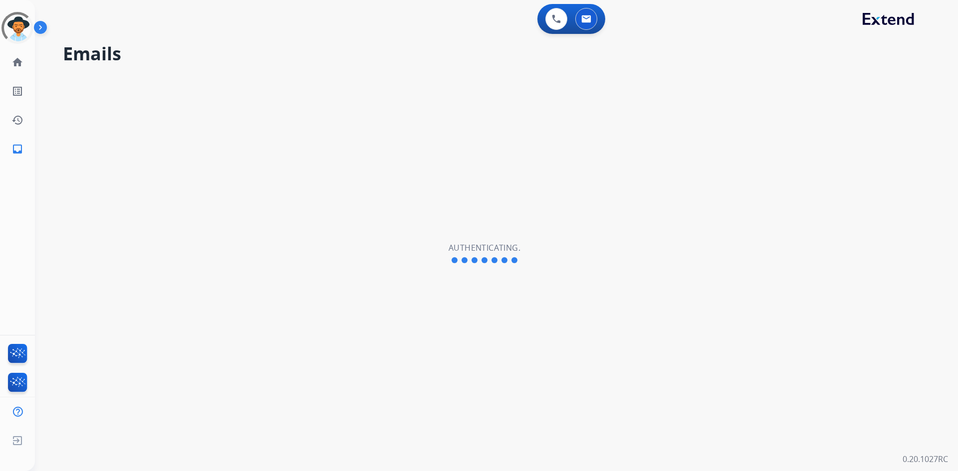
select select "**********"
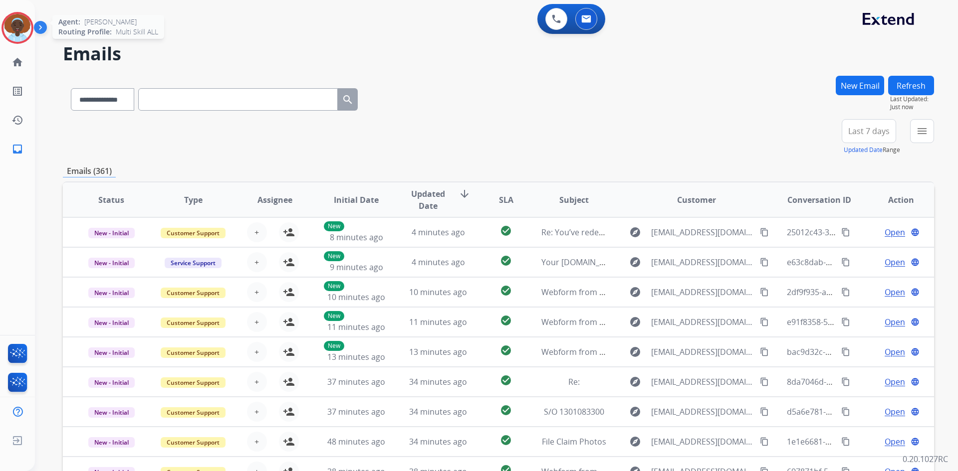
click at [17, 19] on img at bounding box center [17, 28] width 28 height 28
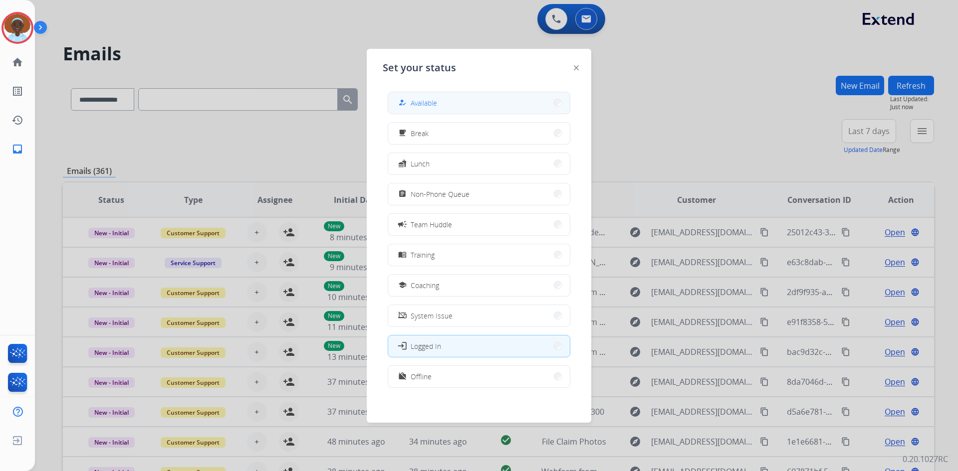
click at [457, 100] on button "how_to_reg Available" at bounding box center [479, 102] width 182 height 21
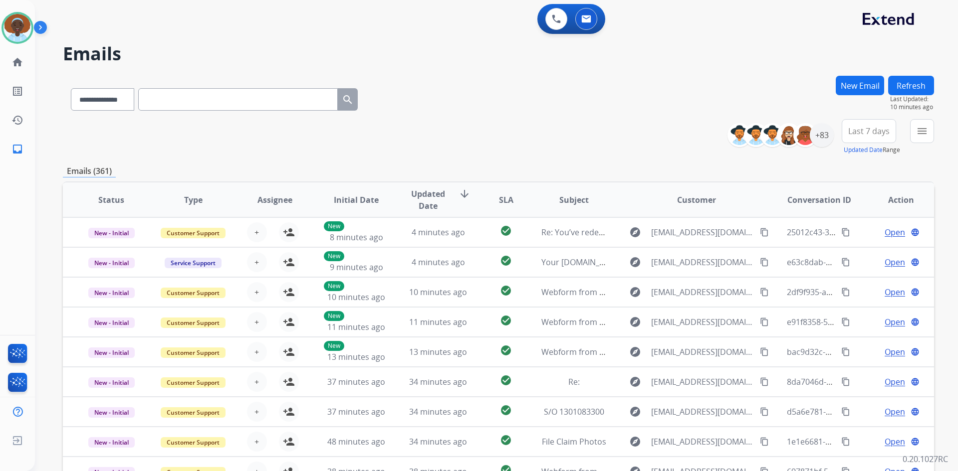
click at [906, 89] on button "Refresh" at bounding box center [911, 85] width 46 height 19
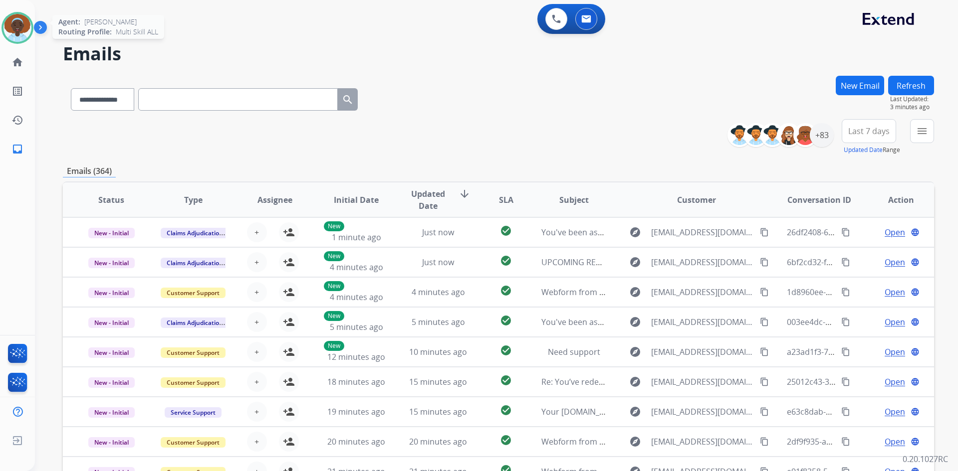
click at [12, 29] on img at bounding box center [17, 28] width 28 height 28
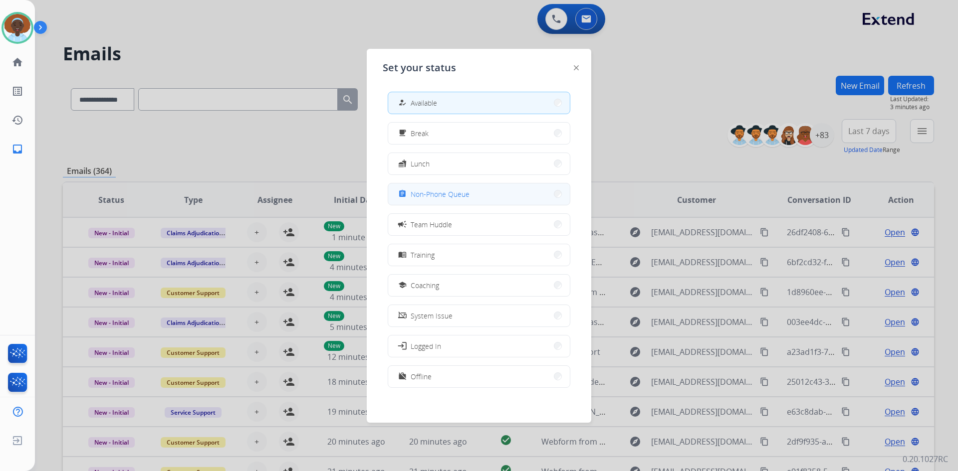
click at [491, 192] on button "assignment Non-Phone Queue" at bounding box center [479, 194] width 182 height 21
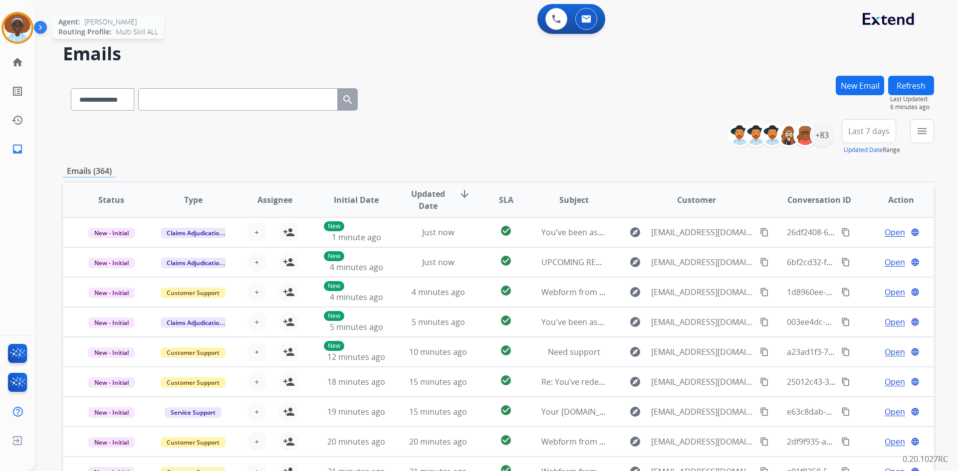
click at [11, 23] on img at bounding box center [17, 28] width 28 height 28
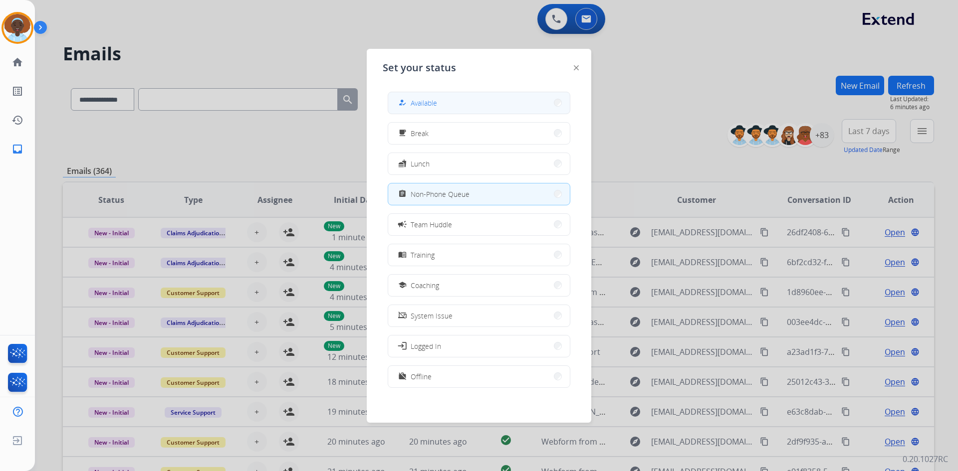
click at [487, 104] on button "how_to_reg Available" at bounding box center [479, 102] width 182 height 21
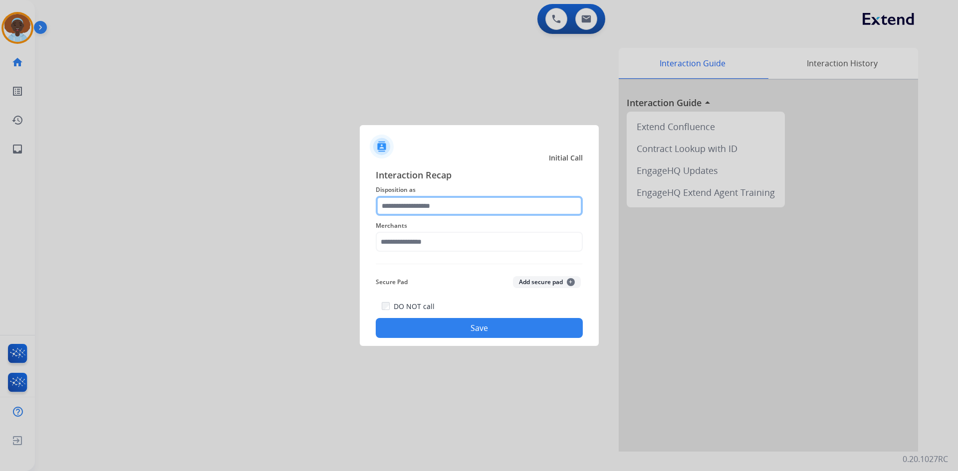
click at [440, 200] on input "text" at bounding box center [479, 206] width 207 height 20
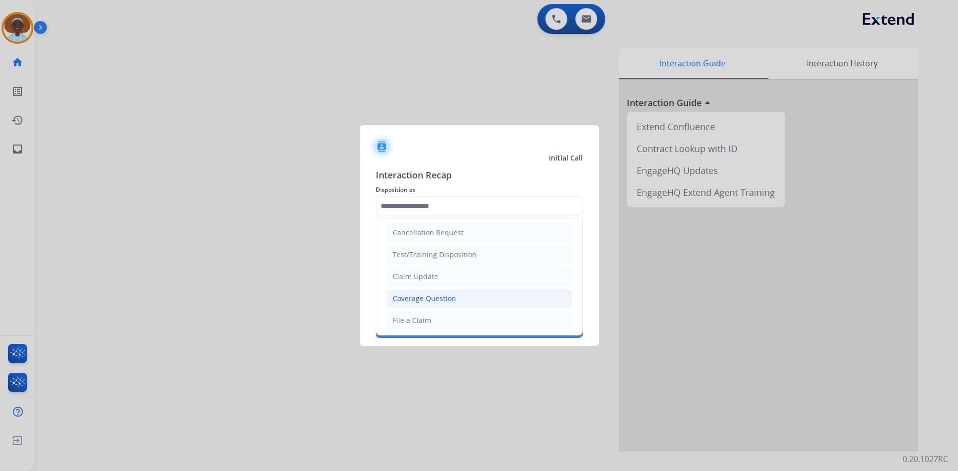
click at [449, 294] on div "Coverage Question" at bounding box center [423, 299] width 63 height 10
type input "**********"
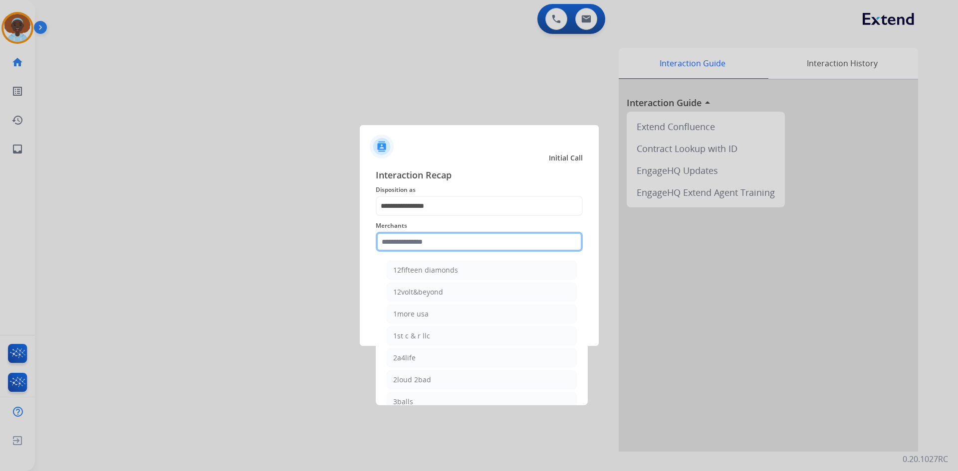
click at [424, 240] on input "text" at bounding box center [479, 242] width 207 height 20
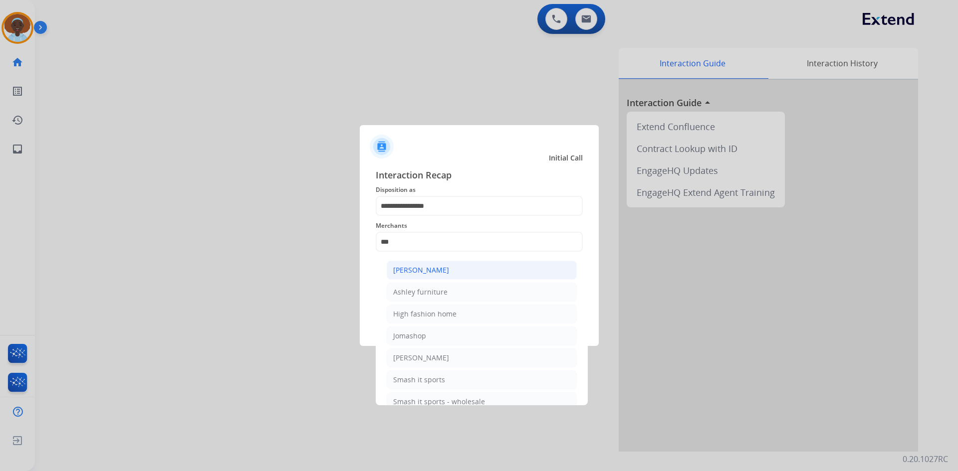
click at [430, 272] on div "[PERSON_NAME]" at bounding box center [421, 270] width 56 height 10
type input "**********"
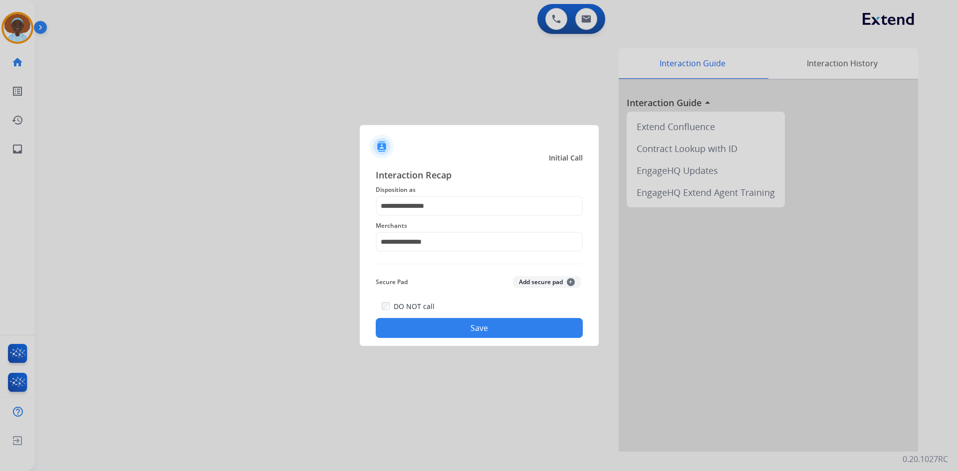
click at [469, 330] on button "Save" at bounding box center [479, 328] width 207 height 20
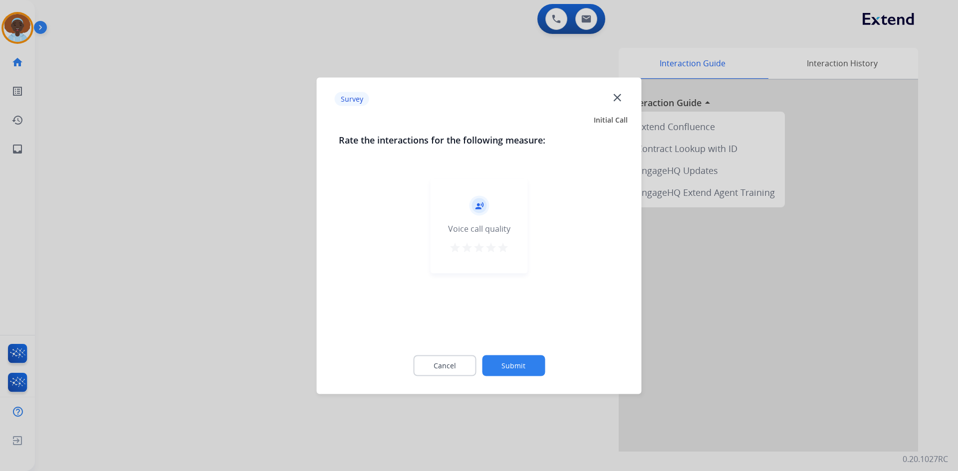
click at [503, 246] on mat-icon "star" at bounding box center [503, 247] width 12 height 12
click at [526, 368] on button "Submit" at bounding box center [513, 365] width 63 height 21
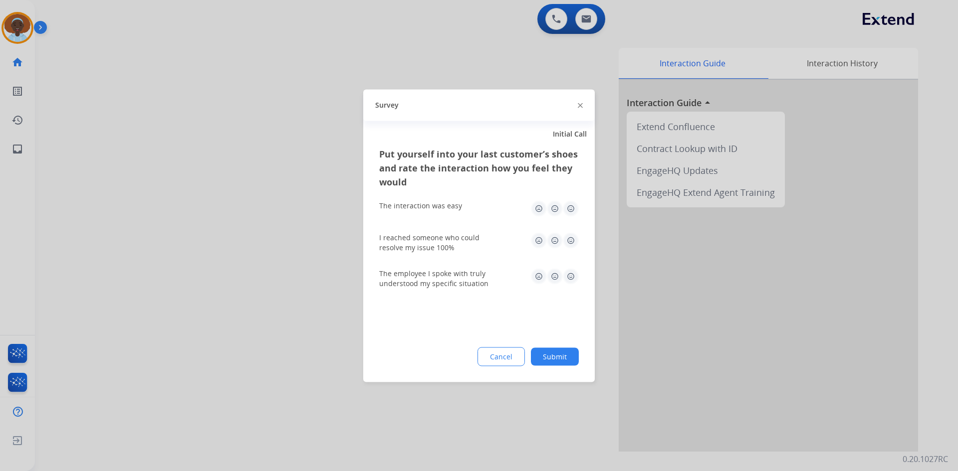
click at [567, 273] on img at bounding box center [571, 276] width 16 height 16
click at [570, 231] on div "I reached someone who could resolve my issue 100%" at bounding box center [478, 242] width 199 height 36
click at [569, 237] on img at bounding box center [571, 240] width 16 height 16
click at [568, 206] on img at bounding box center [571, 208] width 16 height 16
click at [564, 354] on button "Submit" at bounding box center [555, 357] width 48 height 18
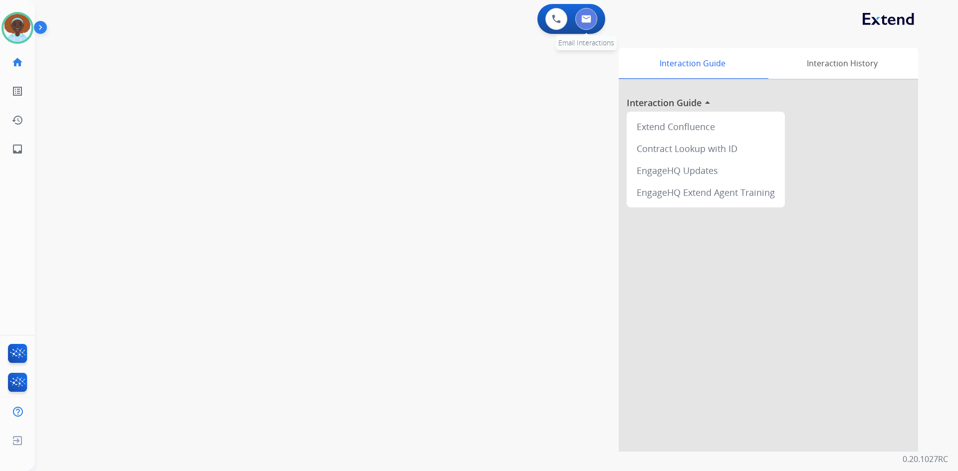
click at [588, 19] on img at bounding box center [586, 19] width 10 height 8
select select "**********"
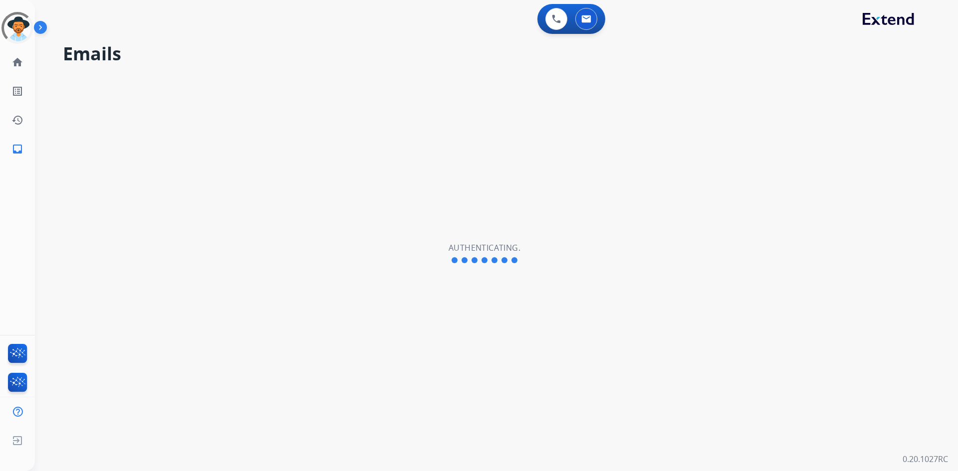
select select "**********"
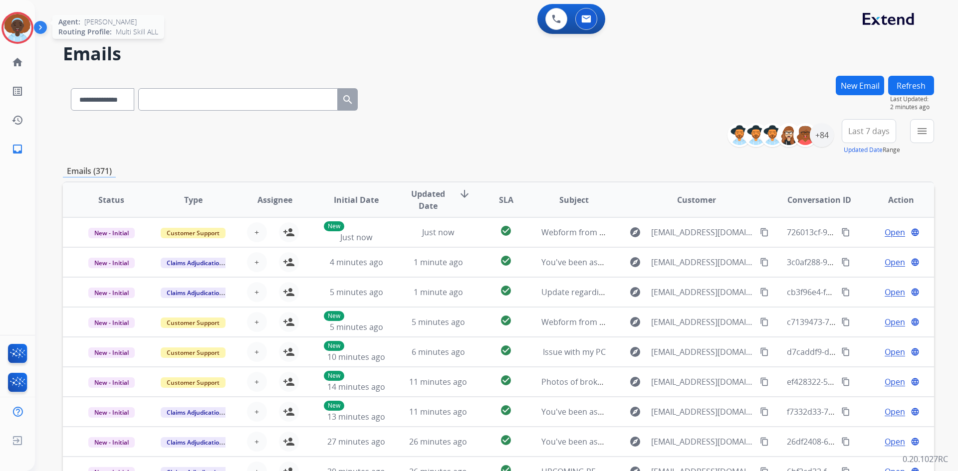
click at [9, 30] on img at bounding box center [17, 28] width 28 height 28
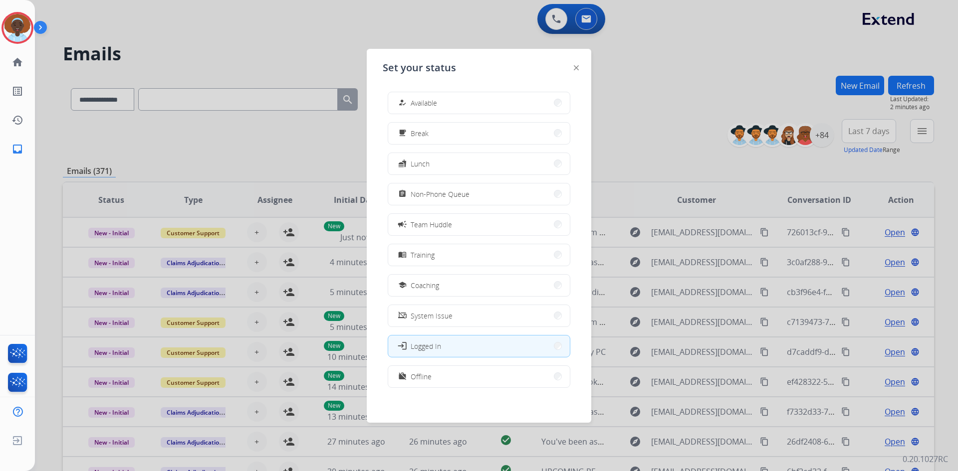
click at [440, 100] on button "how_to_reg Available" at bounding box center [479, 102] width 182 height 21
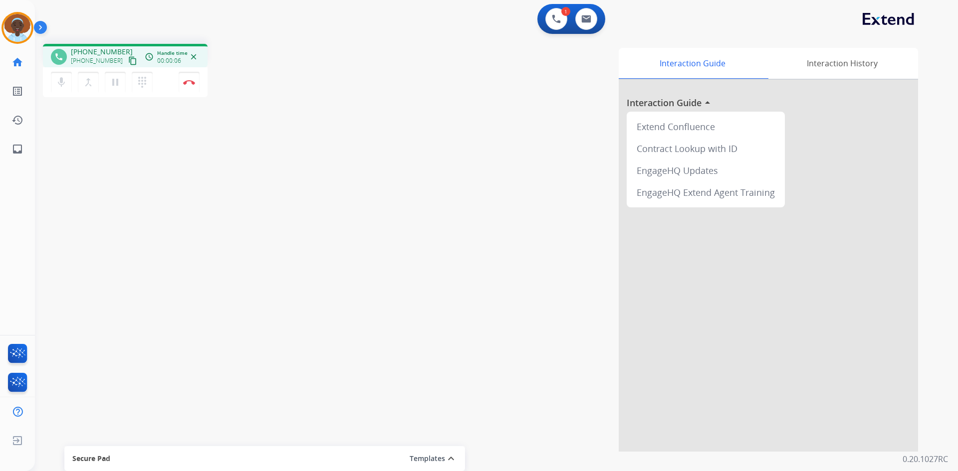
click at [193, 57] on mat-icon "close" at bounding box center [193, 56] width 9 height 9
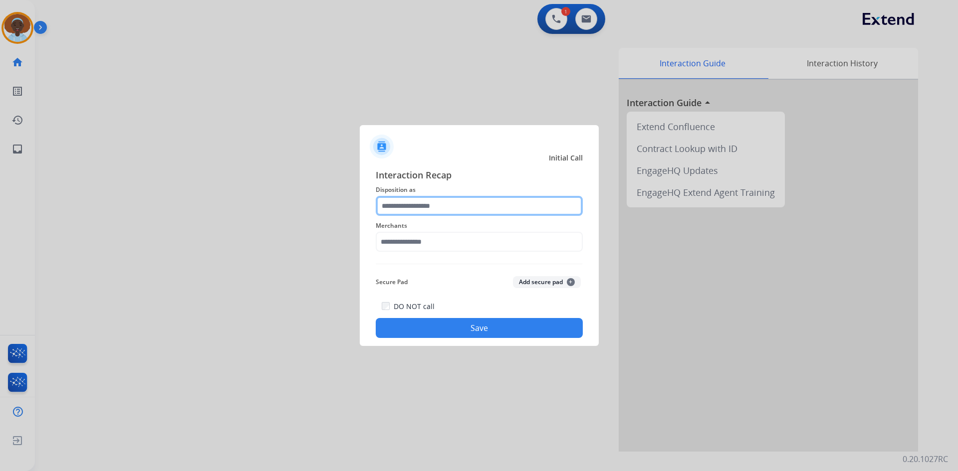
click at [459, 203] on input "text" at bounding box center [479, 206] width 207 height 20
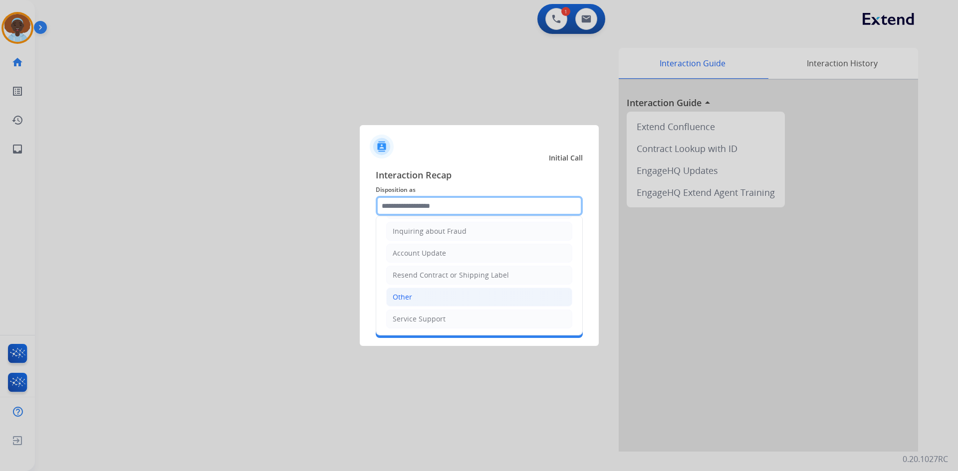
scroll to position [156, 0]
click at [458, 299] on li "Other" at bounding box center [479, 296] width 186 height 19
type input "*****"
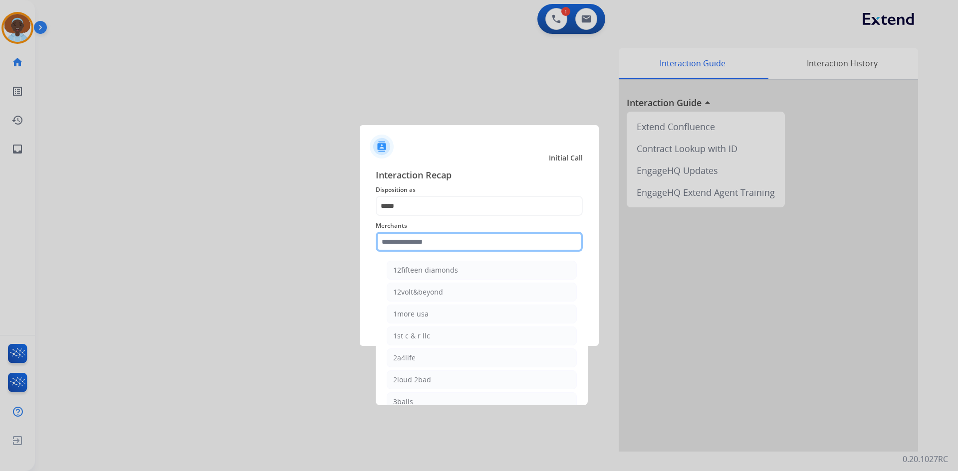
click at [428, 239] on input "text" at bounding box center [479, 242] width 207 height 20
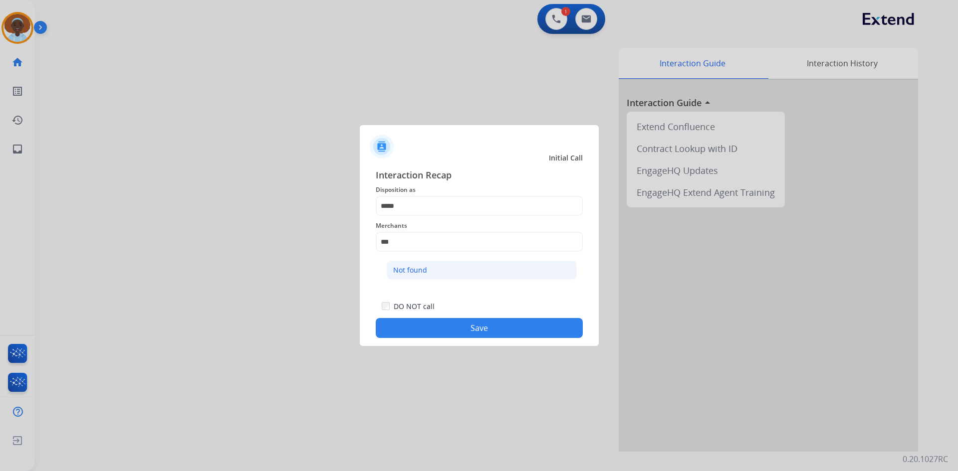
click at [430, 272] on li "Not found" at bounding box center [482, 270] width 190 height 19
type input "*********"
click at [531, 326] on button "Save" at bounding box center [479, 328] width 207 height 20
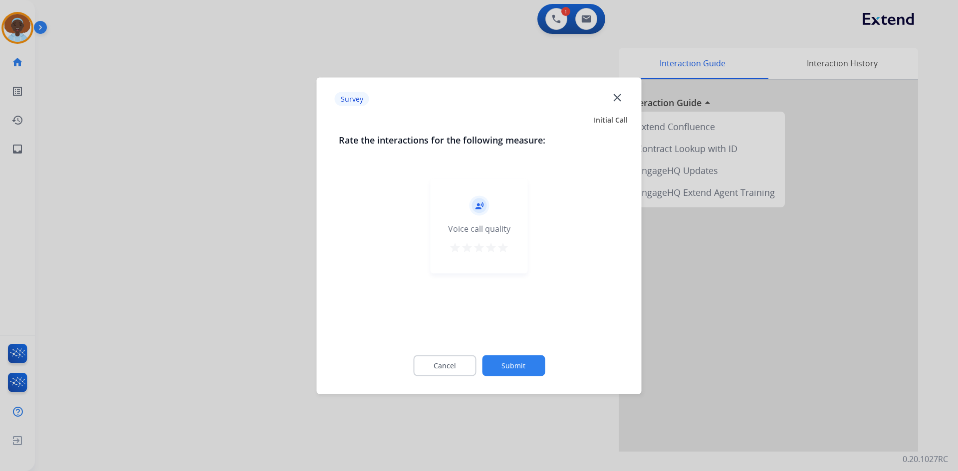
click at [501, 247] on mat-icon "star" at bounding box center [503, 247] width 12 height 12
click at [529, 365] on button "Submit" at bounding box center [513, 365] width 63 height 21
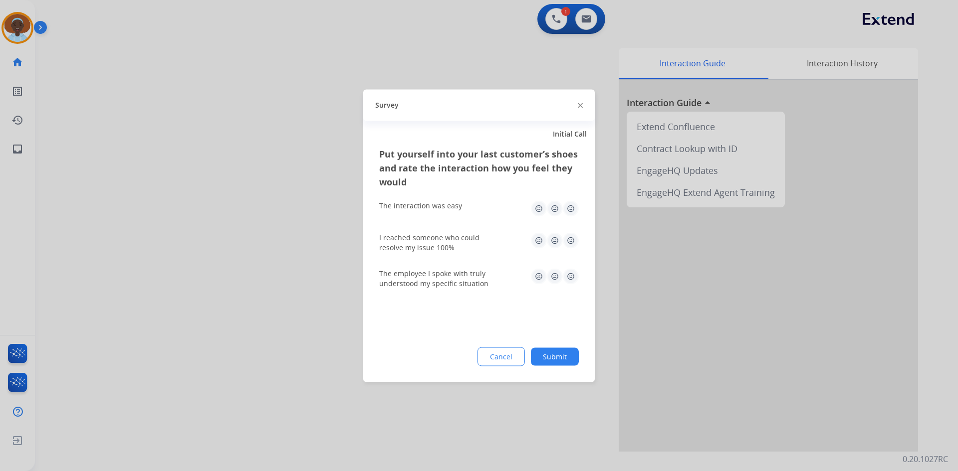
click at [569, 207] on img at bounding box center [571, 208] width 16 height 16
click at [572, 235] on img at bounding box center [571, 240] width 16 height 16
click at [574, 276] on img at bounding box center [571, 276] width 16 height 16
click at [564, 357] on button "Submit" at bounding box center [555, 357] width 48 height 18
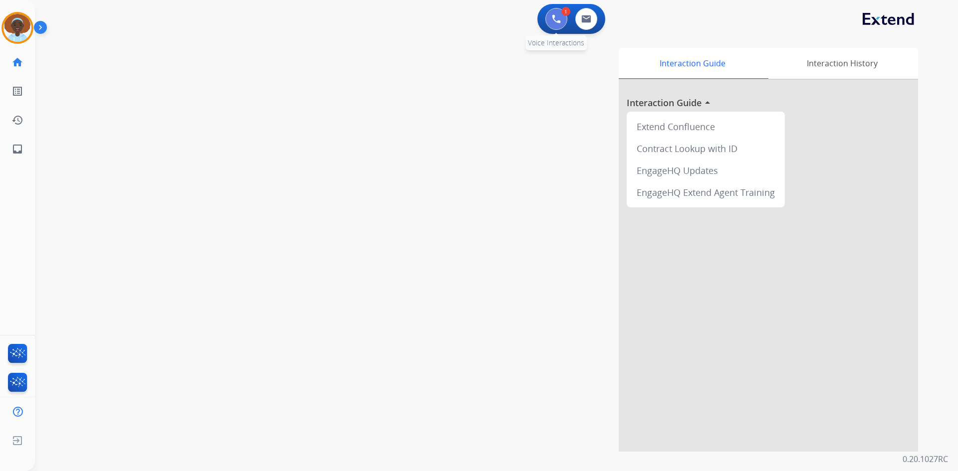
click at [551, 18] on button at bounding box center [556, 19] width 22 height 22
click at [590, 21] on img at bounding box center [586, 19] width 10 height 8
select select "**********"
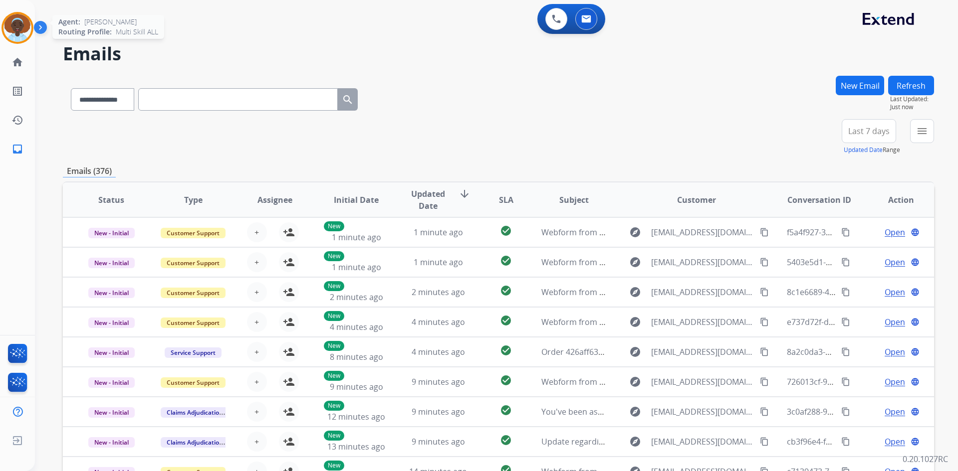
click at [23, 33] on img at bounding box center [17, 28] width 28 height 28
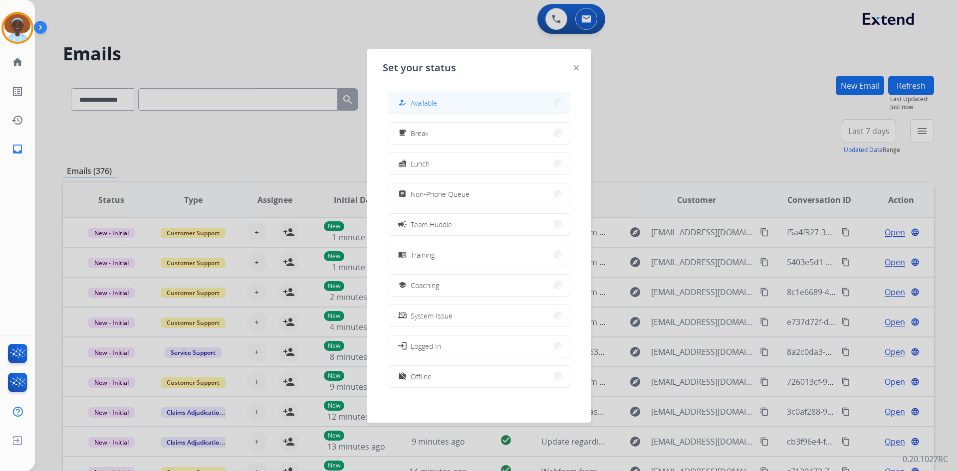
click at [521, 100] on button "how_to_reg Available" at bounding box center [479, 102] width 182 height 21
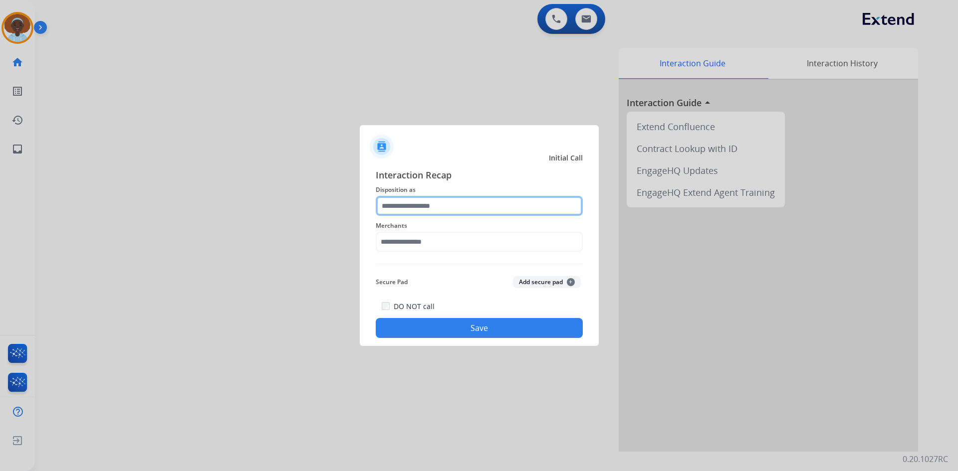
click at [447, 202] on input "text" at bounding box center [479, 206] width 207 height 20
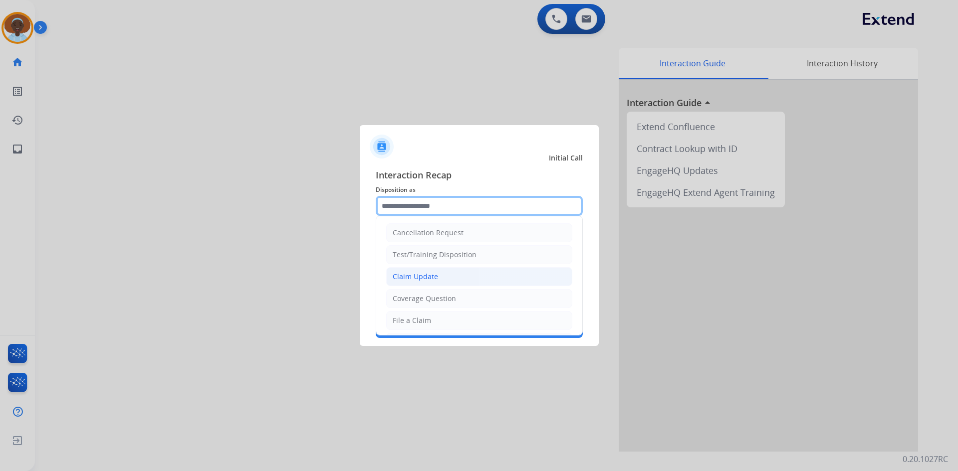
scroll to position [50, 0]
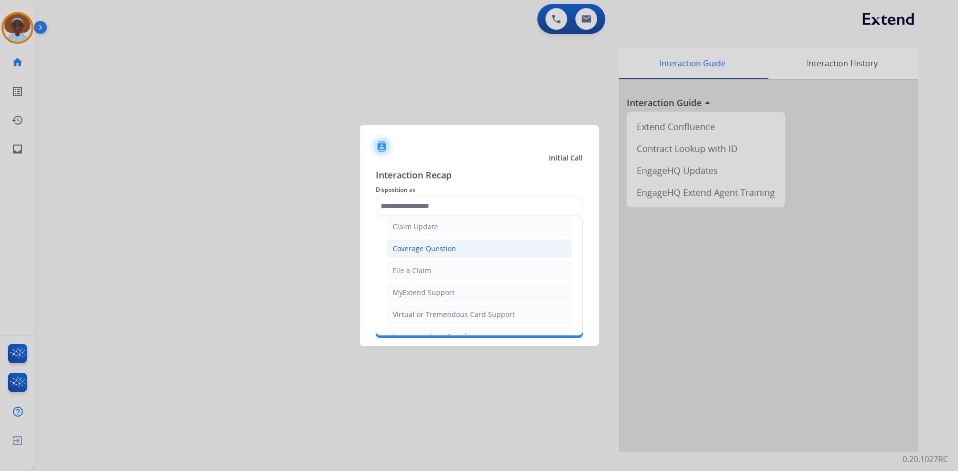
click at [452, 244] on div "Coverage Question" at bounding box center [423, 249] width 63 height 10
type input "**********"
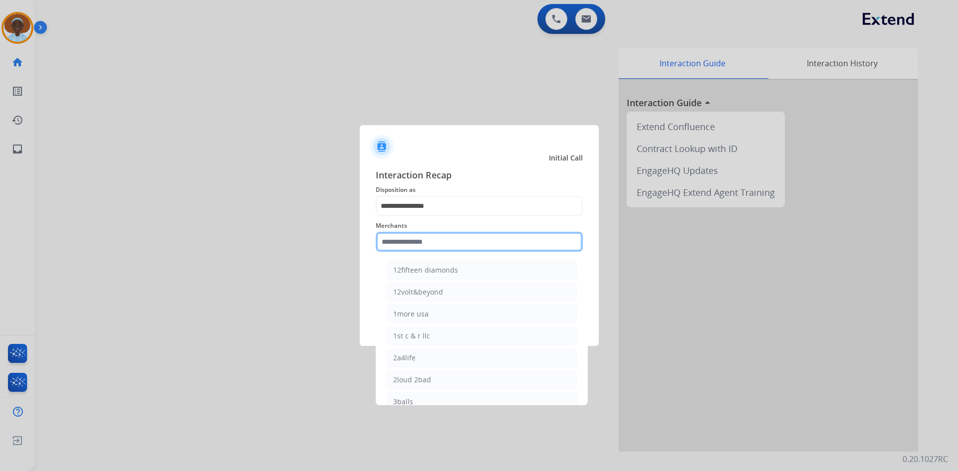
click at [421, 236] on input "text" at bounding box center [479, 242] width 207 height 20
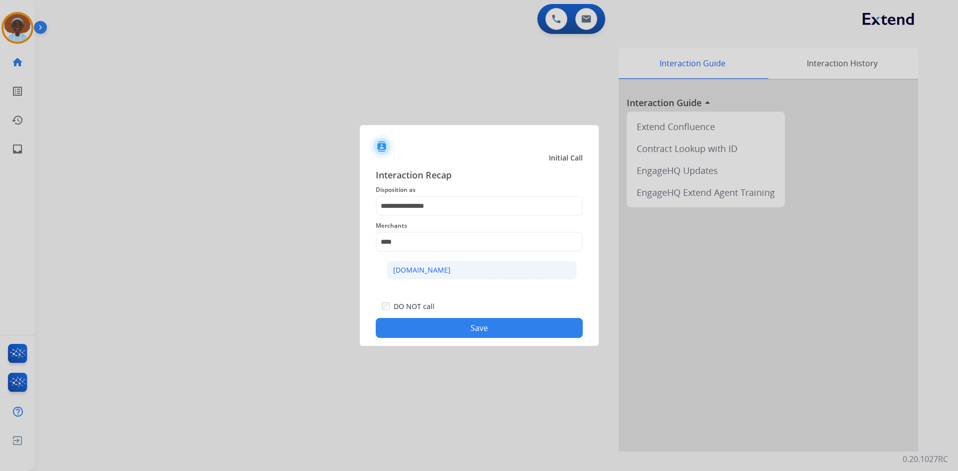
click at [425, 271] on div "[DOMAIN_NAME]" at bounding box center [421, 270] width 57 height 10
type input "**********"
click at [473, 330] on button "Save" at bounding box center [479, 328] width 207 height 20
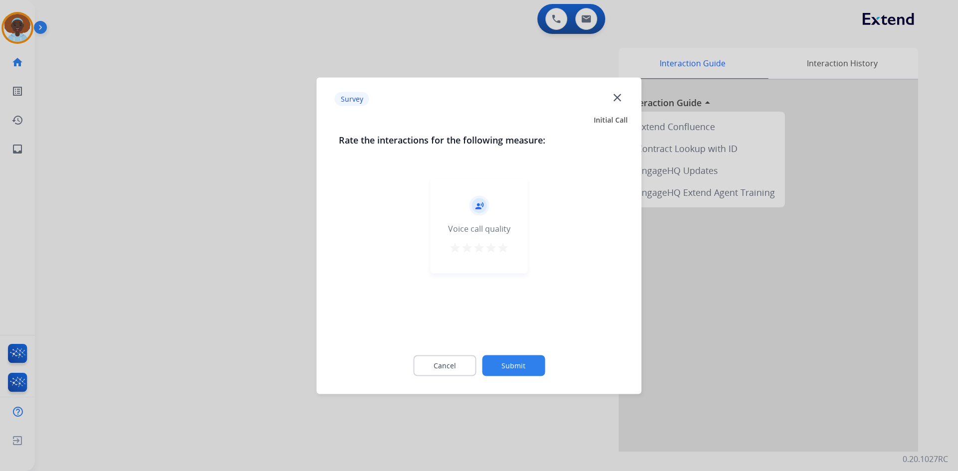
drag, startPoint x: 500, startPoint y: 247, endPoint x: 498, endPoint y: 272, distance: 25.5
click at [500, 246] on mat-icon "star" at bounding box center [503, 247] width 12 height 12
click at [506, 367] on button "Submit" at bounding box center [513, 365] width 63 height 21
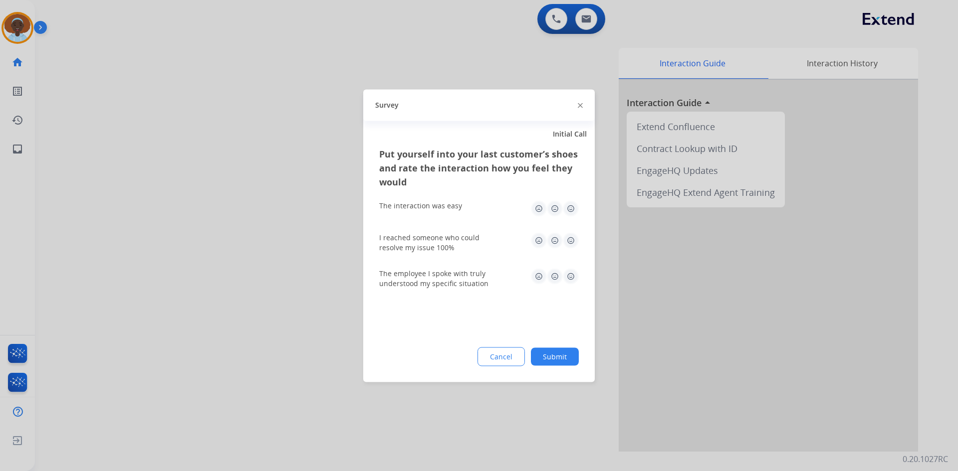
click at [569, 275] on img at bounding box center [571, 276] width 16 height 16
drag, startPoint x: 572, startPoint y: 239, endPoint x: 569, endPoint y: 233, distance: 6.9
click at [572, 239] on img at bounding box center [571, 240] width 16 height 16
click at [571, 213] on img at bounding box center [571, 208] width 16 height 16
click at [565, 359] on button "Submit" at bounding box center [555, 357] width 48 height 18
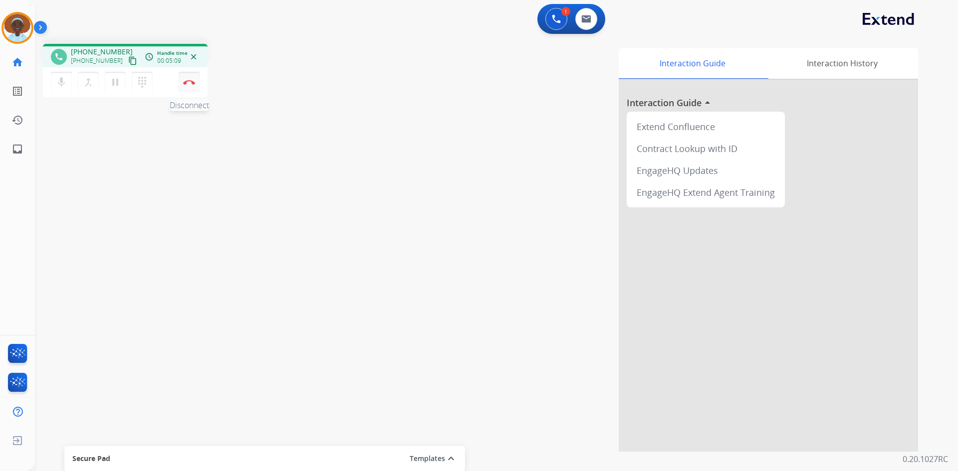
click at [188, 88] on button "Disconnect" at bounding box center [189, 82] width 21 height 21
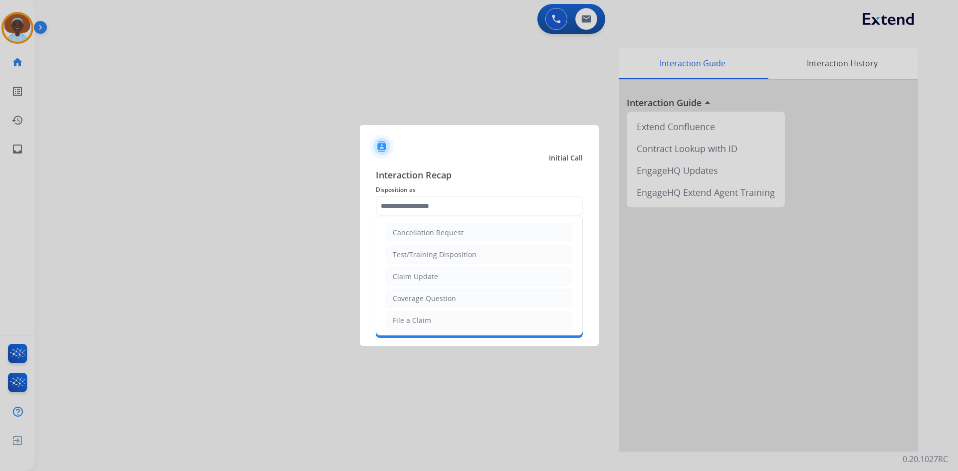
click at [429, 202] on input "text" at bounding box center [479, 206] width 207 height 20
click at [428, 321] on div "File a Claim" at bounding box center [411, 321] width 38 height 10
type input "**********"
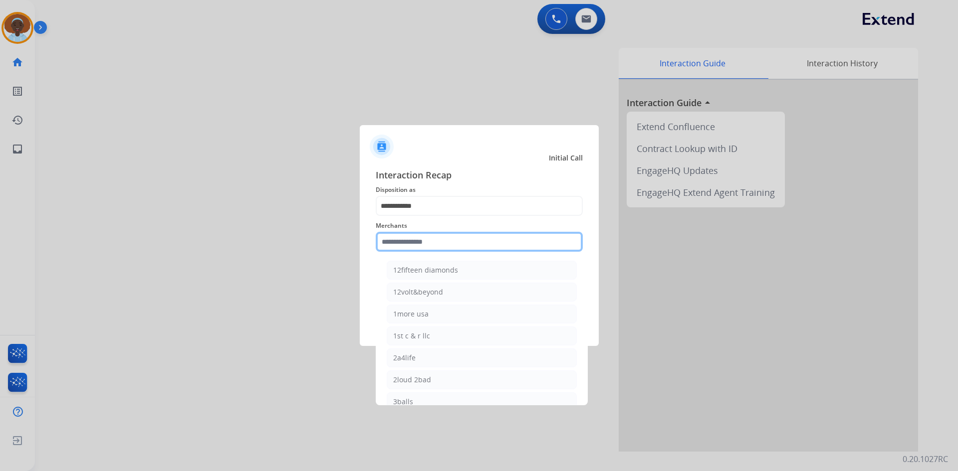
click at [427, 244] on input "text" at bounding box center [479, 242] width 207 height 20
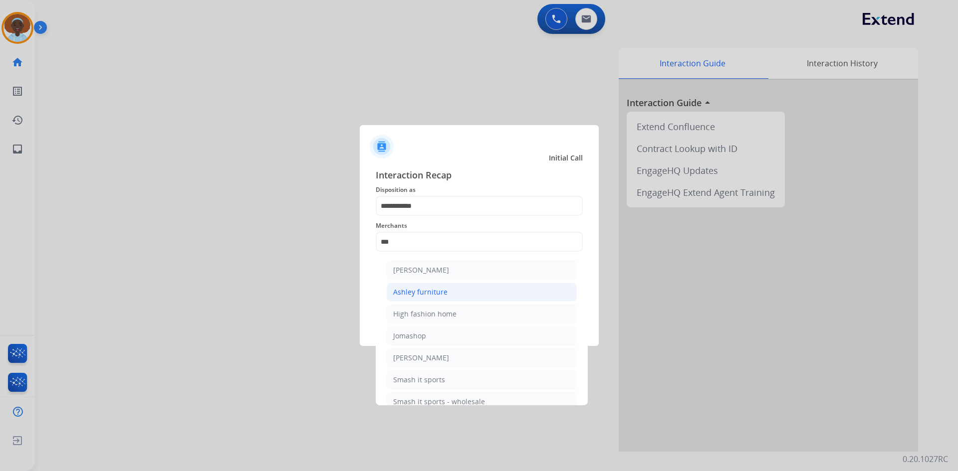
click at [433, 294] on div "Ashley furniture" at bounding box center [420, 292] width 54 height 10
type input "**********"
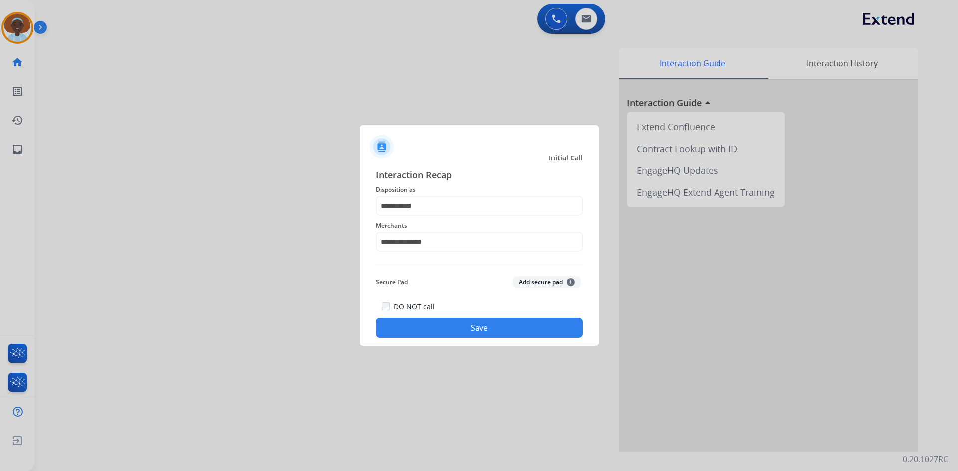
click at [470, 336] on button "Save" at bounding box center [479, 328] width 207 height 20
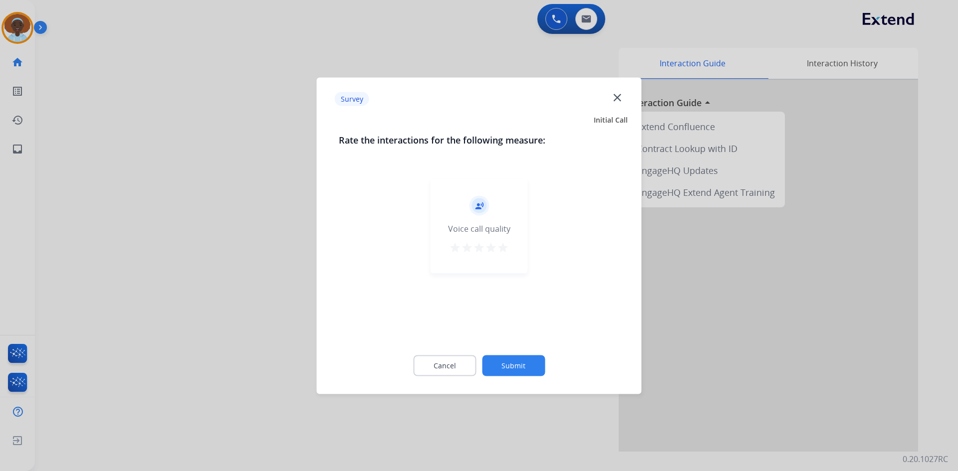
click at [503, 247] on mat-icon "star" at bounding box center [503, 247] width 12 height 12
click at [504, 364] on button "Submit" at bounding box center [513, 365] width 63 height 21
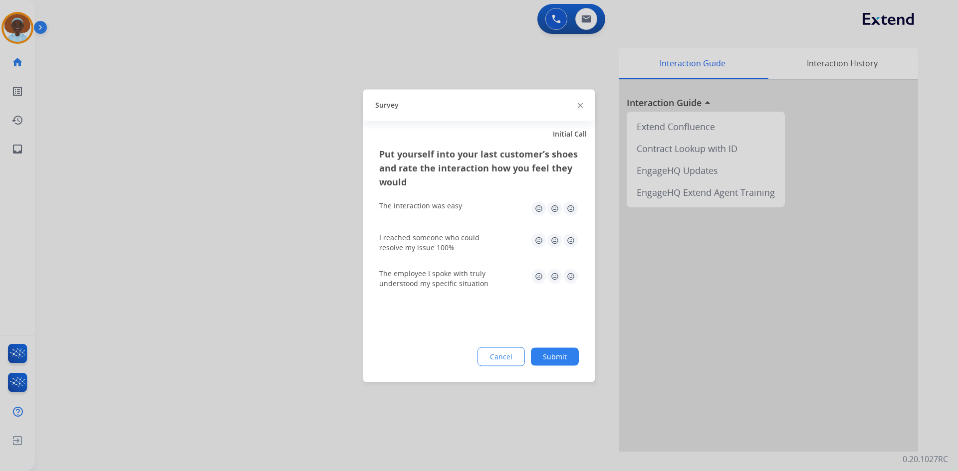
click at [573, 240] on img at bounding box center [571, 240] width 16 height 16
click at [570, 208] on img at bounding box center [571, 208] width 16 height 16
drag, startPoint x: 571, startPoint y: 274, endPoint x: 569, endPoint y: 301, distance: 27.0
click at [570, 274] on img at bounding box center [571, 276] width 16 height 16
click at [555, 344] on div "Put yourself into your last customer’s shoes and rate the interaction how you f…" at bounding box center [478, 264] width 231 height 235
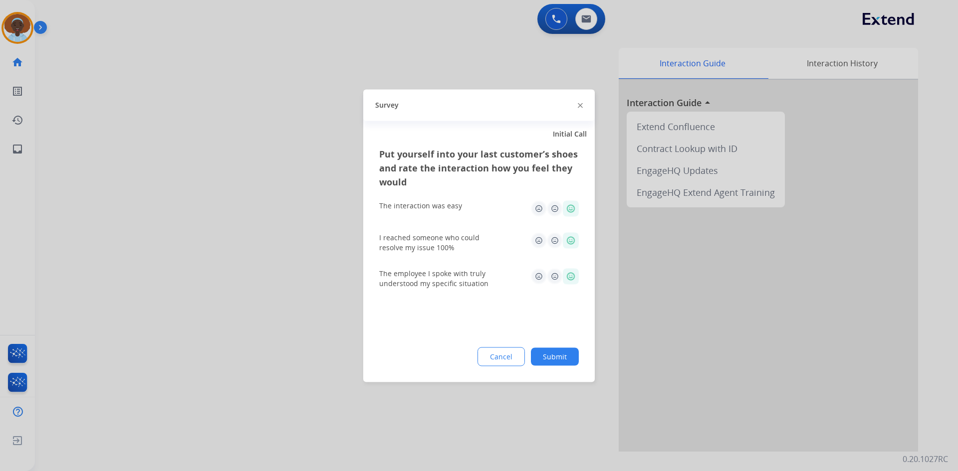
click at [556, 360] on button "Submit" at bounding box center [555, 357] width 48 height 18
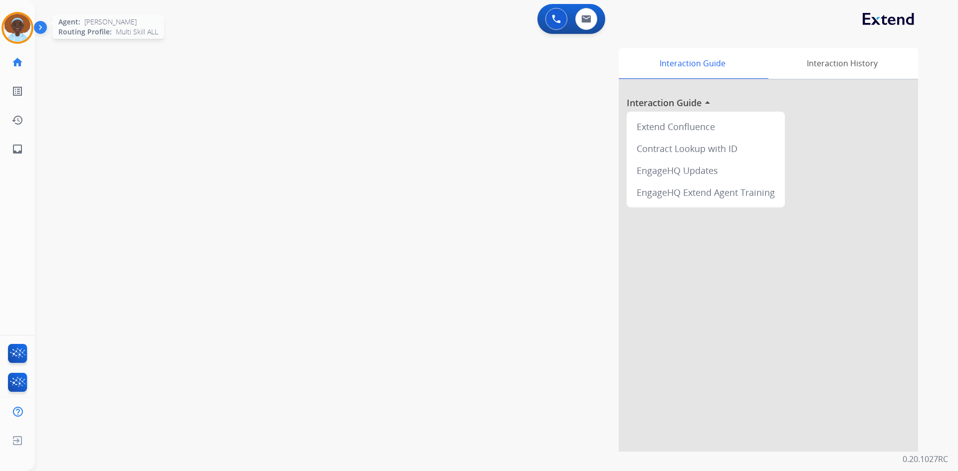
click at [18, 25] on img at bounding box center [17, 28] width 28 height 28
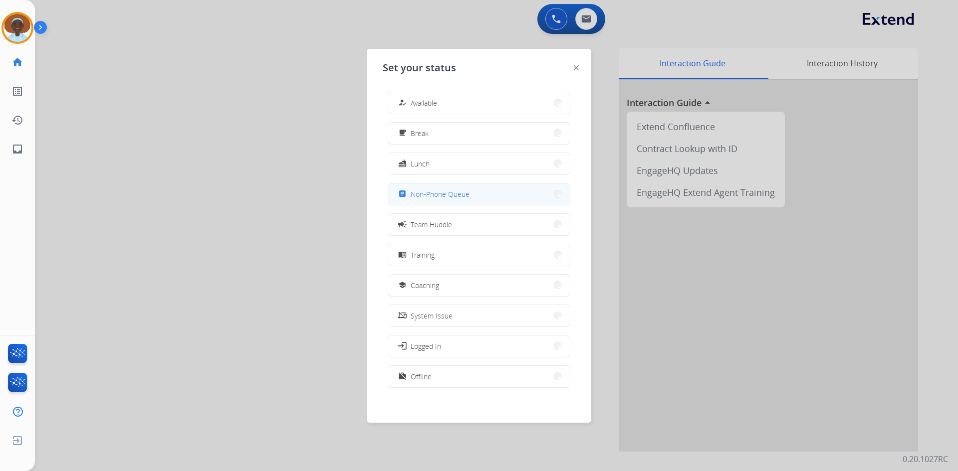
click at [490, 194] on button "assignment Non-Phone Queue" at bounding box center [479, 194] width 182 height 21
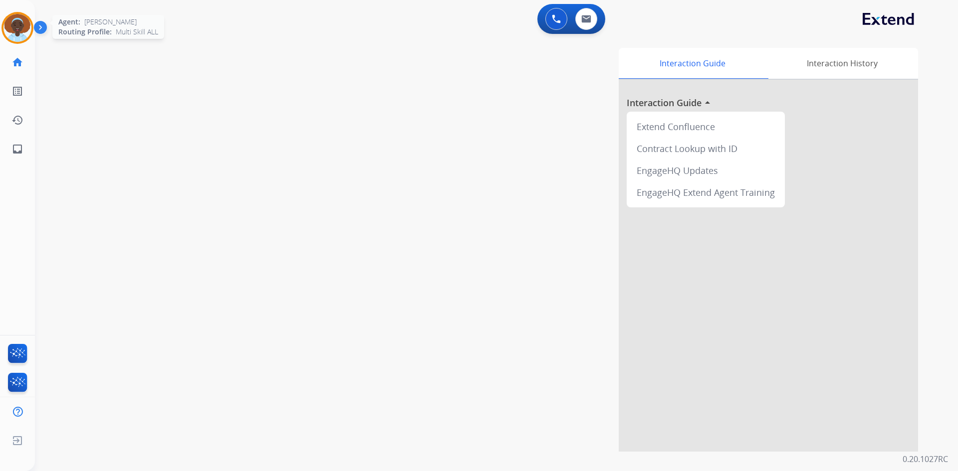
click at [24, 24] on img at bounding box center [17, 28] width 28 height 28
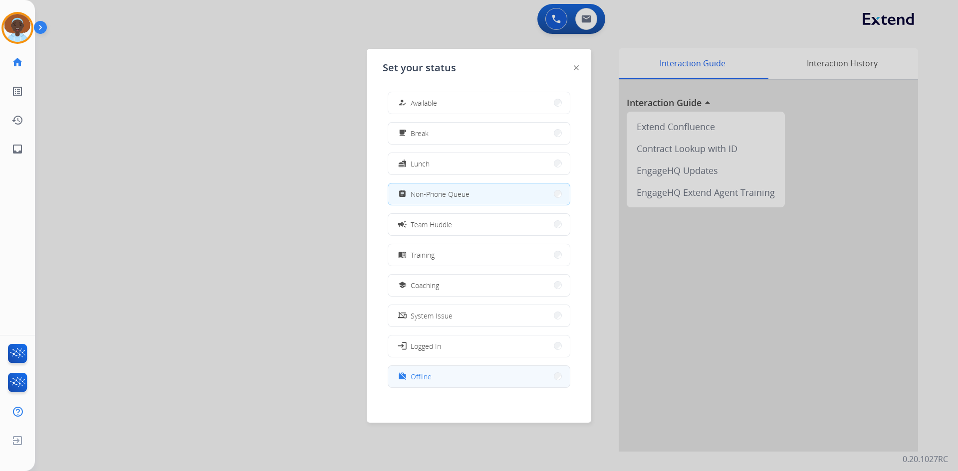
click at [460, 371] on button "work_off Offline" at bounding box center [479, 376] width 182 height 21
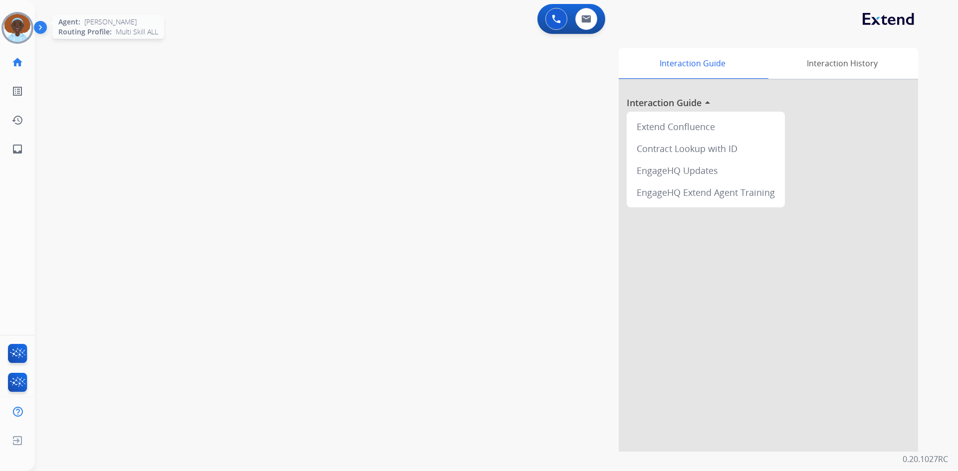
click at [16, 29] on img at bounding box center [17, 28] width 28 height 28
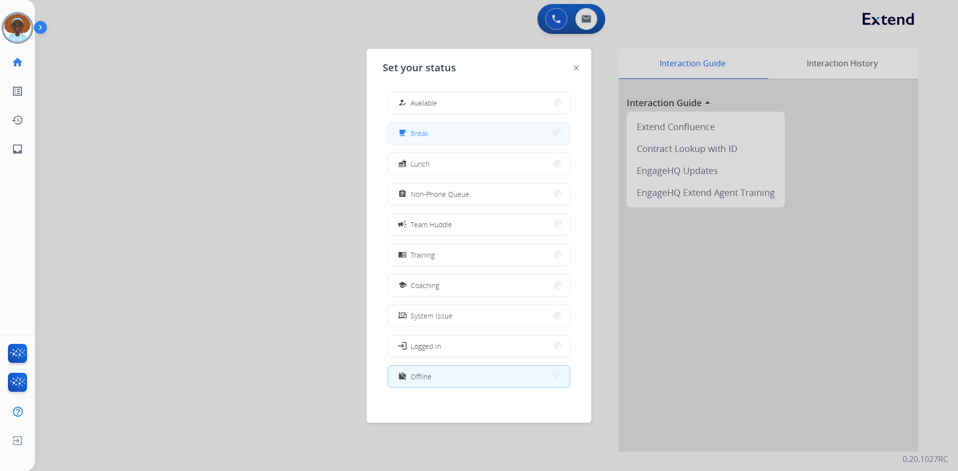
click at [429, 135] on button "free_breakfast Break" at bounding box center [479, 133] width 182 height 21
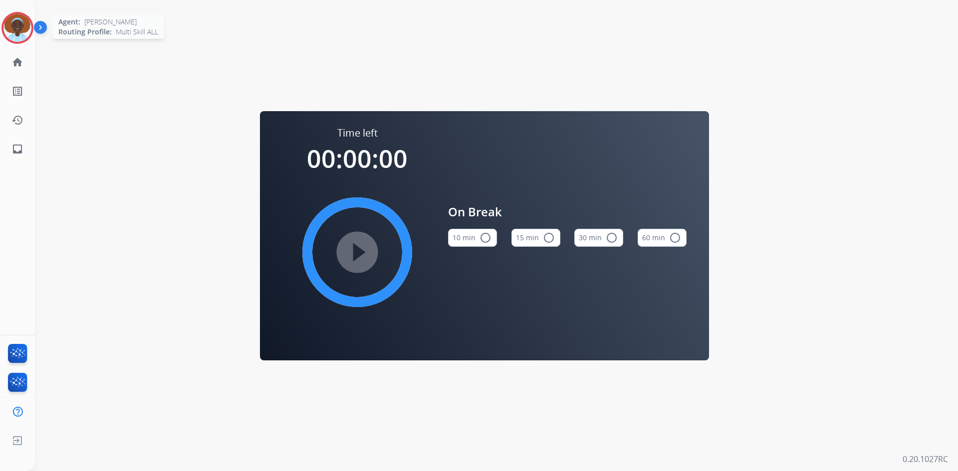
click at [19, 27] on img at bounding box center [17, 28] width 28 height 28
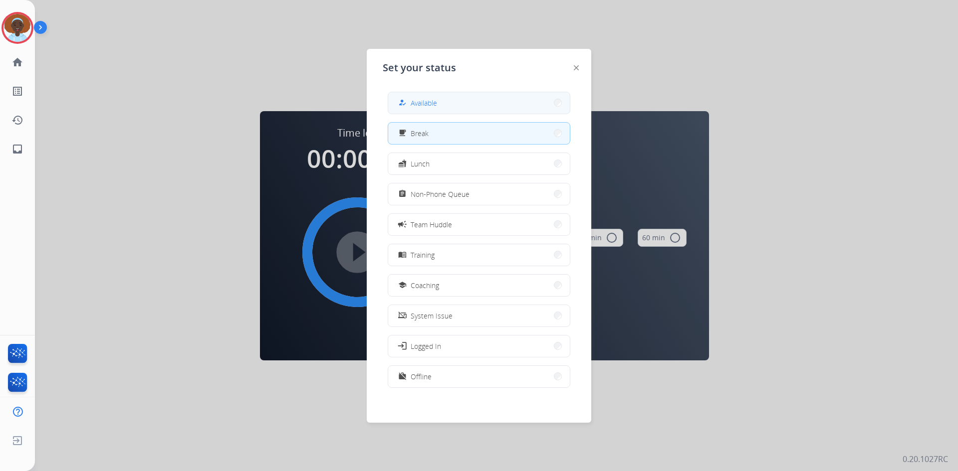
click at [450, 100] on button "how_to_reg Available" at bounding box center [479, 102] width 182 height 21
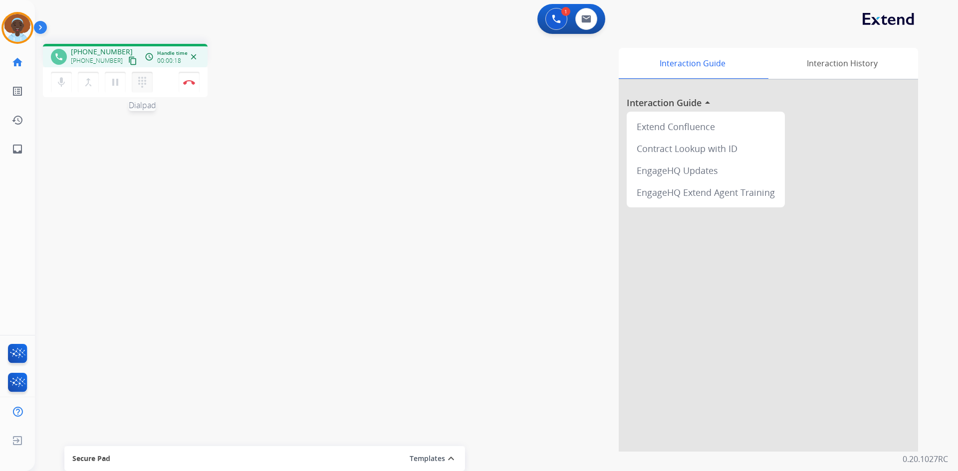
click at [143, 80] on mat-icon "dialpad" at bounding box center [142, 82] width 12 height 12
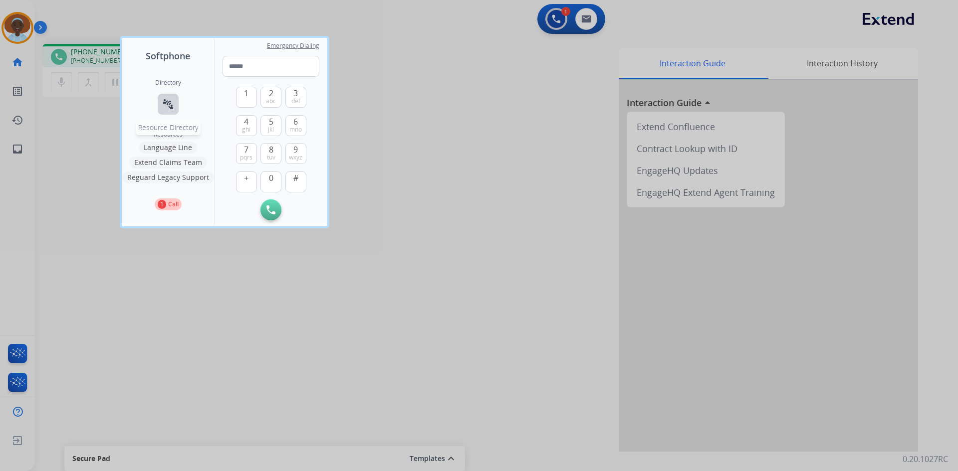
click at [172, 106] on mat-icon "connect_without_contact" at bounding box center [168, 104] width 12 height 12
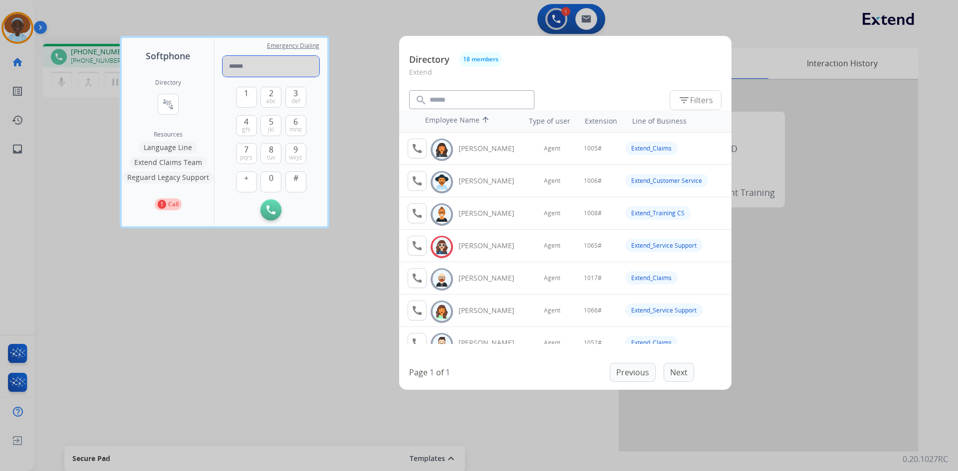
click at [242, 67] on input "tel" at bounding box center [270, 66] width 97 height 21
click at [87, 57] on div at bounding box center [479, 235] width 958 height 471
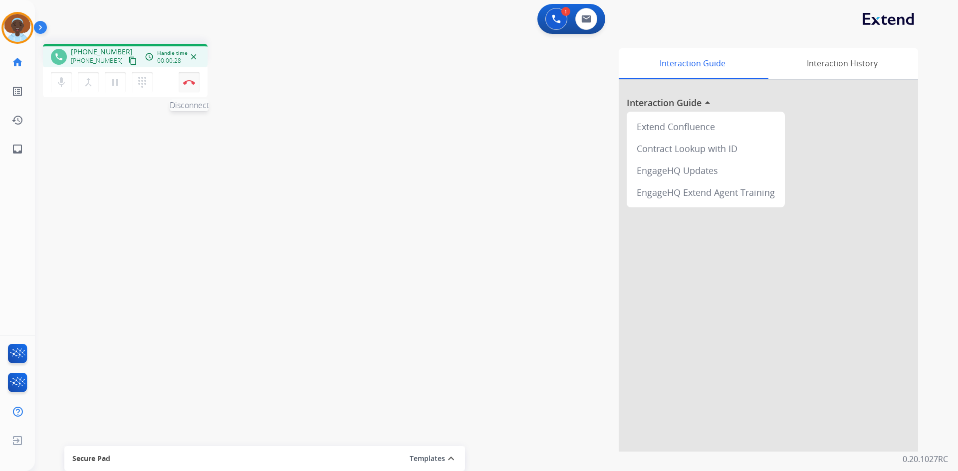
click at [195, 85] on button "Disconnect" at bounding box center [189, 82] width 21 height 21
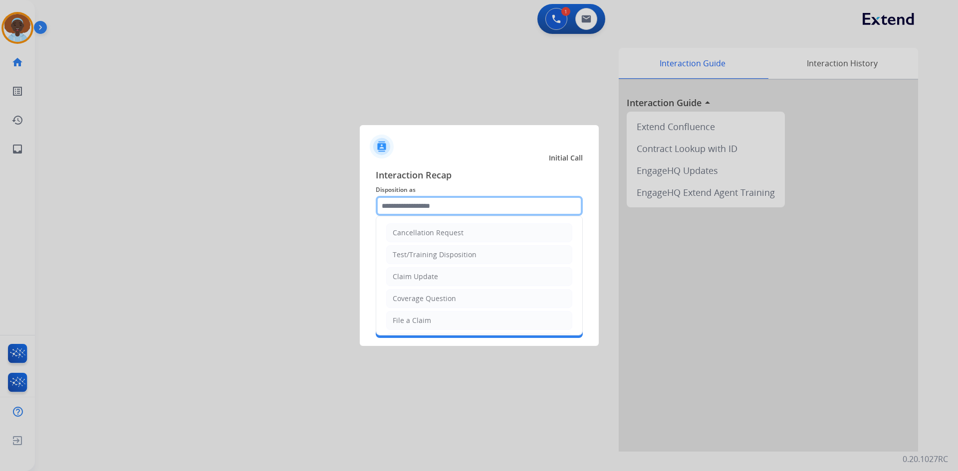
click at [505, 207] on input "text" at bounding box center [479, 206] width 207 height 20
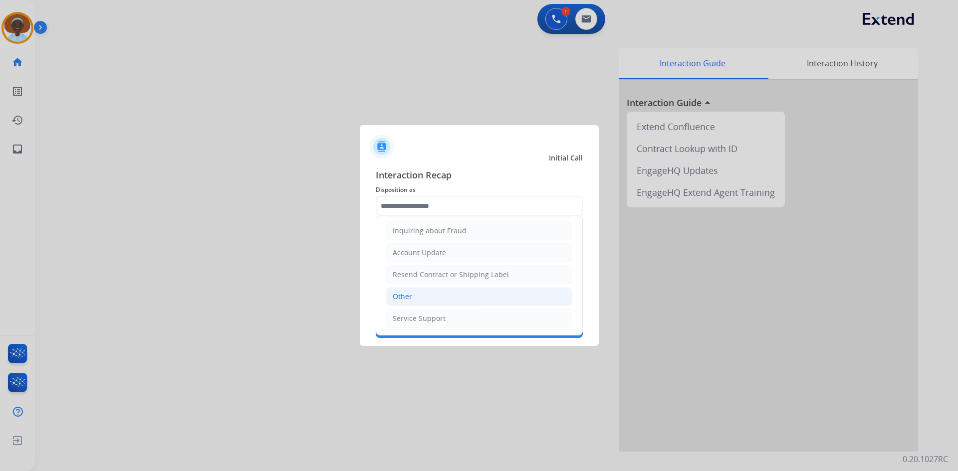
click at [467, 294] on li "Other" at bounding box center [479, 296] width 186 height 19
type input "*****"
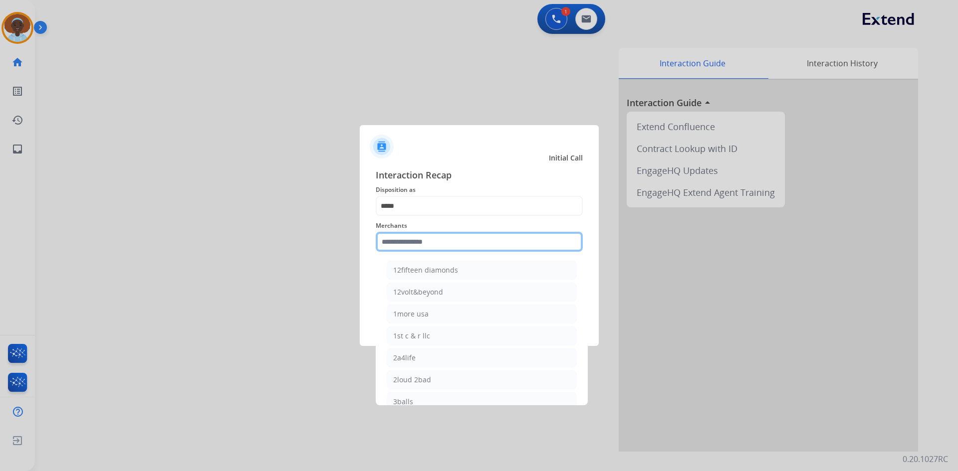
click at [498, 239] on input "text" at bounding box center [479, 242] width 207 height 20
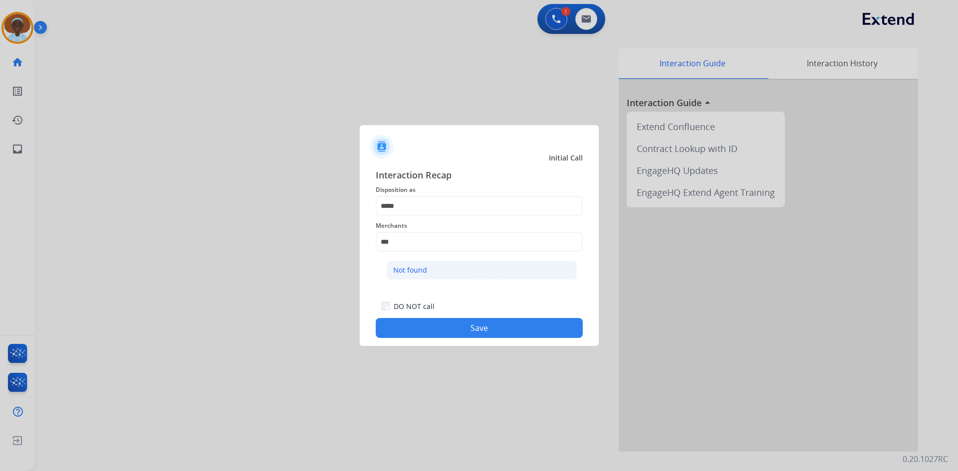
click at [456, 265] on li "Not found" at bounding box center [482, 270] width 190 height 19
type input "*********"
click at [468, 326] on button "Save" at bounding box center [479, 328] width 207 height 20
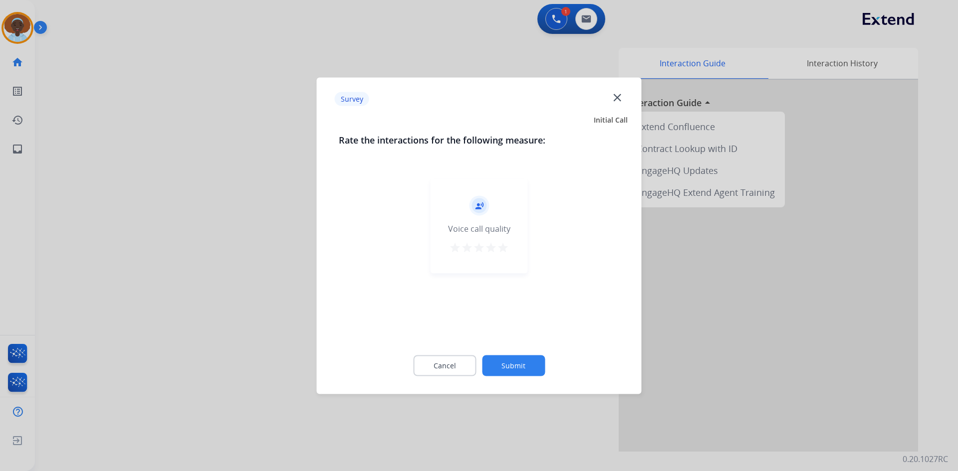
click at [501, 245] on mat-icon "star" at bounding box center [503, 247] width 12 height 12
click at [509, 362] on button "Submit" at bounding box center [513, 365] width 63 height 21
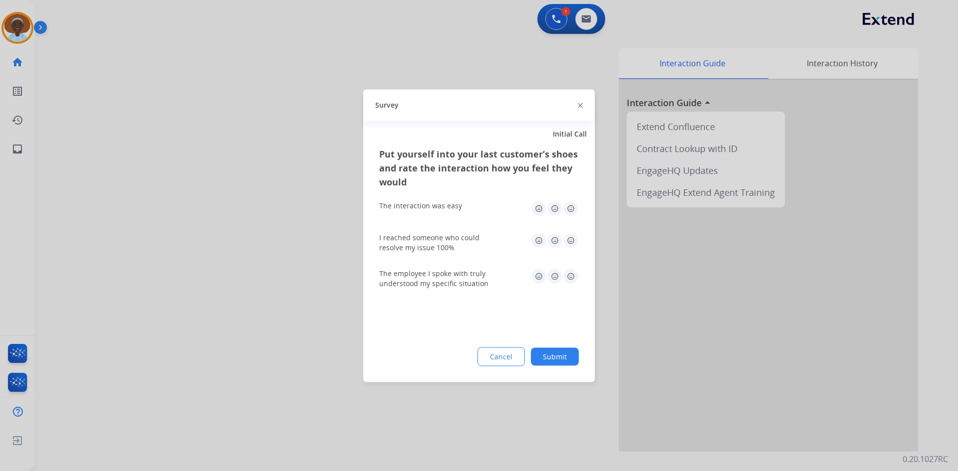
click at [568, 211] on img at bounding box center [571, 208] width 16 height 16
drag, startPoint x: 572, startPoint y: 241, endPoint x: 571, endPoint y: 266, distance: 25.4
click at [571, 241] on img at bounding box center [571, 240] width 16 height 16
click at [571, 276] on img at bounding box center [571, 276] width 16 height 16
click at [550, 354] on button "Submit" at bounding box center [555, 357] width 48 height 18
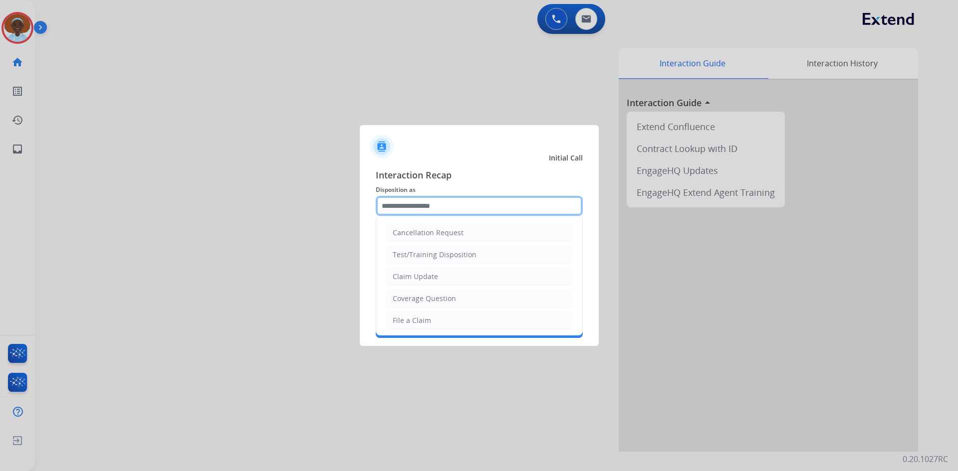
click at [459, 205] on input "text" at bounding box center [479, 206] width 207 height 20
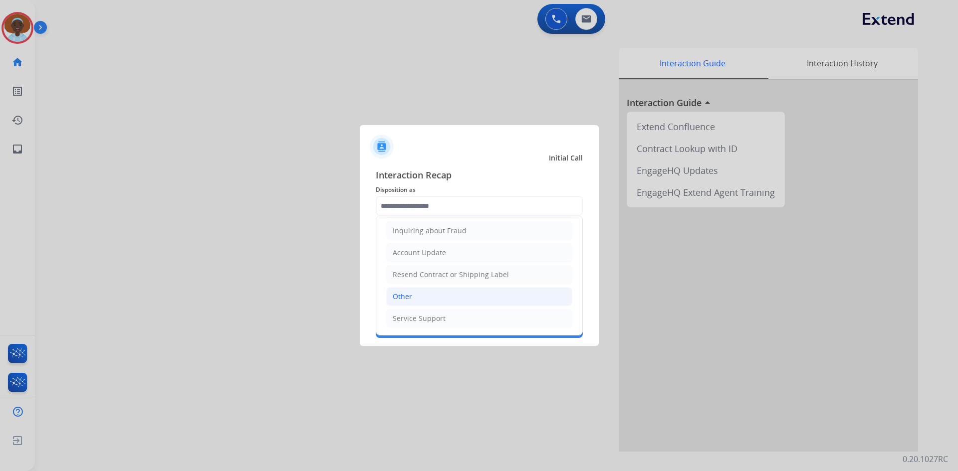
click at [459, 299] on li "Other" at bounding box center [479, 296] width 186 height 19
type input "*****"
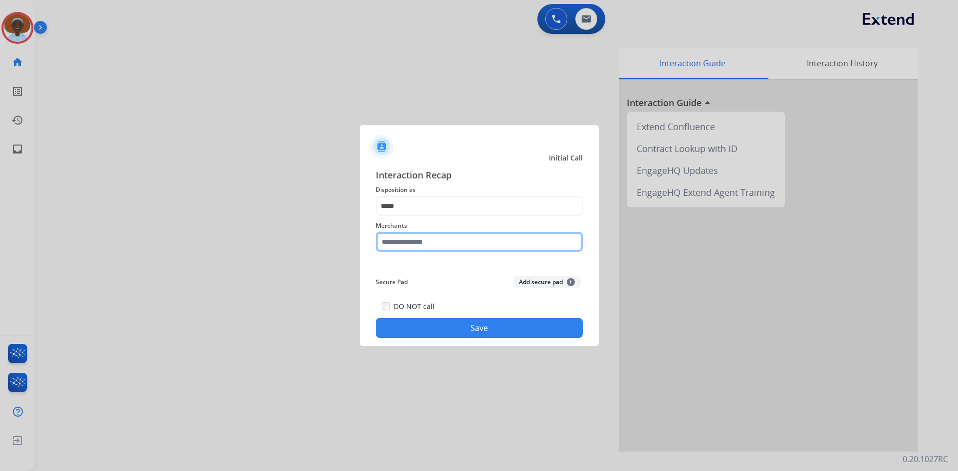
click at [478, 240] on input "text" at bounding box center [479, 242] width 207 height 20
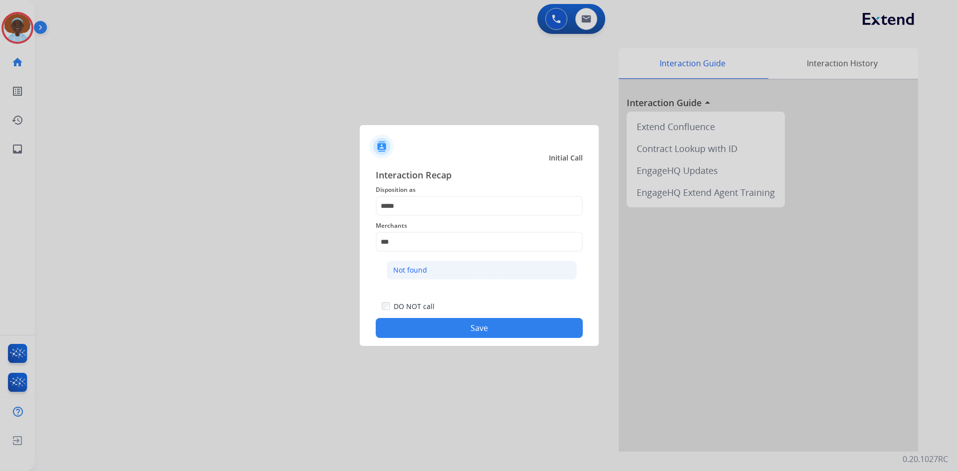
click at [454, 270] on li "Not found" at bounding box center [482, 270] width 190 height 19
type input "*********"
click at [459, 329] on button "Save" at bounding box center [479, 328] width 207 height 20
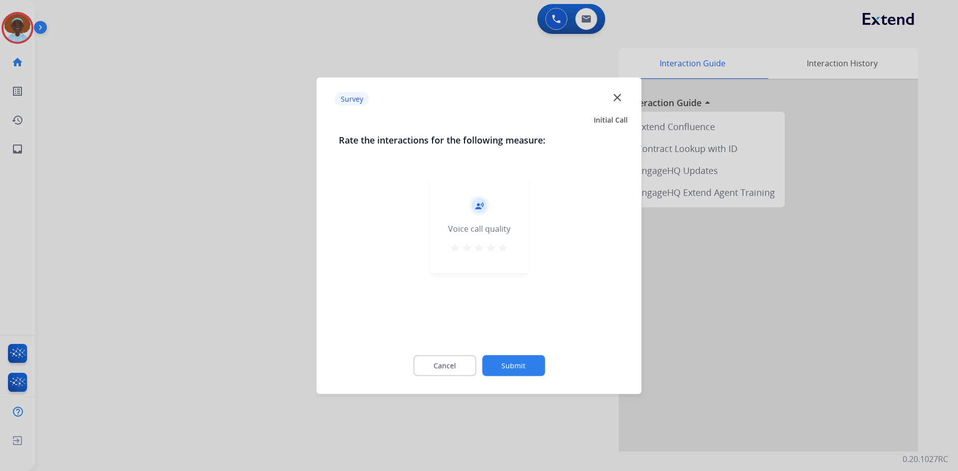
click at [500, 244] on mat-icon "star" at bounding box center [503, 247] width 12 height 12
click at [509, 359] on button "Submit" at bounding box center [513, 365] width 63 height 21
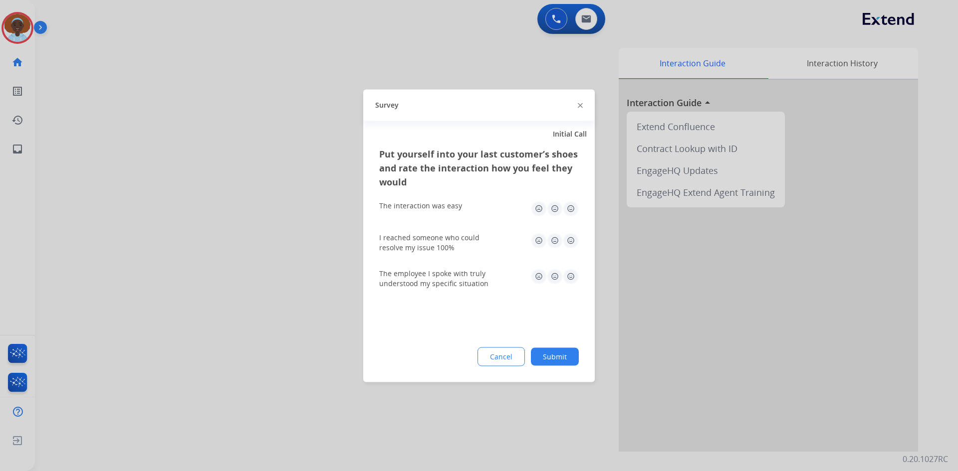
click at [572, 274] on img at bounding box center [571, 276] width 16 height 16
click at [571, 210] on img at bounding box center [571, 208] width 16 height 16
click at [572, 240] on img at bounding box center [571, 240] width 16 height 16
click at [562, 356] on button "Submit" at bounding box center [555, 357] width 48 height 18
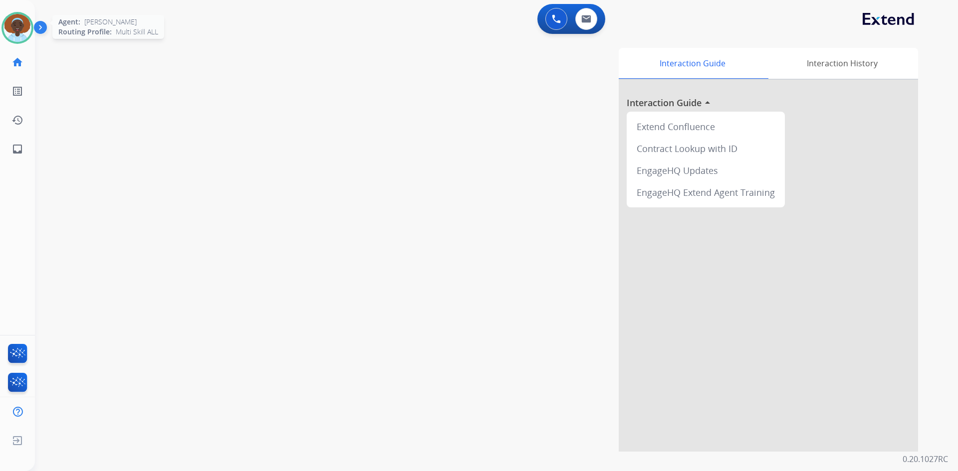
click at [20, 20] on img at bounding box center [17, 28] width 28 height 28
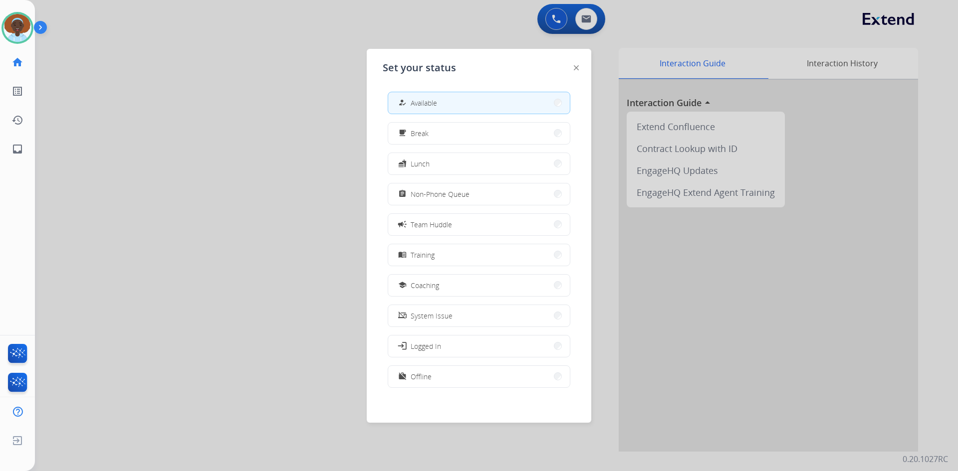
click at [230, 46] on div at bounding box center [479, 235] width 958 height 471
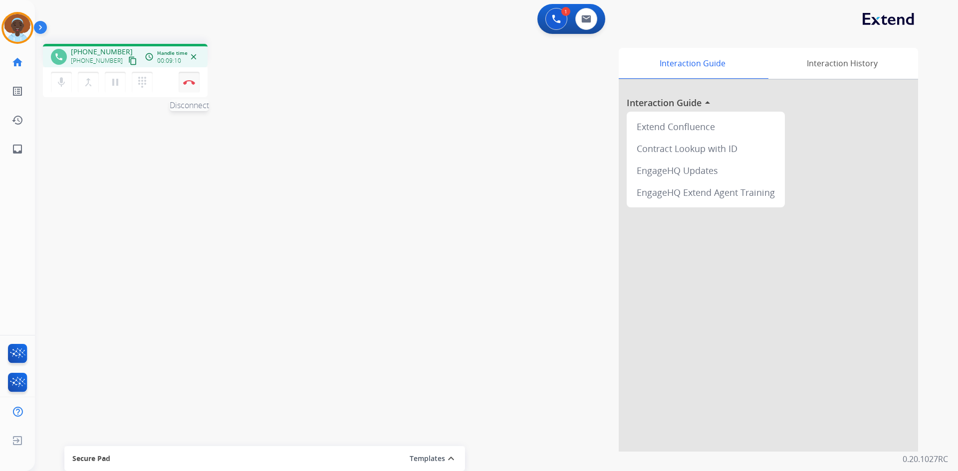
click at [190, 80] on img at bounding box center [189, 82] width 12 height 5
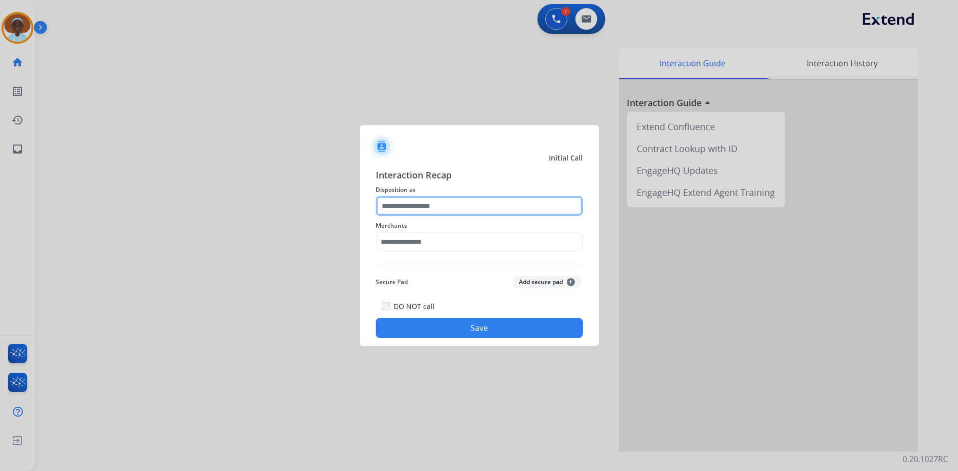
click at [431, 208] on input "text" at bounding box center [479, 206] width 207 height 20
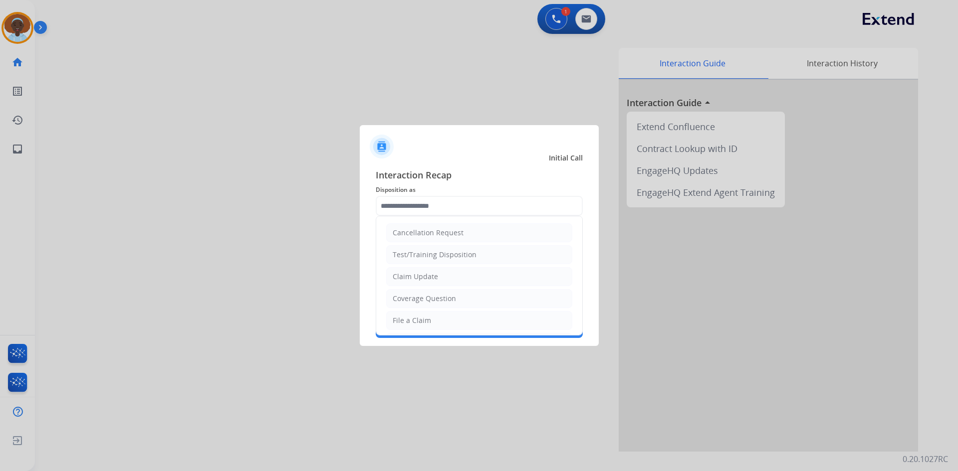
drag, startPoint x: 424, startPoint y: 320, endPoint x: 411, endPoint y: 282, distance: 39.9
click at [423, 320] on div "File a Claim" at bounding box center [411, 321] width 38 height 10
type input "**********"
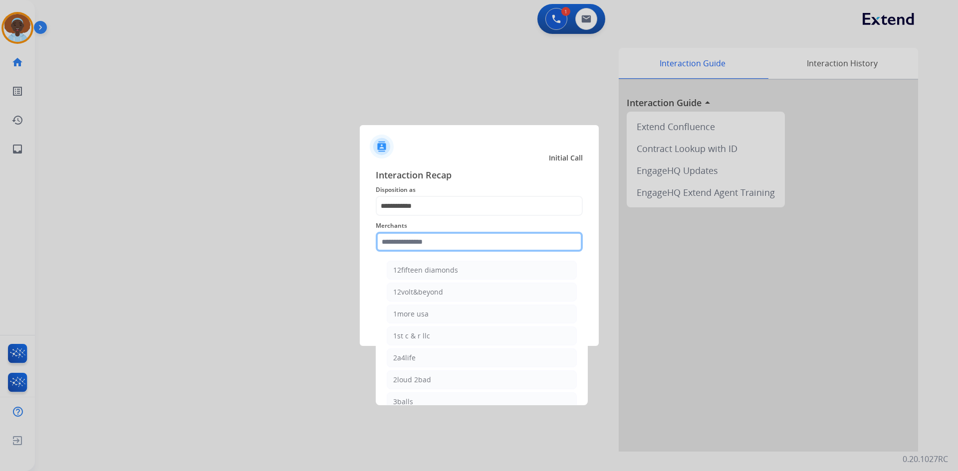
click at [434, 240] on input "text" at bounding box center [479, 242] width 207 height 20
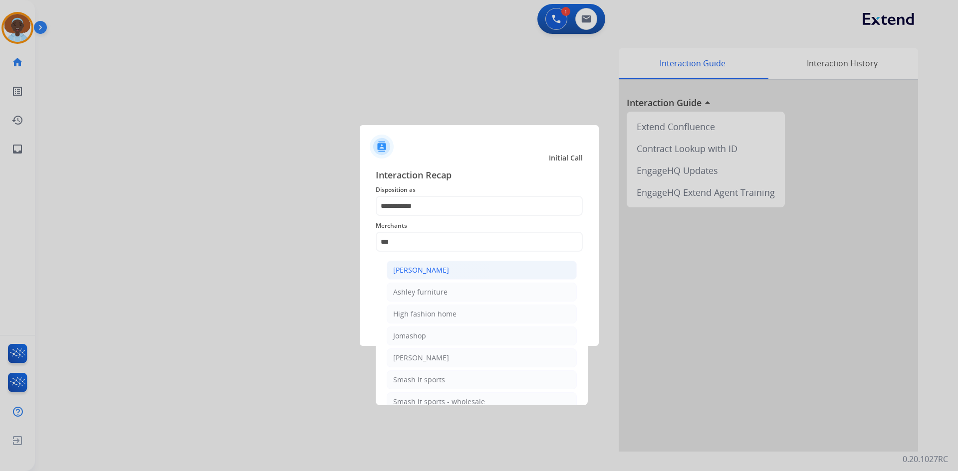
click at [439, 272] on div "[PERSON_NAME]" at bounding box center [421, 270] width 56 height 10
type input "**********"
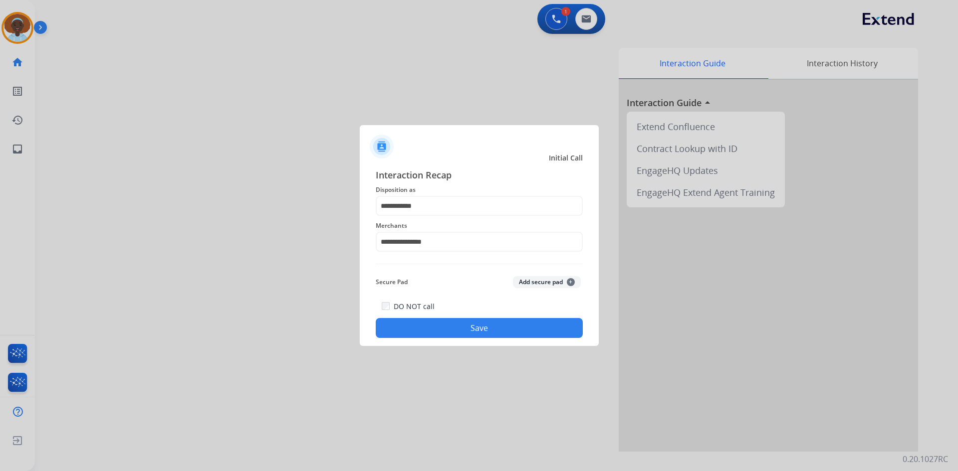
click at [481, 333] on button "Save" at bounding box center [479, 328] width 207 height 20
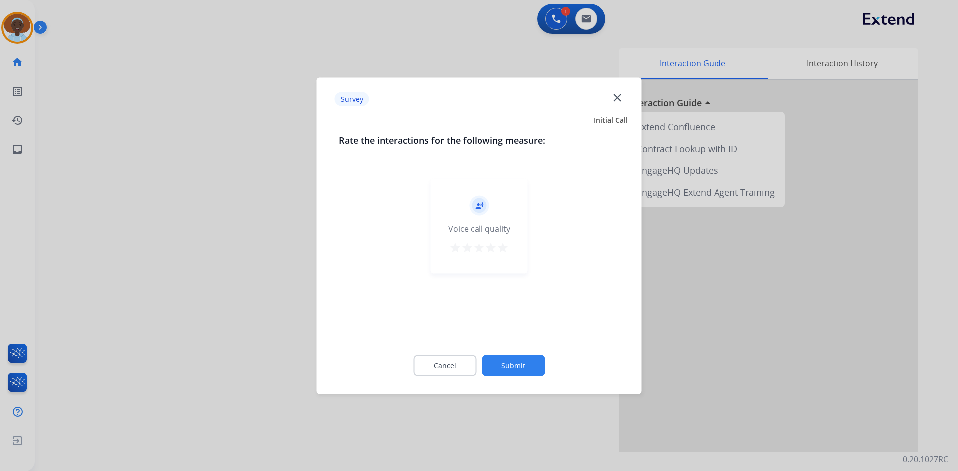
click at [499, 248] on mat-icon "star" at bounding box center [503, 247] width 12 height 12
click at [526, 368] on button "Submit" at bounding box center [513, 365] width 63 height 21
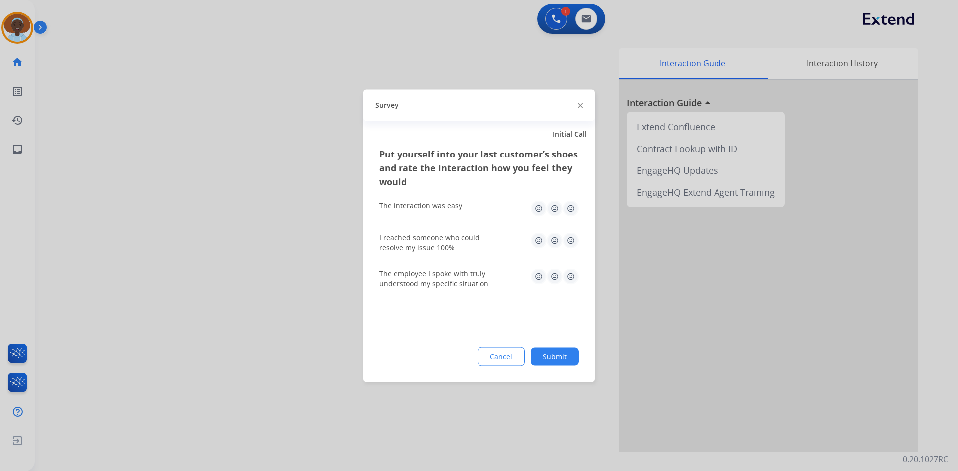
drag, startPoint x: 570, startPoint y: 276, endPoint x: 566, endPoint y: 267, distance: 10.3
click at [569, 275] on img at bounding box center [571, 276] width 16 height 16
click at [571, 207] on img at bounding box center [571, 208] width 16 height 16
click at [568, 237] on img at bounding box center [571, 240] width 16 height 16
click at [553, 355] on button "Submit" at bounding box center [555, 357] width 48 height 18
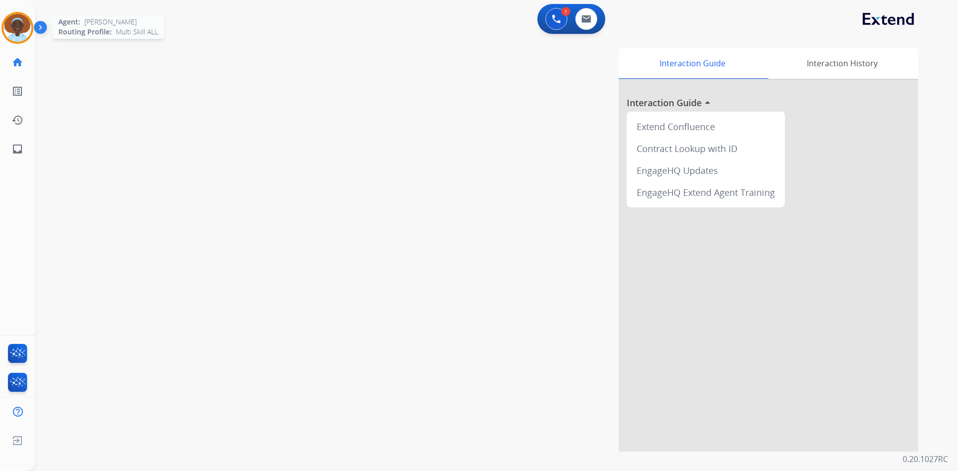
click at [18, 28] on img at bounding box center [17, 28] width 28 height 28
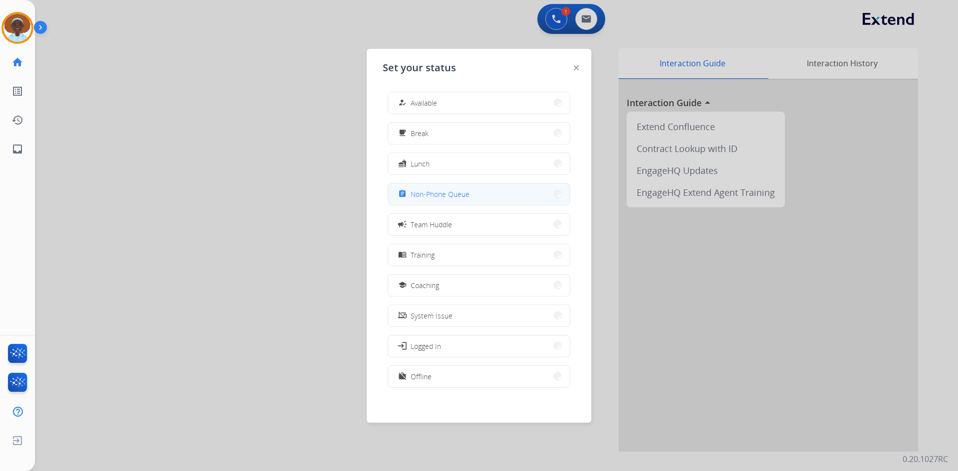
click at [423, 192] on span "Non-Phone Queue" at bounding box center [439, 194] width 59 height 10
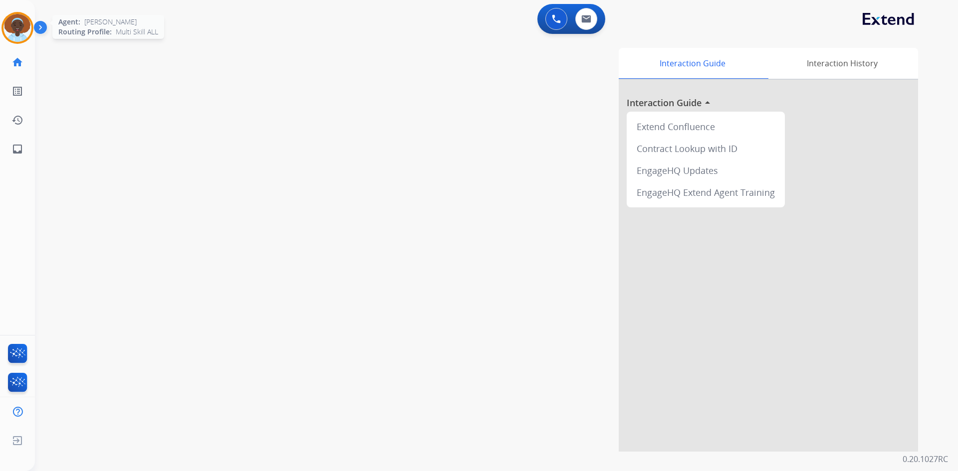
drag, startPoint x: 28, startPoint y: 26, endPoint x: 50, endPoint y: 30, distance: 22.3
click at [27, 26] on img at bounding box center [17, 28] width 28 height 28
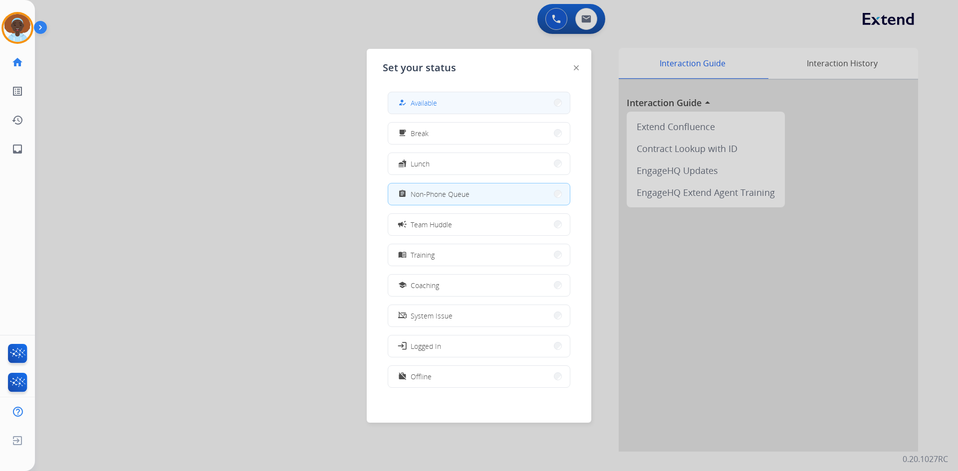
click at [422, 103] on span "Available" at bounding box center [423, 103] width 26 height 10
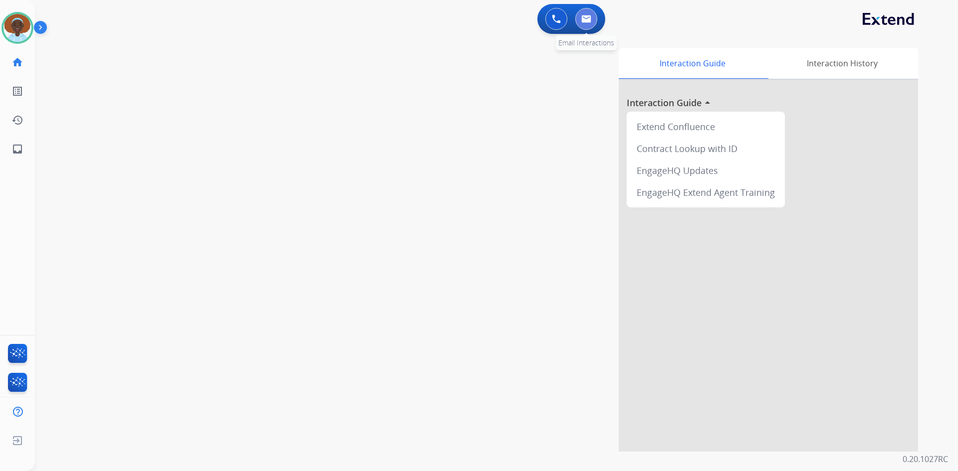
click at [588, 14] on button at bounding box center [586, 19] width 22 height 22
select select "**********"
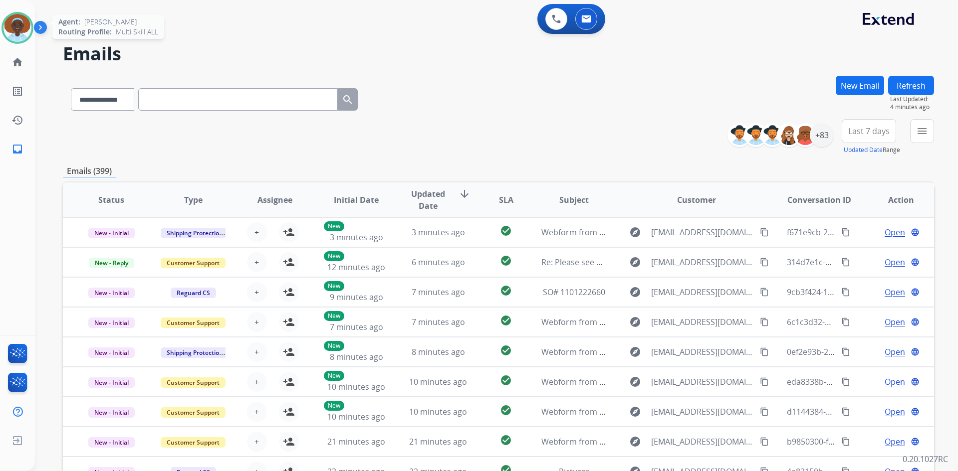
click at [27, 28] on img at bounding box center [17, 28] width 28 height 28
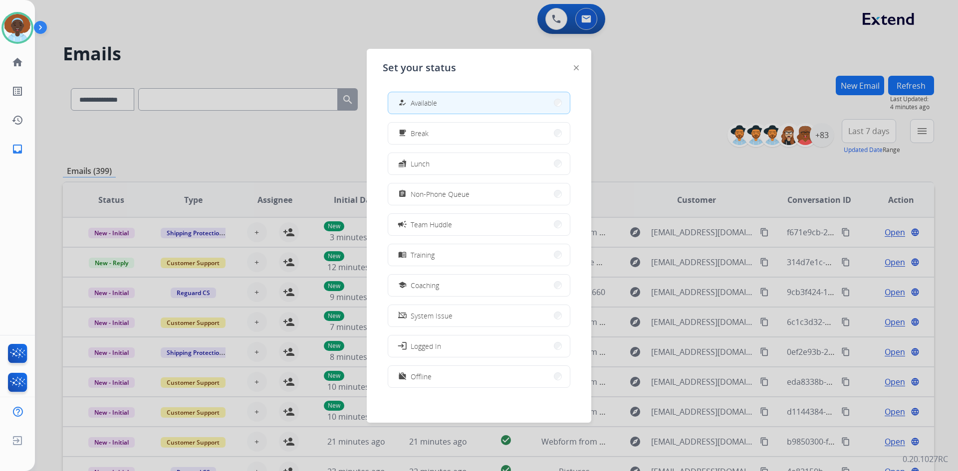
drag, startPoint x: 442, startPoint y: 201, endPoint x: 447, endPoint y: 193, distance: 10.3
click at [446, 194] on button "assignment Non-Phone Queue" at bounding box center [479, 194] width 182 height 21
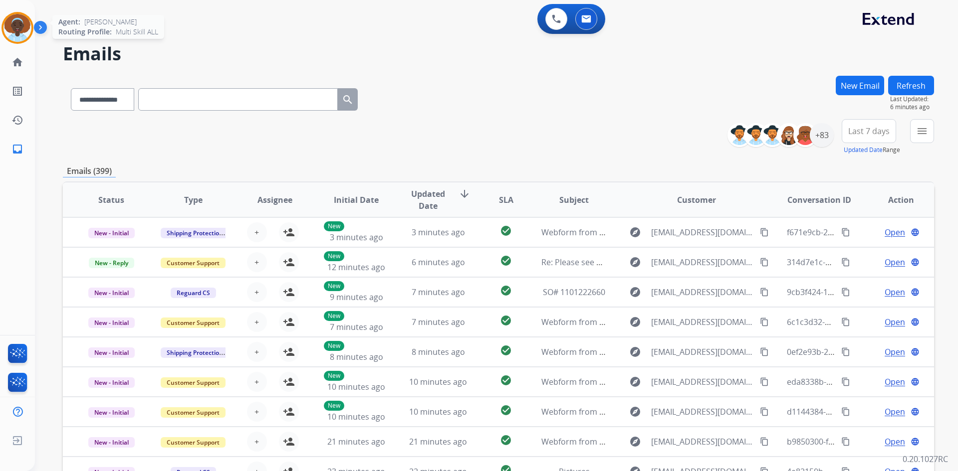
click at [21, 21] on img at bounding box center [17, 28] width 28 height 28
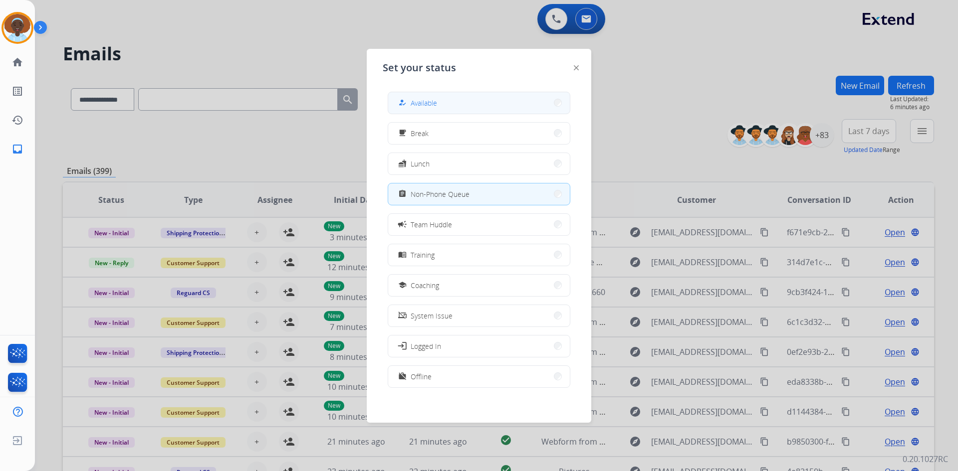
click at [446, 108] on button "how_to_reg Available" at bounding box center [479, 102] width 182 height 21
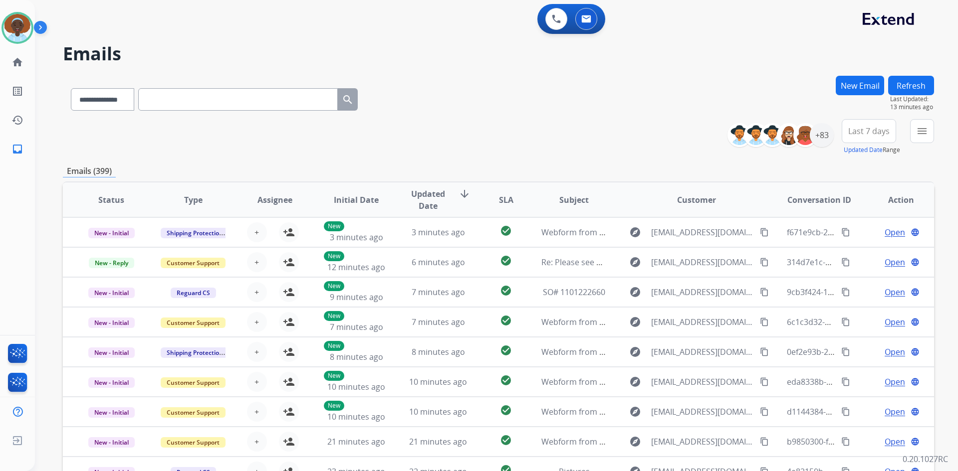
click at [913, 80] on button "Refresh" at bounding box center [911, 85] width 46 height 19
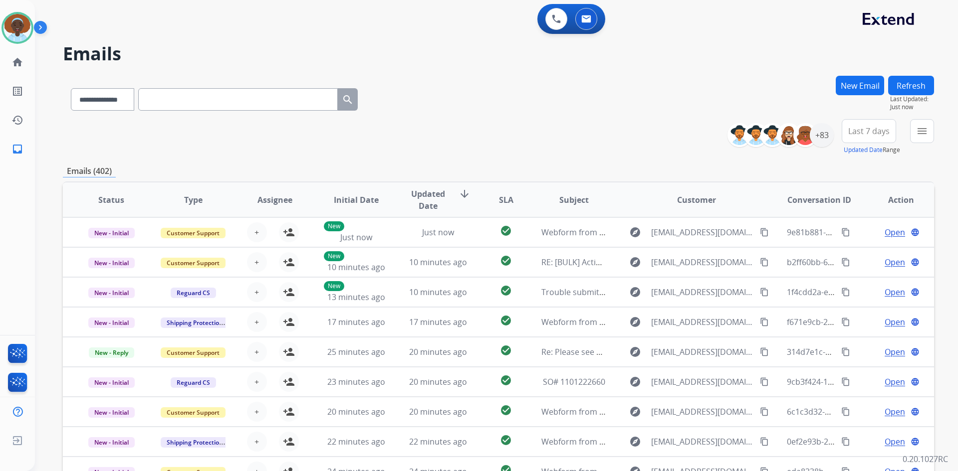
click at [865, 132] on span "Last 7 days" at bounding box center [868, 131] width 41 height 4
click at [854, 249] on div "Last 90 days" at bounding box center [865, 252] width 55 height 15
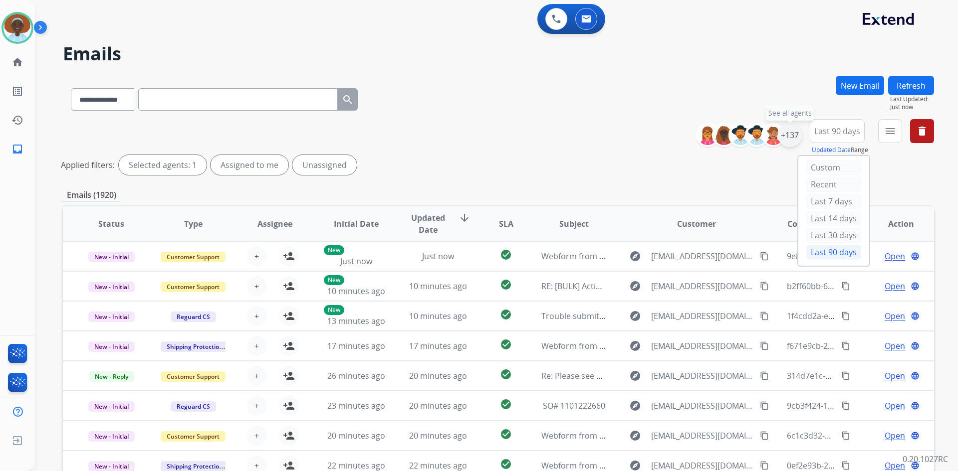
click at [784, 134] on div "+137" at bounding box center [790, 135] width 24 height 24
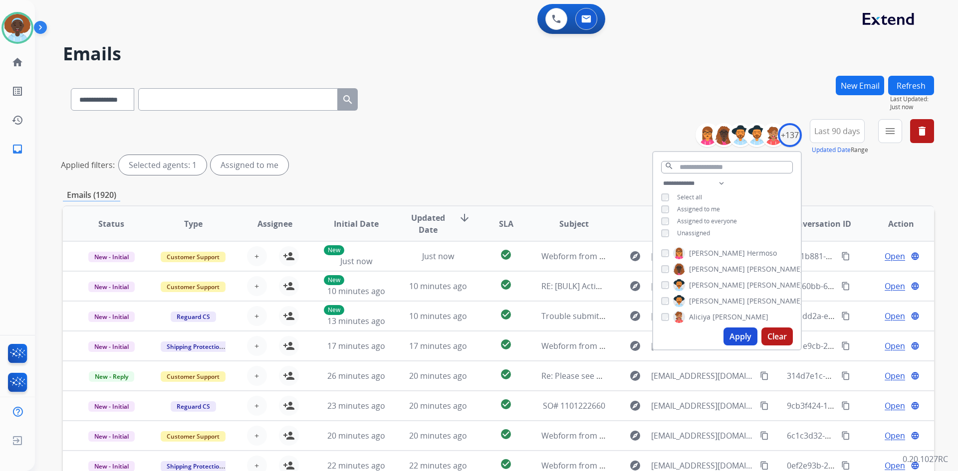
click at [732, 334] on button "Apply" at bounding box center [740, 337] width 34 height 18
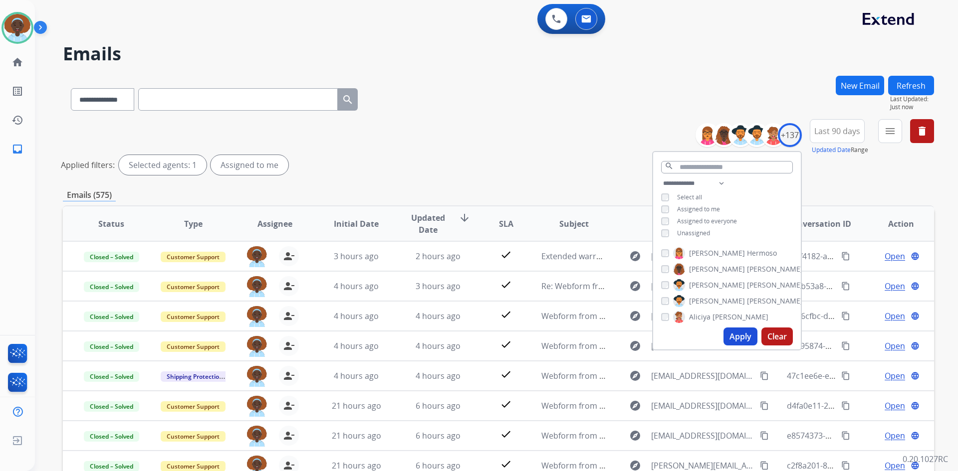
click at [600, 166] on div "Applied filters: Selected agents: 1 Assigned to me" at bounding box center [496, 165] width 871 height 20
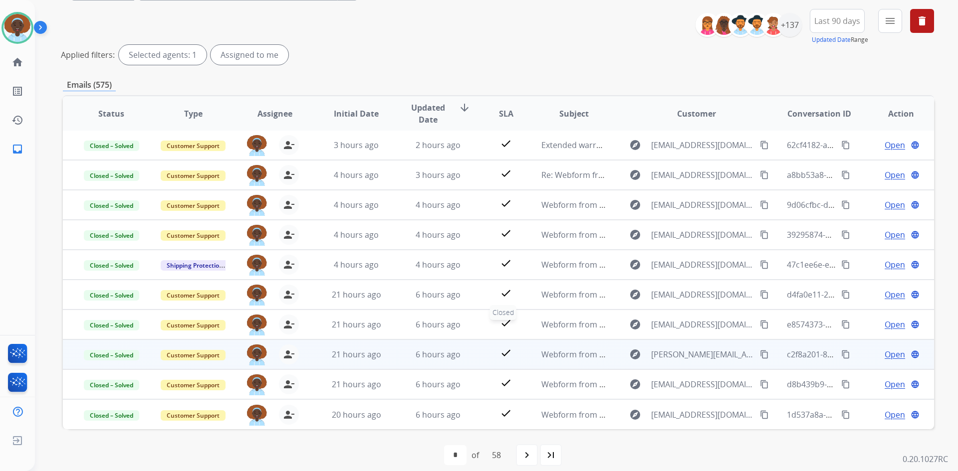
scroll to position [120, 0]
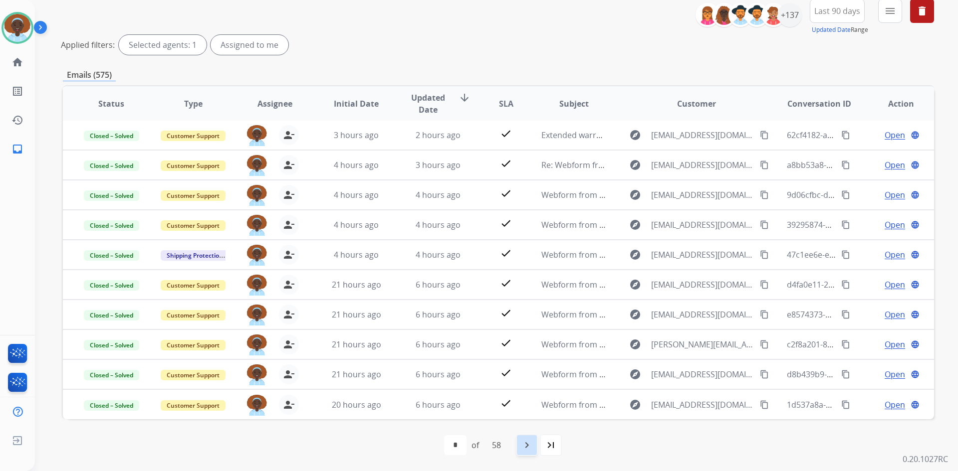
click at [525, 445] on mat-icon "navigate_next" at bounding box center [527, 445] width 12 height 12
select select "*"
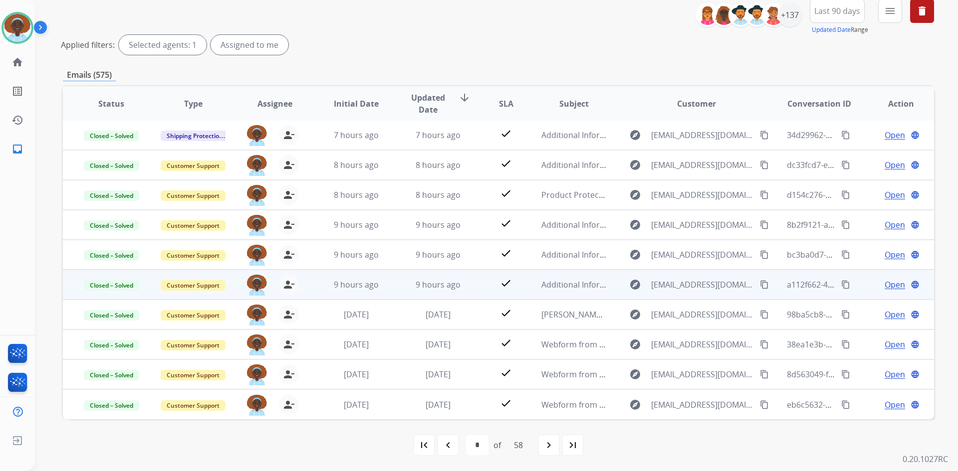
click at [887, 285] on span "Open" at bounding box center [894, 285] width 20 height 12
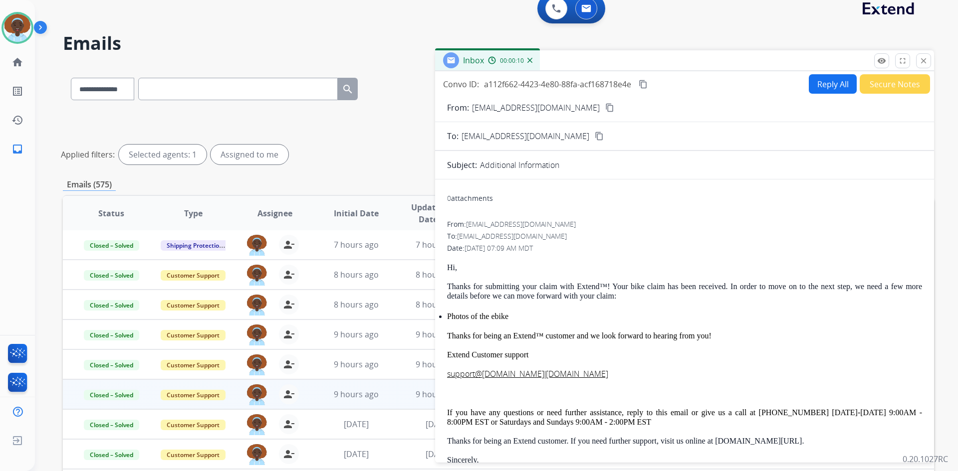
scroll to position [0, 0]
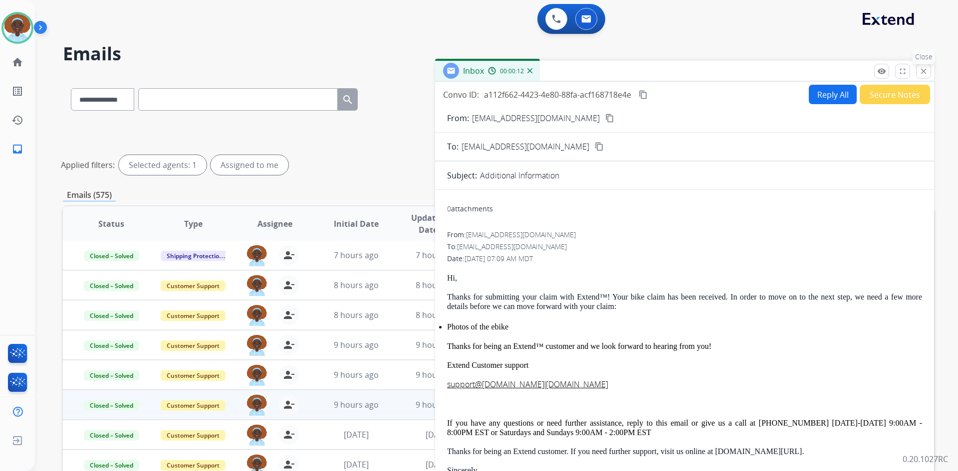
click at [924, 71] on mat-icon "close" at bounding box center [923, 71] width 9 height 9
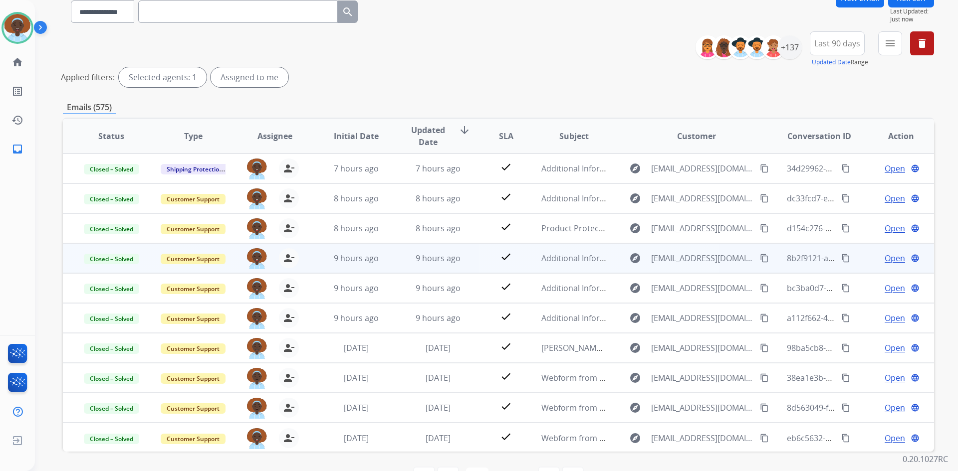
scroll to position [70, 0]
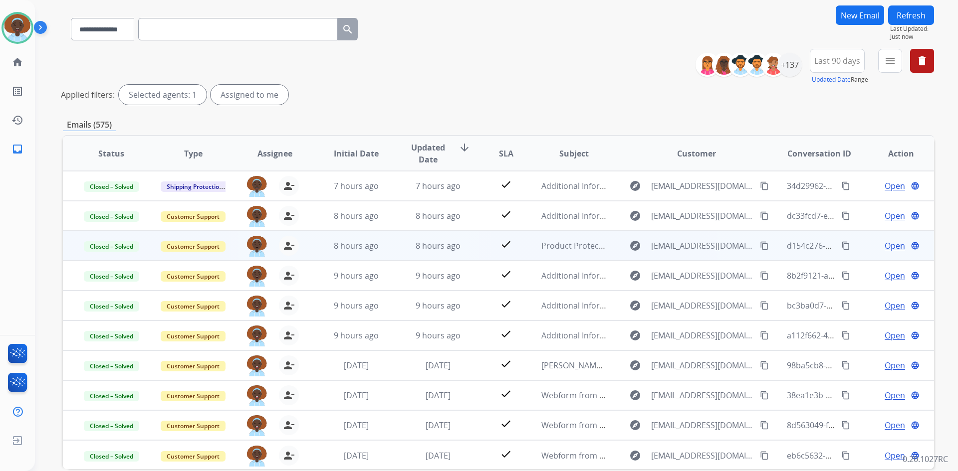
click at [887, 246] on span "Open" at bounding box center [894, 246] width 20 height 12
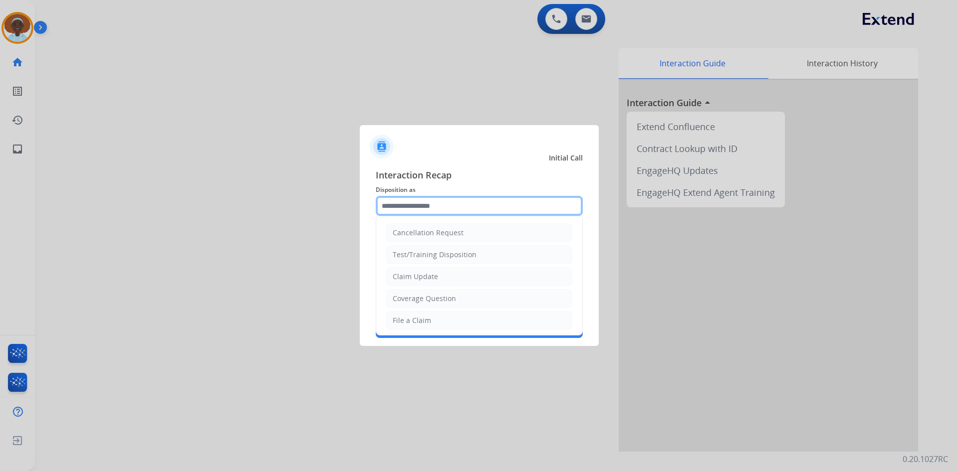
click at [443, 207] on input "text" at bounding box center [479, 206] width 207 height 20
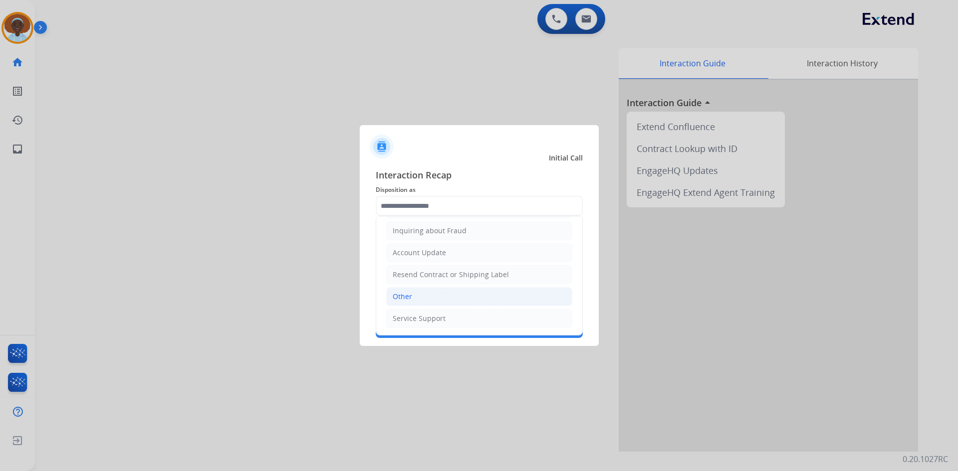
click at [417, 291] on li "Other" at bounding box center [479, 296] width 186 height 19
type input "*****"
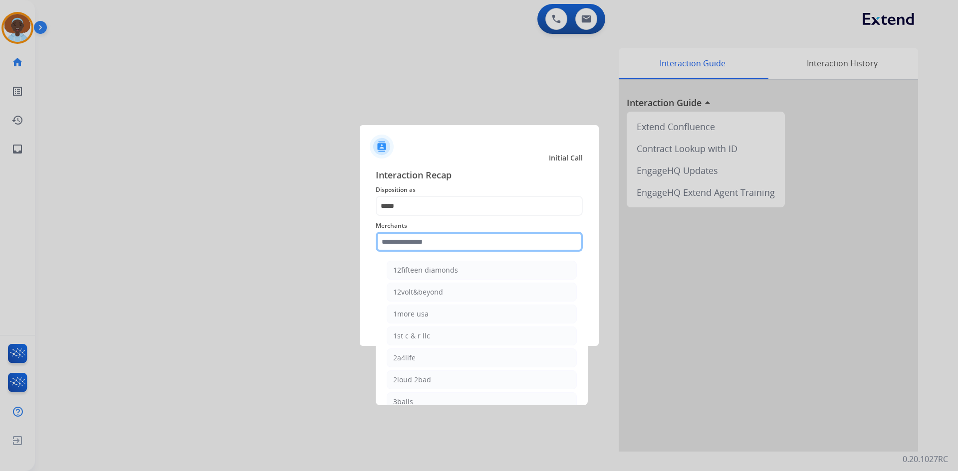
click at [423, 242] on input "text" at bounding box center [479, 242] width 207 height 20
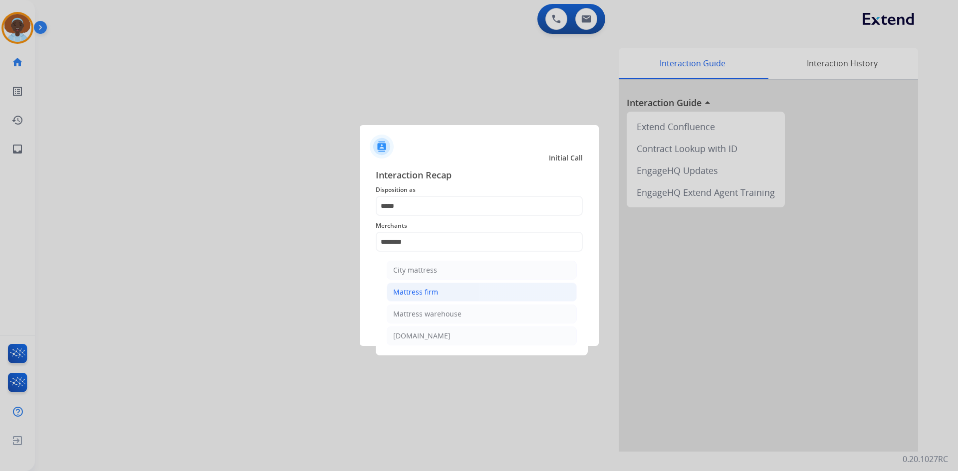
click at [438, 296] on li "Mattress firm" at bounding box center [482, 292] width 190 height 19
type input "**********"
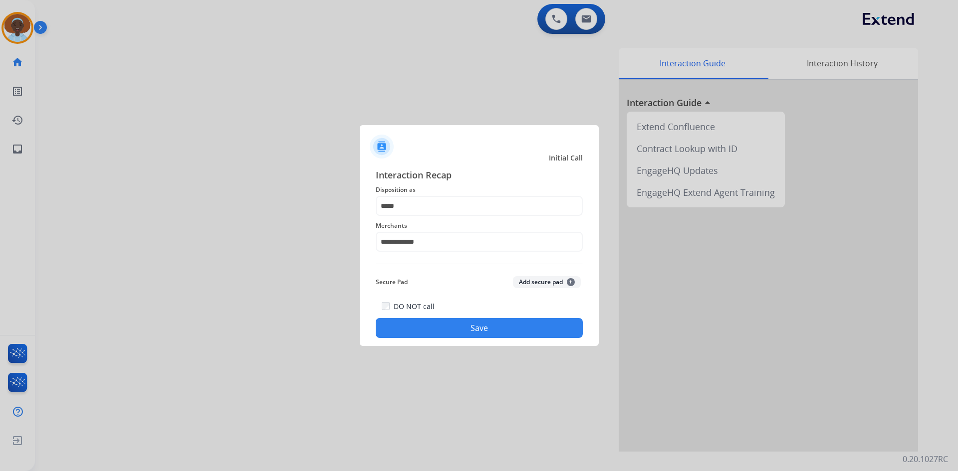
click at [467, 331] on button "Save" at bounding box center [479, 328] width 207 height 20
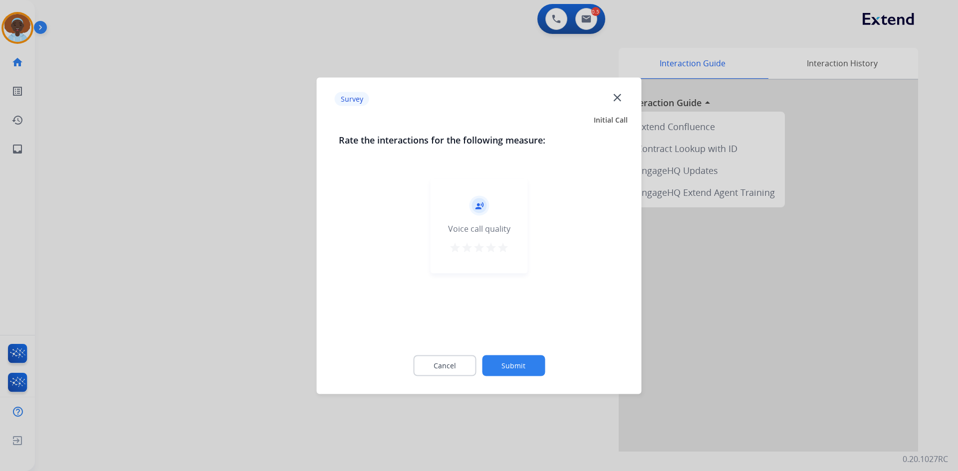
click at [505, 246] on mat-icon "star" at bounding box center [503, 247] width 12 height 12
click at [523, 360] on button "Submit" at bounding box center [513, 365] width 63 height 21
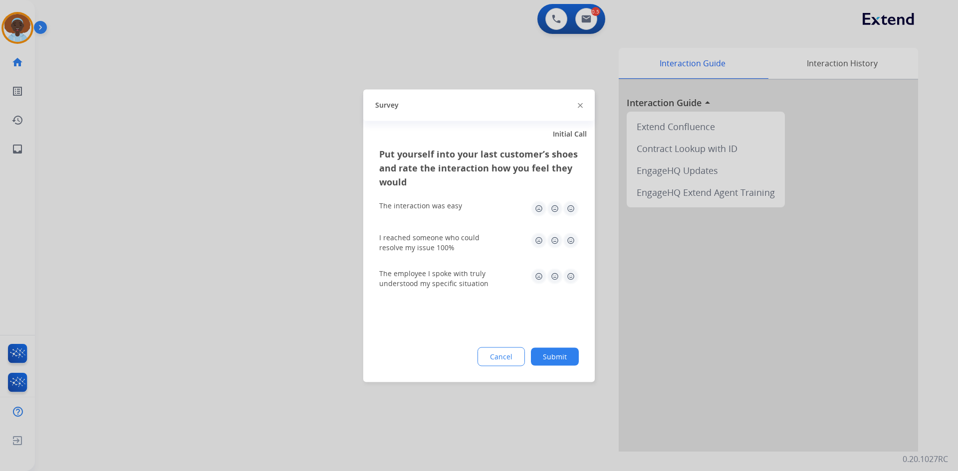
click at [569, 277] on img at bounding box center [571, 276] width 16 height 16
click at [570, 241] on img at bounding box center [571, 240] width 16 height 16
click at [570, 208] on img at bounding box center [571, 208] width 16 height 16
click at [557, 352] on button "Submit" at bounding box center [555, 357] width 48 height 18
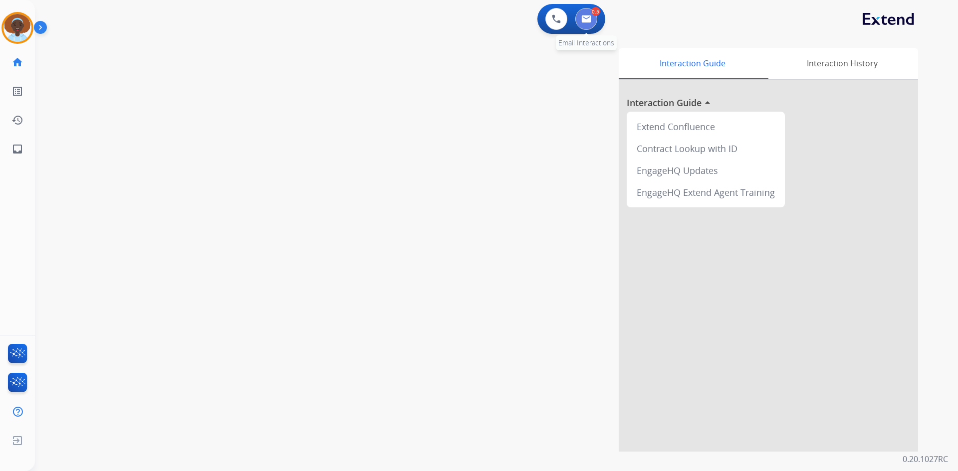
click at [588, 18] on img at bounding box center [586, 19] width 10 height 8
select select "**********"
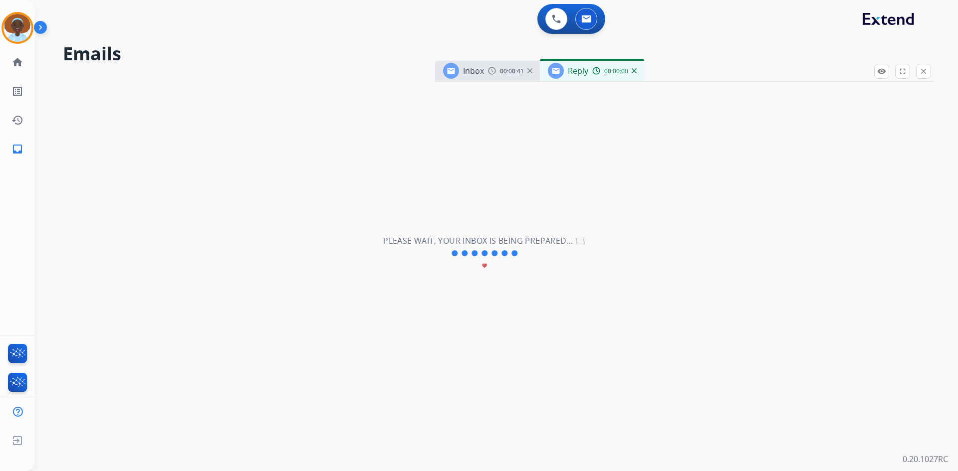
select select "**********"
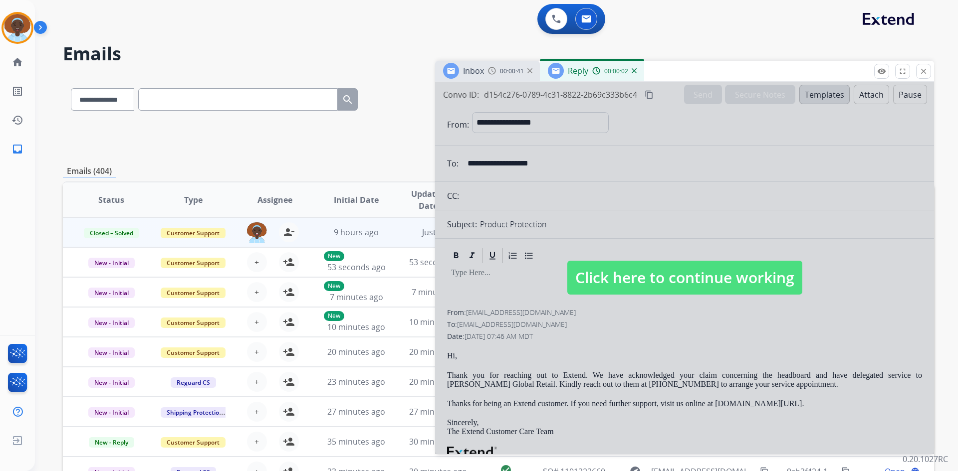
click at [723, 268] on span "Click here to continue working" at bounding box center [684, 278] width 235 height 34
select select
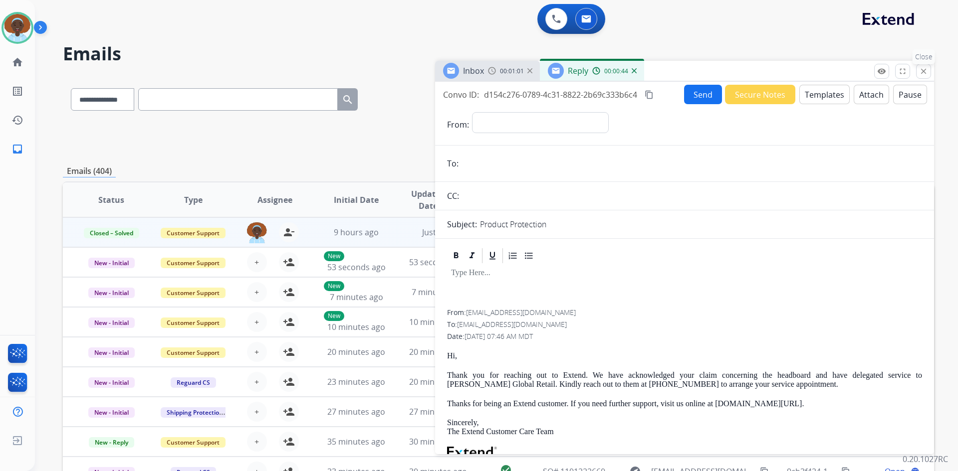
click at [922, 71] on mat-icon "close" at bounding box center [923, 71] width 9 height 9
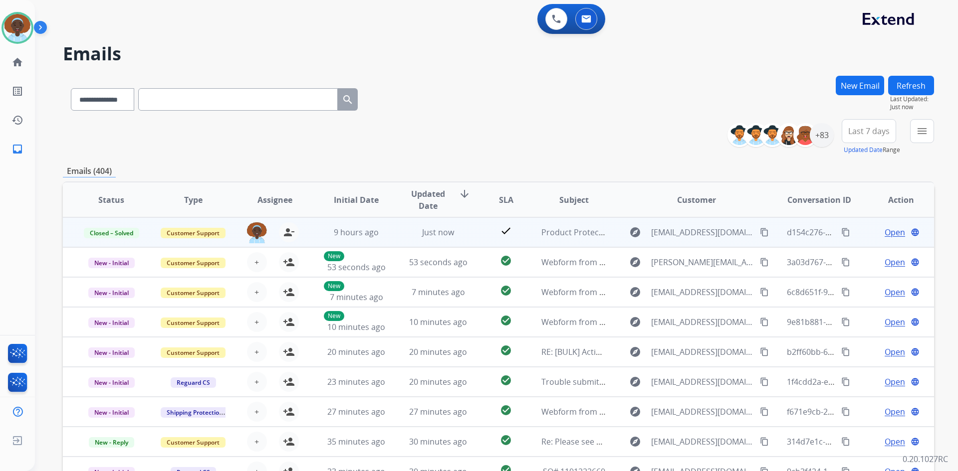
click at [895, 231] on span "Open" at bounding box center [894, 232] width 20 height 12
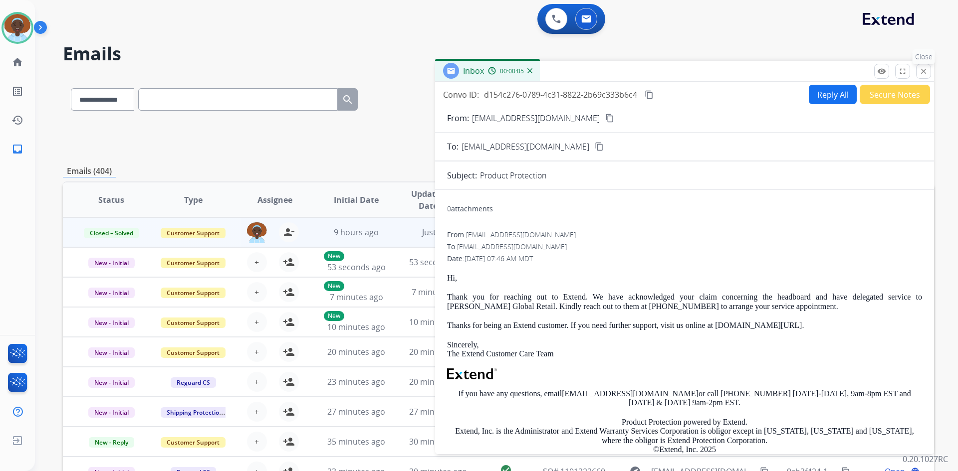
click at [924, 69] on mat-icon "close" at bounding box center [923, 71] width 9 height 9
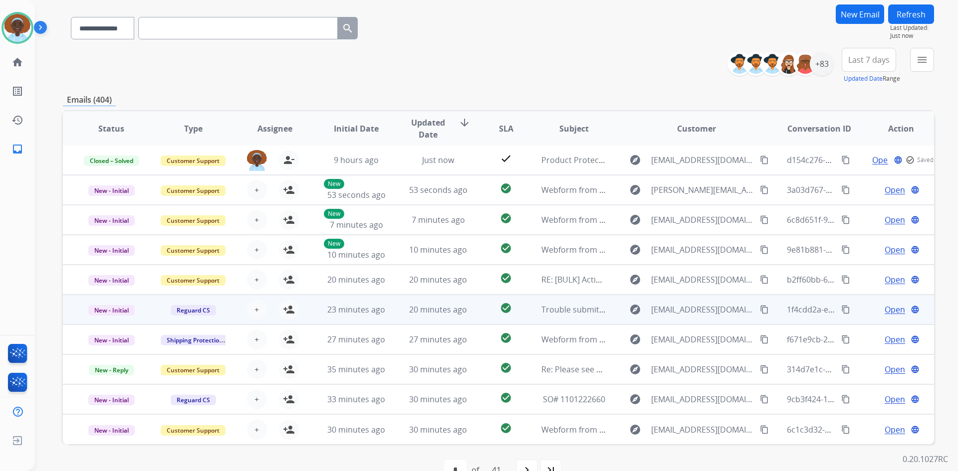
scroll to position [96, 0]
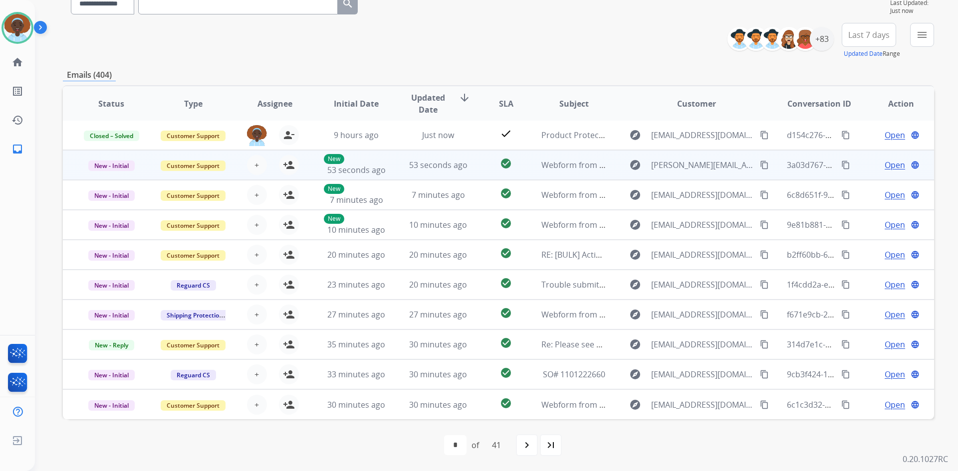
click at [889, 163] on span "Open" at bounding box center [894, 165] width 20 height 12
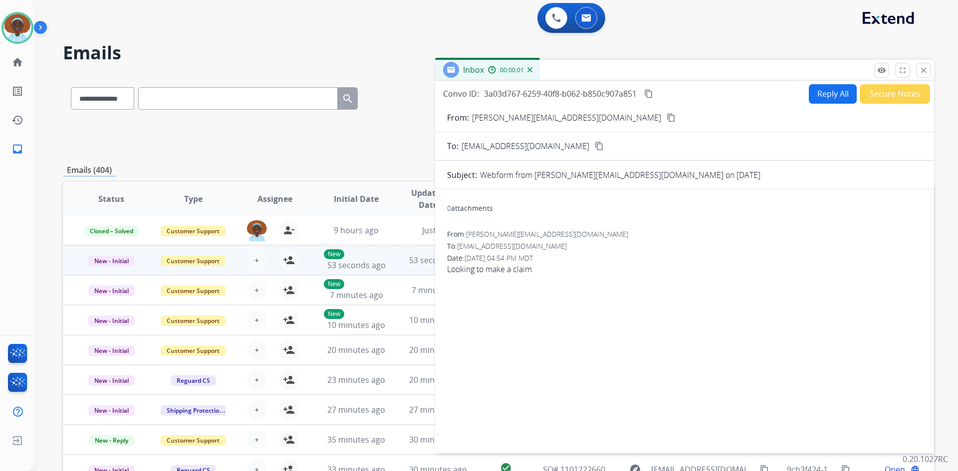
scroll to position [0, 0]
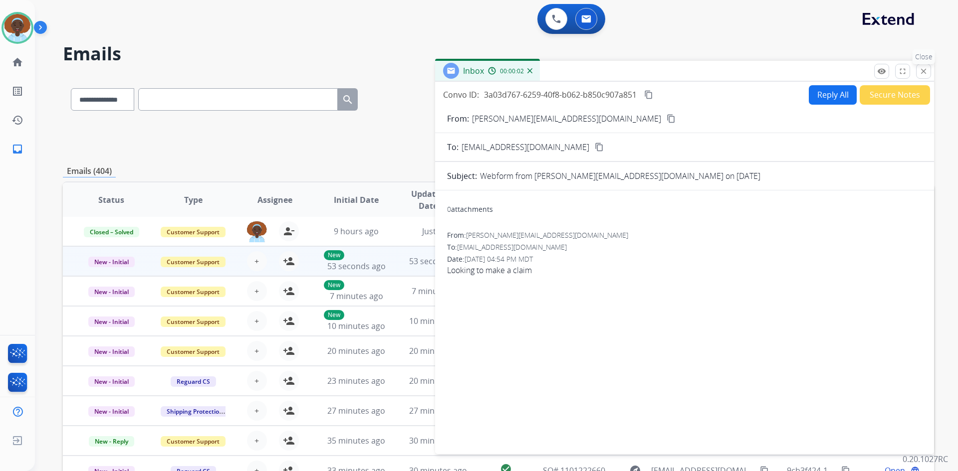
click at [922, 74] on mat-icon "close" at bounding box center [923, 71] width 9 height 9
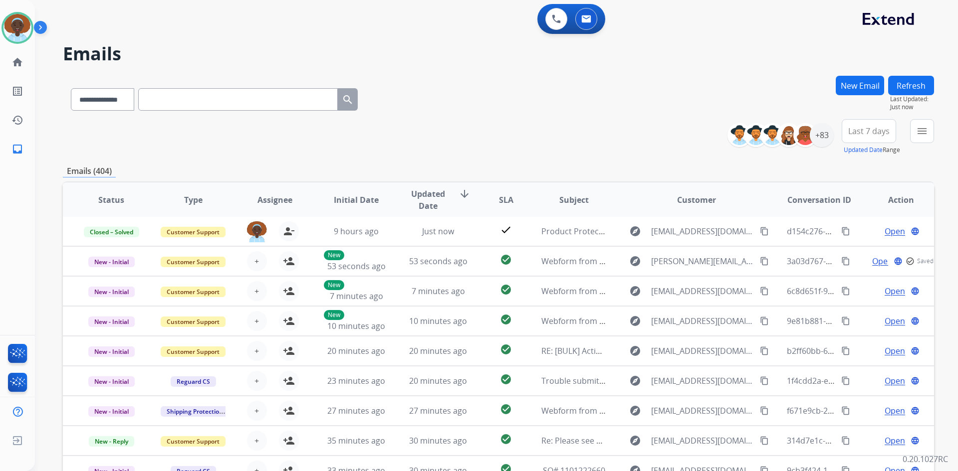
click at [856, 132] on span "Last 7 days" at bounding box center [868, 131] width 41 height 4
click at [846, 252] on div "Last 90 days" at bounding box center [865, 252] width 55 height 15
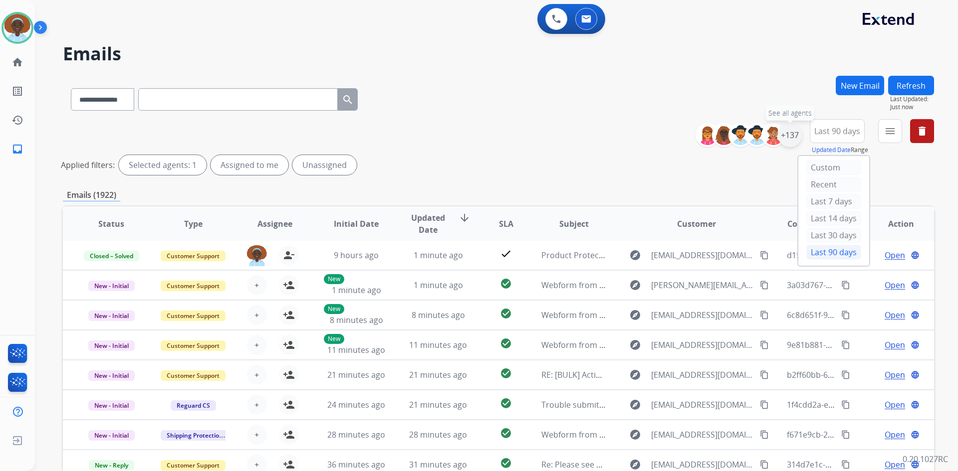
click at [786, 135] on div "+137" at bounding box center [790, 135] width 24 height 24
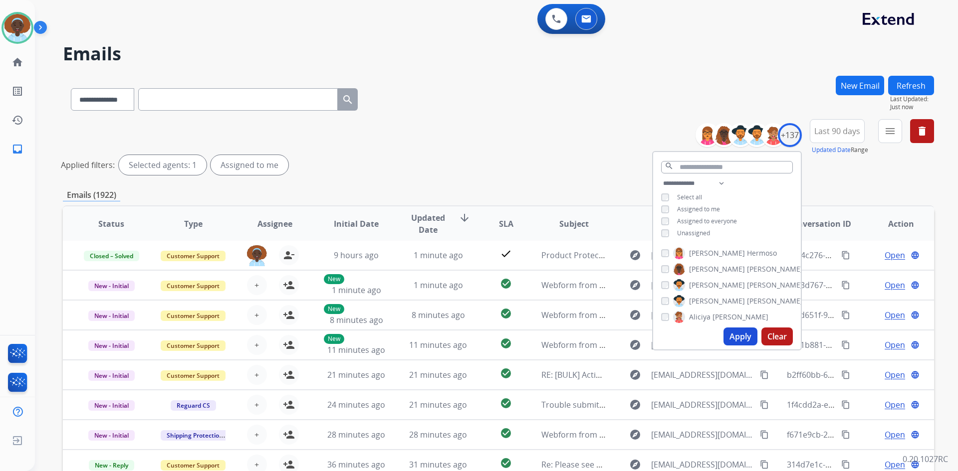
click at [732, 338] on button "Apply" at bounding box center [740, 337] width 34 height 18
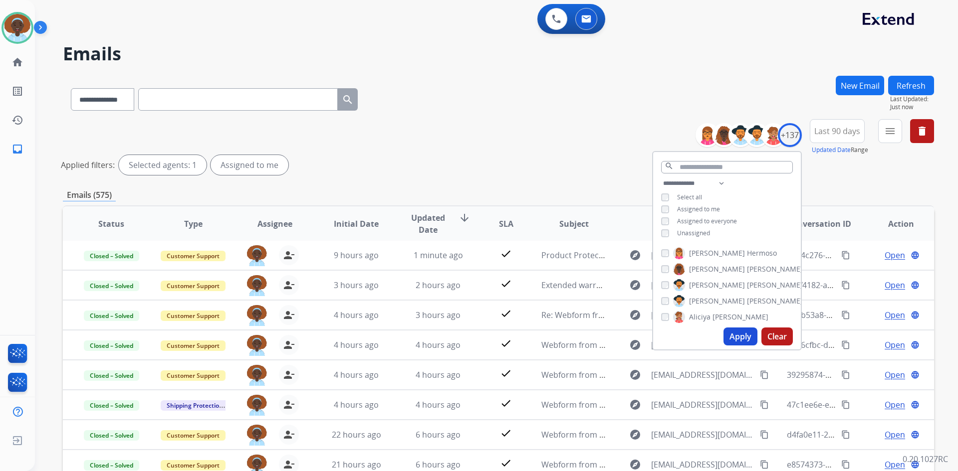
scroll to position [120, 0]
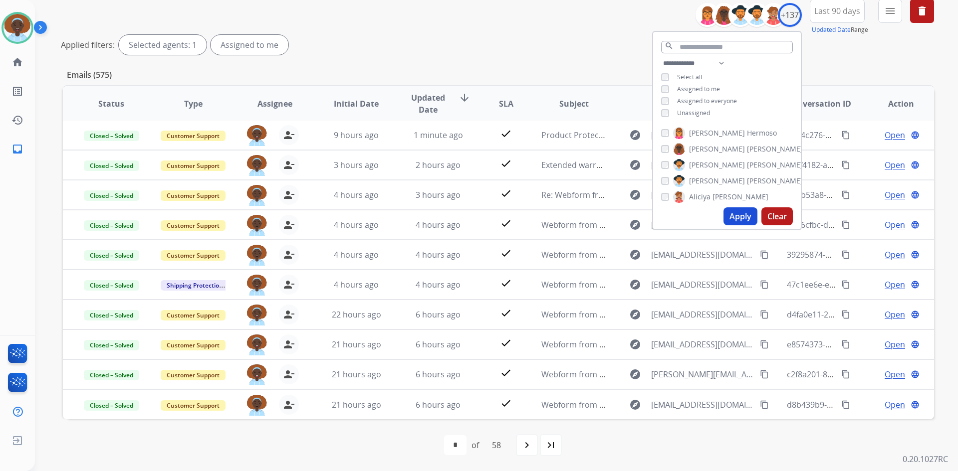
click at [612, 71] on div "Emails (575)" at bounding box center [498, 75] width 871 height 12
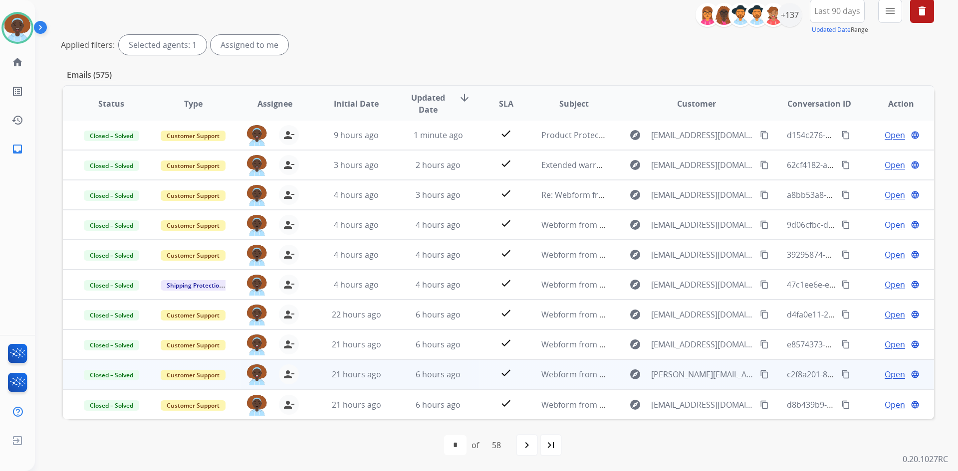
click at [885, 375] on span "Open" at bounding box center [894, 375] width 20 height 12
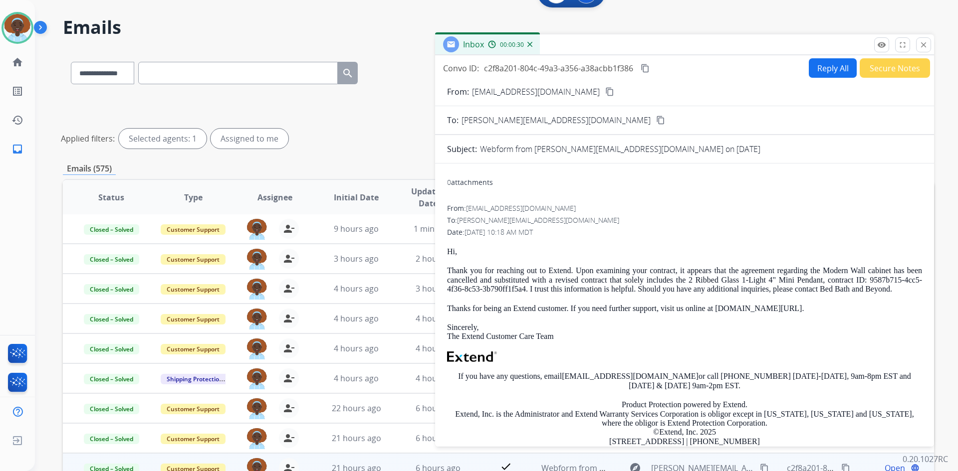
scroll to position [0, 0]
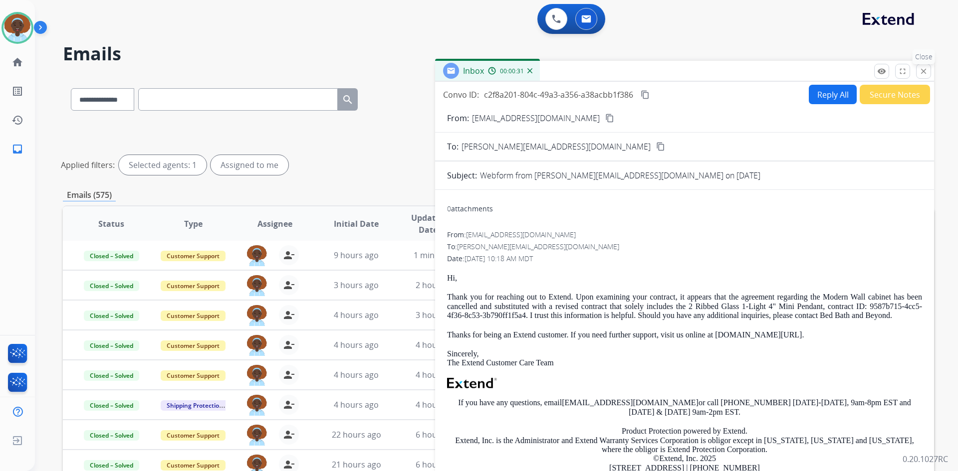
click at [926, 72] on mat-icon "close" at bounding box center [923, 71] width 9 height 9
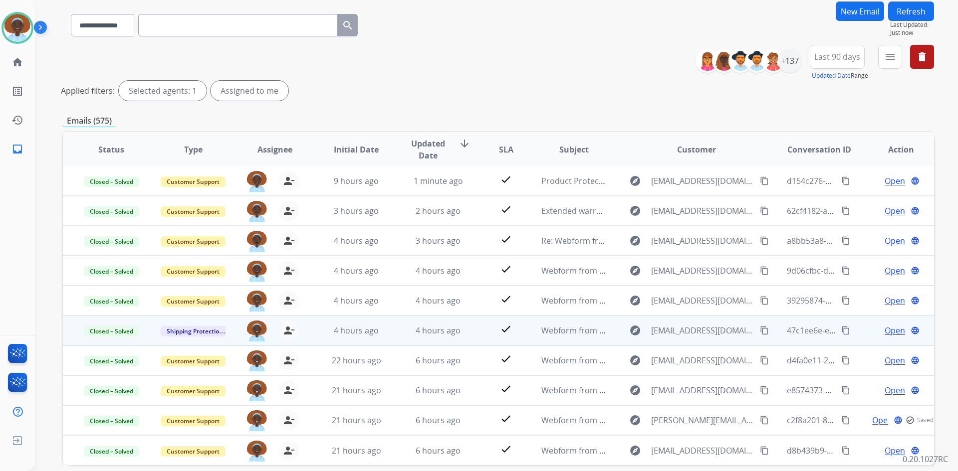
scroll to position [120, 0]
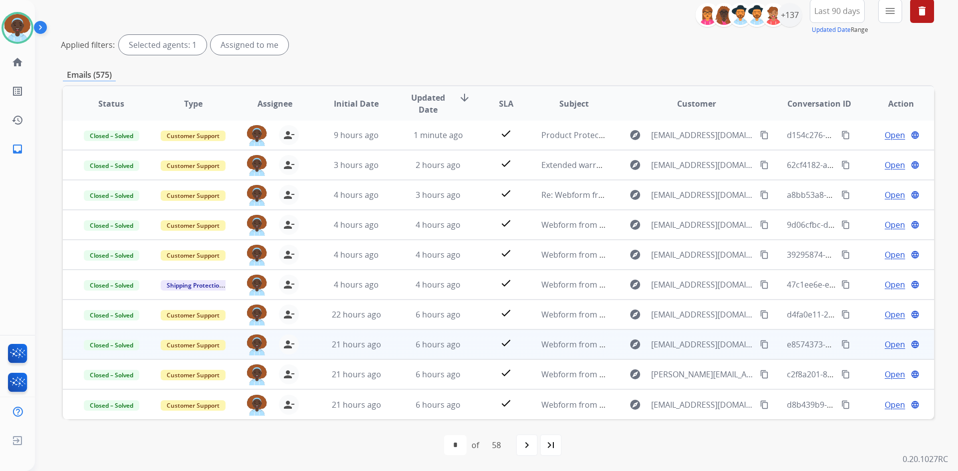
click at [884, 342] on span "Open" at bounding box center [894, 345] width 20 height 12
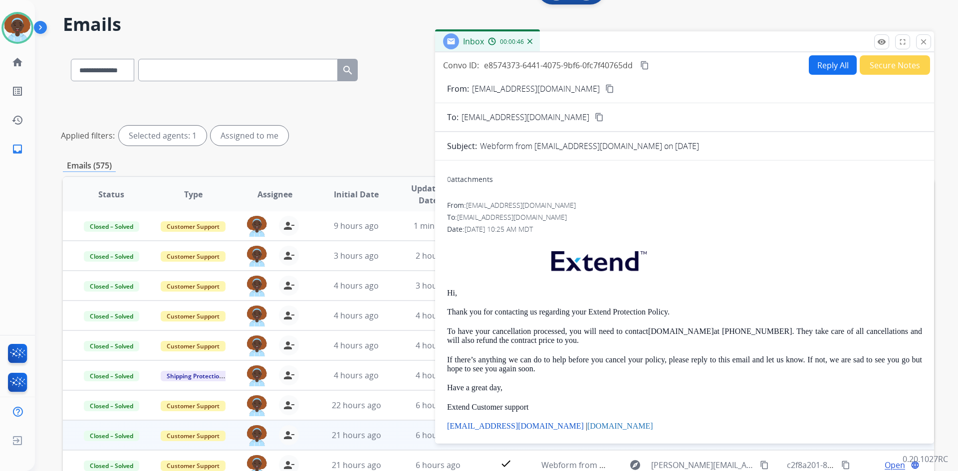
scroll to position [0, 0]
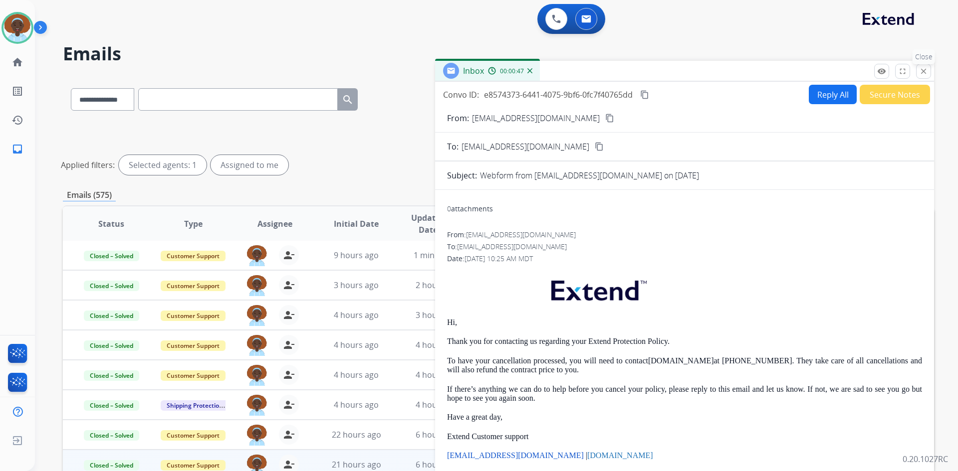
click at [920, 72] on mat-icon "close" at bounding box center [923, 71] width 9 height 9
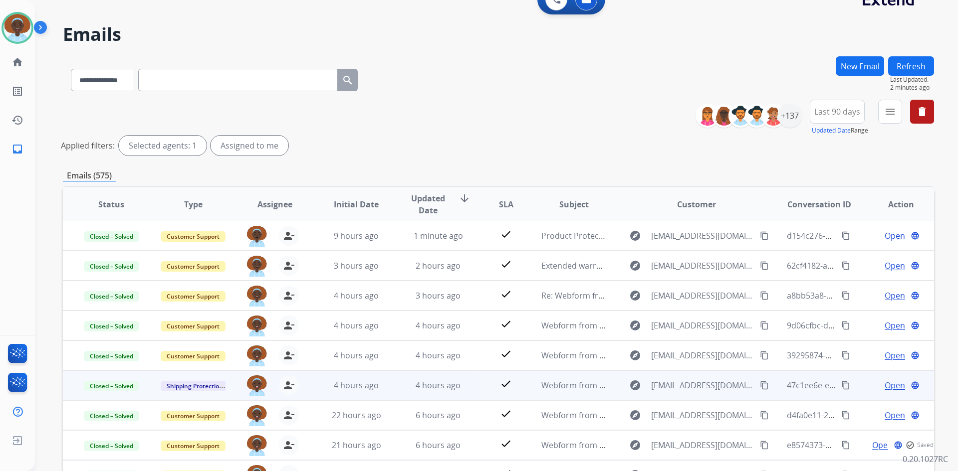
scroll to position [120, 0]
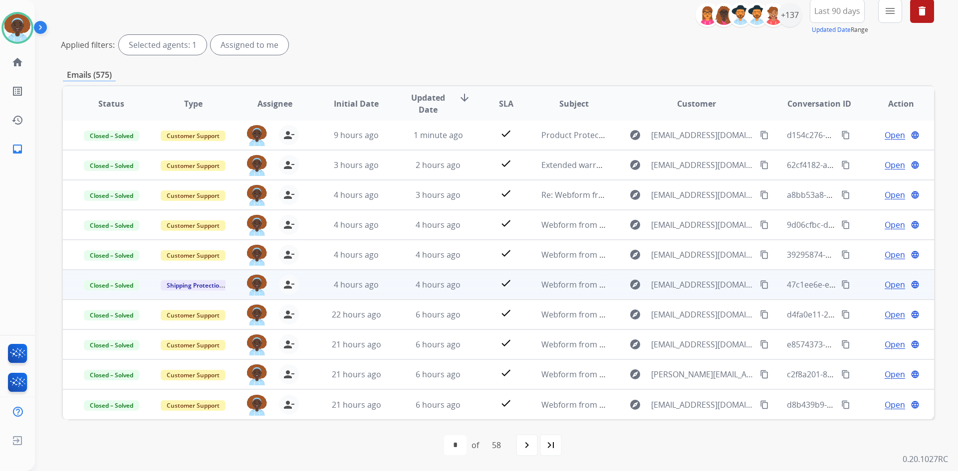
click at [886, 287] on span "Open" at bounding box center [894, 285] width 20 height 12
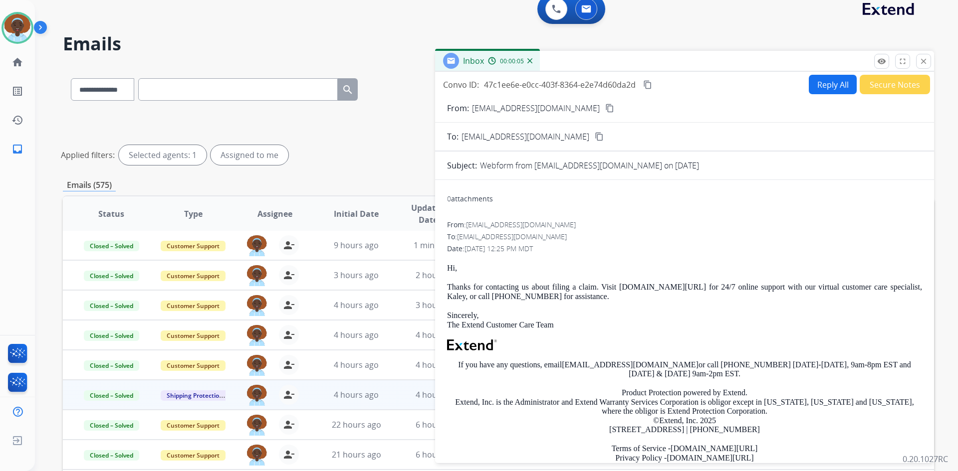
scroll to position [0, 0]
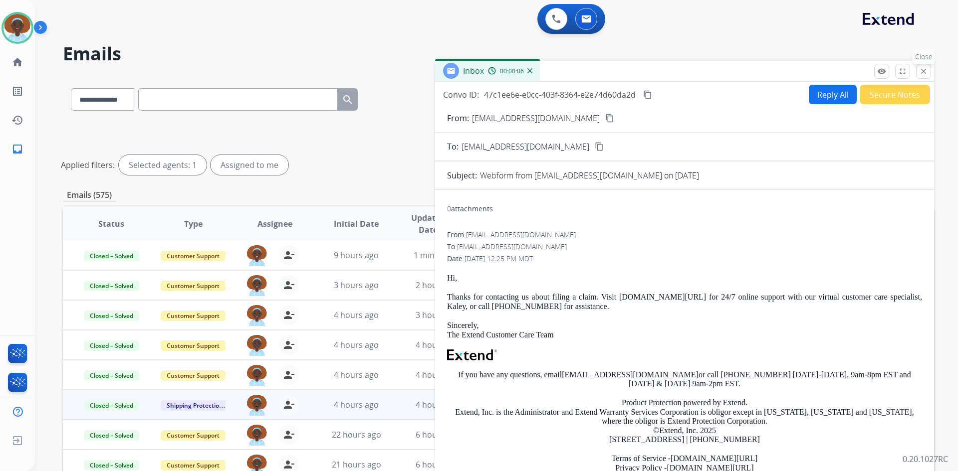
click at [921, 69] on mat-icon "close" at bounding box center [923, 71] width 9 height 9
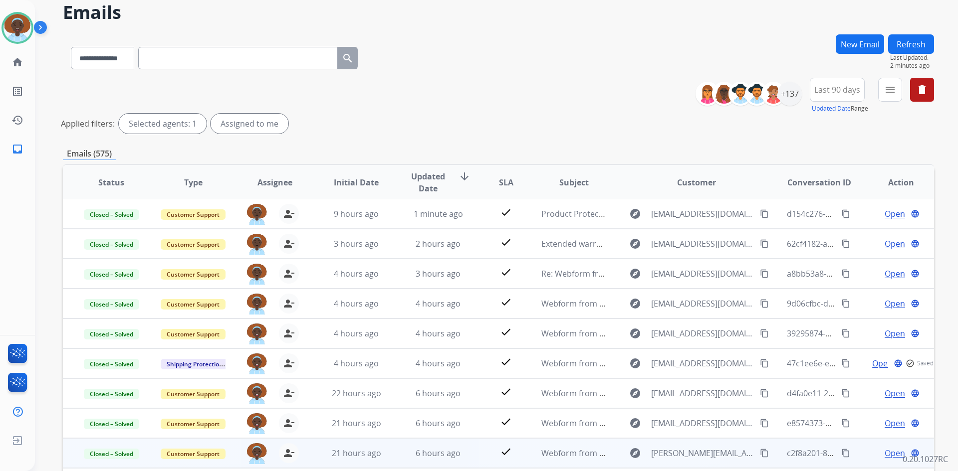
scroll to position [120, 0]
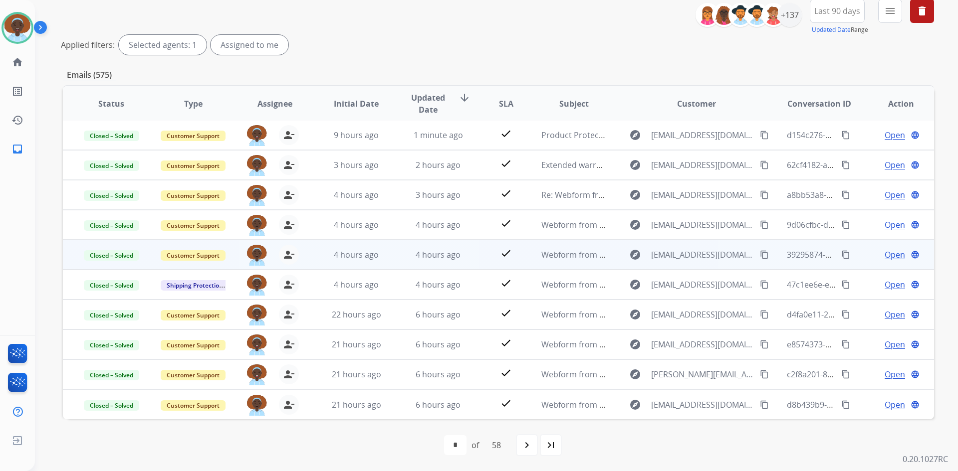
click at [886, 255] on span "Open" at bounding box center [894, 255] width 20 height 12
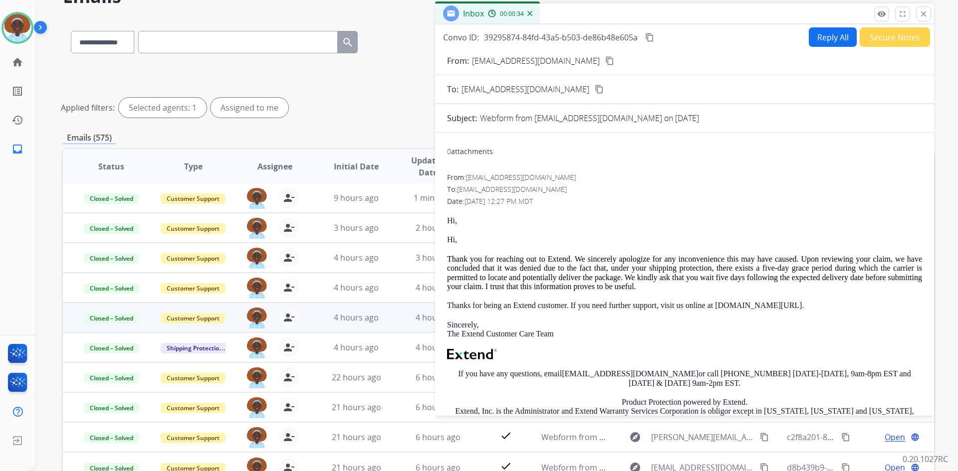
scroll to position [0, 0]
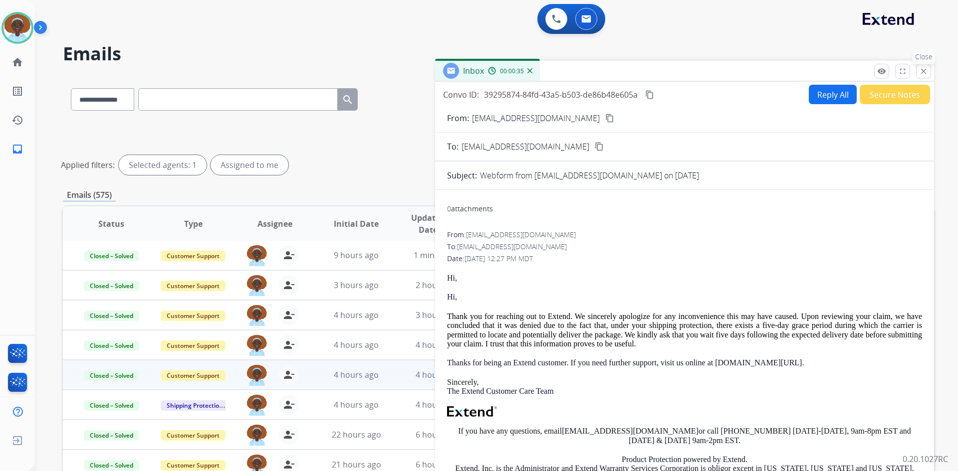
click at [922, 71] on mat-icon "close" at bounding box center [923, 71] width 9 height 9
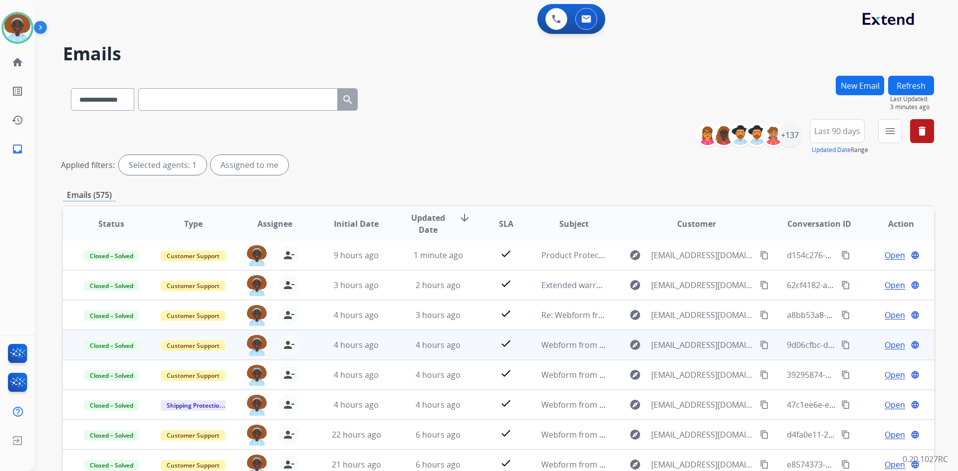
click at [890, 345] on span "Open" at bounding box center [894, 345] width 20 height 12
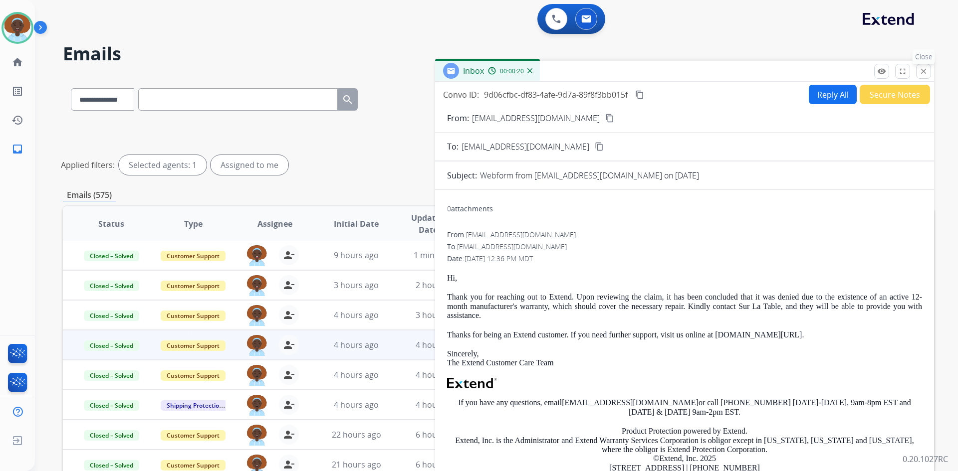
click at [929, 73] on button "close Close" at bounding box center [923, 71] width 15 height 15
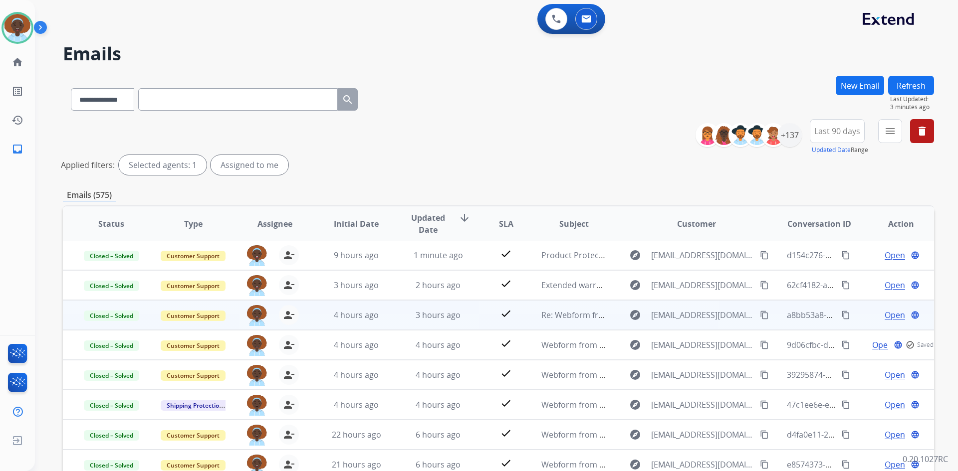
click at [887, 314] on span "Open" at bounding box center [894, 315] width 20 height 12
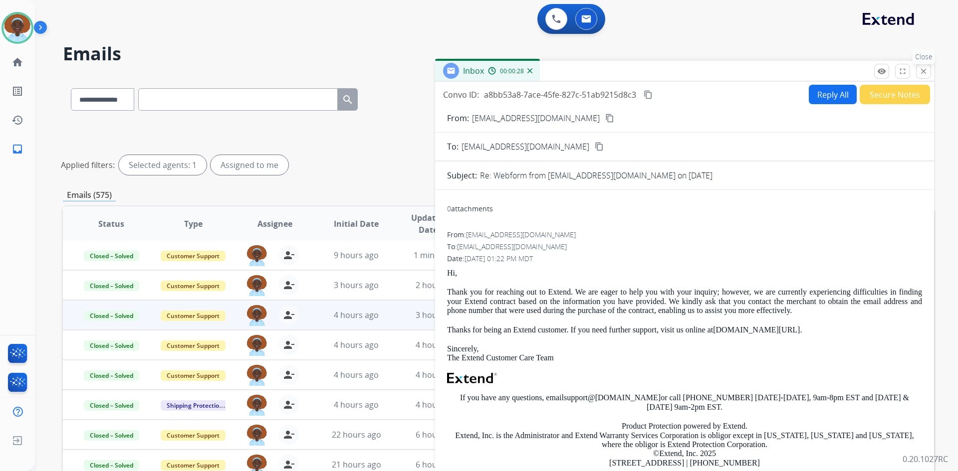
click at [923, 74] on mat-icon "close" at bounding box center [923, 71] width 9 height 9
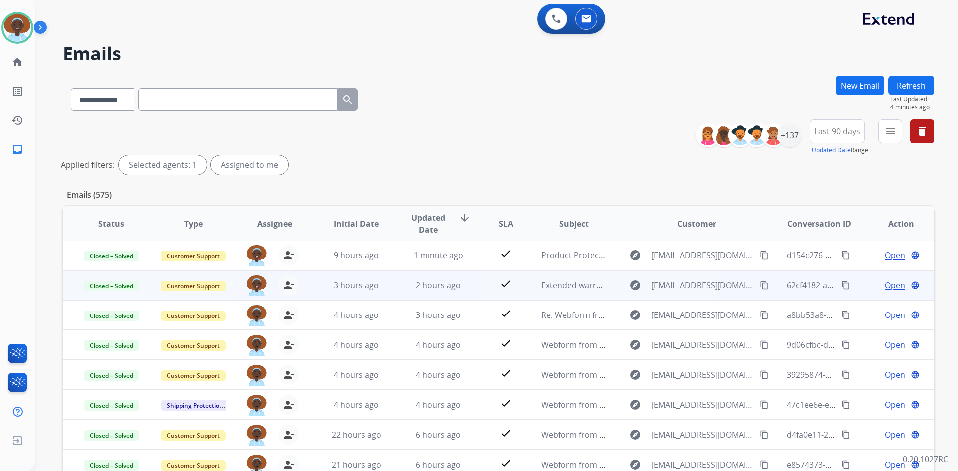
click at [887, 282] on span "Open" at bounding box center [894, 285] width 20 height 12
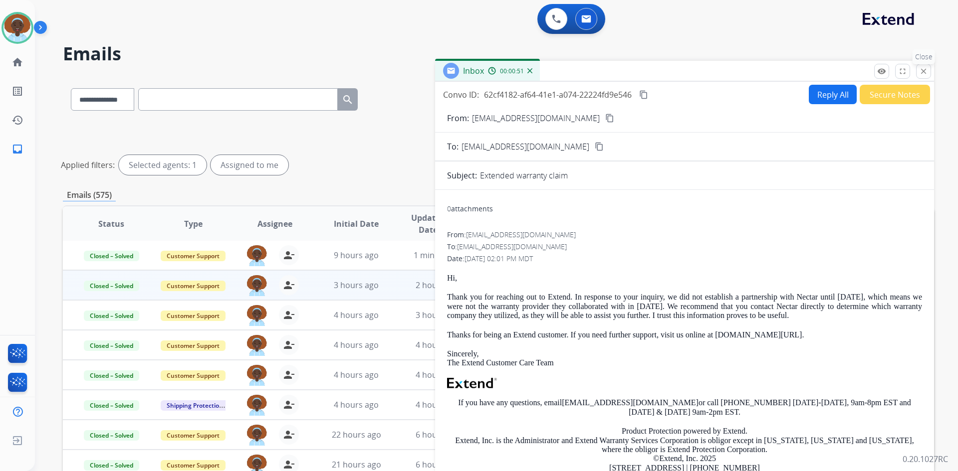
click at [920, 71] on mat-icon "close" at bounding box center [923, 71] width 9 height 9
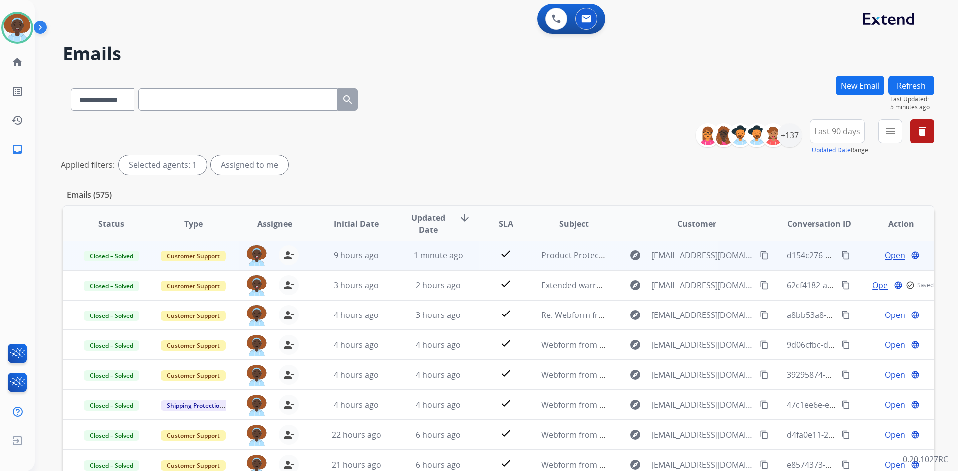
click at [884, 256] on span "Open" at bounding box center [894, 255] width 20 height 12
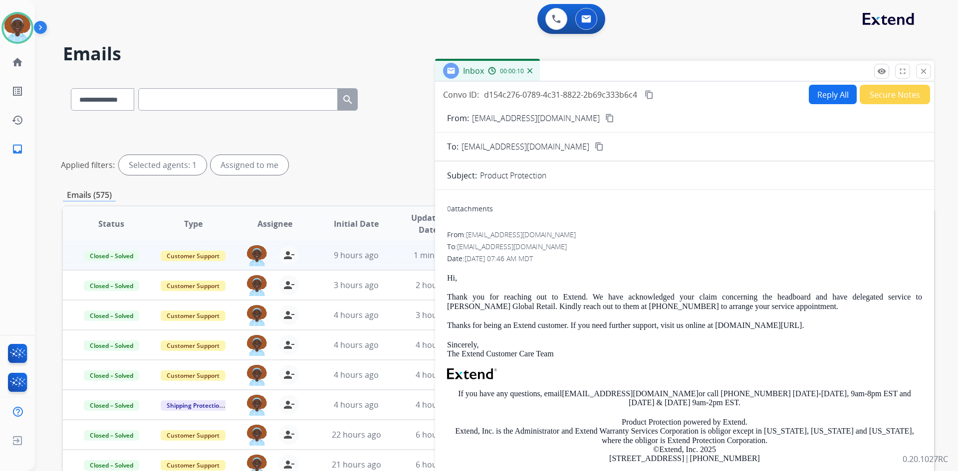
drag, startPoint x: 924, startPoint y: 71, endPoint x: 917, endPoint y: 121, distance: 50.8
click at [923, 72] on mat-icon "close" at bounding box center [923, 71] width 9 height 9
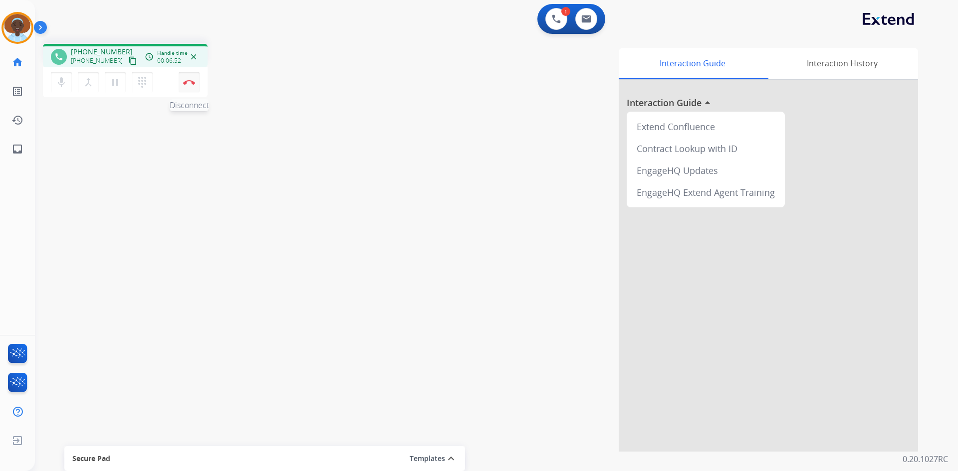
click at [194, 81] on img at bounding box center [189, 82] width 12 height 5
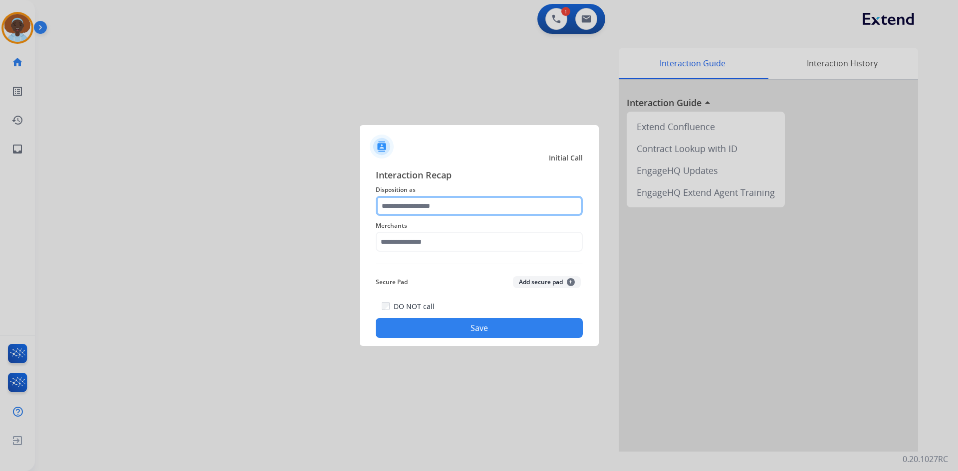
click at [470, 204] on input "text" at bounding box center [479, 206] width 207 height 20
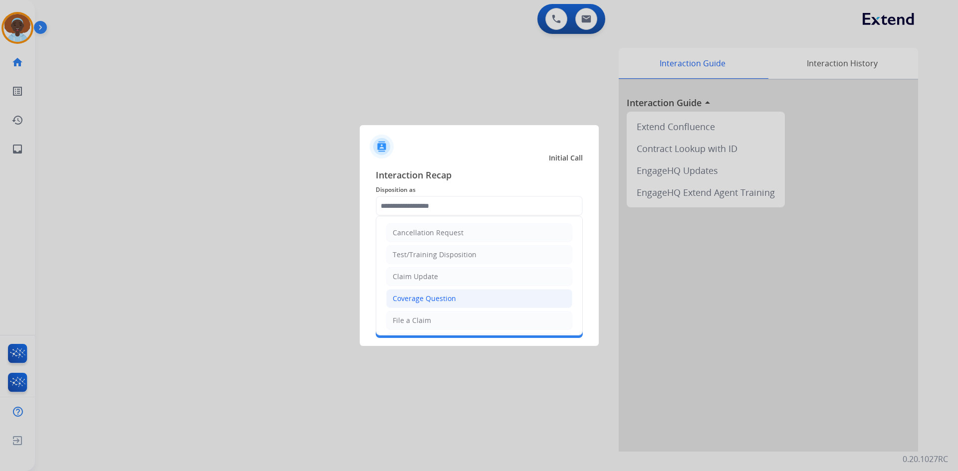
click at [441, 299] on div "Coverage Question" at bounding box center [423, 299] width 63 height 10
type input "**********"
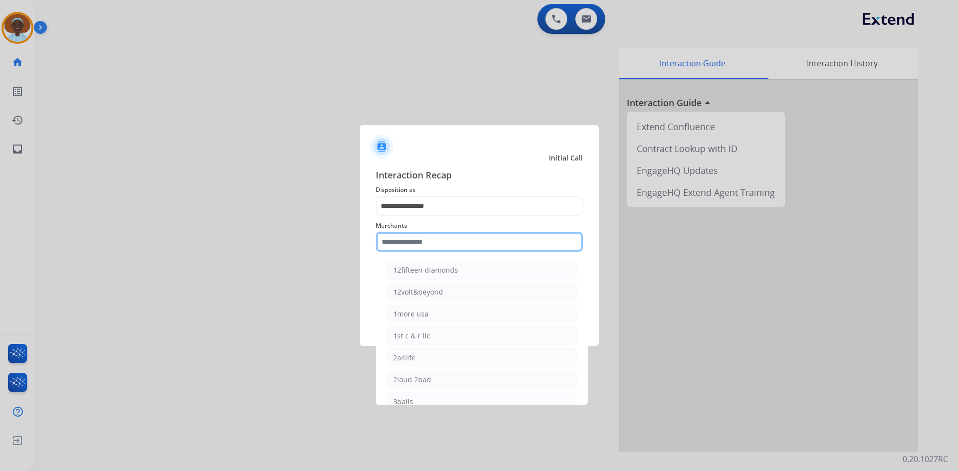
click at [434, 239] on input "text" at bounding box center [479, 242] width 207 height 20
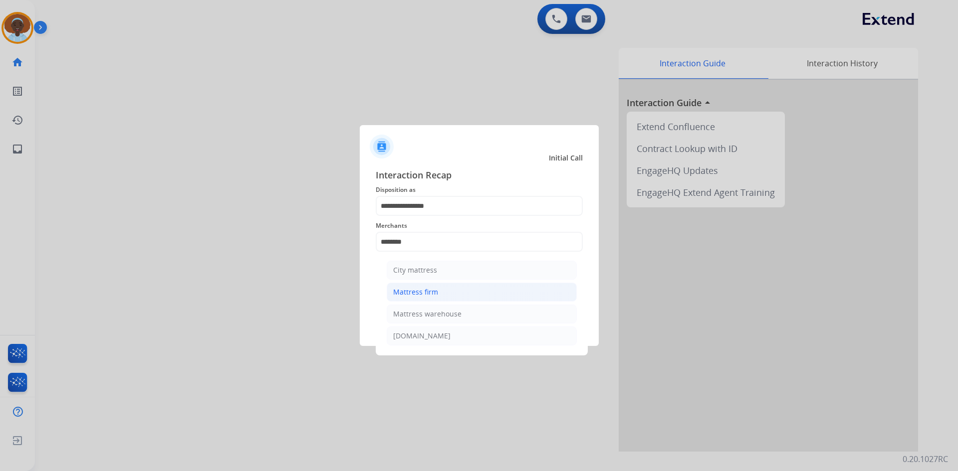
click at [430, 295] on div "Mattress firm" at bounding box center [415, 292] width 45 height 10
type input "**********"
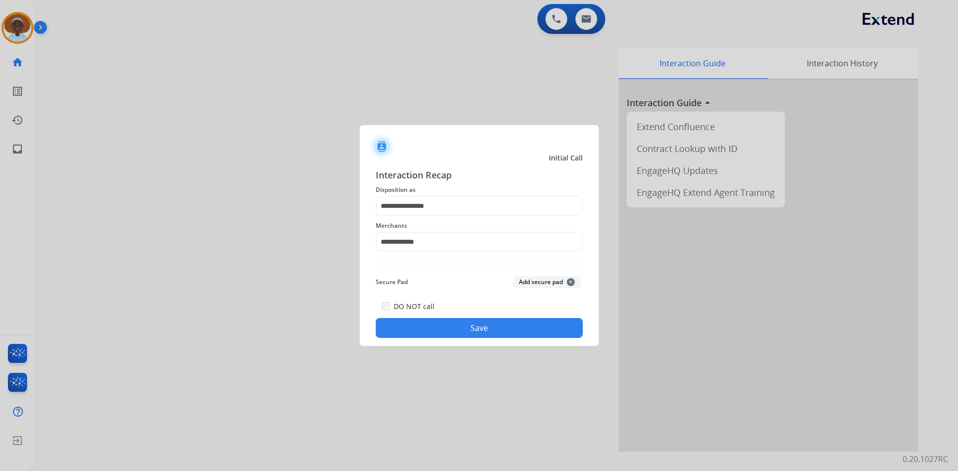
click at [481, 326] on button "Save" at bounding box center [479, 328] width 207 height 20
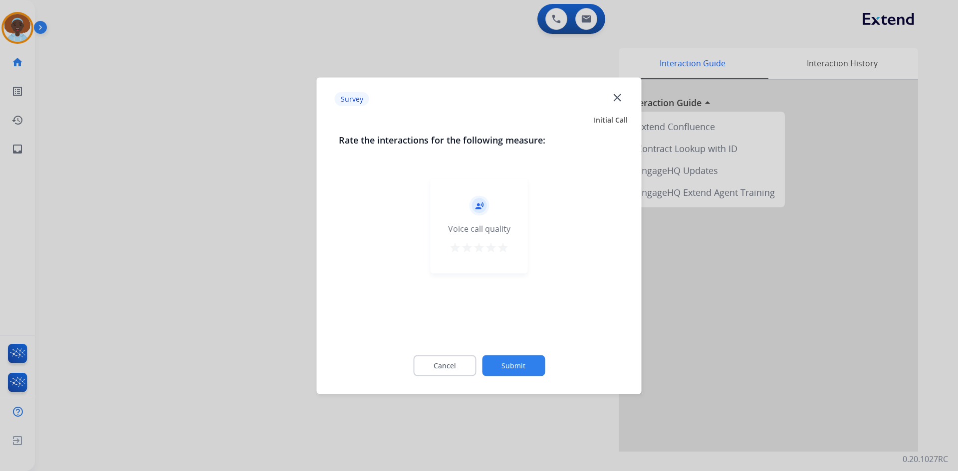
drag, startPoint x: 503, startPoint y: 245, endPoint x: 513, endPoint y: 273, distance: 29.7
click at [503, 244] on mat-icon "star" at bounding box center [503, 247] width 12 height 12
click at [501, 361] on button "Submit" at bounding box center [513, 365] width 63 height 21
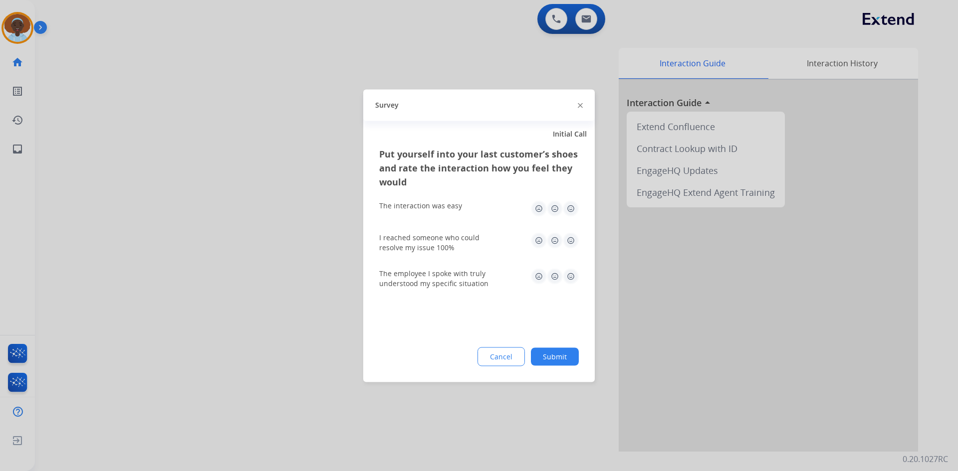
click at [570, 273] on img at bounding box center [571, 276] width 16 height 16
click at [572, 244] on img at bounding box center [571, 240] width 16 height 16
drag, startPoint x: 573, startPoint y: 206, endPoint x: 574, endPoint y: 215, distance: 9.0
click at [573, 207] on img at bounding box center [571, 208] width 16 height 16
click at [549, 358] on button "Submit" at bounding box center [555, 357] width 48 height 18
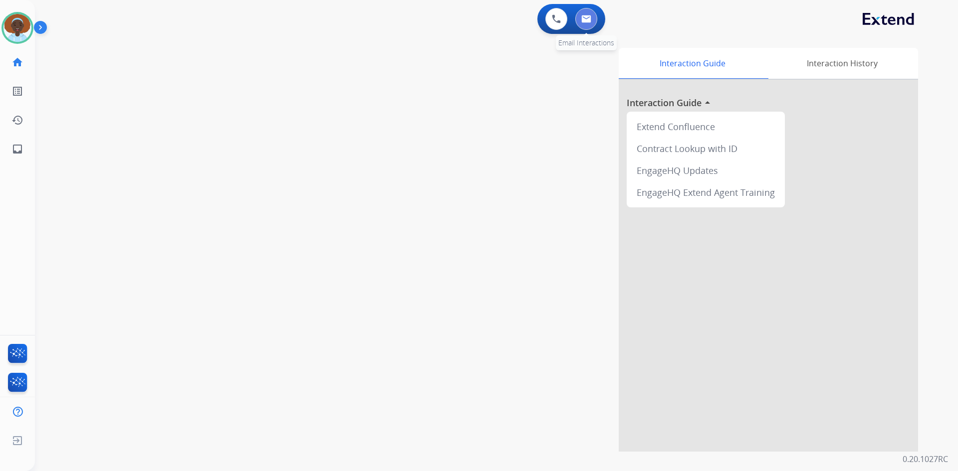
click at [588, 22] on img at bounding box center [586, 19] width 10 height 8
select select "**********"
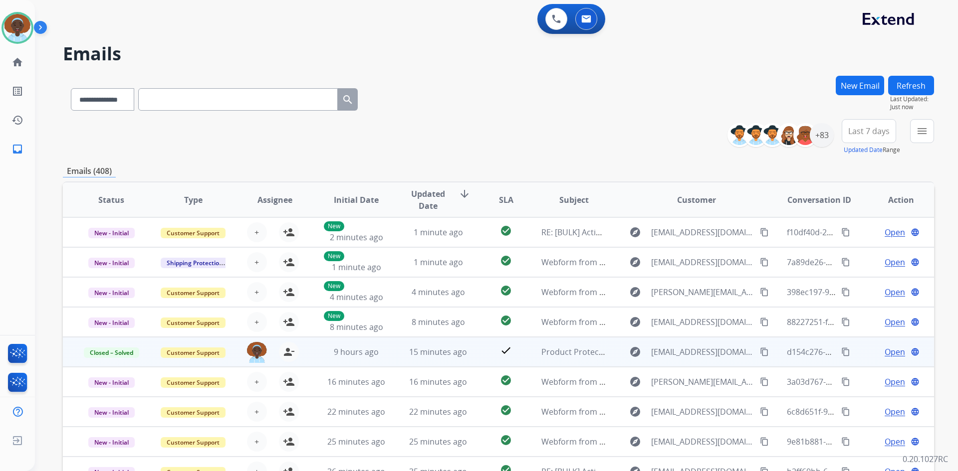
click at [884, 351] on span "Open" at bounding box center [894, 352] width 20 height 12
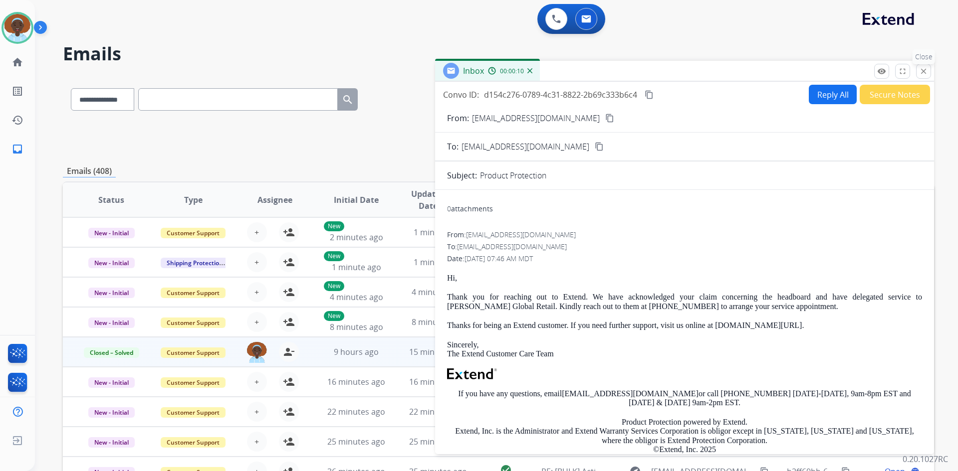
click at [921, 69] on mat-icon "close" at bounding box center [923, 71] width 9 height 9
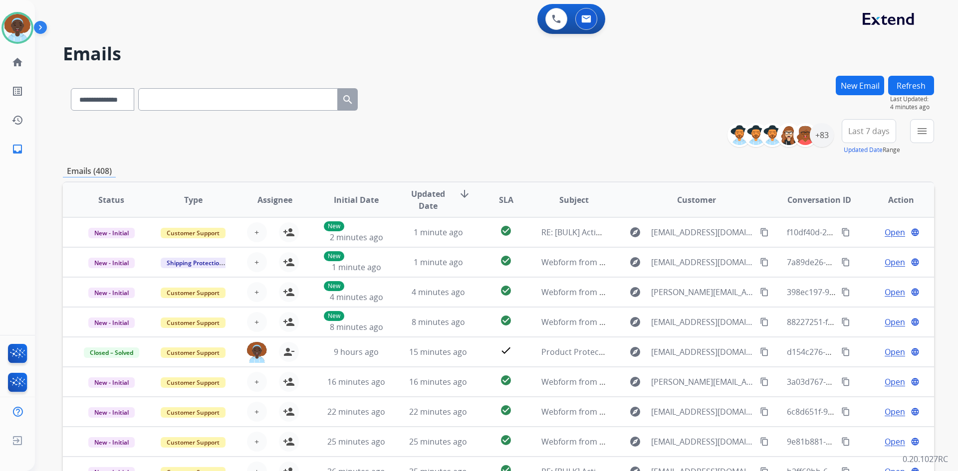
click at [921, 87] on button "Refresh" at bounding box center [911, 85] width 46 height 19
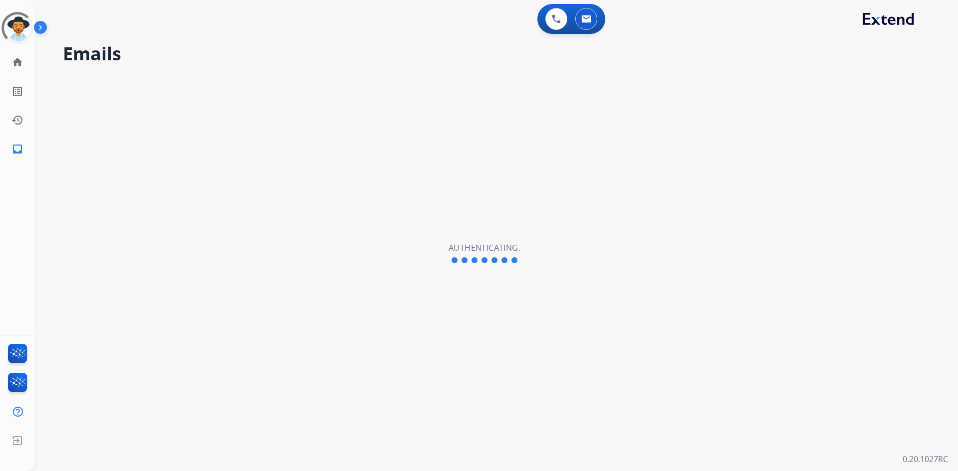
select select "**********"
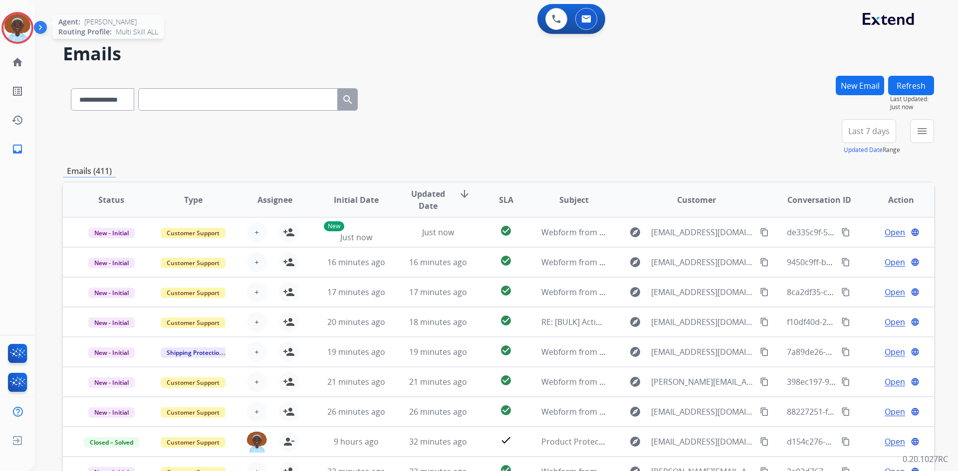
click at [22, 29] on img at bounding box center [17, 28] width 28 height 28
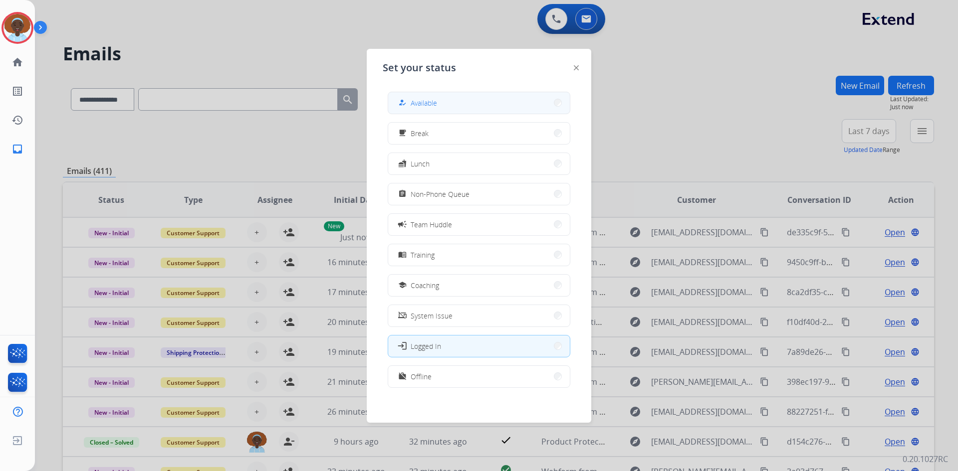
click at [436, 102] on span "Available" at bounding box center [423, 103] width 26 height 10
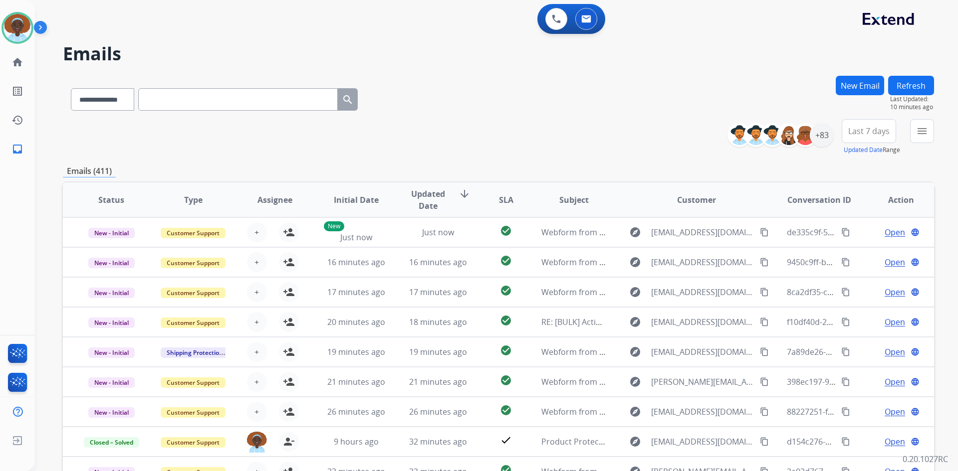
click at [909, 88] on button "Refresh" at bounding box center [911, 85] width 46 height 19
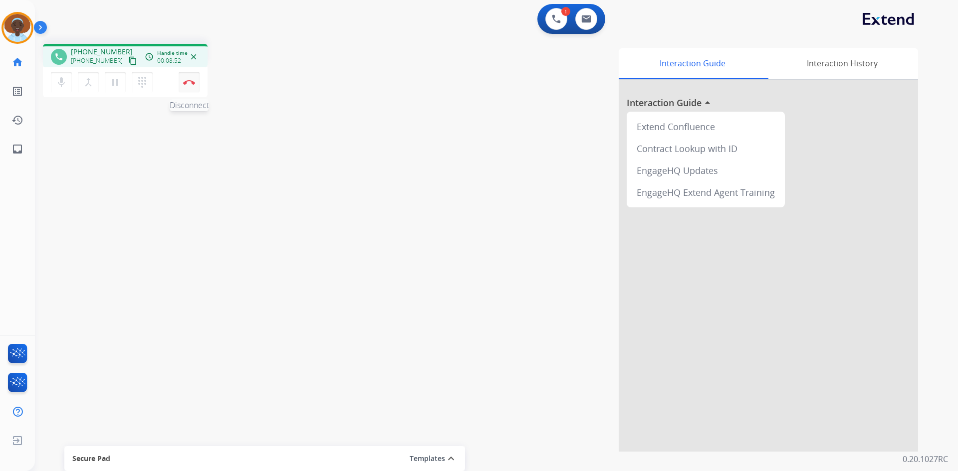
click at [191, 85] on button "Disconnect" at bounding box center [189, 82] width 21 height 21
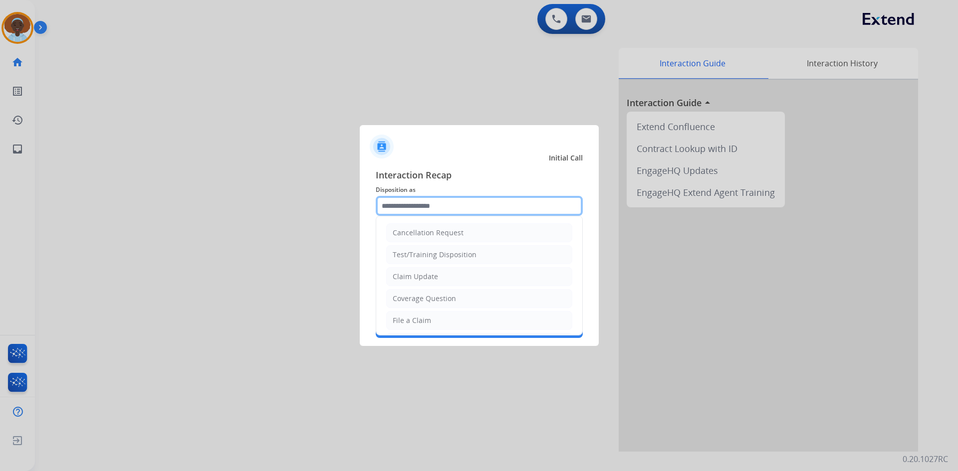
click at [435, 203] on input "text" at bounding box center [479, 206] width 207 height 20
click at [452, 277] on li "Claim Update" at bounding box center [479, 276] width 186 height 19
type input "**********"
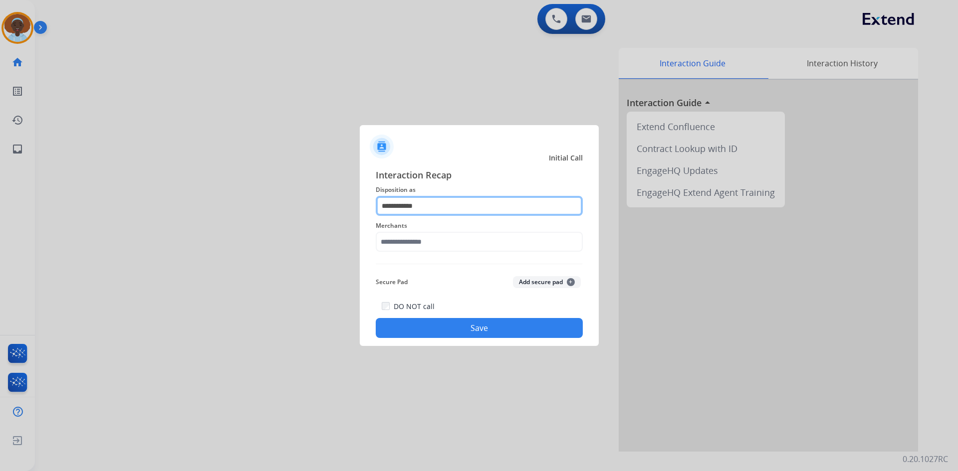
click at [460, 204] on input "**********" at bounding box center [479, 206] width 207 height 20
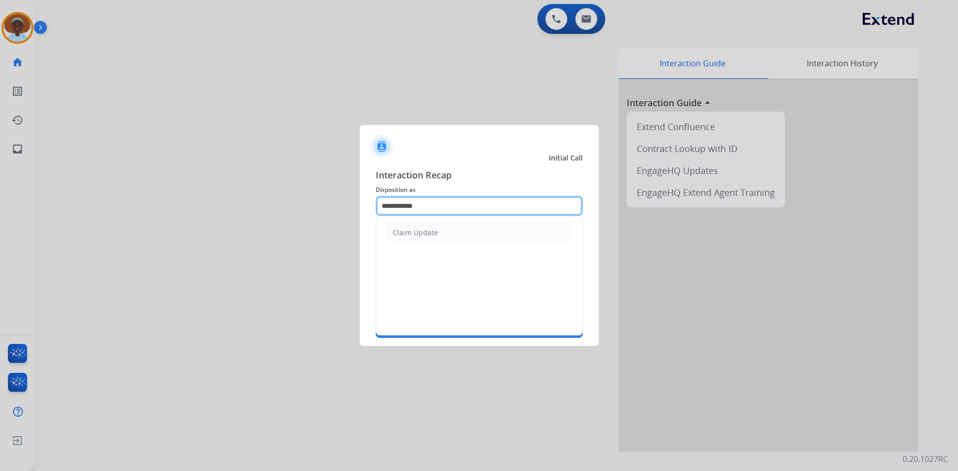
drag, startPoint x: 457, startPoint y: 203, endPoint x: 311, endPoint y: 216, distance: 146.7
click at [0, 216] on app-contact-recap-modal "**********" at bounding box center [0, 235] width 0 height 471
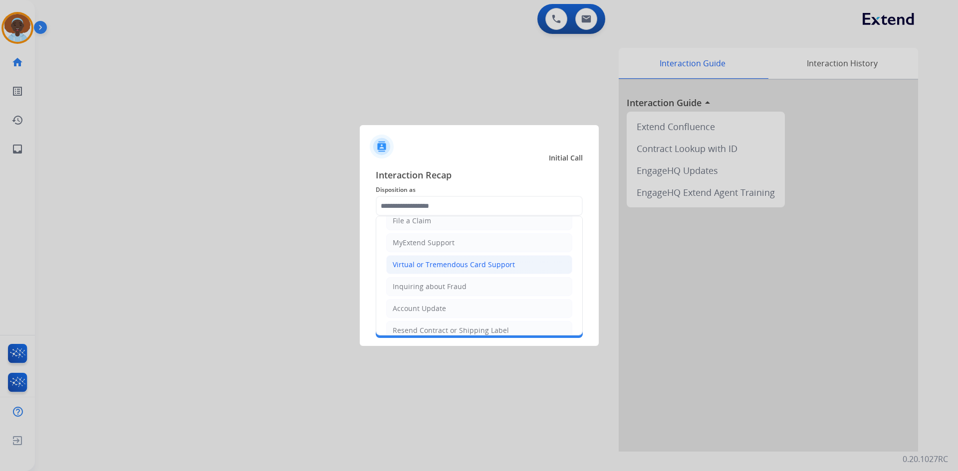
click at [459, 265] on div "Virtual or Tremendous Card Support" at bounding box center [453, 265] width 122 height 10
type input "**********"
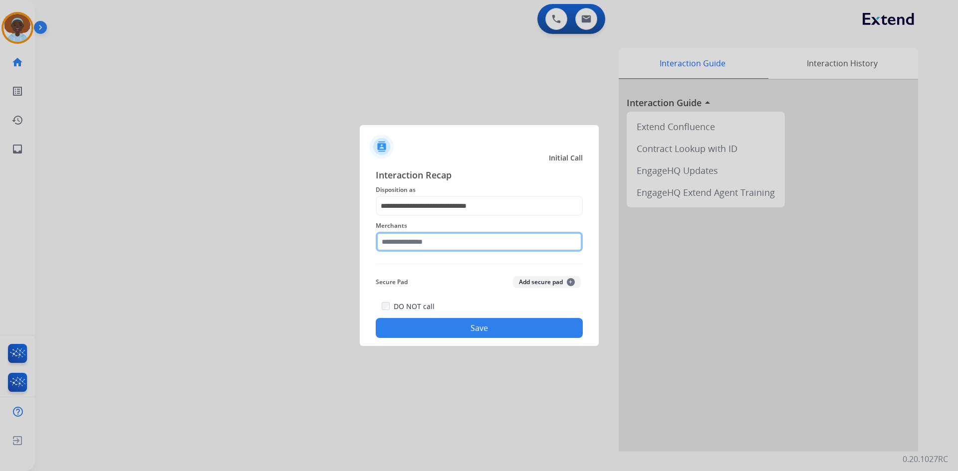
click at [424, 237] on input "text" at bounding box center [479, 242] width 207 height 20
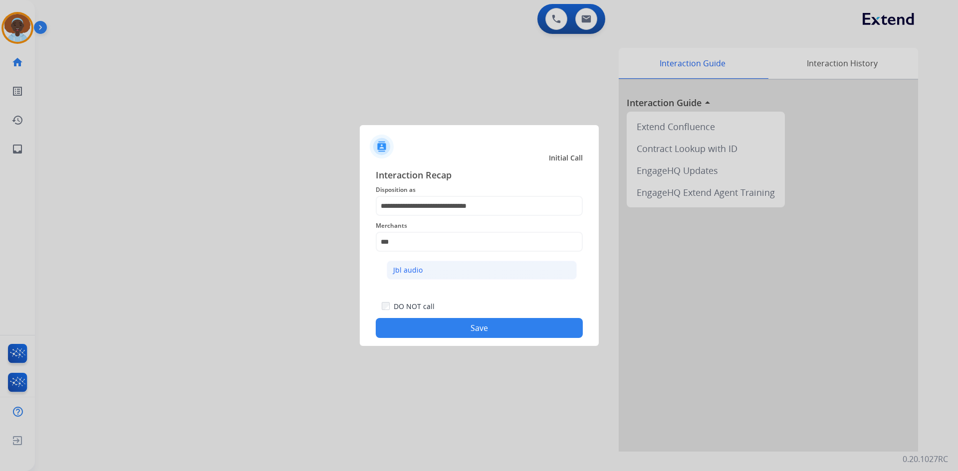
click at [421, 266] on li "Jbl audio" at bounding box center [482, 270] width 190 height 19
type input "*********"
click at [465, 330] on button "Save" at bounding box center [479, 328] width 207 height 20
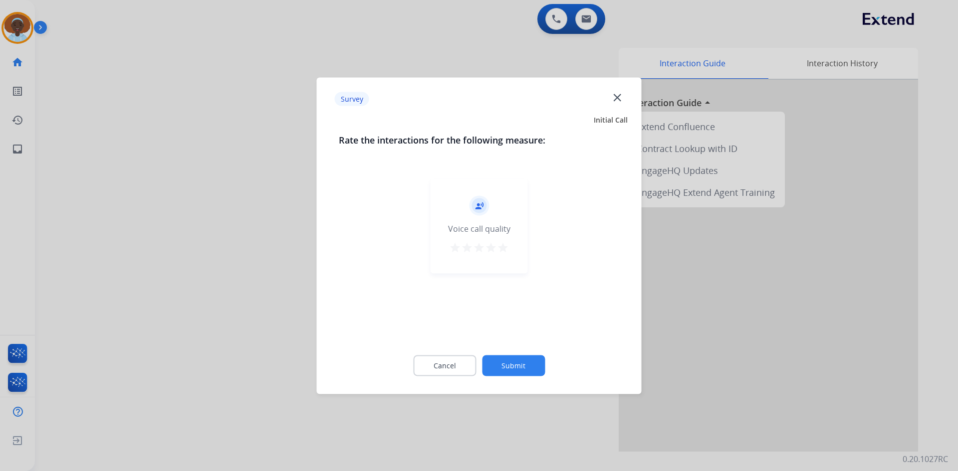
drag, startPoint x: 504, startPoint y: 249, endPoint x: 519, endPoint y: 294, distance: 47.3
click at [504, 248] on mat-icon "star" at bounding box center [503, 247] width 12 height 12
click at [516, 364] on button "Submit" at bounding box center [513, 365] width 63 height 21
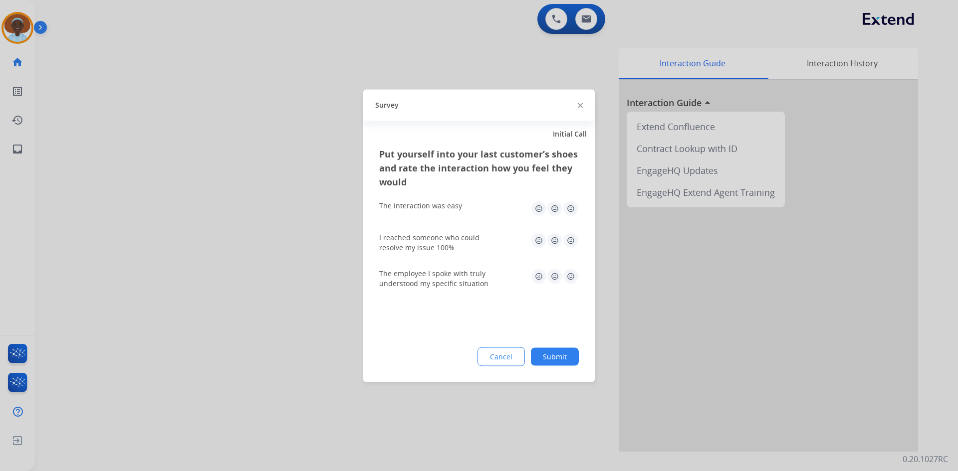
click at [572, 275] on img at bounding box center [571, 276] width 16 height 16
click at [573, 237] on img at bounding box center [571, 240] width 16 height 16
drag, startPoint x: 571, startPoint y: 205, endPoint x: 571, endPoint y: 252, distance: 47.4
click at [571, 204] on img at bounding box center [571, 208] width 16 height 16
click at [560, 353] on button "Submit" at bounding box center [555, 357] width 48 height 18
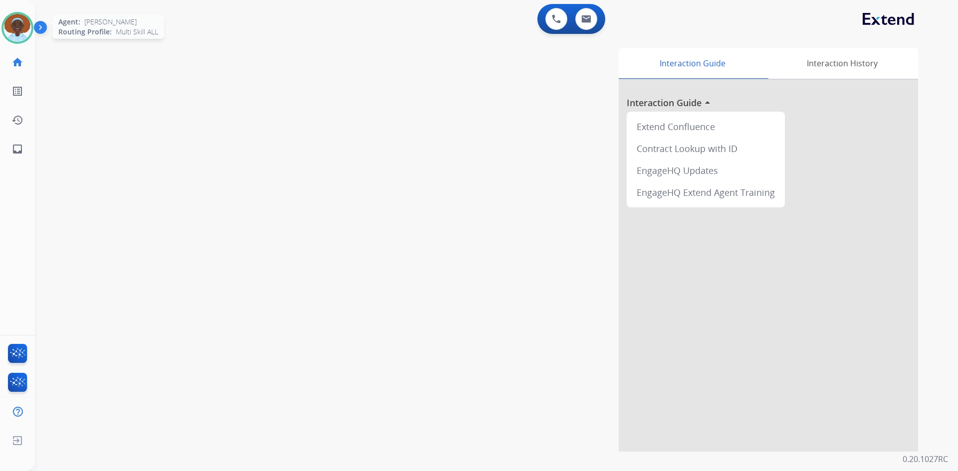
click at [15, 34] on img at bounding box center [17, 28] width 28 height 28
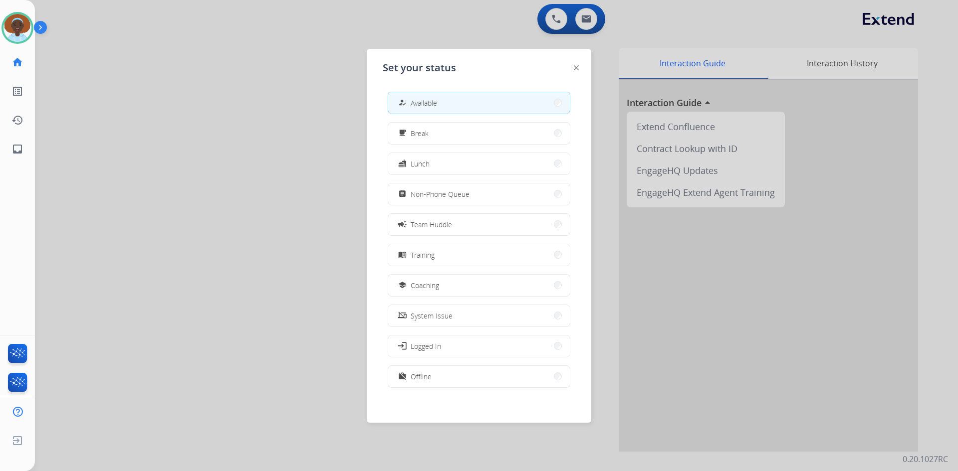
drag, startPoint x: 442, startPoint y: 377, endPoint x: 370, endPoint y: 316, distance: 94.4
click at [442, 378] on button "work_off Offline" at bounding box center [479, 376] width 182 height 21
